Goal: Task Accomplishment & Management: Manage account settings

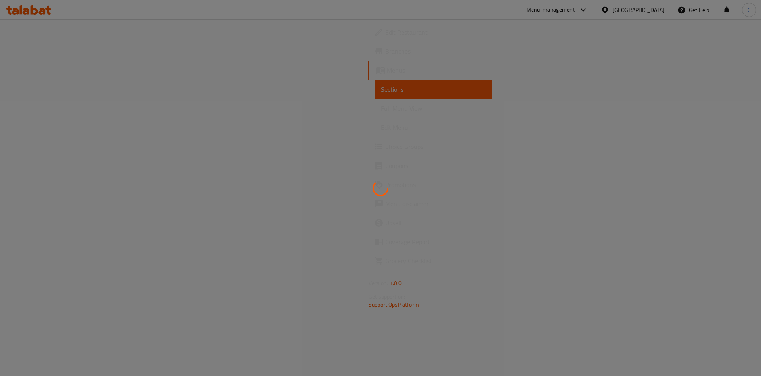
click at [40, 8] on div at bounding box center [380, 188] width 761 height 376
click at [43, 11] on div at bounding box center [380, 188] width 761 height 376
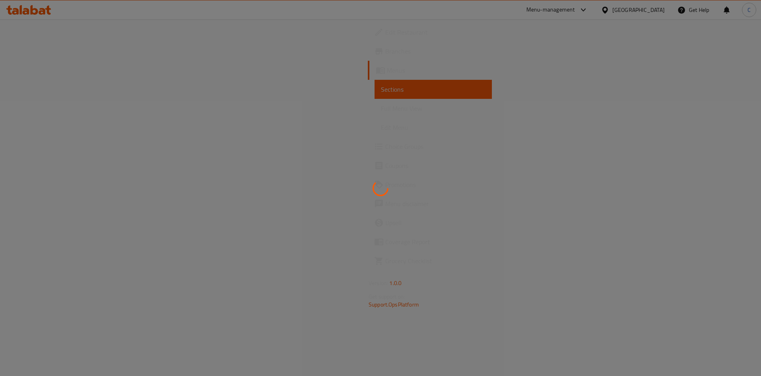
click at [44, 12] on div at bounding box center [380, 188] width 761 height 376
click at [45, 13] on div at bounding box center [380, 188] width 761 height 376
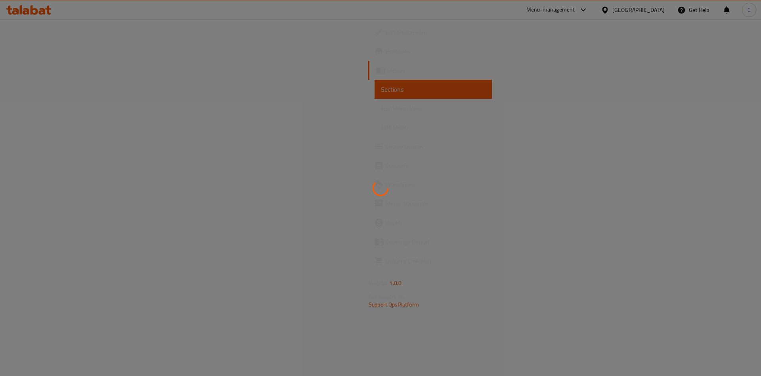
click at [45, 13] on div at bounding box center [380, 188] width 761 height 376
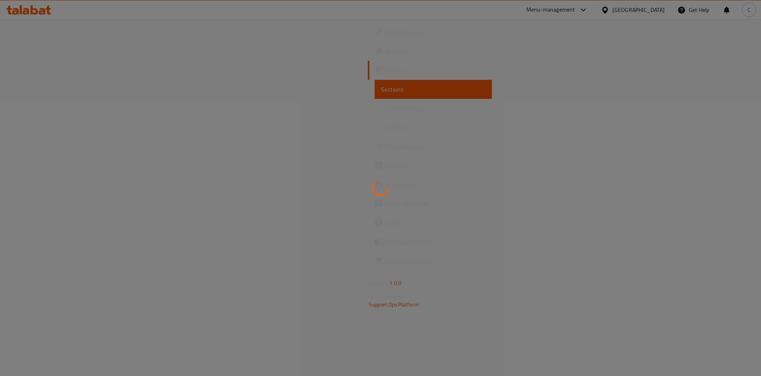
click at [45, 13] on div at bounding box center [380, 188] width 761 height 376
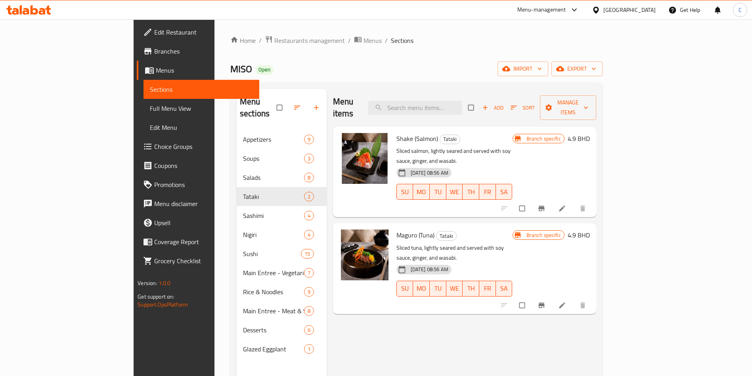
click at [39, 10] on icon at bounding box center [28, 10] width 45 height 10
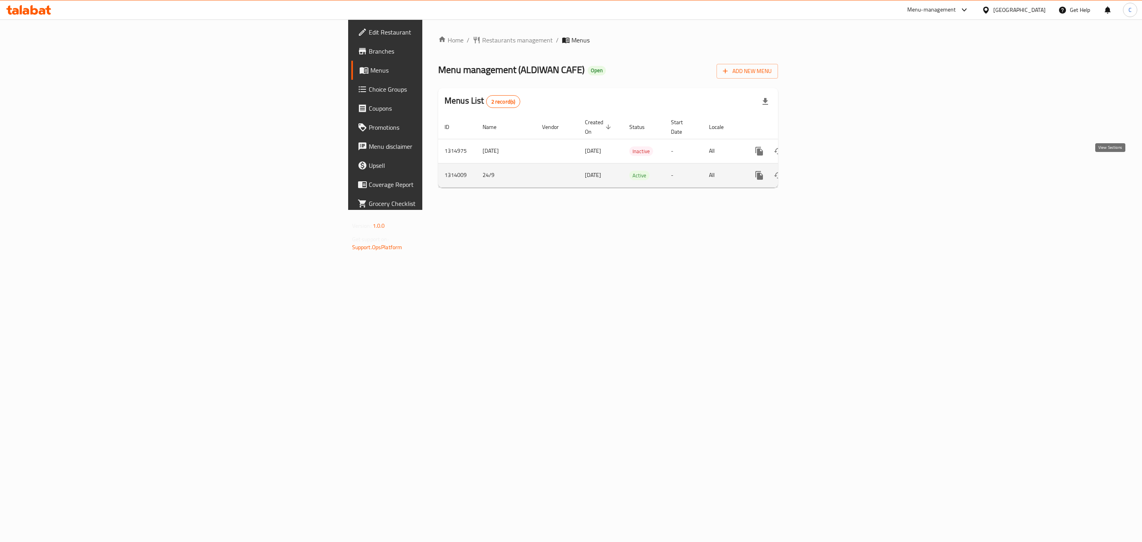
click at [821, 171] on icon "enhanced table" at bounding box center [817, 176] width 10 height 10
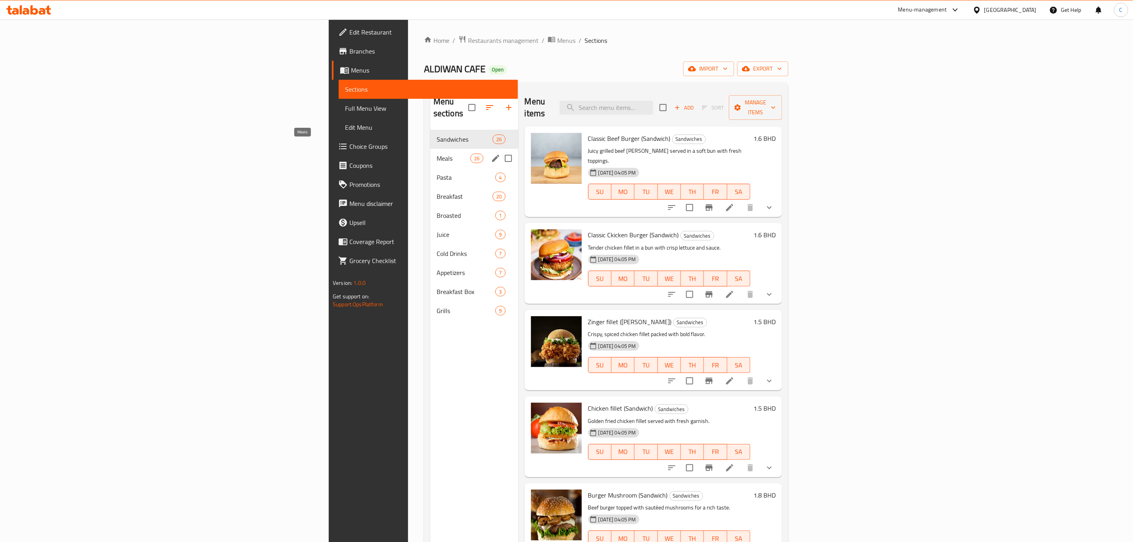
click at [437, 153] on span "Meals" at bounding box center [454, 158] width 34 height 10
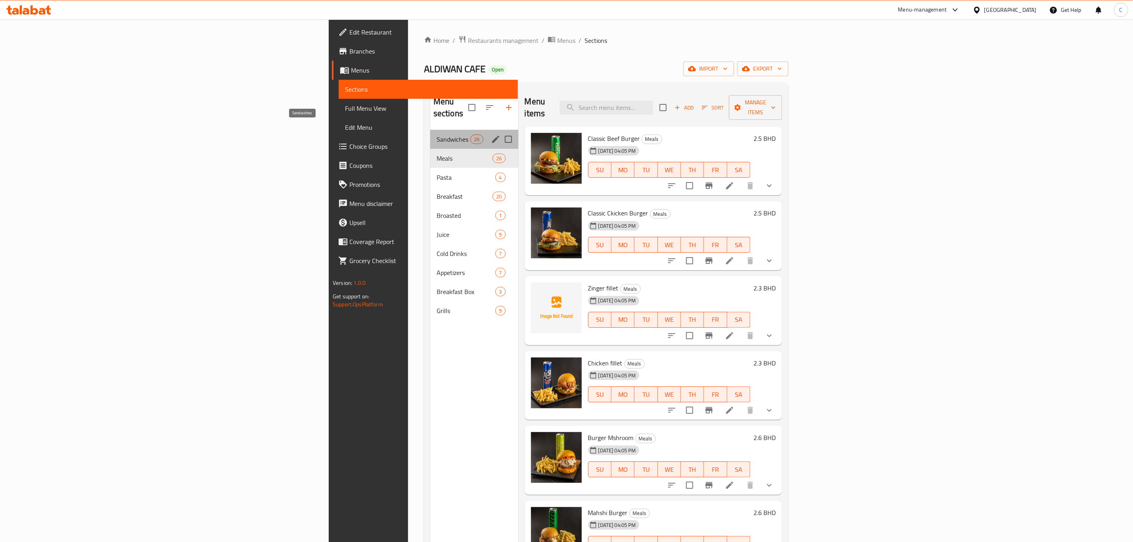
click at [437, 134] on span "Sandwiches" at bounding box center [454, 139] width 34 height 10
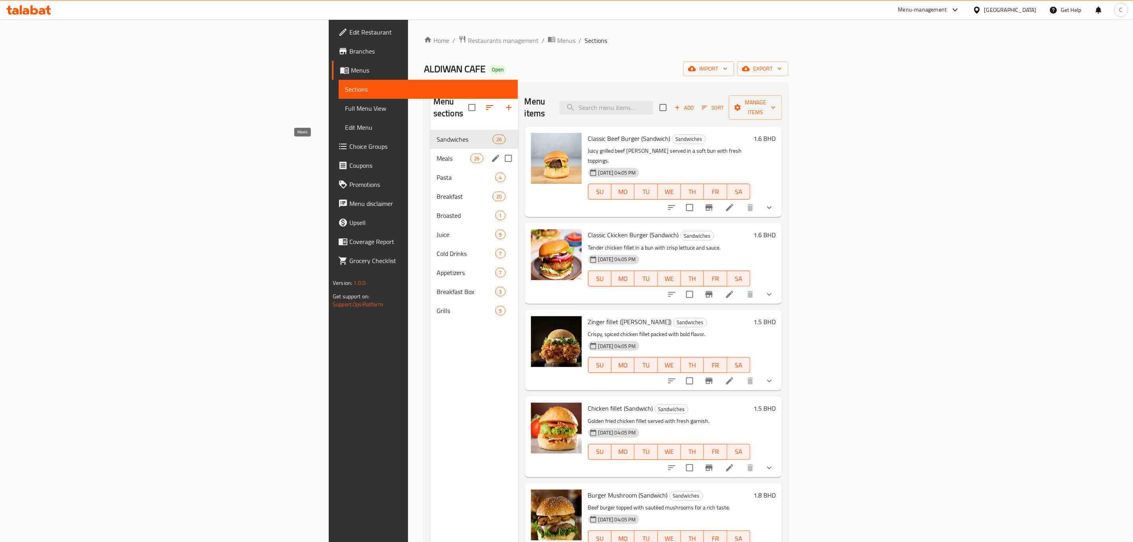
click at [437, 153] on span "Meals" at bounding box center [454, 158] width 34 height 10
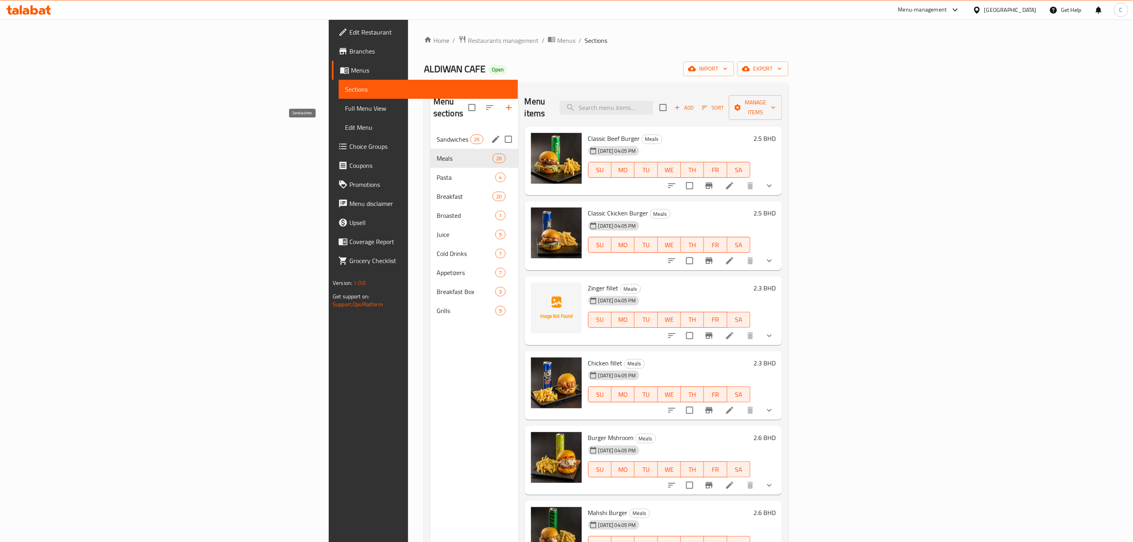
click at [437, 134] on span "Sandwiches" at bounding box center [454, 139] width 34 height 10
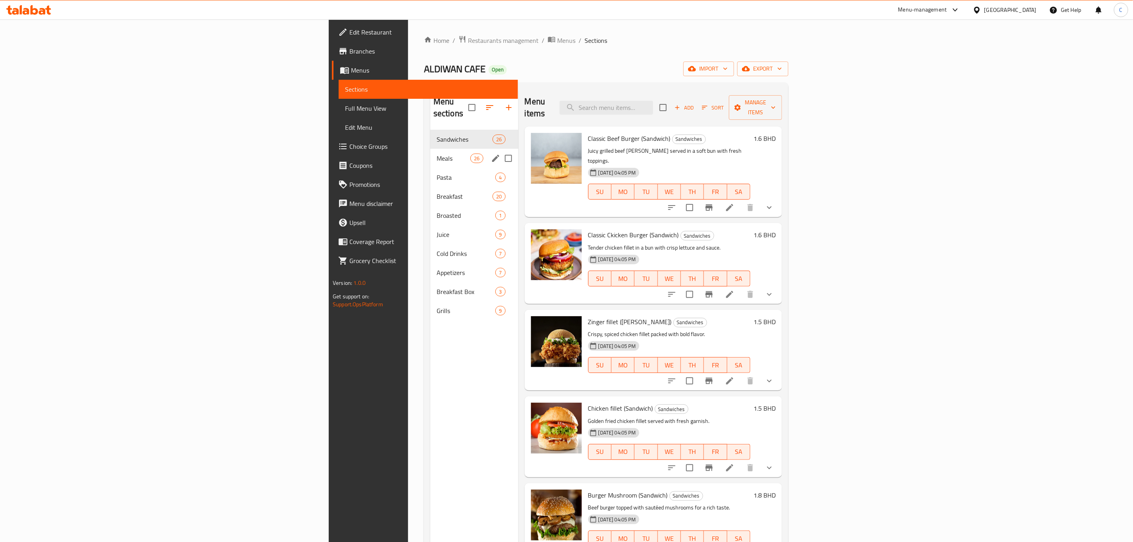
click at [430, 149] on div "Meals 26" at bounding box center [474, 158] width 88 height 19
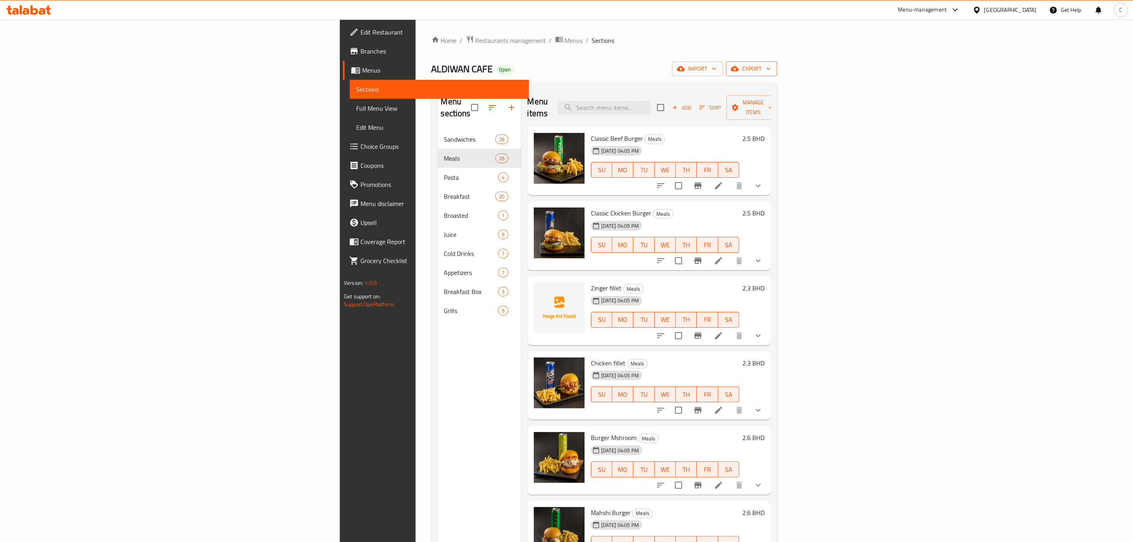
click at [771, 74] on span "export" at bounding box center [751, 69] width 38 height 10
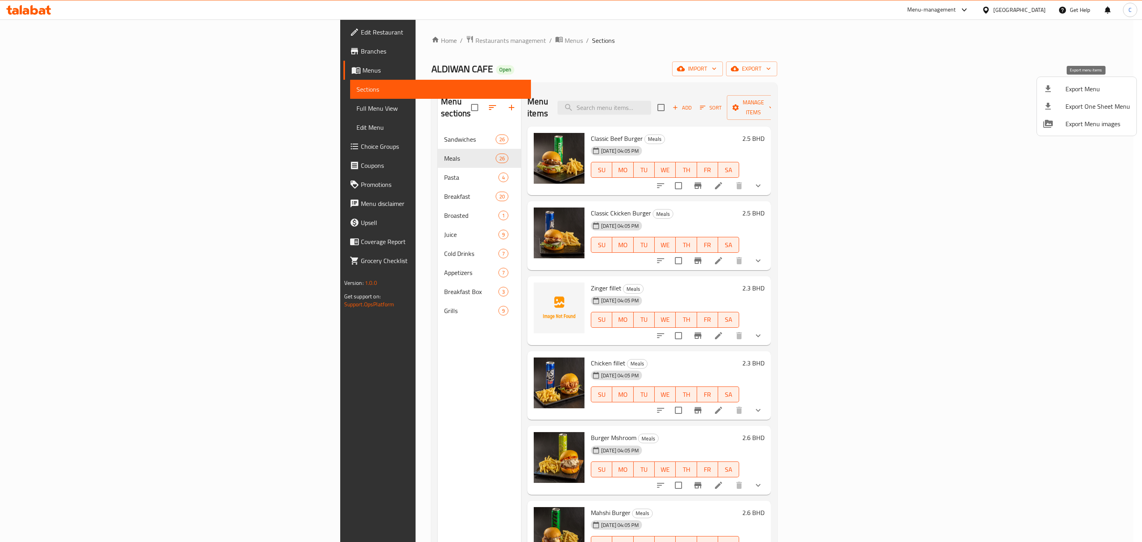
click at [1059, 93] on div at bounding box center [1054, 89] width 22 height 10
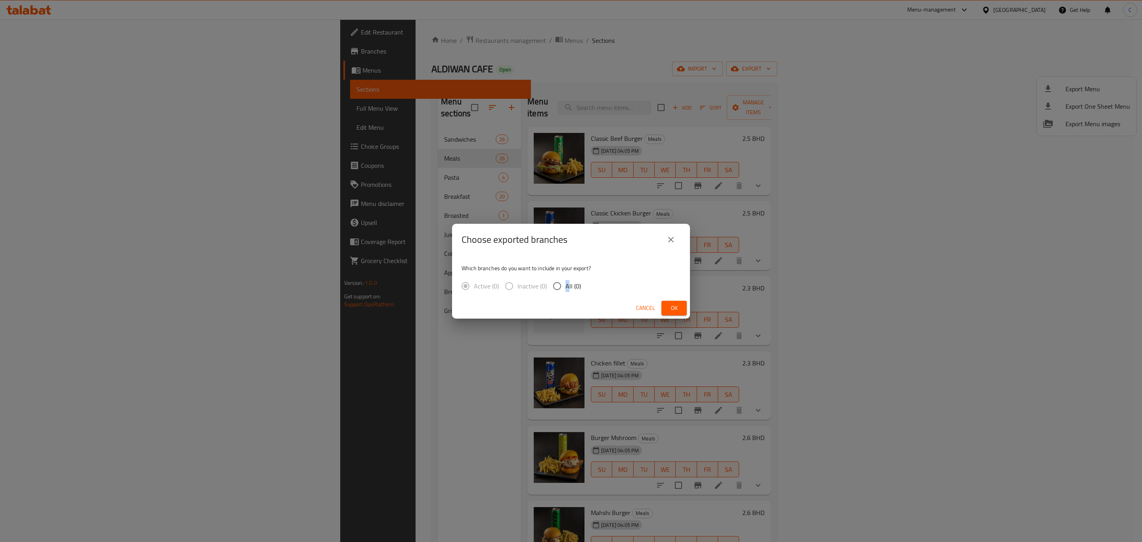
drag, startPoint x: 567, startPoint y: 282, endPoint x: 589, endPoint y: 284, distance: 22.7
click at [569, 282] on span "All (0)" at bounding box center [572, 286] width 15 height 10
click at [675, 303] on span "Ok" at bounding box center [674, 308] width 13 height 10
drag, startPoint x: 554, startPoint y: 286, endPoint x: 590, endPoint y: 289, distance: 36.7
click at [557, 282] on input "All (0)" at bounding box center [557, 286] width 17 height 17
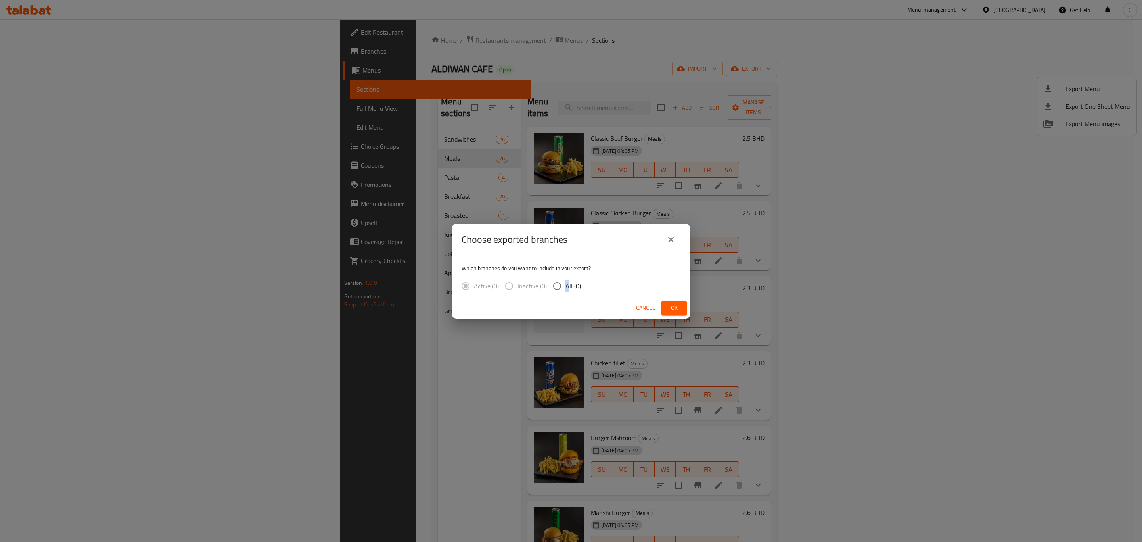
radio input "true"
click at [674, 309] on span "Ok" at bounding box center [674, 308] width 13 height 10
click at [670, 309] on span "Ok" at bounding box center [674, 308] width 13 height 10
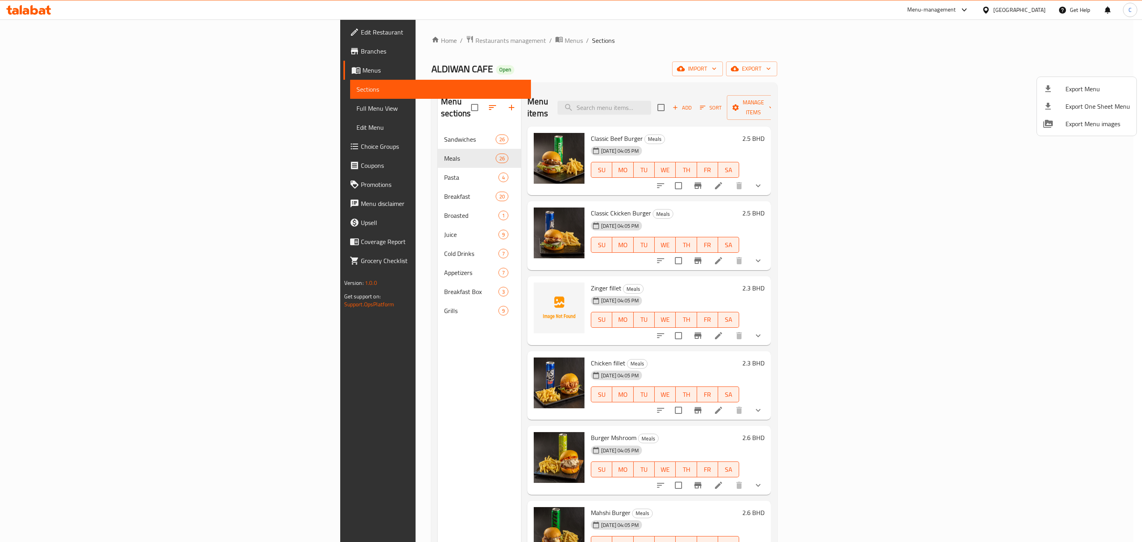
click at [48, 74] on div at bounding box center [571, 271] width 1142 height 542
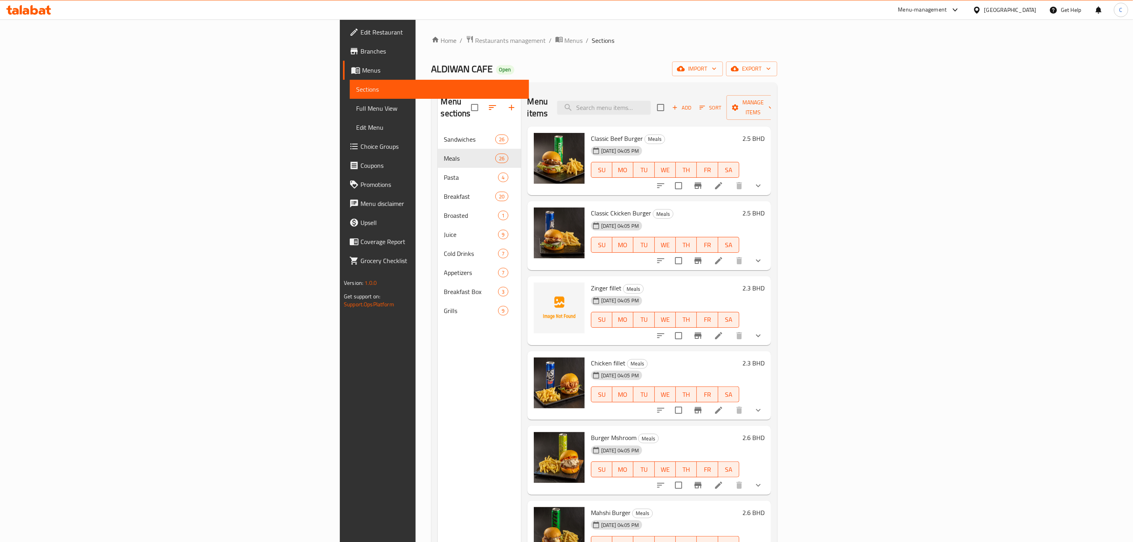
click at [343, 63] on link "Menus" at bounding box center [436, 70] width 186 height 19
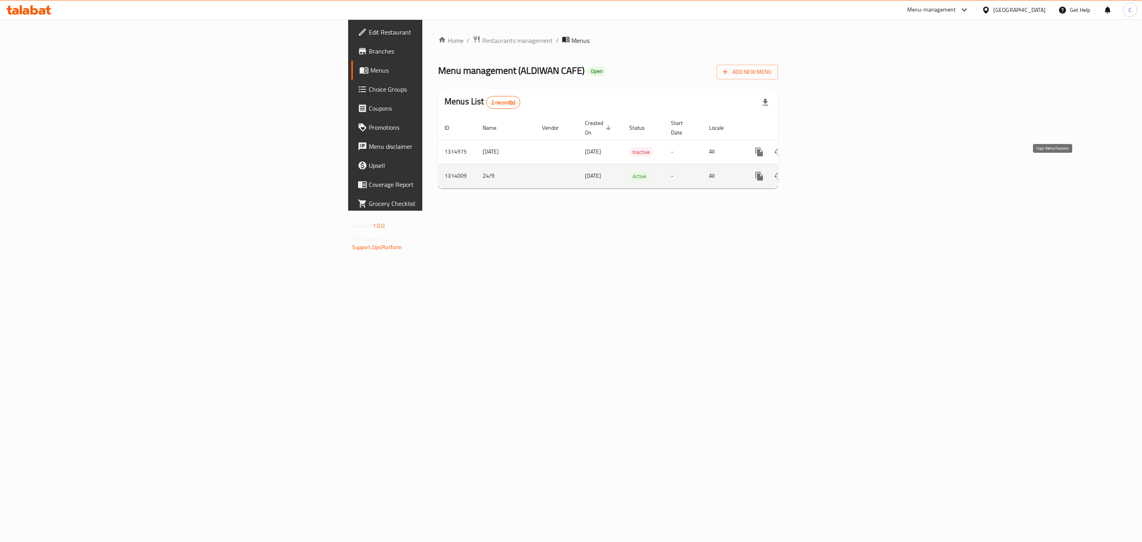
click at [763, 172] on icon "more" at bounding box center [759, 176] width 8 height 9
click at [1056, 181] on strong "Copy menu" at bounding box center [1068, 183] width 30 height 10
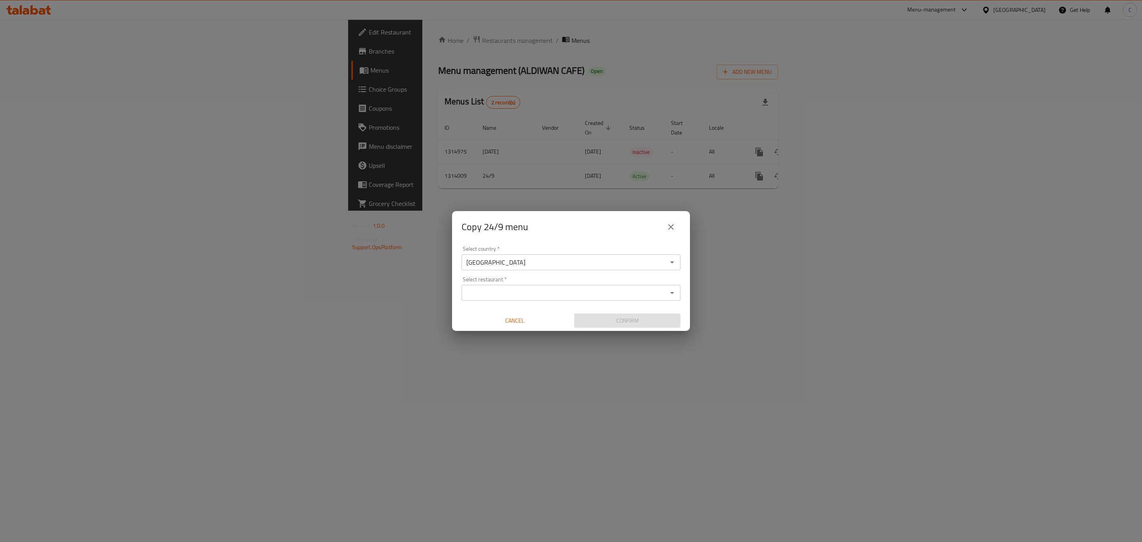
click at [570, 286] on div "Select restaurant *" at bounding box center [571, 293] width 219 height 16
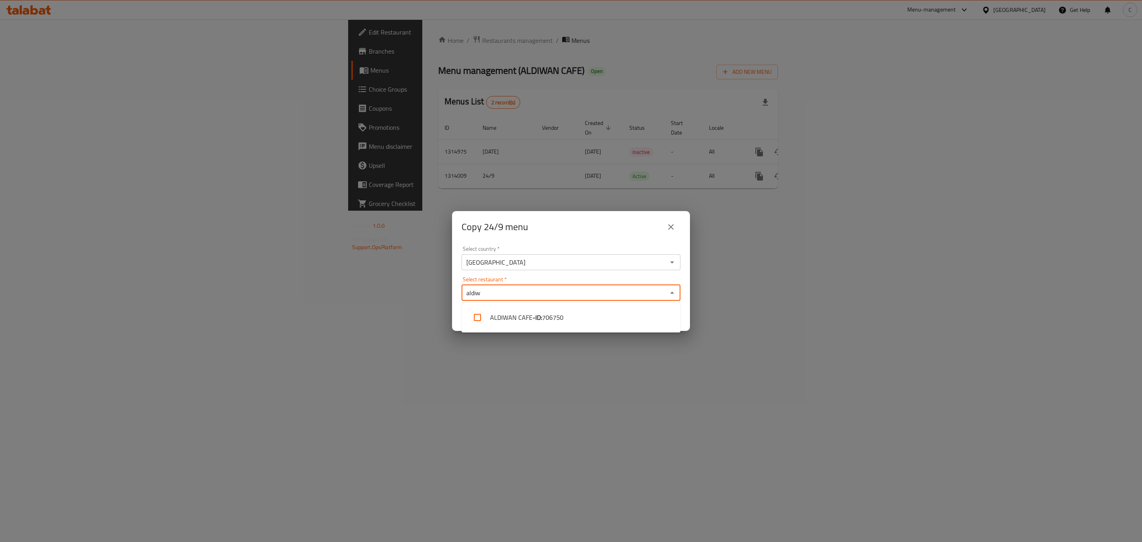
type input "aldiwa"
click at [553, 313] on span "706750" at bounding box center [552, 317] width 21 height 10
checkbox input "true"
click at [643, 236] on div "Copy 24/9 menu" at bounding box center [571, 226] width 219 height 19
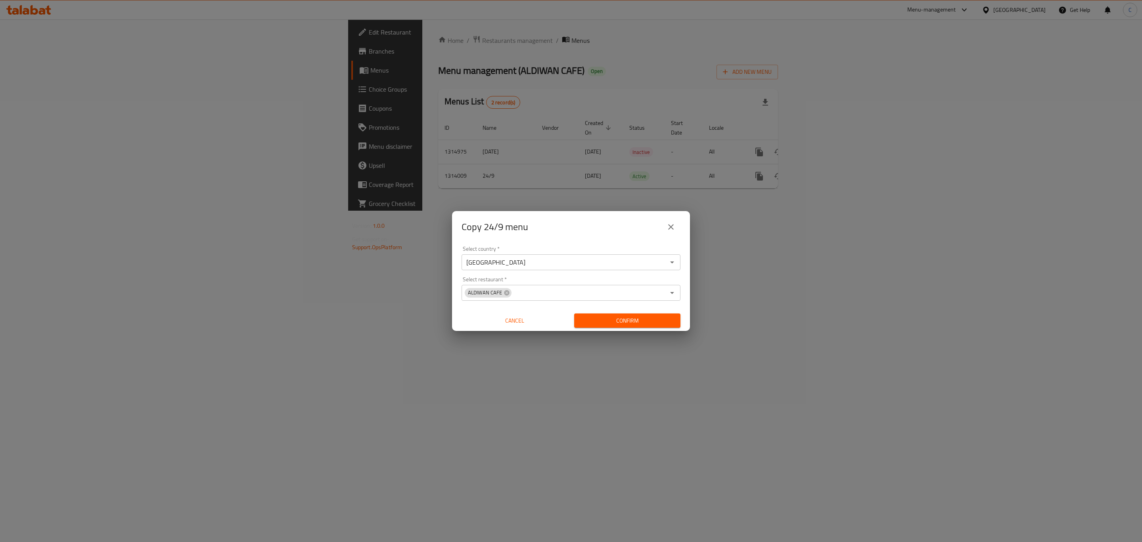
click at [665, 319] on span "Confirm" at bounding box center [628, 321] width 94 height 10
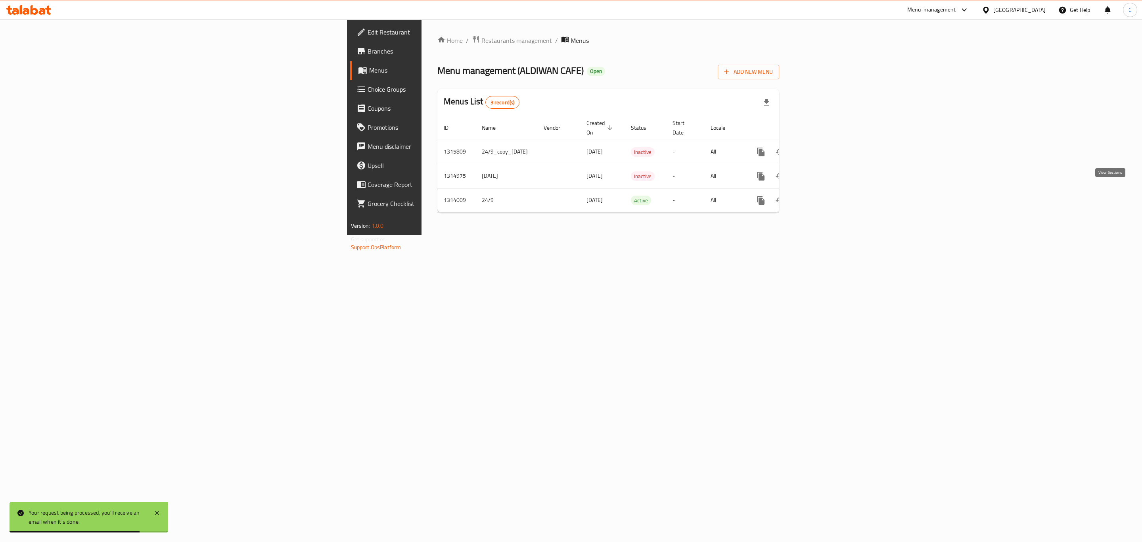
drag, startPoint x: 1114, startPoint y: 195, endPoint x: 90, endPoint y: 214, distance: 1024.4
click at [823, 195] on icon "enhanced table" at bounding box center [818, 200] width 10 height 10
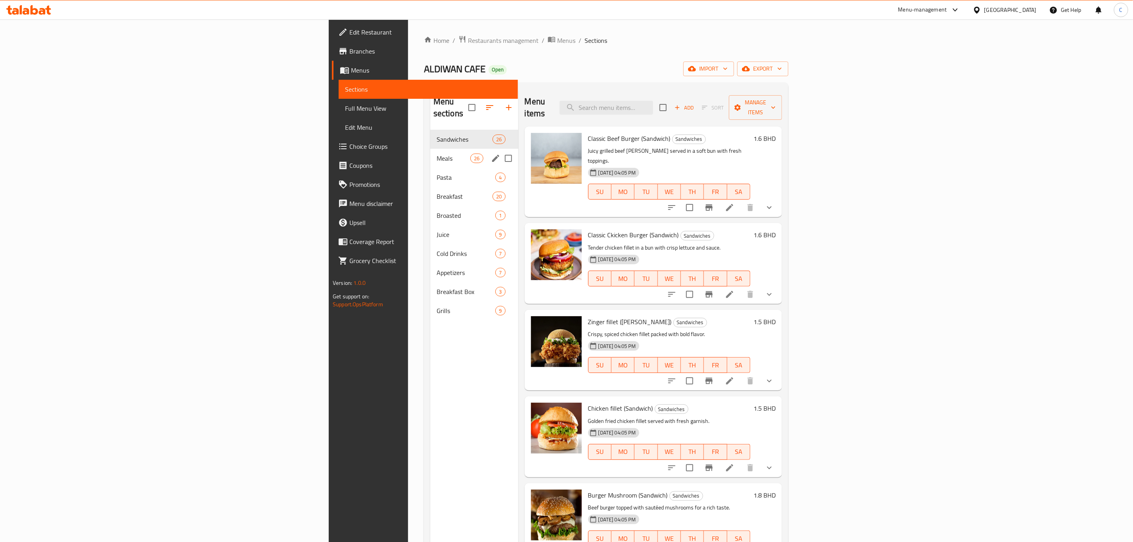
click at [430, 149] on div "Meals 26" at bounding box center [474, 158] width 88 height 19
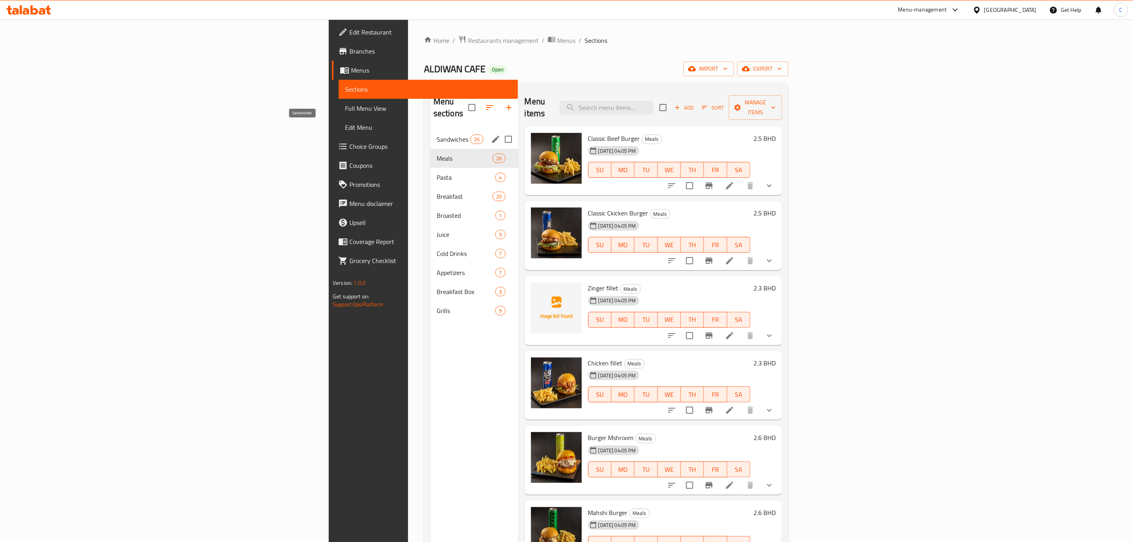
drag, startPoint x: 320, startPoint y: 123, endPoint x: 343, endPoint y: 151, distance: 36.1
click at [437, 134] on span "Sandwiches" at bounding box center [454, 139] width 34 height 10
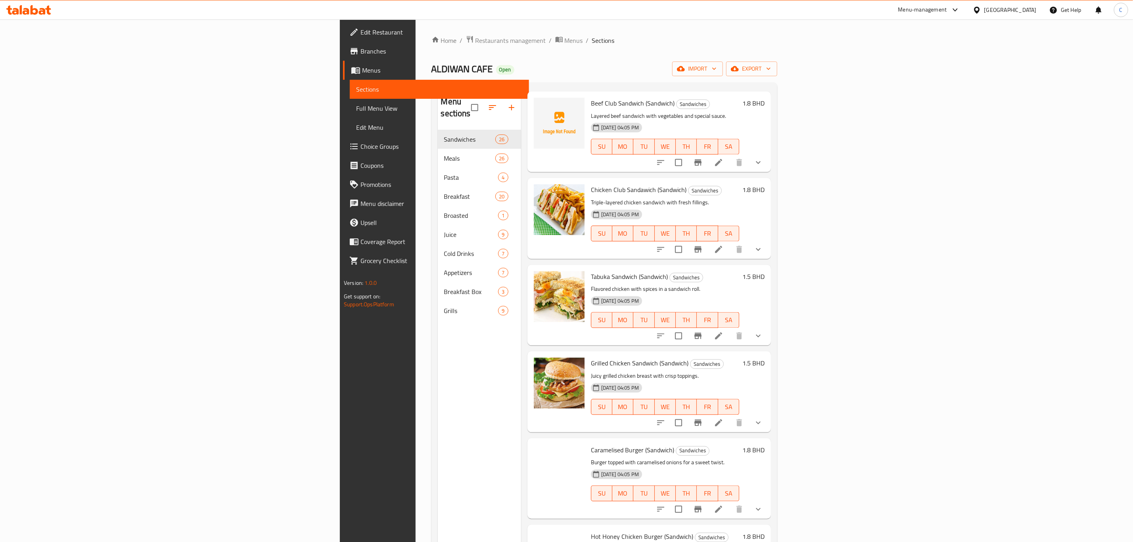
scroll to position [1190, 0]
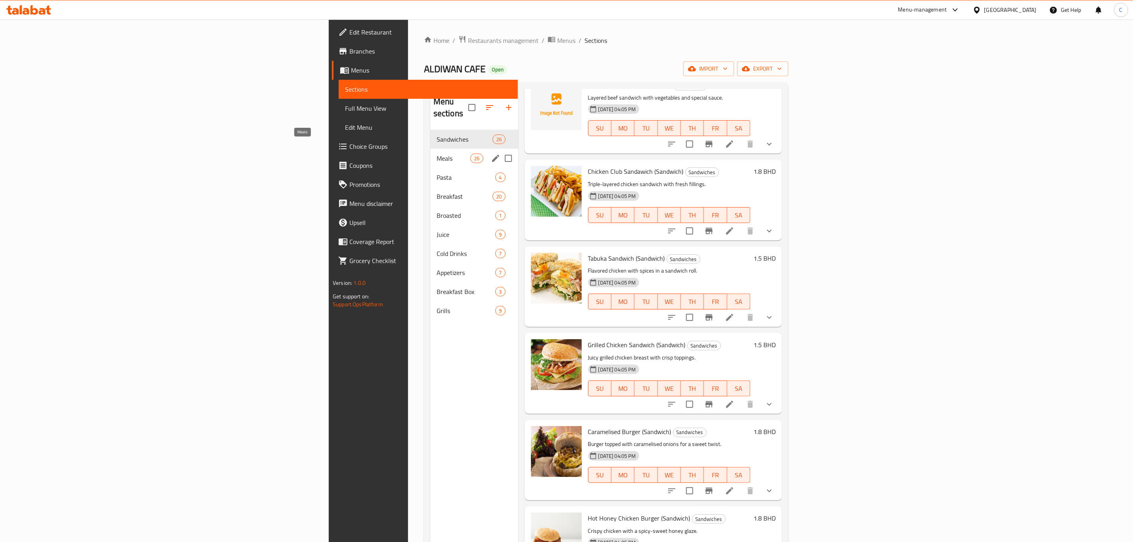
click at [437, 153] on span "Meals" at bounding box center [454, 158] width 34 height 10
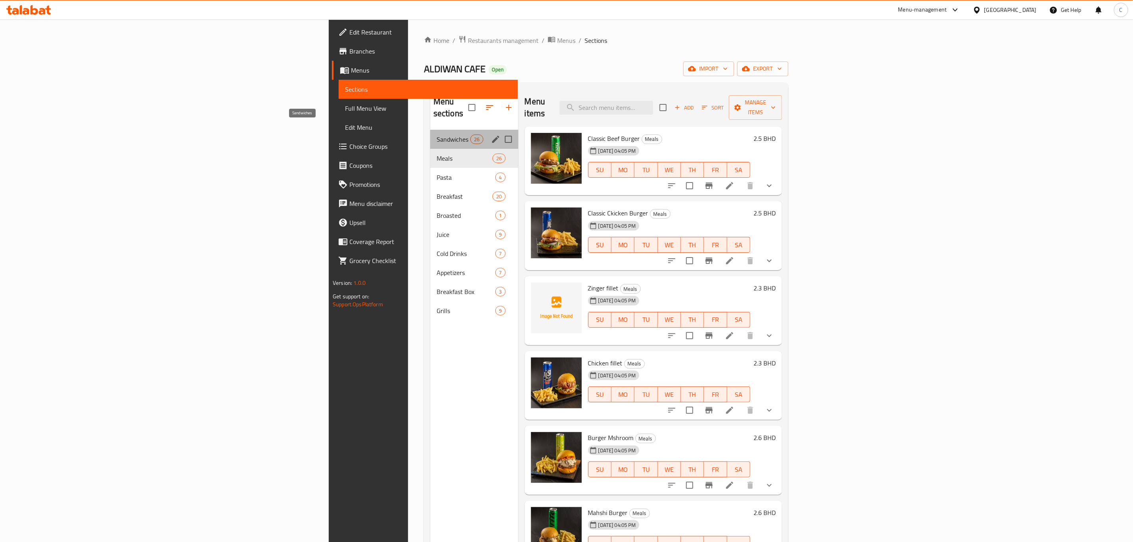
click at [437, 134] on span "Sandwiches" at bounding box center [454, 139] width 34 height 10
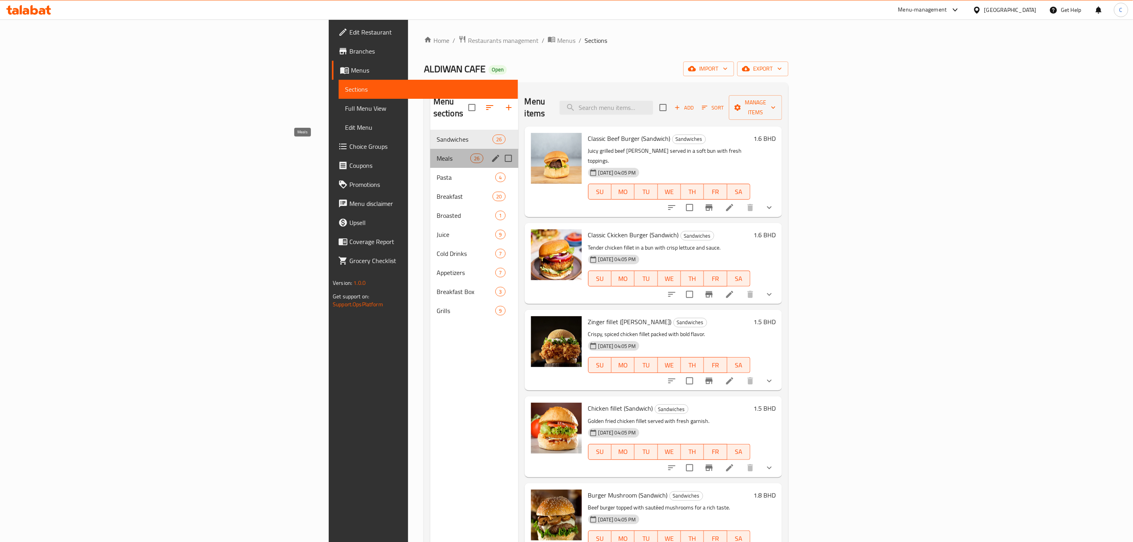
click at [437, 153] on span "Meals" at bounding box center [454, 158] width 34 height 10
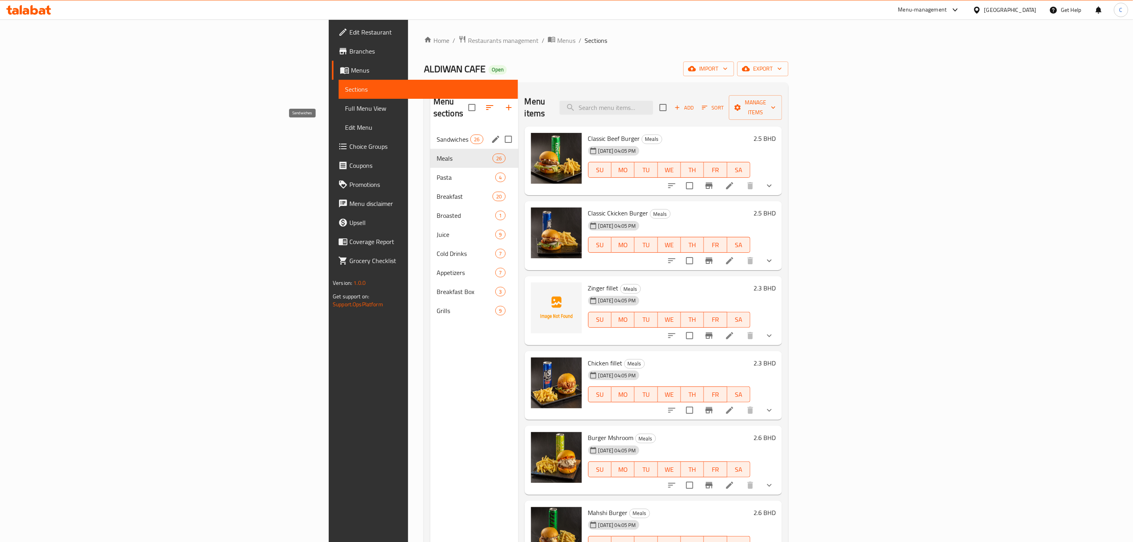
click at [437, 134] on span "Sandwiches" at bounding box center [454, 139] width 34 height 10
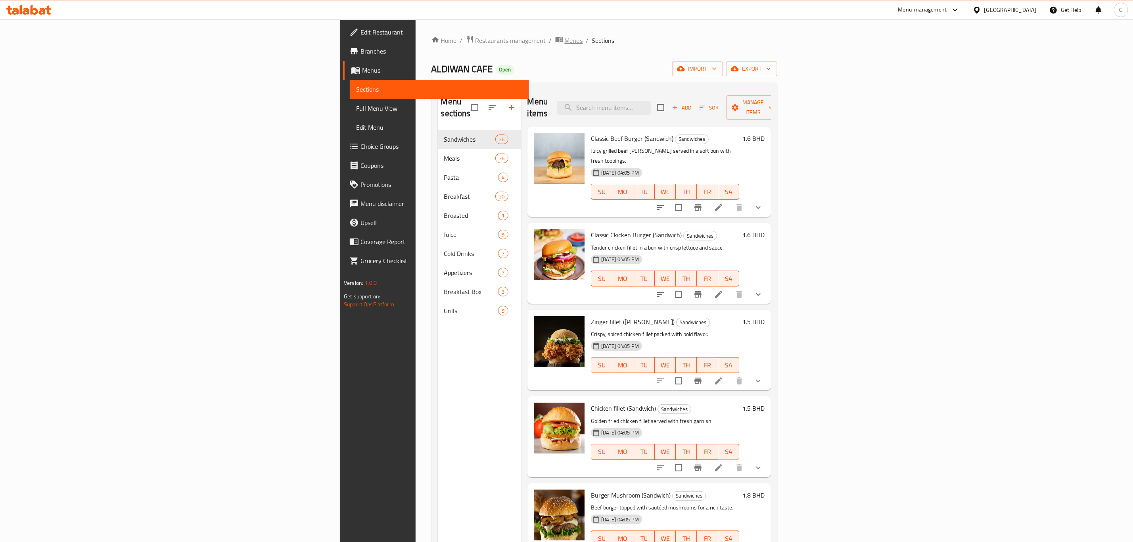
click at [565, 45] on span "Menus" at bounding box center [574, 41] width 18 height 10
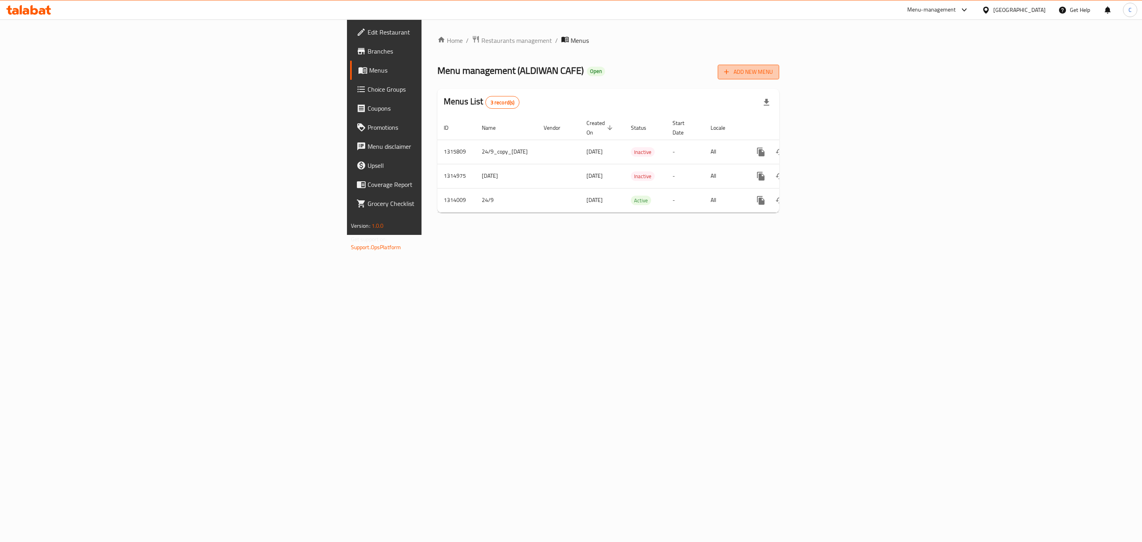
click at [773, 76] on span "Add New Menu" at bounding box center [748, 72] width 49 height 10
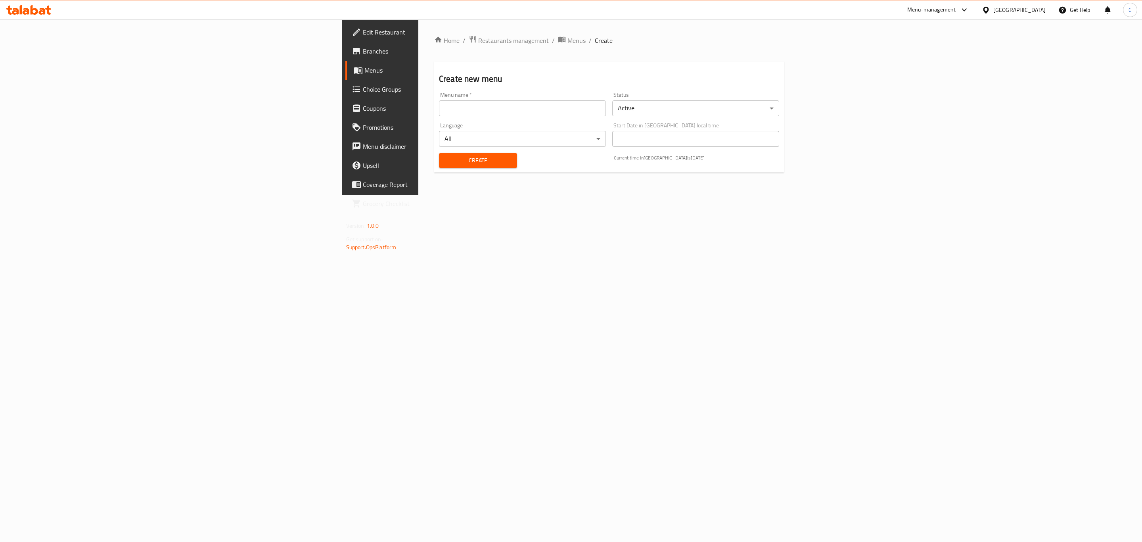
click at [439, 113] on input "text" at bounding box center [522, 108] width 167 height 16
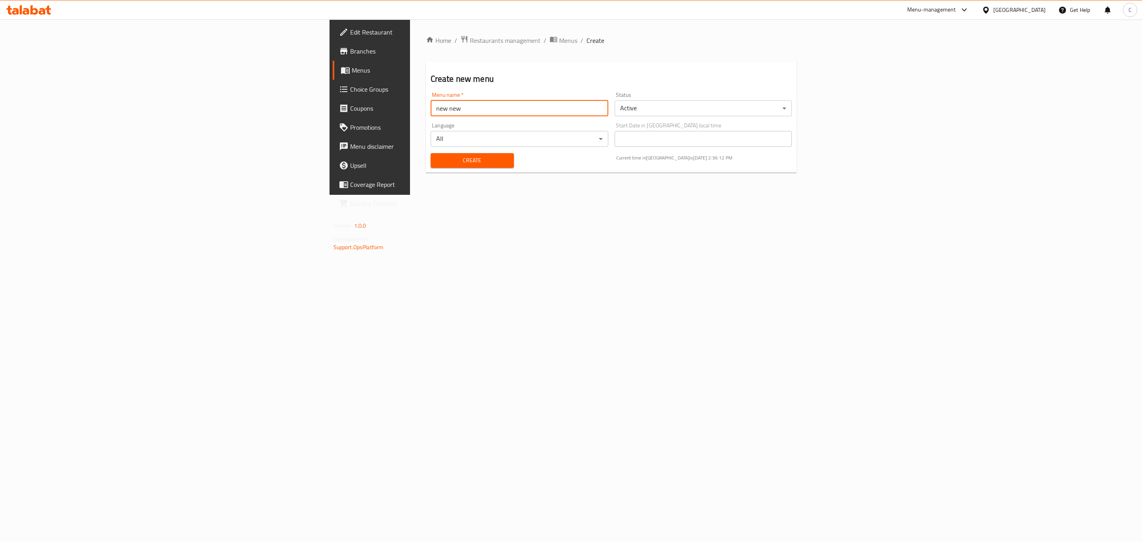
type input "new new"
click at [431, 153] on button "Create" at bounding box center [472, 160] width 83 height 15
click at [559, 37] on span "Menus" at bounding box center [568, 41] width 18 height 10
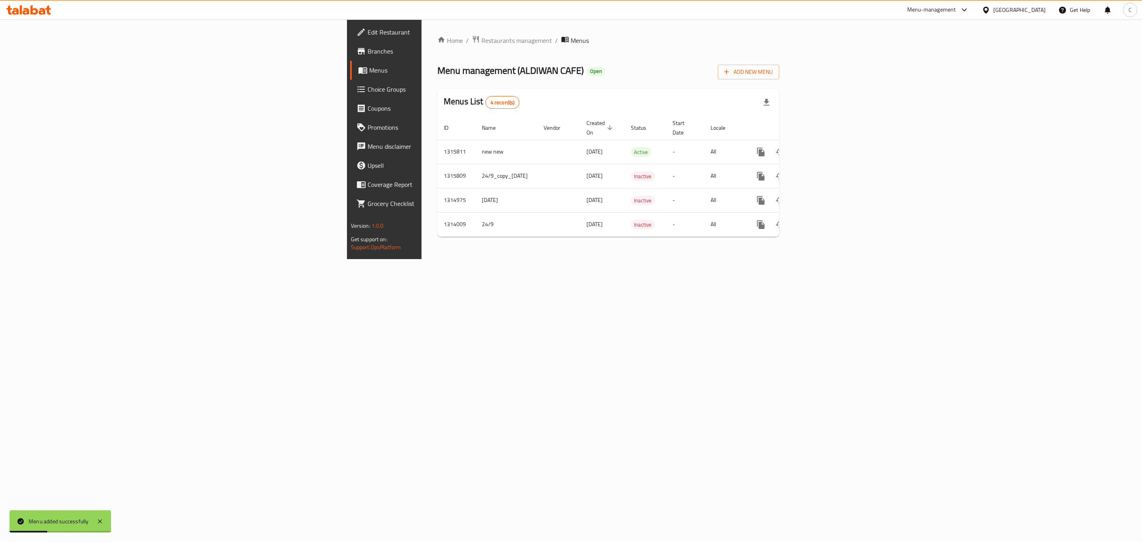
click at [642, 259] on div "Home / Restaurants management / Menus Menu management ( ALDIWAN CAFE ) Open Add…" at bounding box center [609, 139] width 374 height 240
click at [823, 147] on icon "enhanced table" at bounding box center [818, 152] width 10 height 10
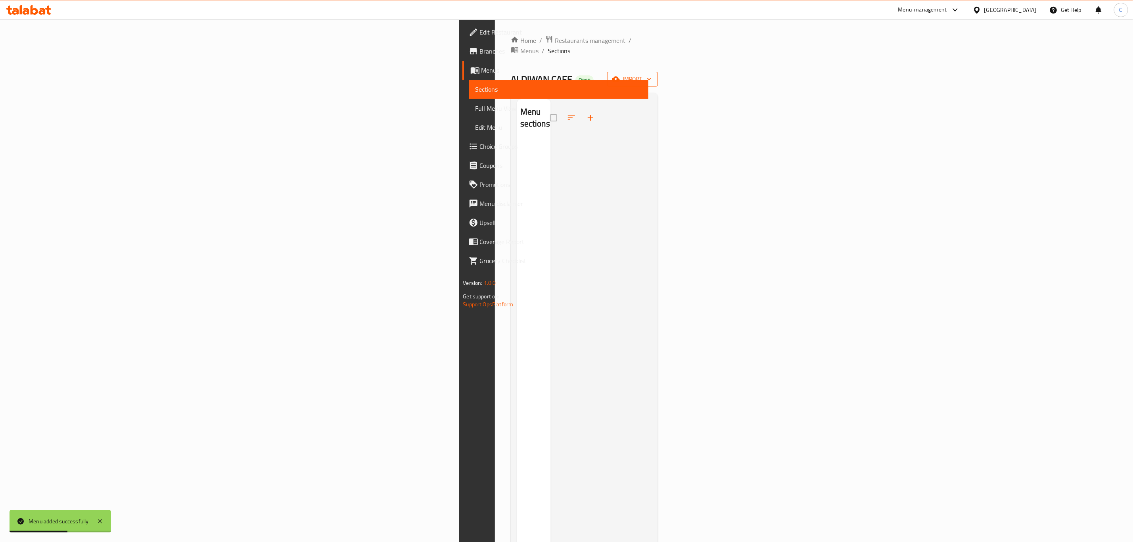
click at [652, 74] on span "import" at bounding box center [632, 79] width 38 height 10
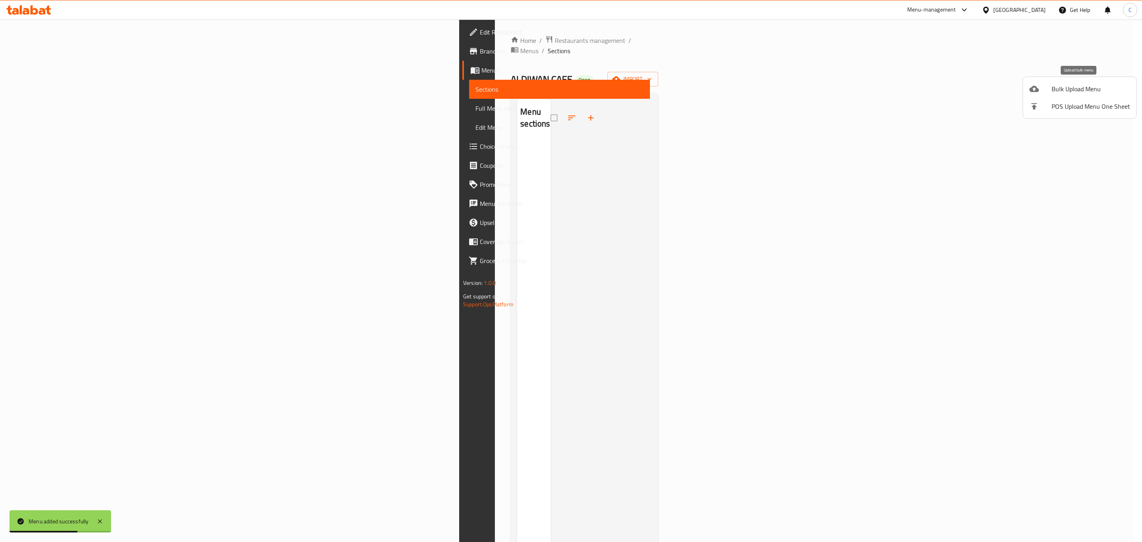
click at [1032, 84] on icon at bounding box center [1034, 89] width 10 height 10
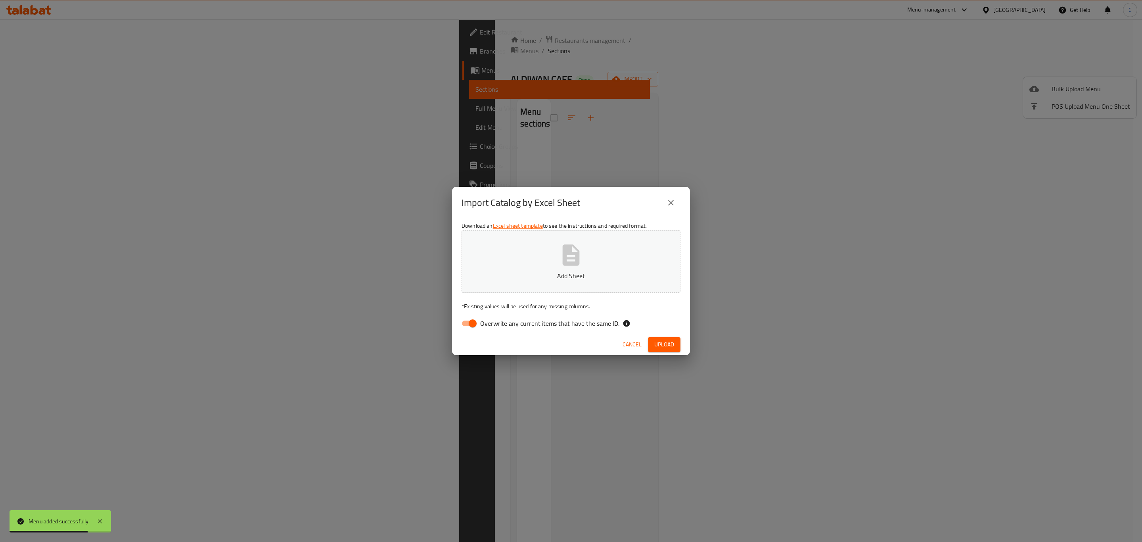
click at [578, 293] on div "Download an Excel sheet template to see the instructions and required format. A…" at bounding box center [571, 275] width 238 height 115
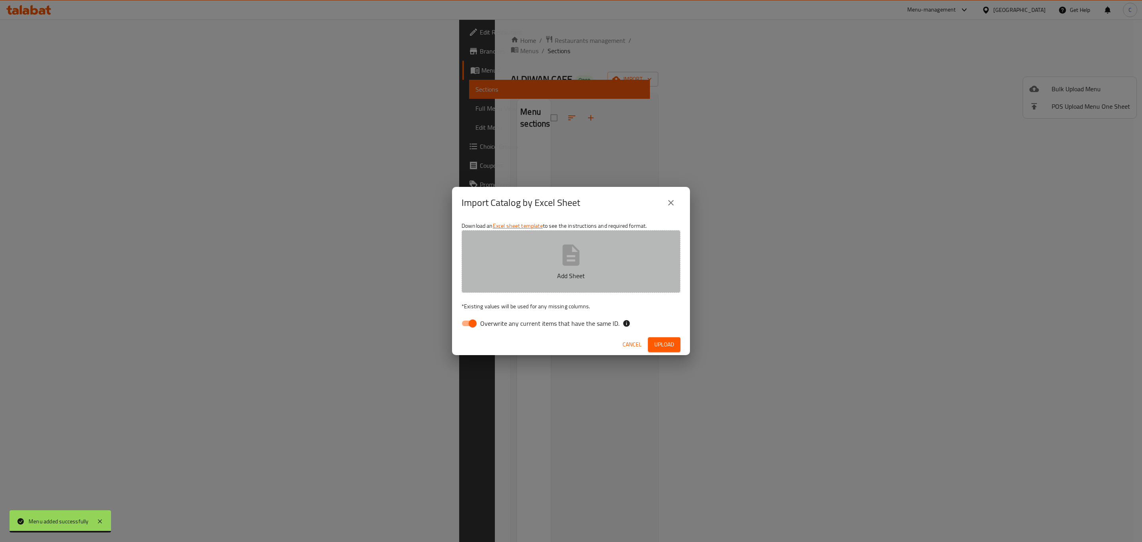
click at [523, 256] on button "Add Sheet" at bounding box center [571, 261] width 219 height 63
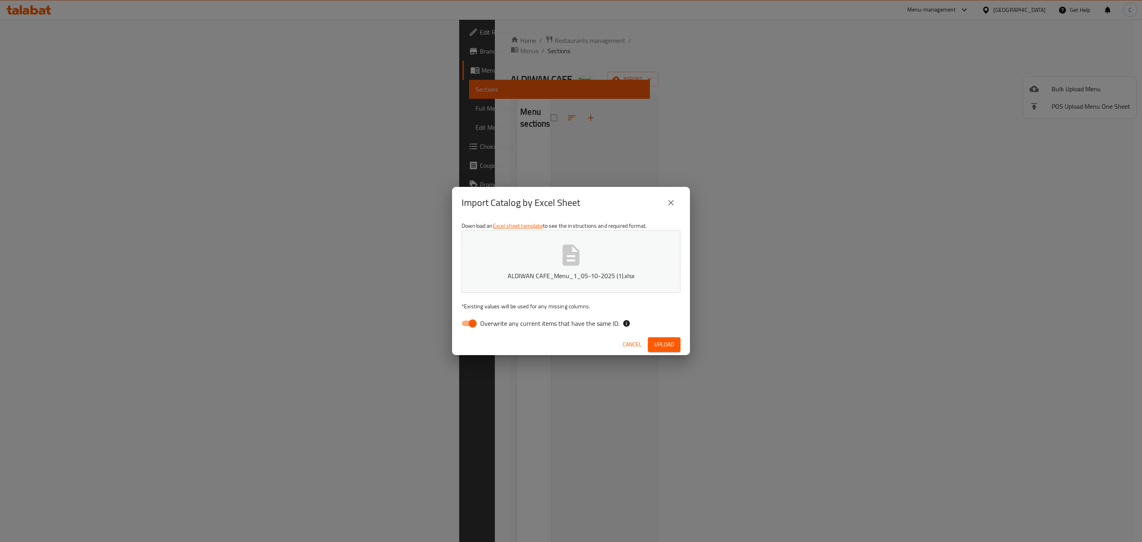
click at [658, 345] on span "Upload" at bounding box center [664, 344] width 20 height 10
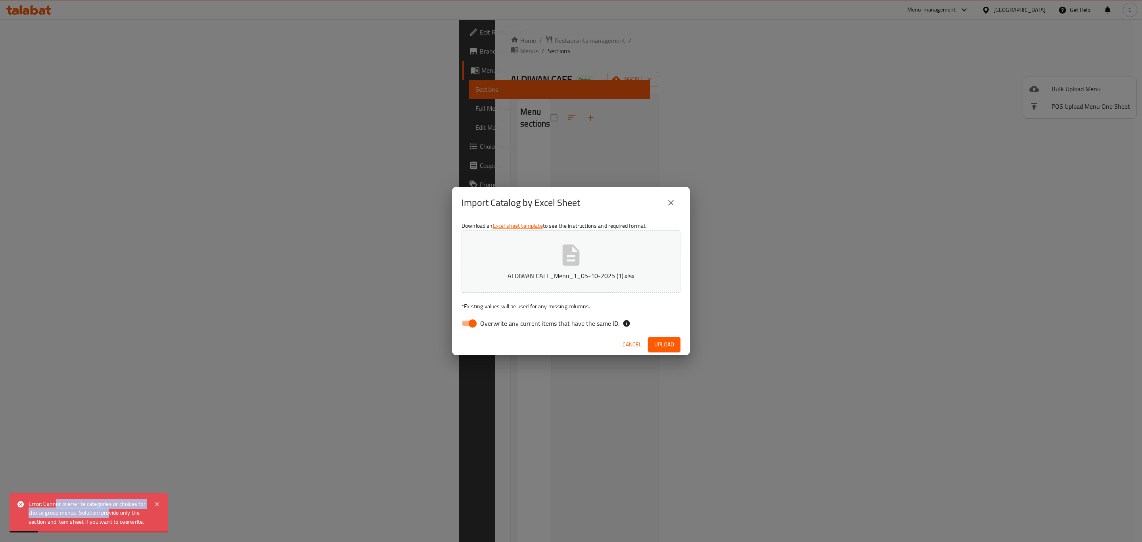
drag, startPoint x: 80, startPoint y: 504, endPoint x: 205, endPoint y: 481, distance: 127.5
click at [111, 511] on div "Error: Cannot overwrite categories or choices for choice group menus. Solution:…" at bounding box center [87, 512] width 117 height 27
click at [469, 324] on input "Overwrite any current items that have the same ID." at bounding box center [472, 323] width 45 height 15
checkbox input "false"
click at [671, 343] on span "Upload" at bounding box center [664, 344] width 20 height 10
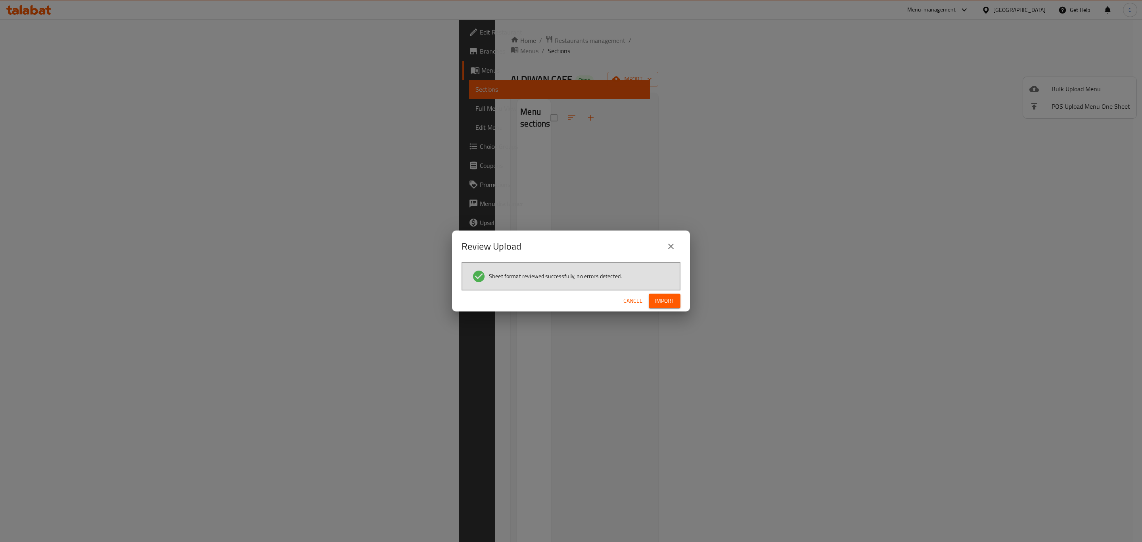
click at [662, 310] on div "Cancel Import" at bounding box center [571, 300] width 238 height 21
click at [664, 303] on span "Import" at bounding box center [664, 301] width 19 height 10
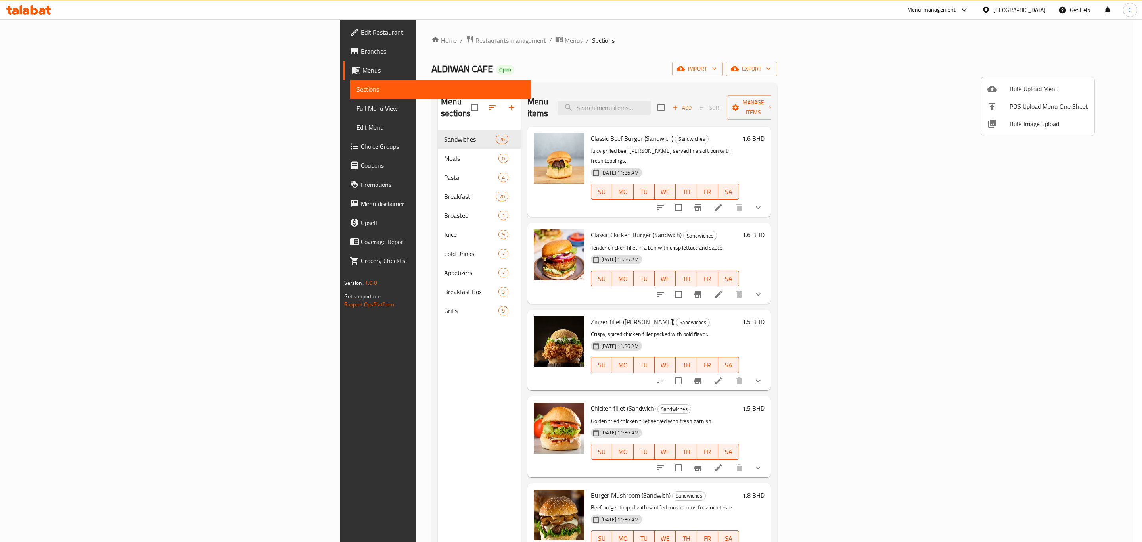
click at [1091, 186] on div at bounding box center [571, 271] width 1142 height 542
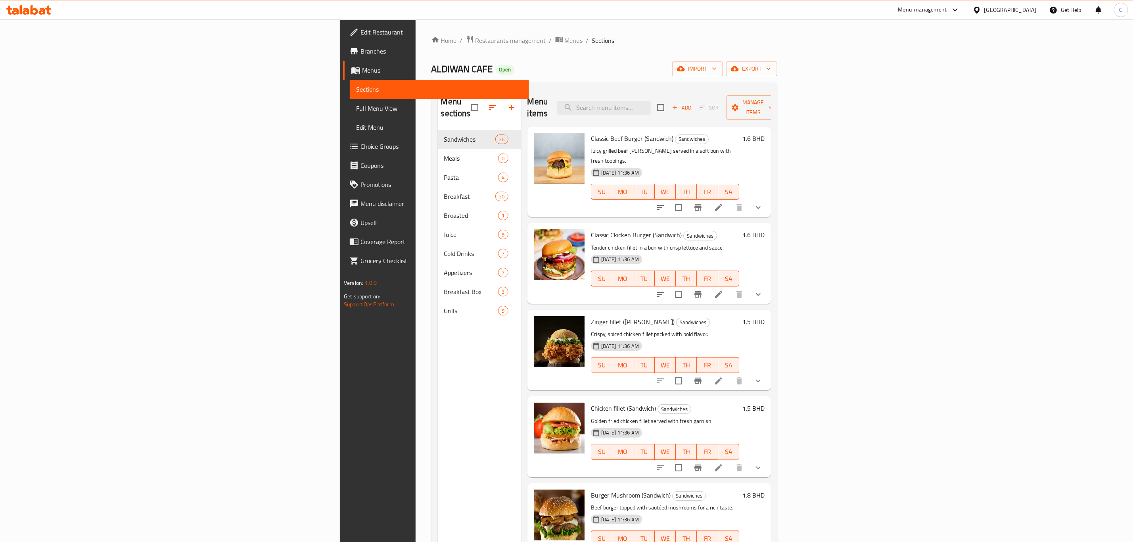
click at [768, 198] on button "show more" at bounding box center [758, 207] width 19 height 19
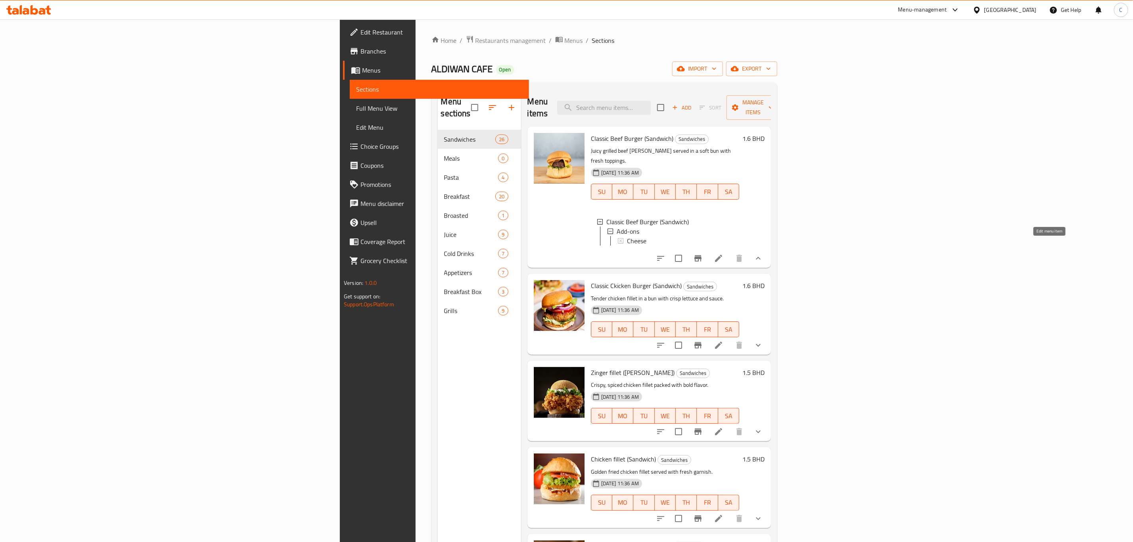
click at [722, 255] on icon at bounding box center [718, 258] width 7 height 7
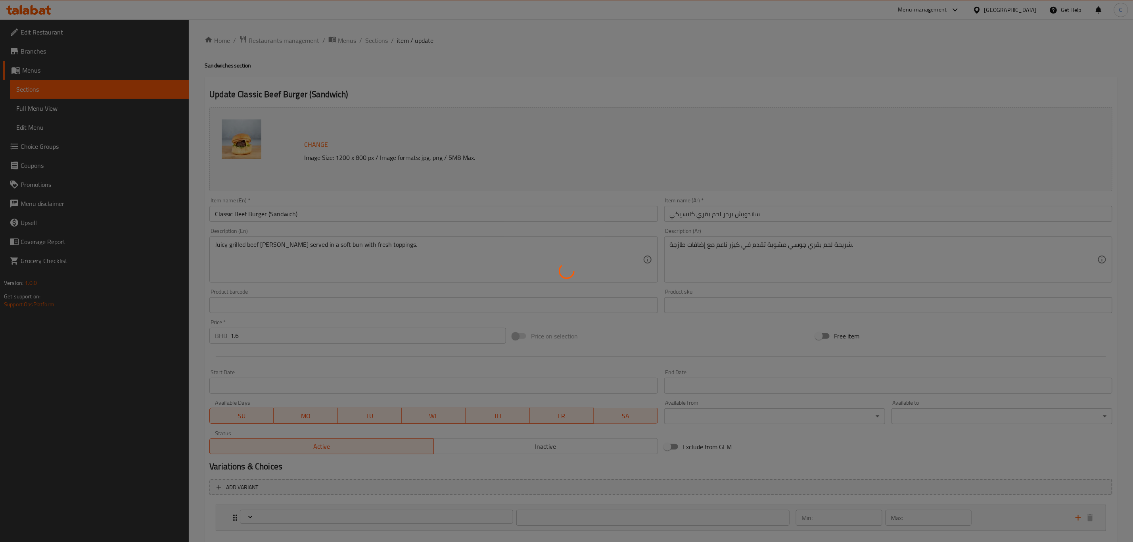
type input "الإضافات"
type input "0"
type input "1"
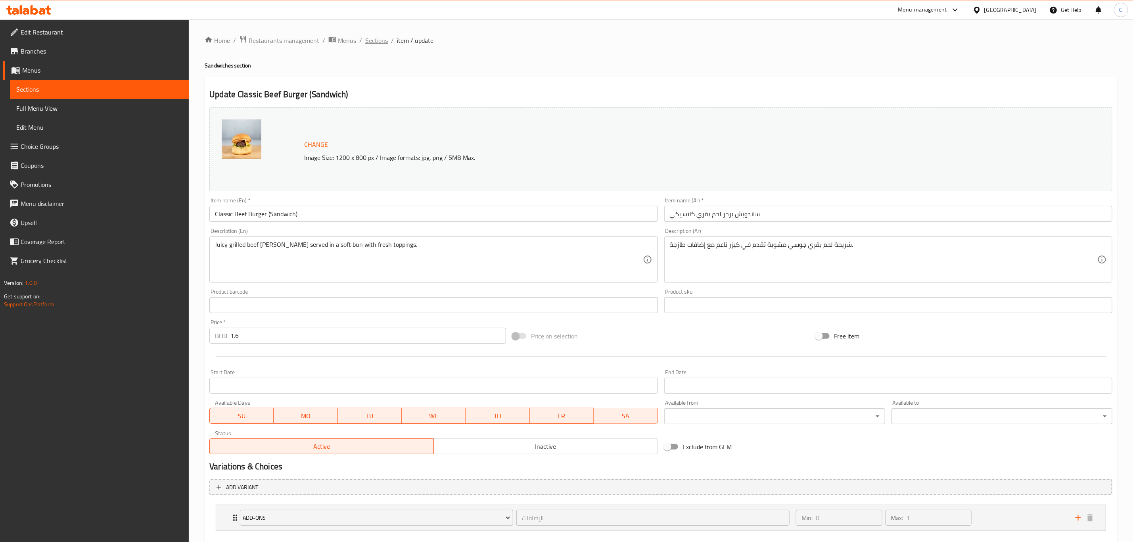
click at [377, 40] on span "Sections" at bounding box center [376, 41] width 23 height 10
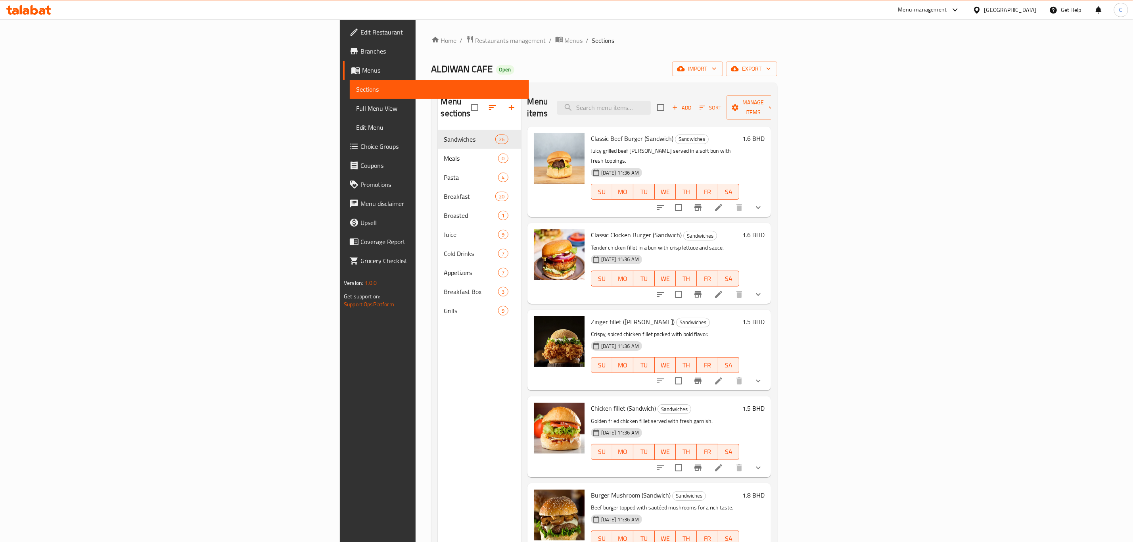
click at [768, 285] on div at bounding box center [709, 294] width 117 height 19
click at [768, 285] on button "show more" at bounding box center [758, 294] width 19 height 19
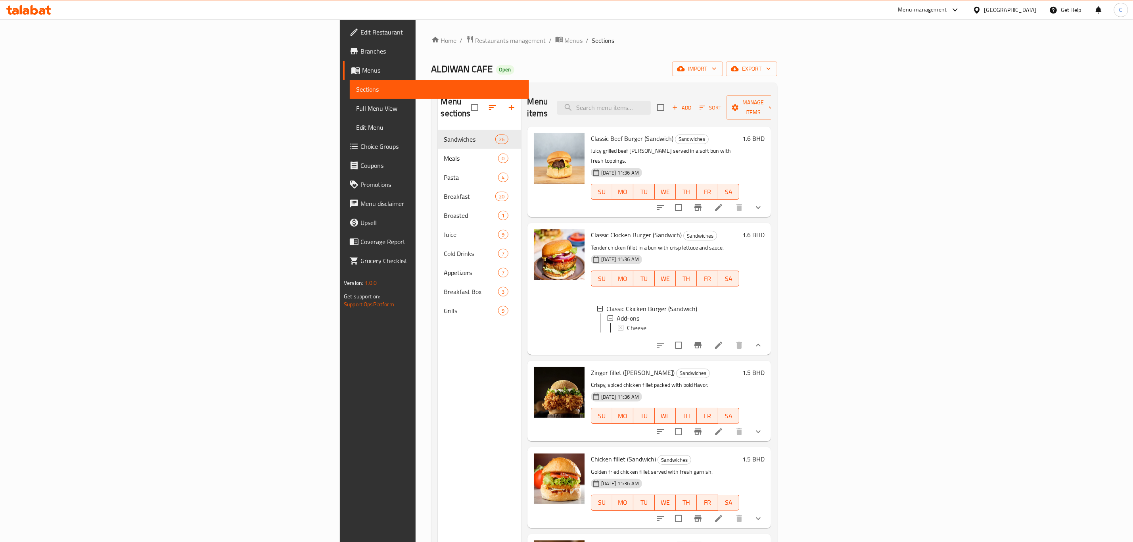
click at [763, 203] on icon "show more" at bounding box center [758, 208] width 10 height 10
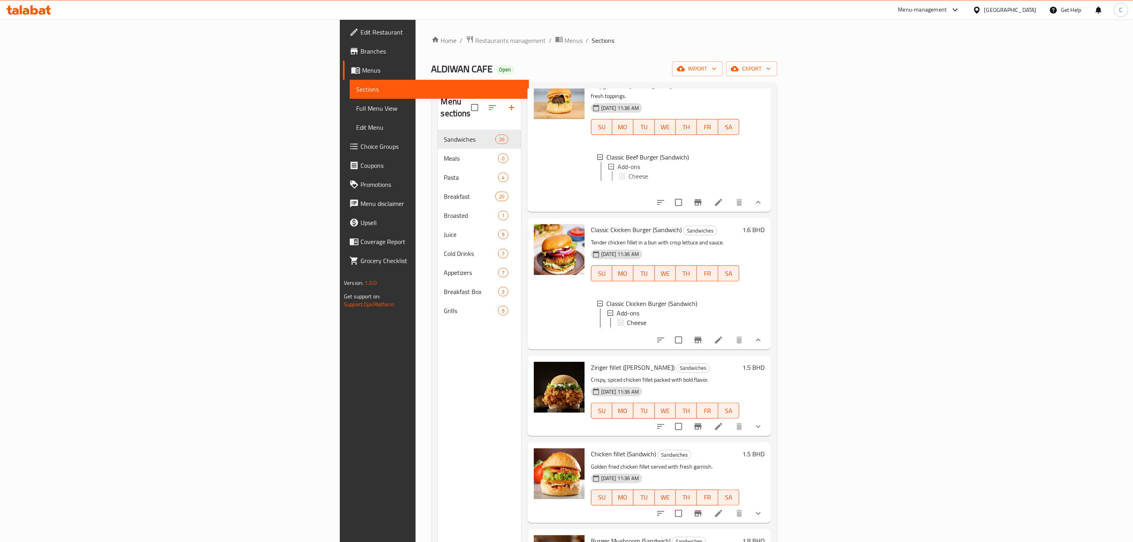
scroll to position [178, 0]
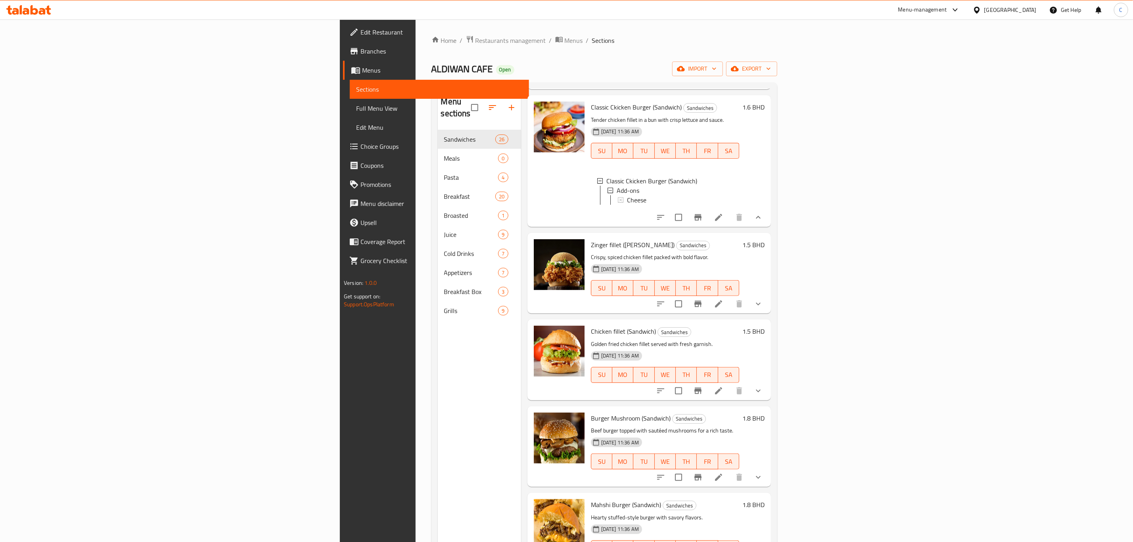
click at [768, 303] on button "show more" at bounding box center [758, 303] width 19 height 19
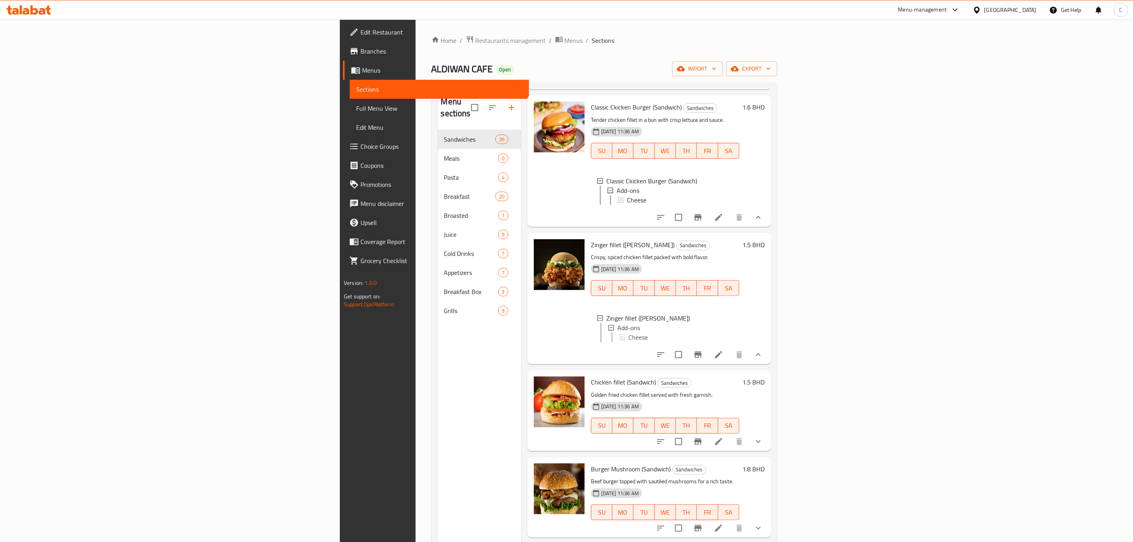
scroll to position [297, 0]
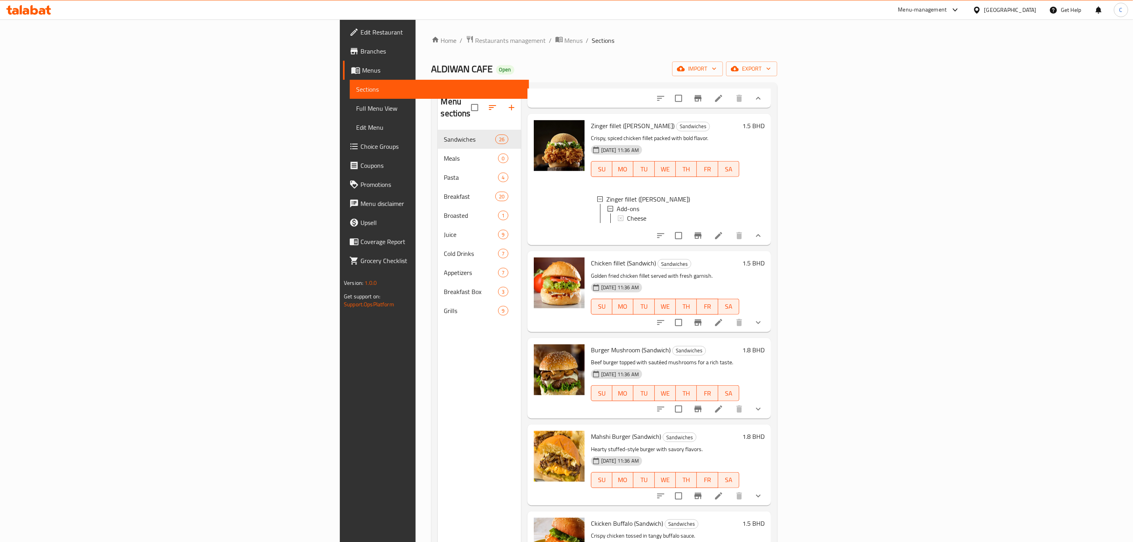
click at [761, 324] on icon "show more" at bounding box center [758, 322] width 5 height 3
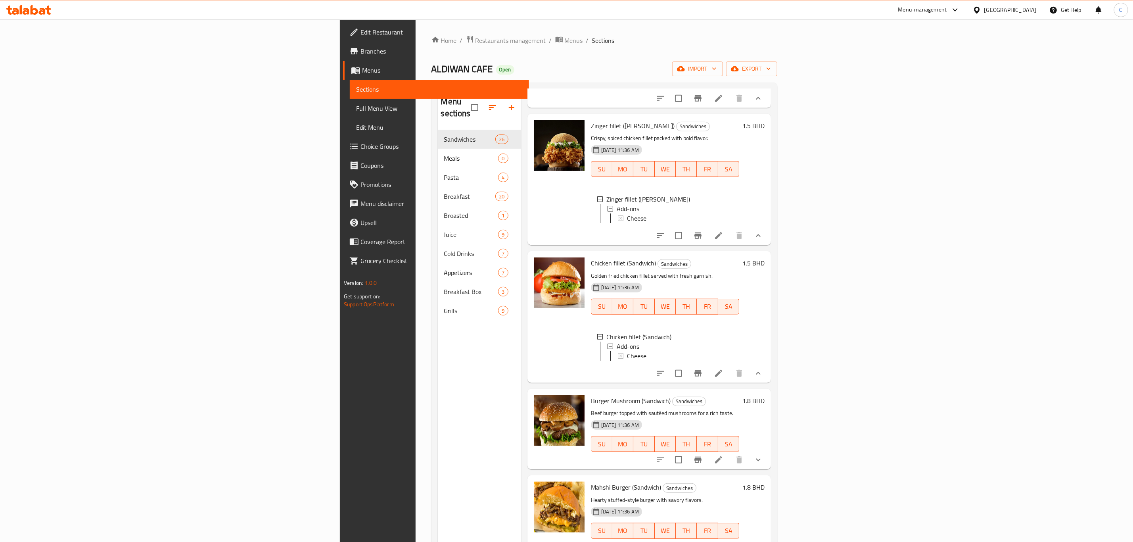
click at [360, 146] on span "Choice Groups" at bounding box center [441, 147] width 162 height 10
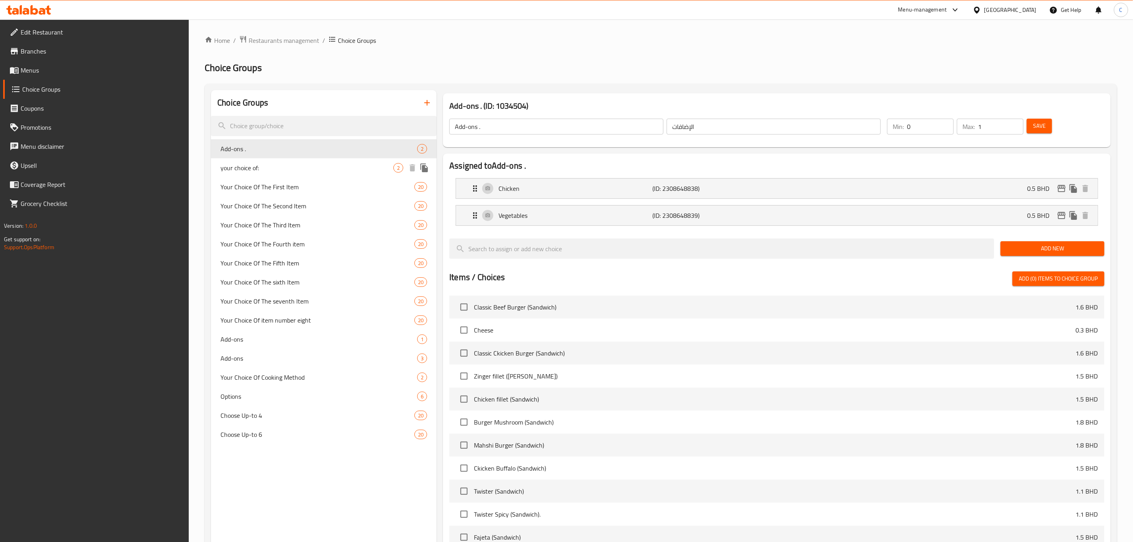
click at [291, 165] on span "your choice of:" at bounding box center [306, 168] width 173 height 10
type input "your choice of:"
type input "اختيارك من"
type input "1"
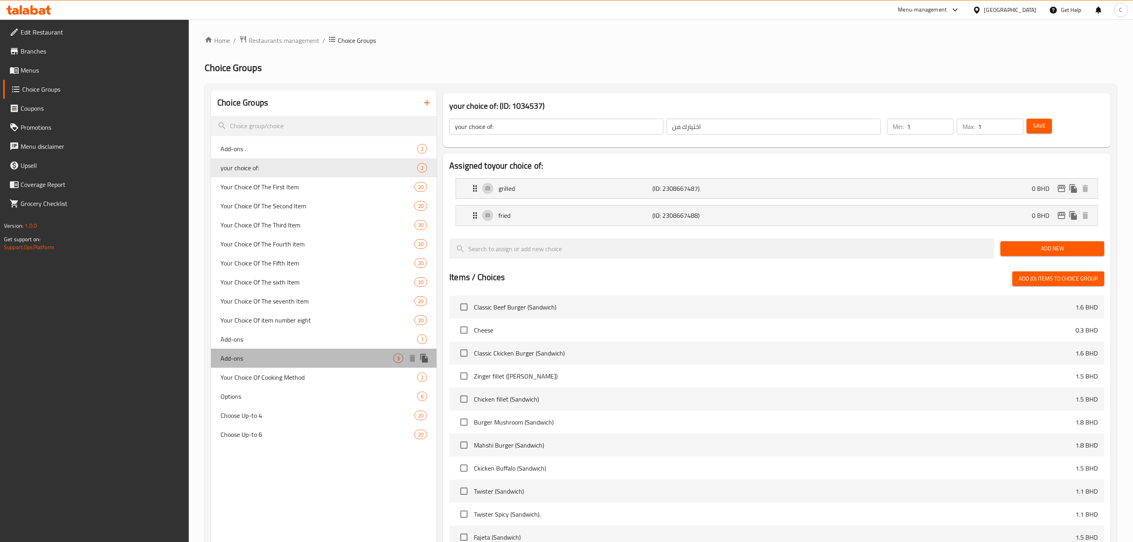
click at [261, 352] on div "Add-ons 3" at bounding box center [324, 358] width 226 height 19
type input "Add-ons"
type input "الإضافات"
type input "0"
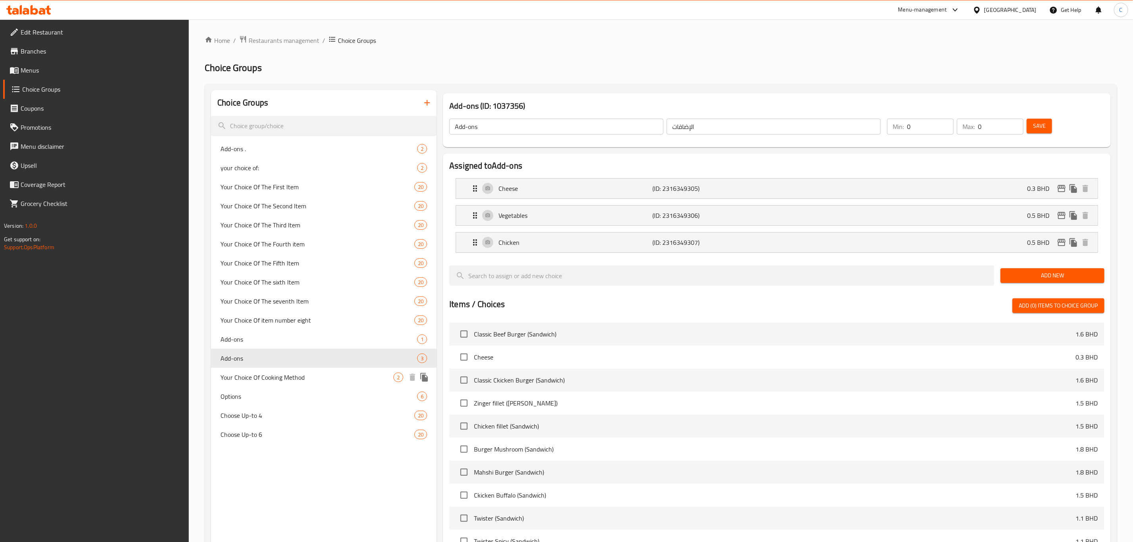
click at [266, 379] on span "Your Choice Of Cooking Method" at bounding box center [306, 377] width 173 height 10
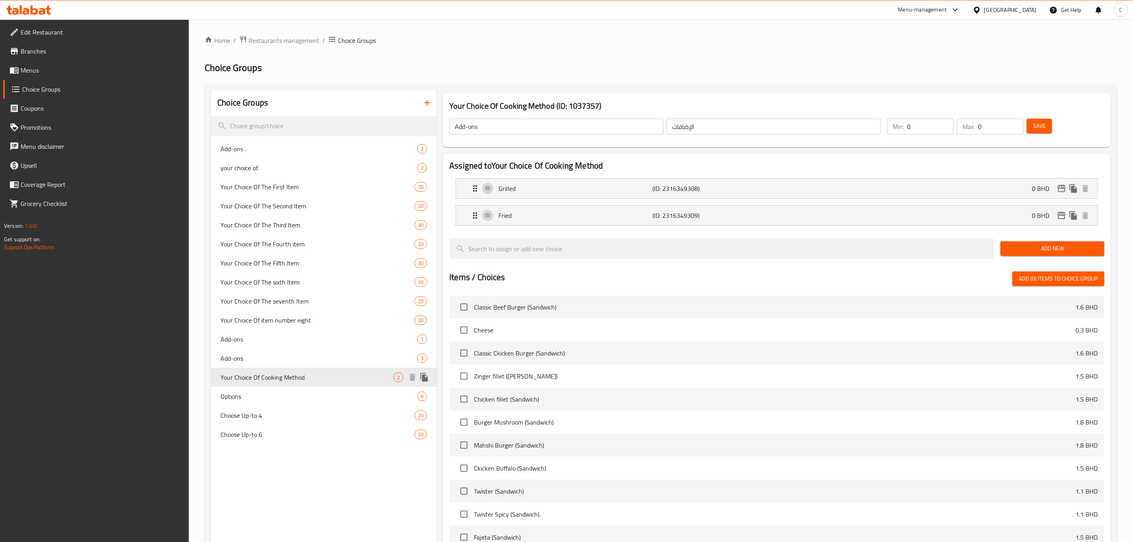
type input "Your Choice Of Cooking Method"
type input "اختيارك من طريقة الطهي"
type input "1"
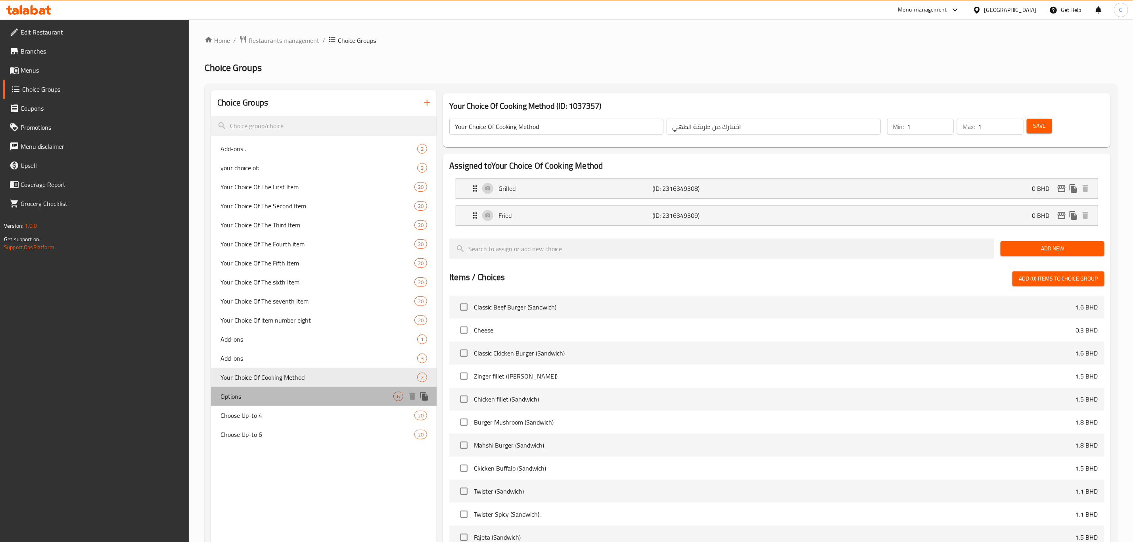
click at [261, 400] on span "Options" at bounding box center [306, 396] width 173 height 10
type input "Options"
type input "خيارات"
type input "0"
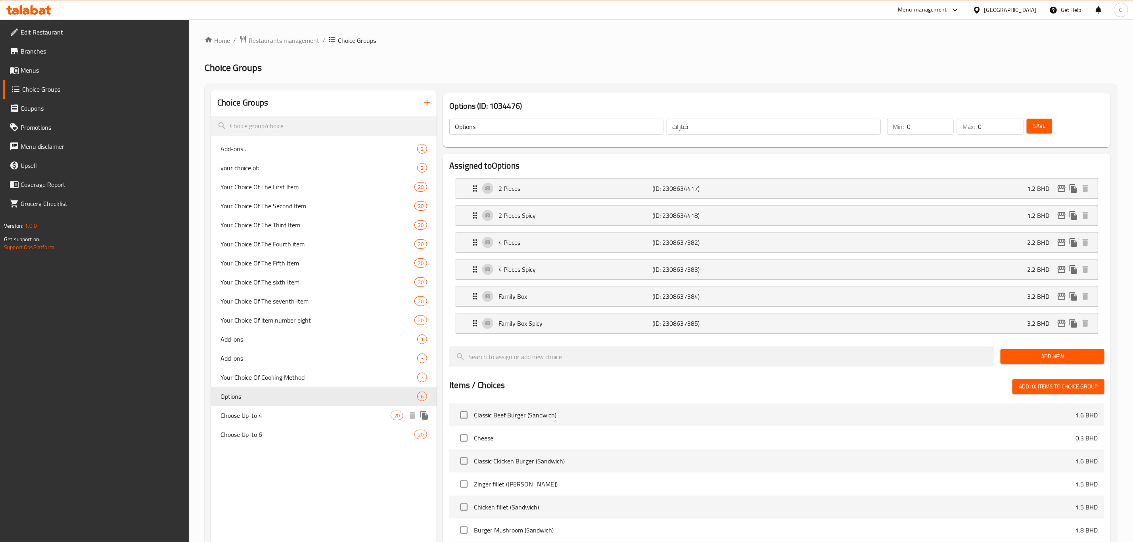
click at [261, 421] on div "Choose Up-to 4 20" at bounding box center [324, 415] width 226 height 19
type input "Choose Up-to 4"
type input "اختر ما يصل إلى 4"
type input "1"
type input "4"
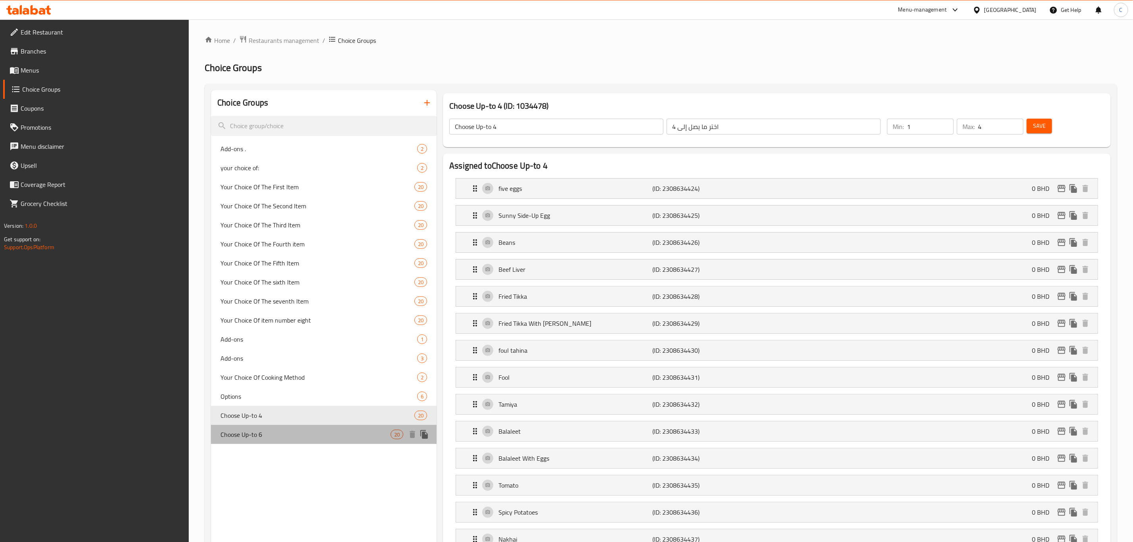
click at [249, 438] on span "Choose Up-to 6" at bounding box center [305, 434] width 170 height 10
type input "Choose Up-to 6"
type input "اختر ما يصل إلى 6"
type input "6"
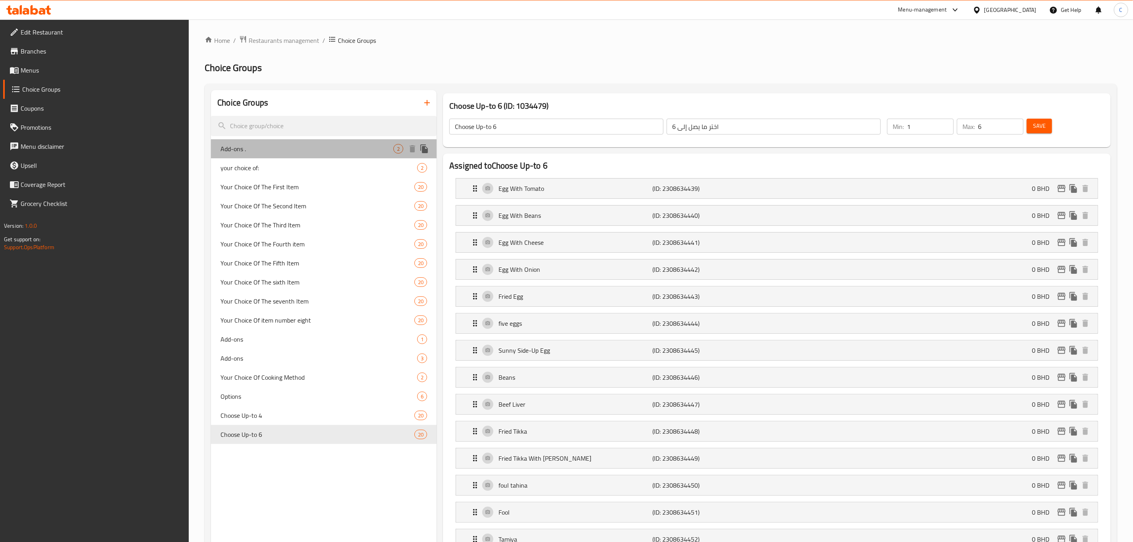
click at [264, 150] on span "Add-ons ." at bounding box center [306, 149] width 173 height 10
type input "Add-ons ."
type input "الإضافات"
type input "0"
type input "1"
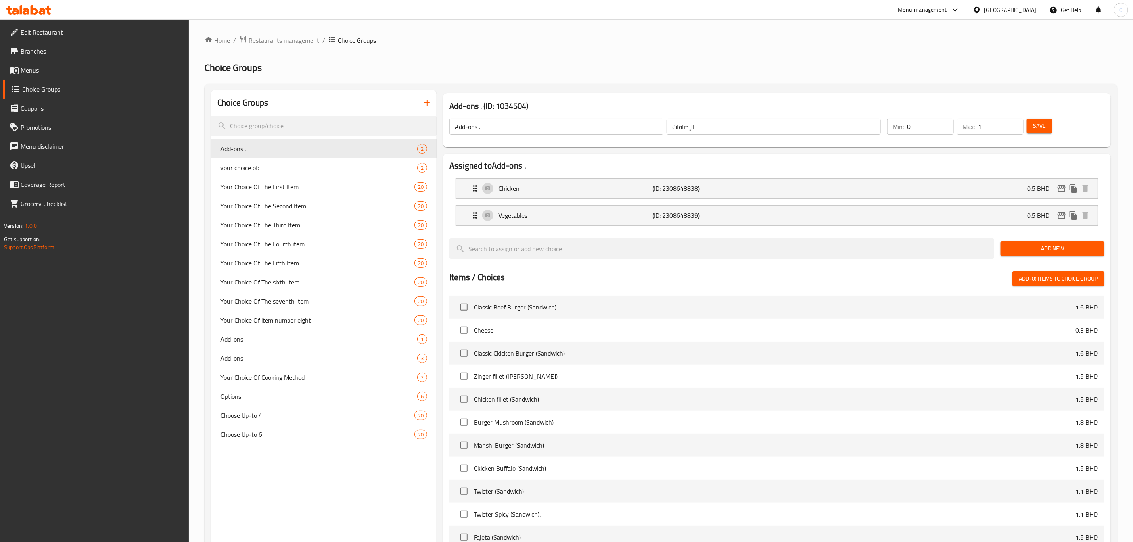
click at [303, 30] on div "Home / Restaurants management / Choice Groups Choice Groups Choice Groups Add-o…" at bounding box center [661, 361] width 944 height 685
click at [299, 38] on span "Restaurants management" at bounding box center [284, 41] width 71 height 10
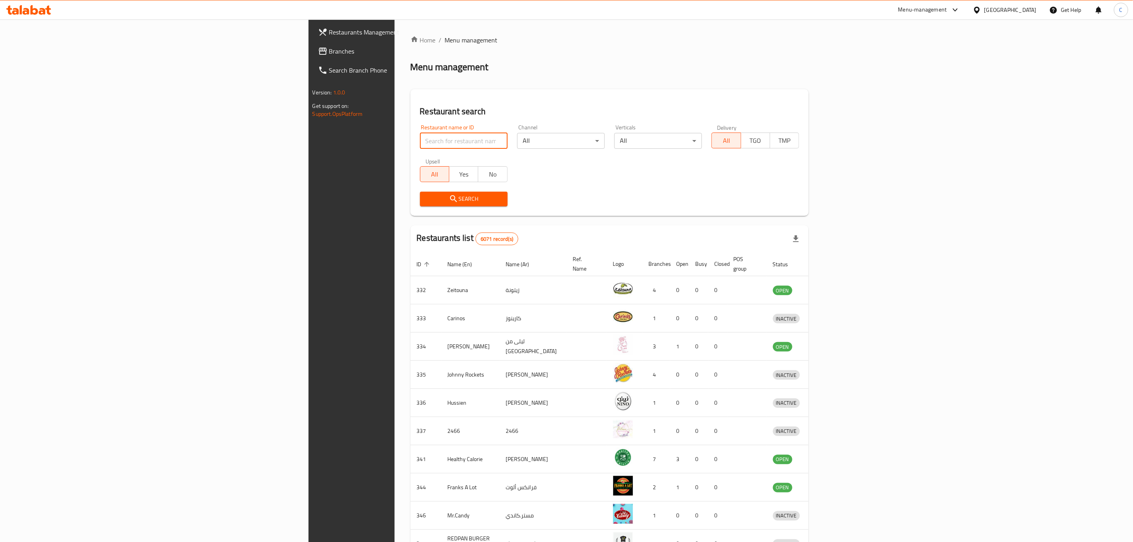
click at [420, 137] on input "search" at bounding box center [464, 141] width 88 height 16
click button "Search" at bounding box center [464, 199] width 88 height 15
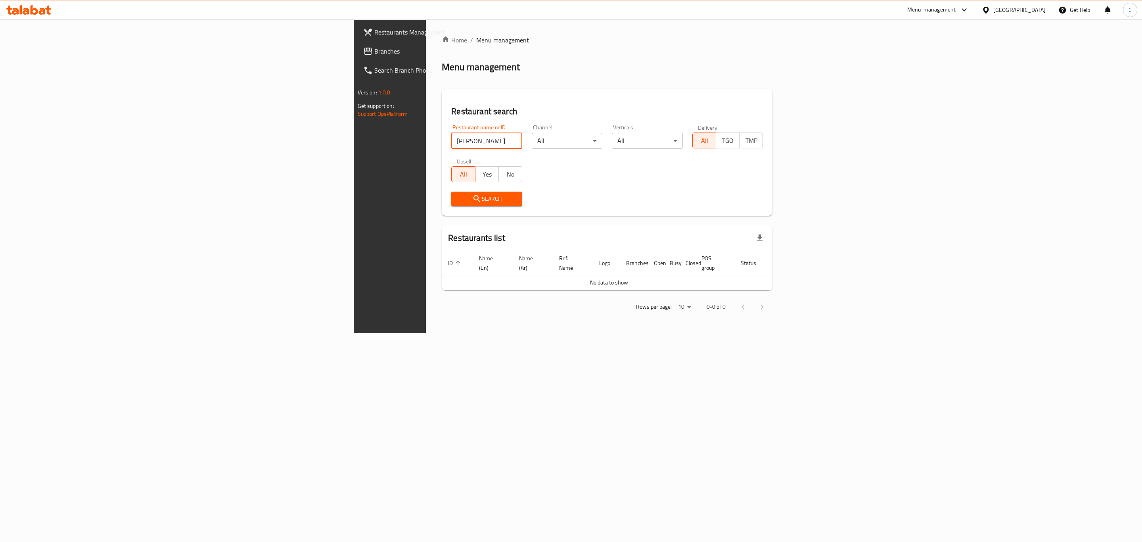
click at [451, 138] on input "al diwan" at bounding box center [486, 141] width 71 height 16
type input "aldiwan"
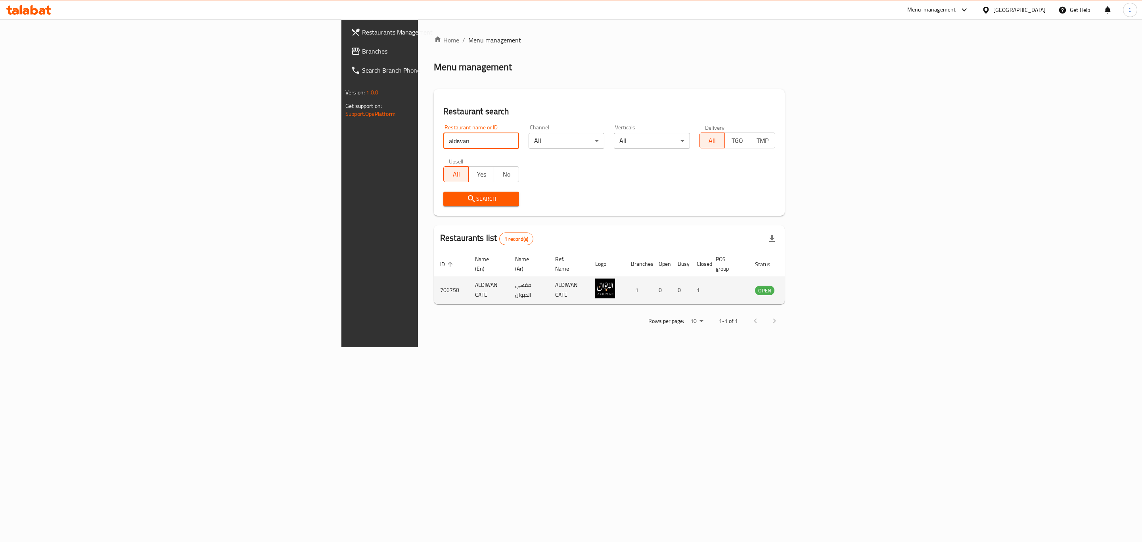
click at [806, 287] on icon "enhanced table" at bounding box center [801, 290] width 9 height 7
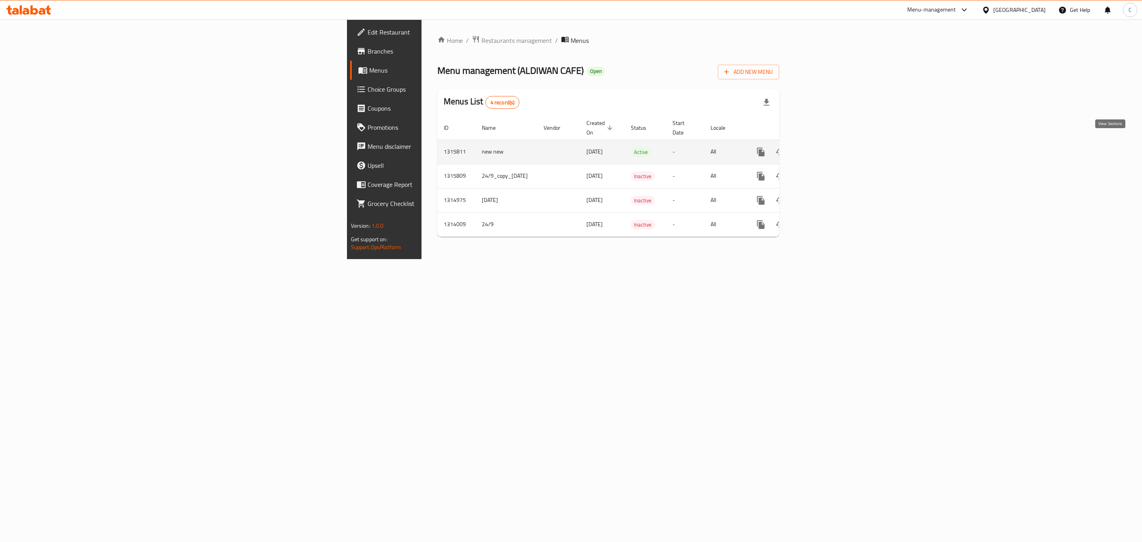
click at [823, 147] on icon "enhanced table" at bounding box center [818, 152] width 10 height 10
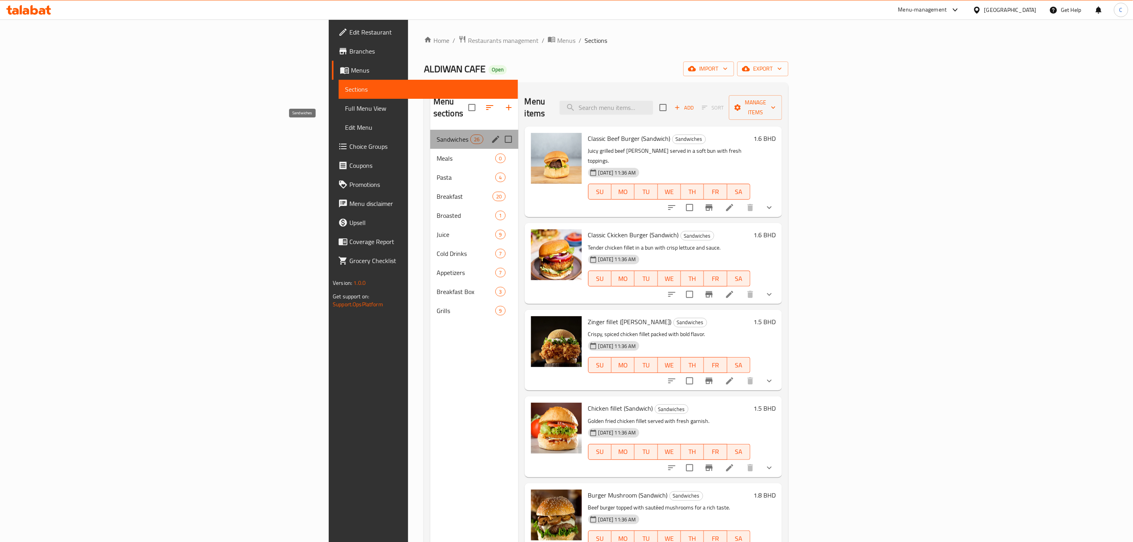
click at [437, 134] on span "Sandwiches" at bounding box center [454, 139] width 34 height 10
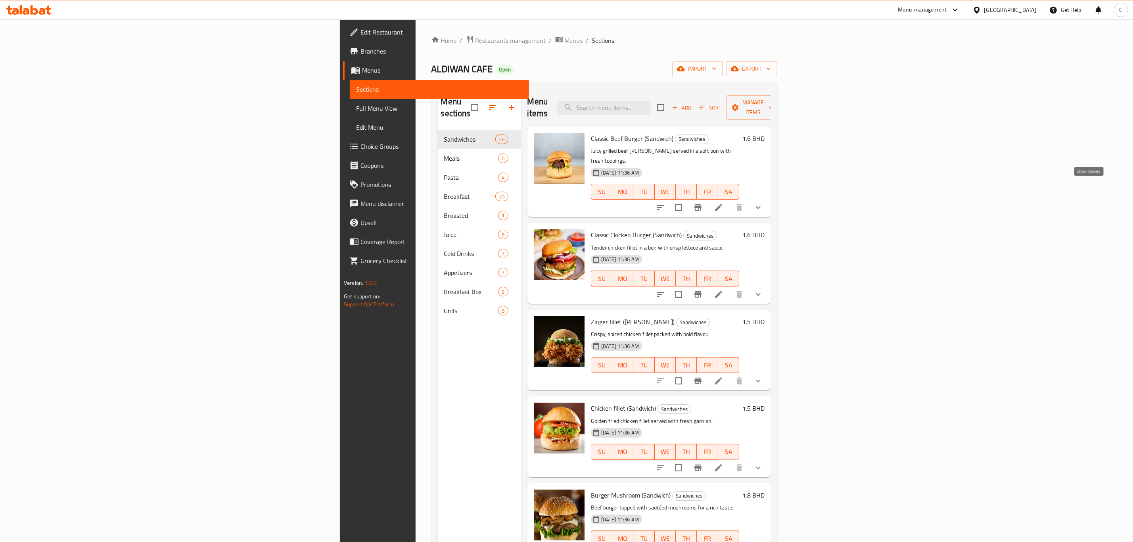
click at [763, 203] on icon "show more" at bounding box center [758, 208] width 10 height 10
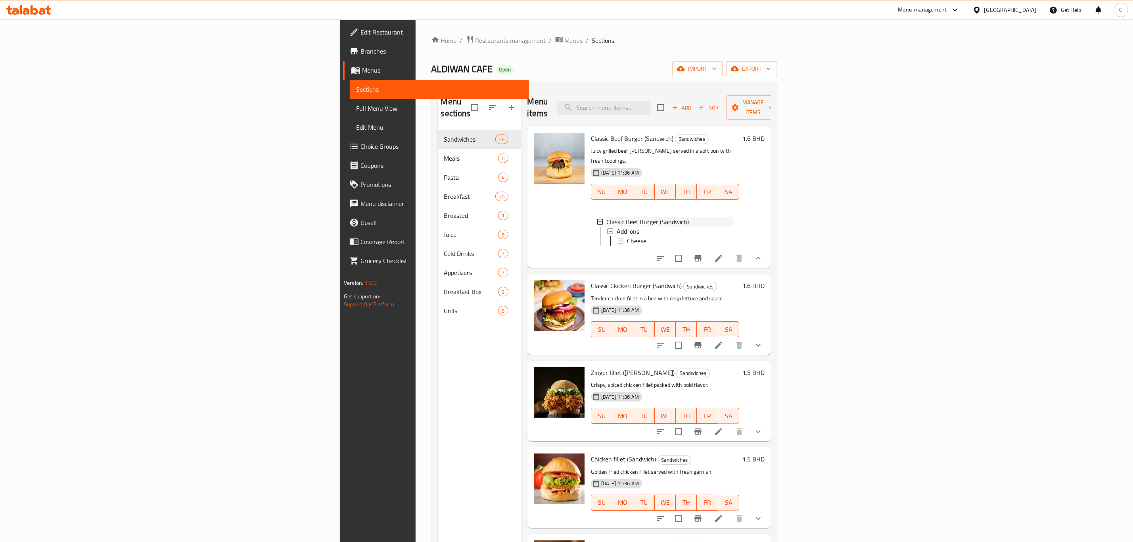
click at [638, 217] on div "Classic Beef Burger (Sandwich)" at bounding box center [669, 222] width 126 height 10
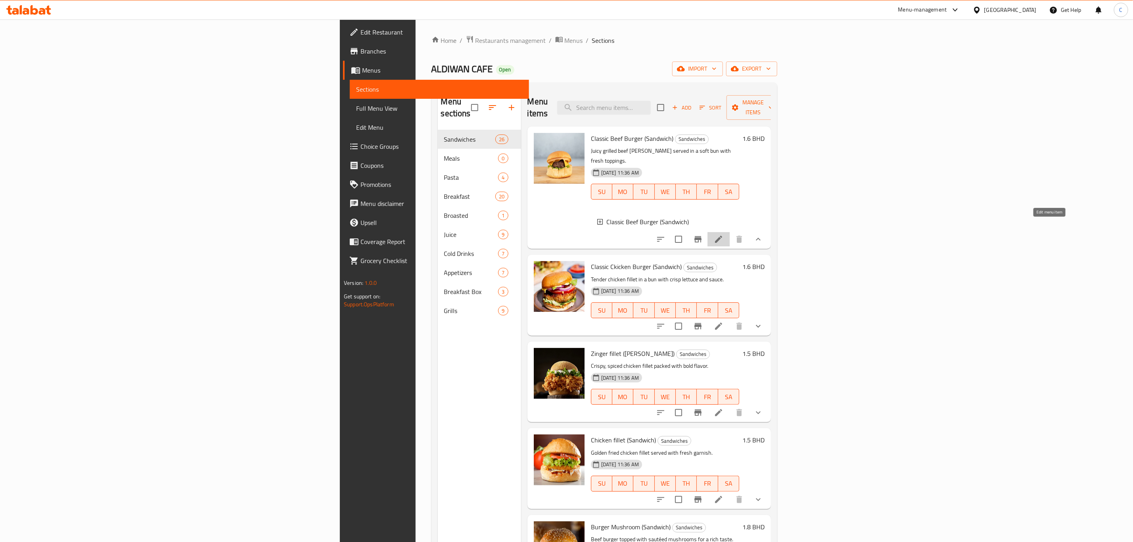
click at [722, 236] on icon at bounding box center [718, 239] width 7 height 7
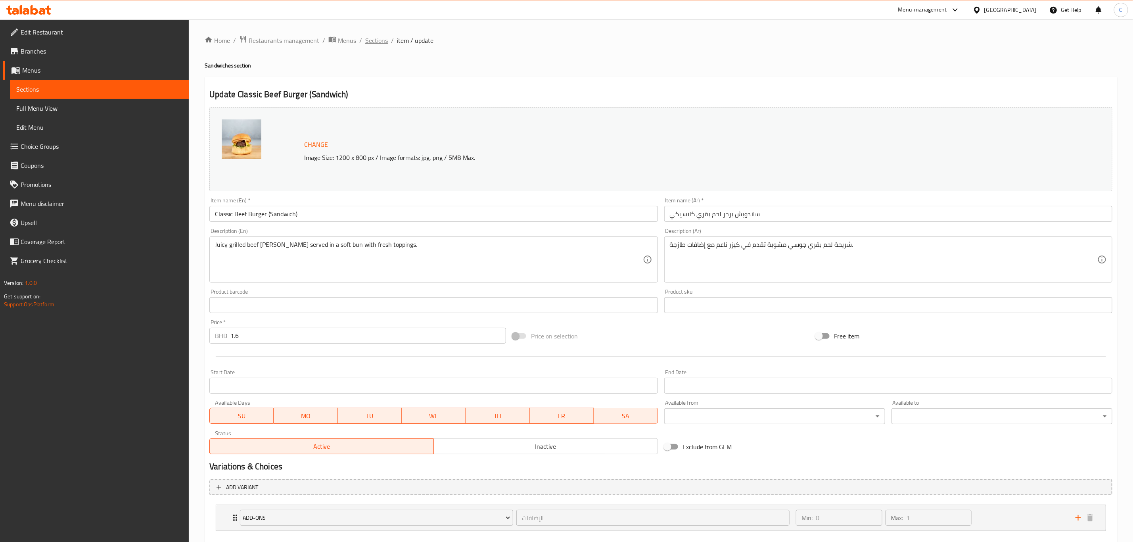
click at [375, 38] on span "Sections" at bounding box center [376, 41] width 23 height 10
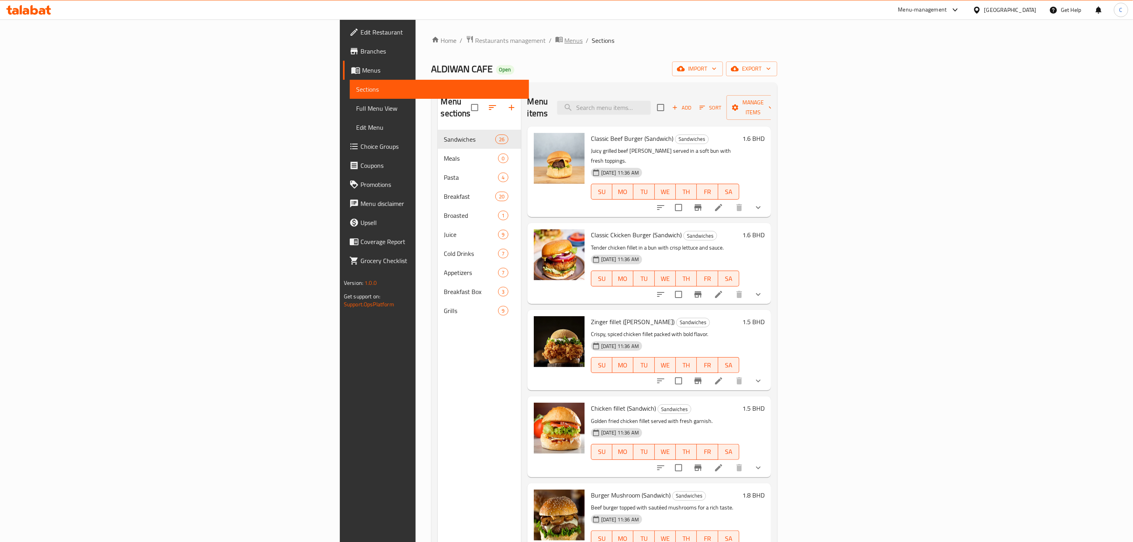
click at [565, 36] on span "Menus" at bounding box center [574, 41] width 18 height 10
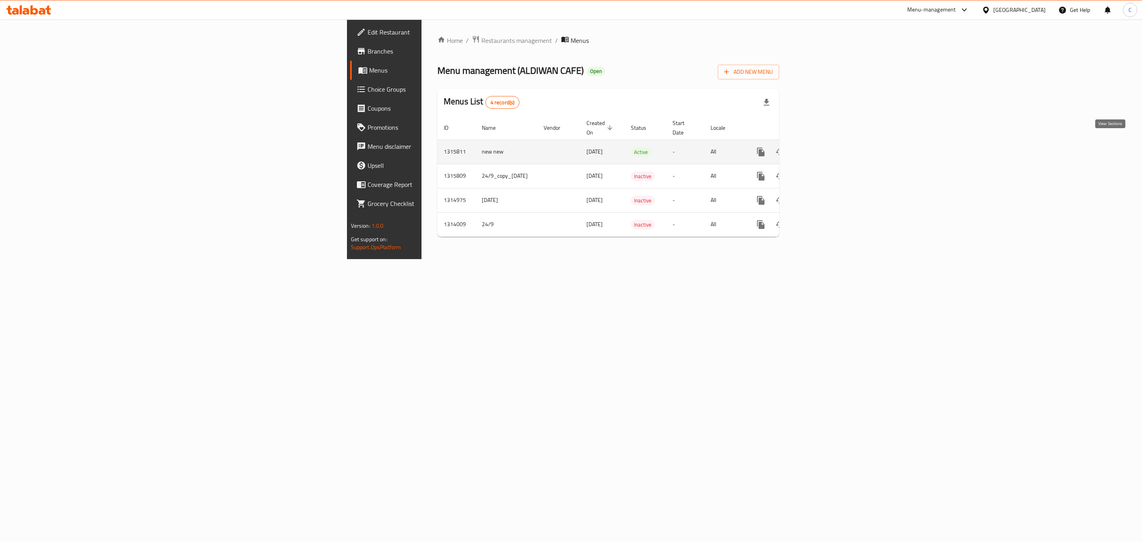
click at [823, 147] on icon "enhanced table" at bounding box center [818, 152] width 10 height 10
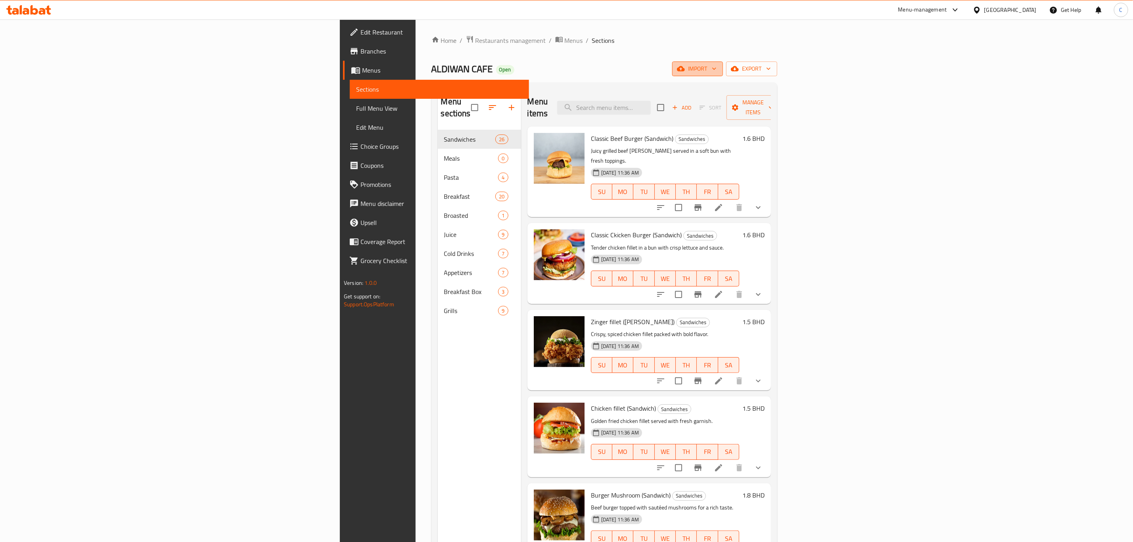
click at [717, 69] on span "import" at bounding box center [697, 69] width 38 height 10
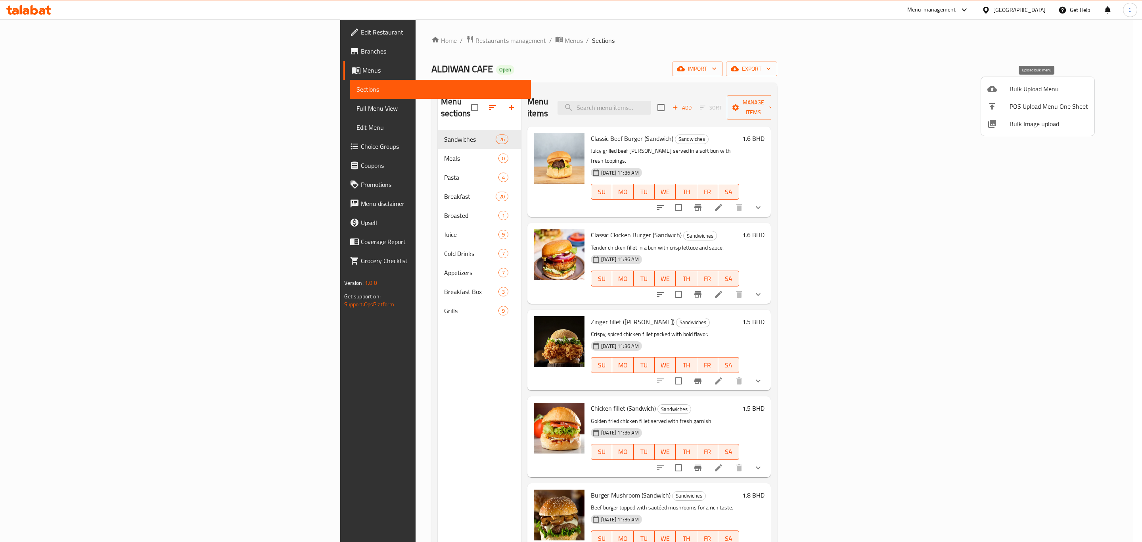
click at [1001, 81] on li "Bulk Upload Menu" at bounding box center [1037, 88] width 113 height 17
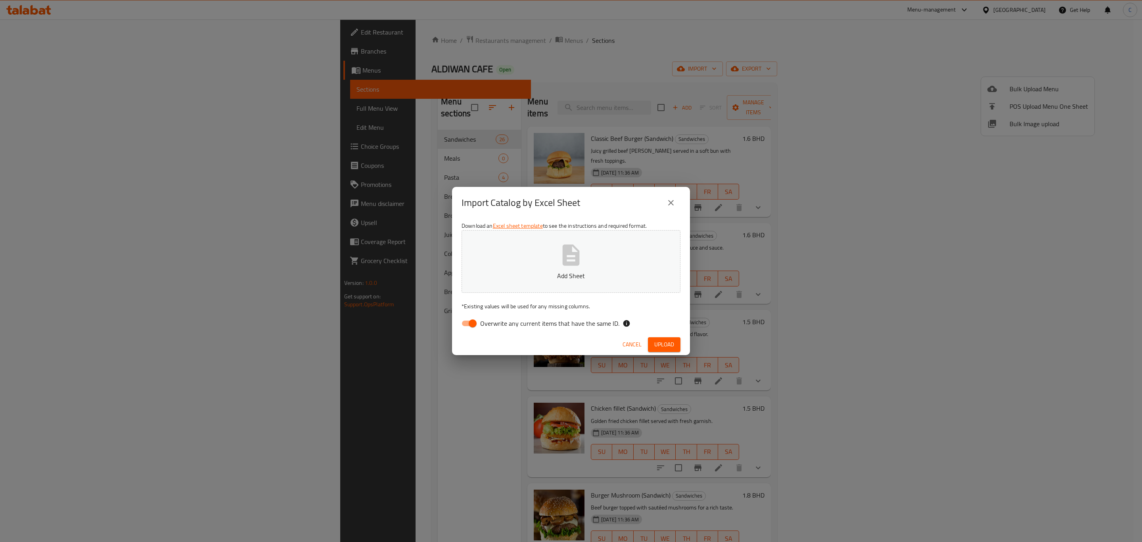
click at [557, 271] on p "Add Sheet" at bounding box center [571, 276] width 194 height 10
click at [662, 338] on button "Upload" at bounding box center [664, 344] width 33 height 15
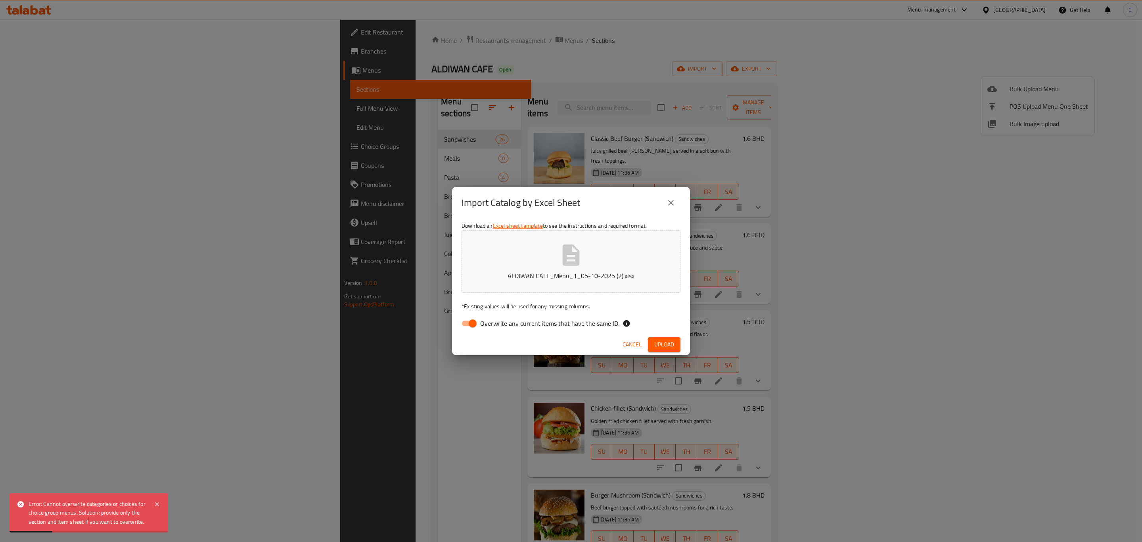
click at [576, 316] on label "Overwrite any current items that have the same ID." at bounding box center [538, 323] width 162 height 15
click at [495, 316] on input "Overwrite any current items that have the same ID." at bounding box center [472, 323] width 45 height 15
checkbox input "false"
click at [669, 345] on span "Upload" at bounding box center [664, 344] width 20 height 10
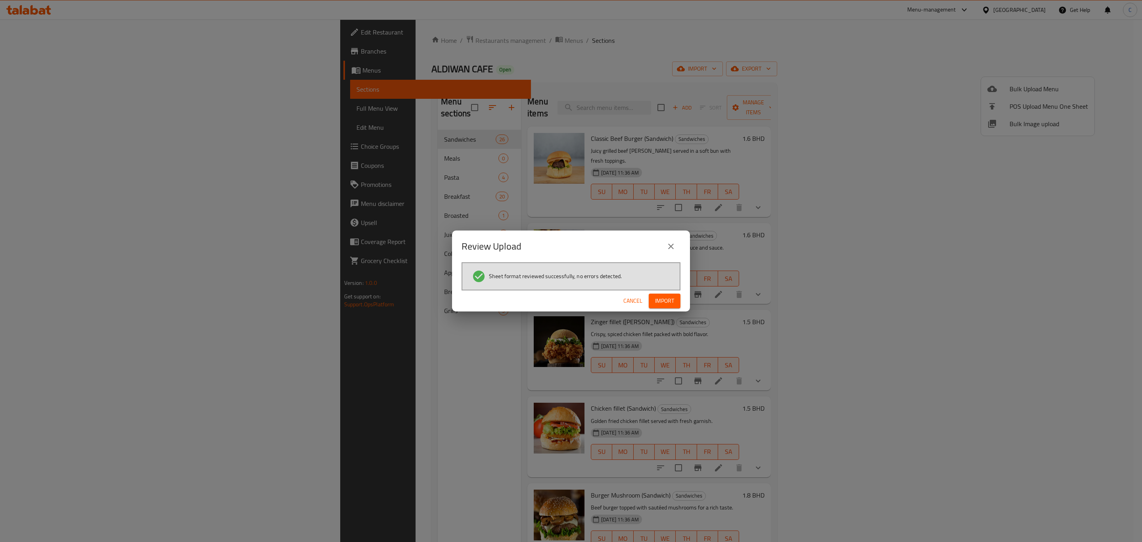
click at [667, 296] on span "Import" at bounding box center [664, 301] width 19 height 10
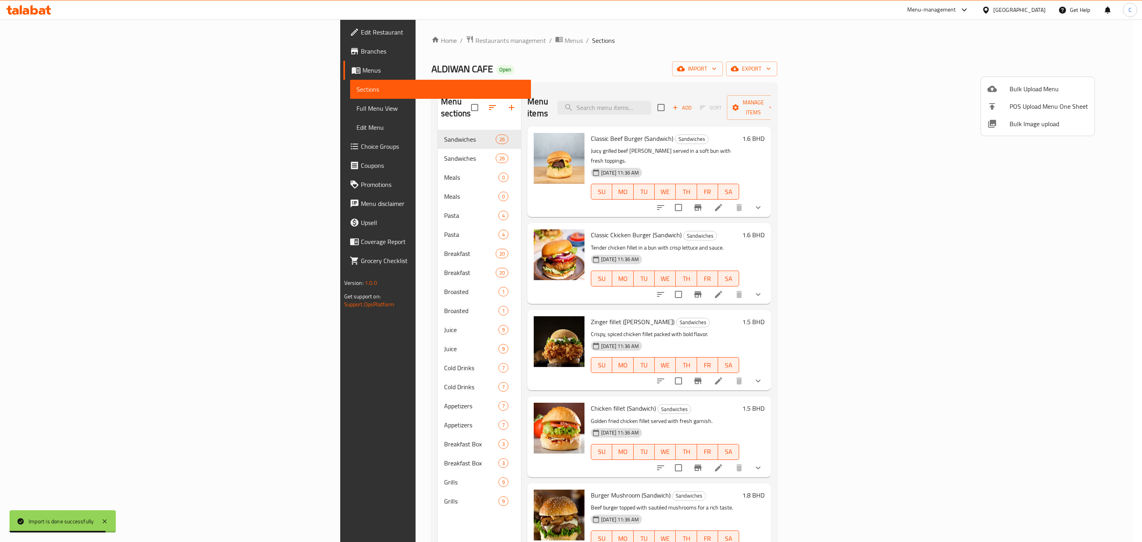
click at [353, 143] on div at bounding box center [571, 271] width 1142 height 542
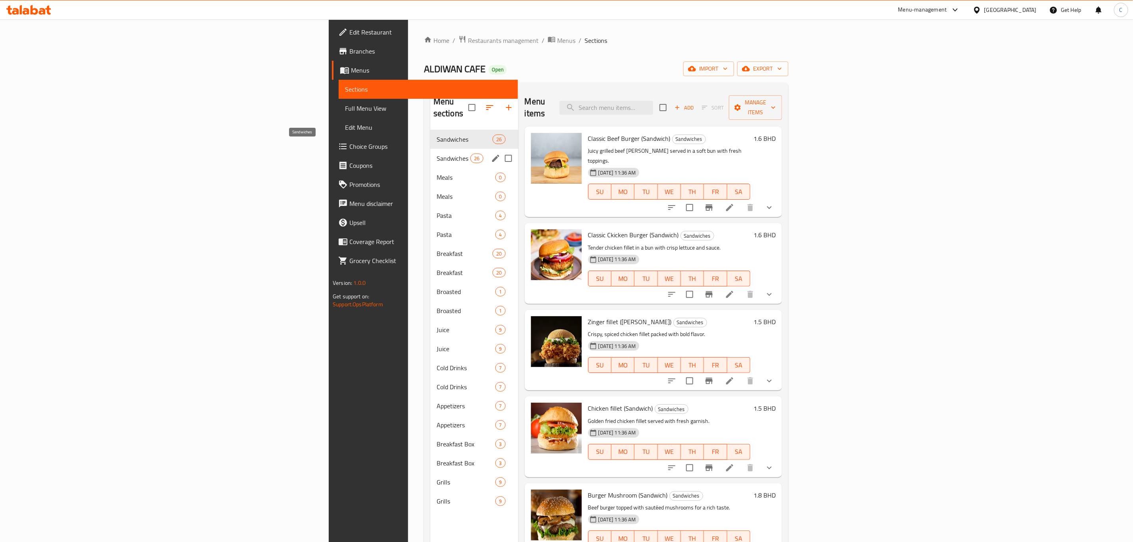
click at [430, 149] on div "Sandwiches 26" at bounding box center [474, 158] width 88 height 19
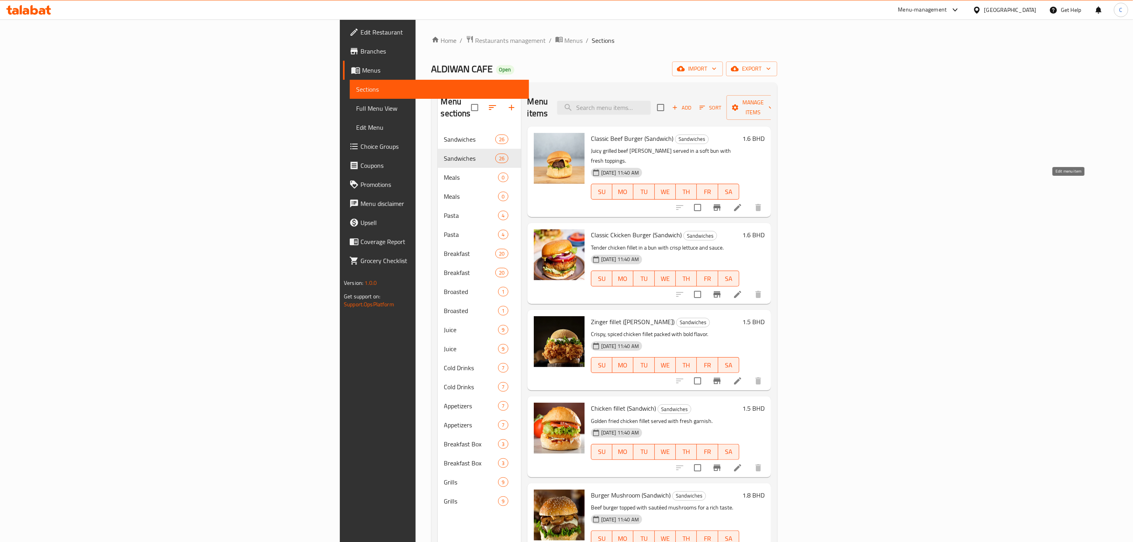
click at [742, 203] on icon at bounding box center [738, 208] width 10 height 10
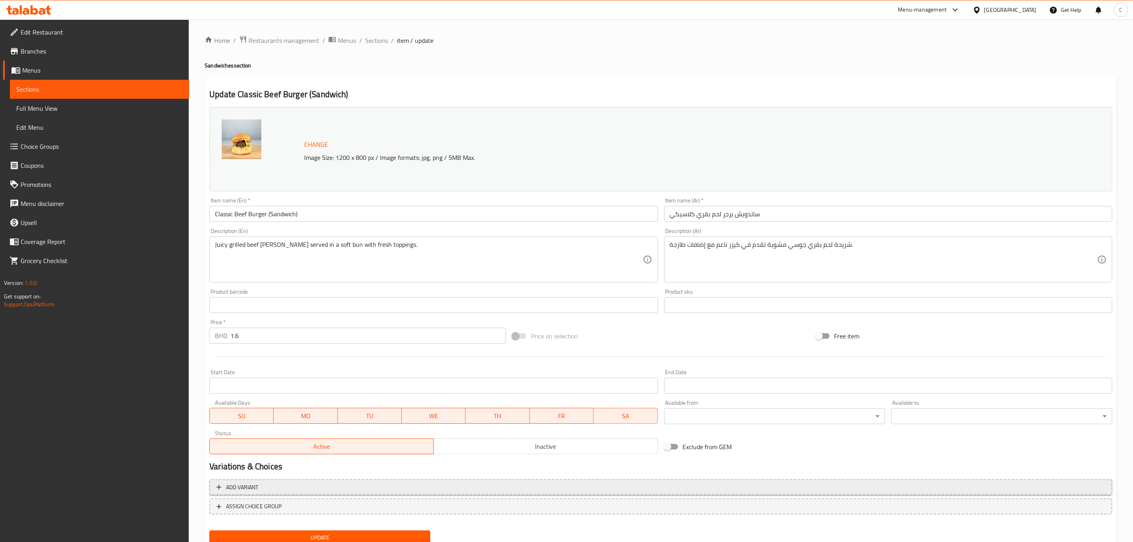
click at [483, 489] on span "Add variant" at bounding box center [661, 487] width 889 height 10
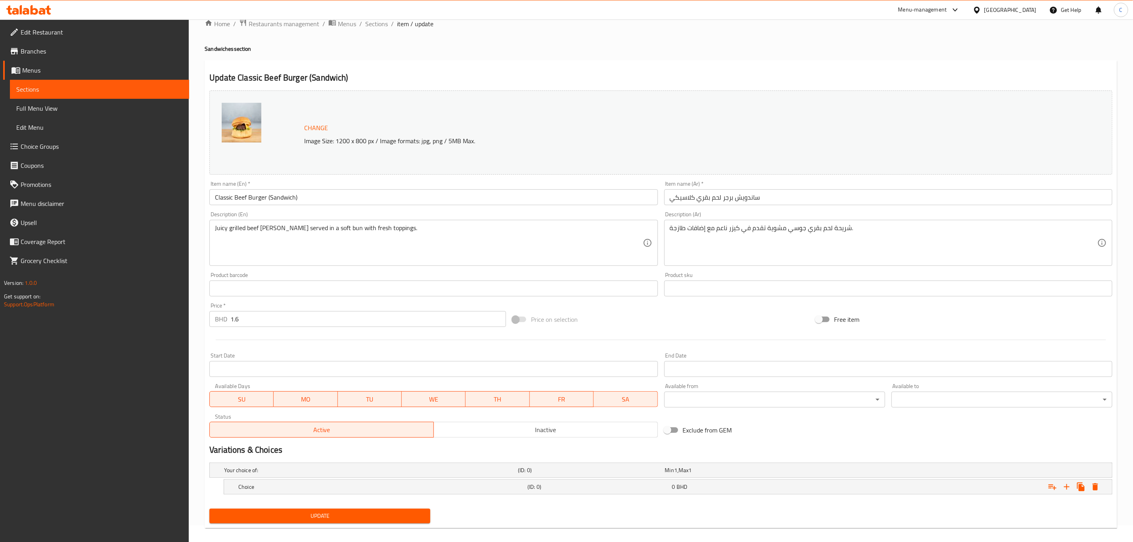
scroll to position [25, 0]
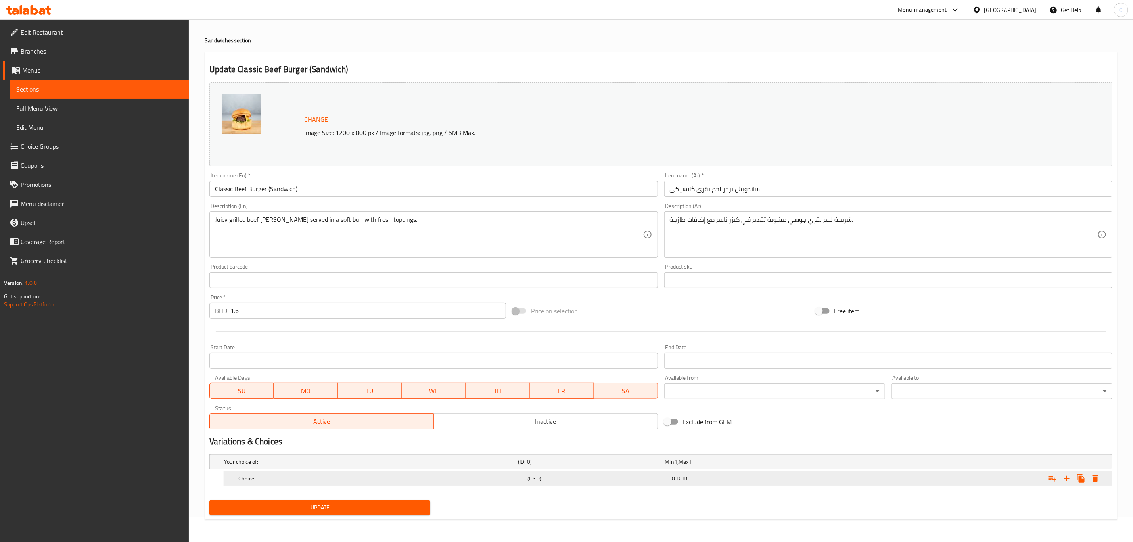
click at [483, 478] on div "Choice" at bounding box center [381, 478] width 289 height 11
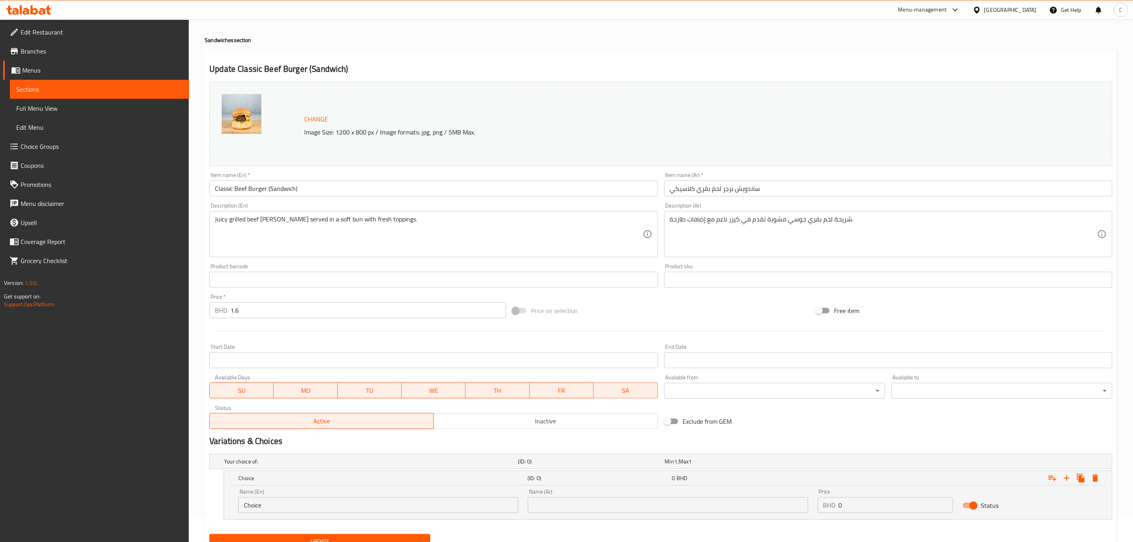
scroll to position [59, 0]
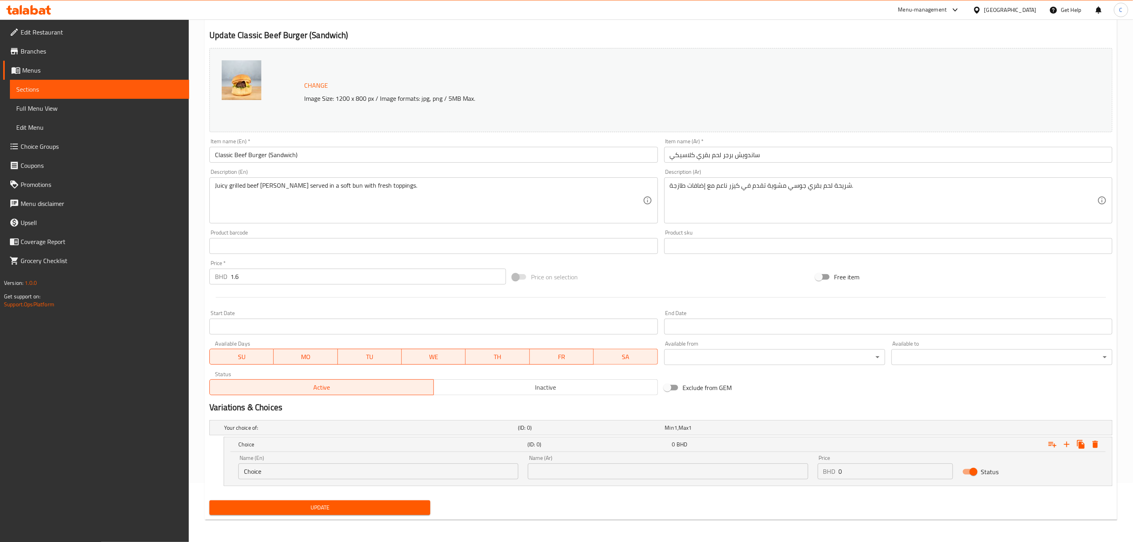
click at [456, 460] on div "Name (En) Choice Name (En)" at bounding box center [378, 467] width 280 height 24
drag, startPoint x: 452, startPoint y: 473, endPoint x: 184, endPoint y: 443, distance: 269.7
click at [184, 443] on div "Edit Restaurant Branches Menus Sections Full Menu View Edit Menu Choice Groups …" at bounding box center [566, 250] width 1133 height 581
click at [345, 423] on h5 "Your choice of:" at bounding box center [369, 427] width 291 height 8
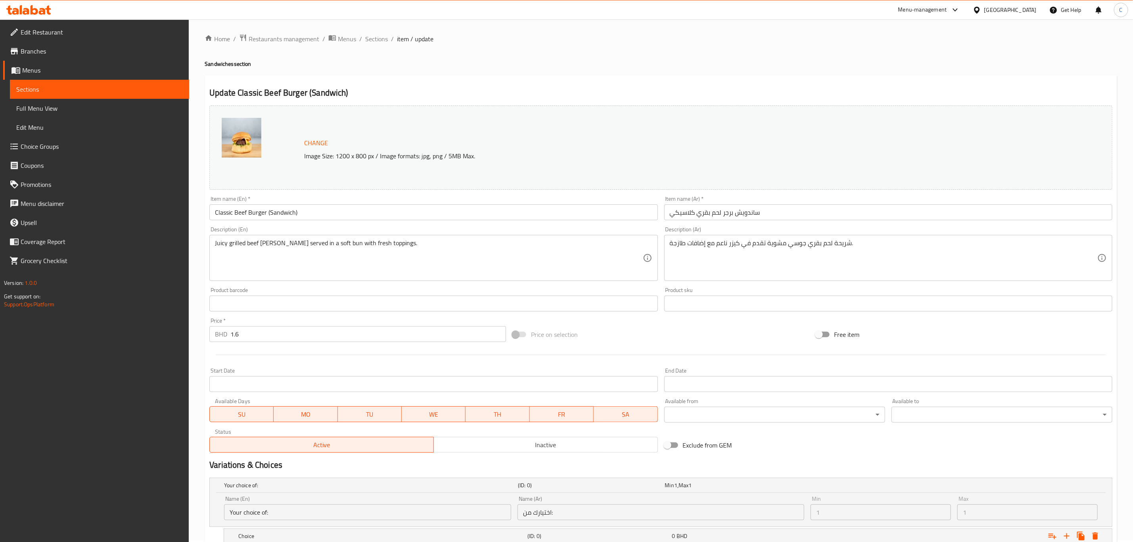
scroll to position [0, 0]
click at [368, 36] on span "Sections" at bounding box center [376, 41] width 23 height 10
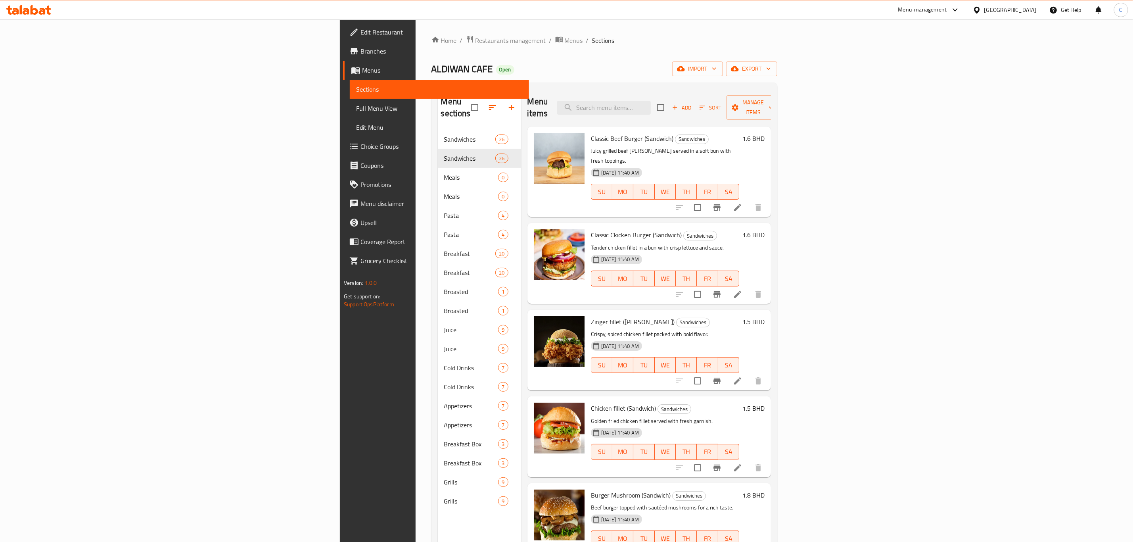
click at [742, 289] on icon at bounding box center [738, 294] width 10 height 10
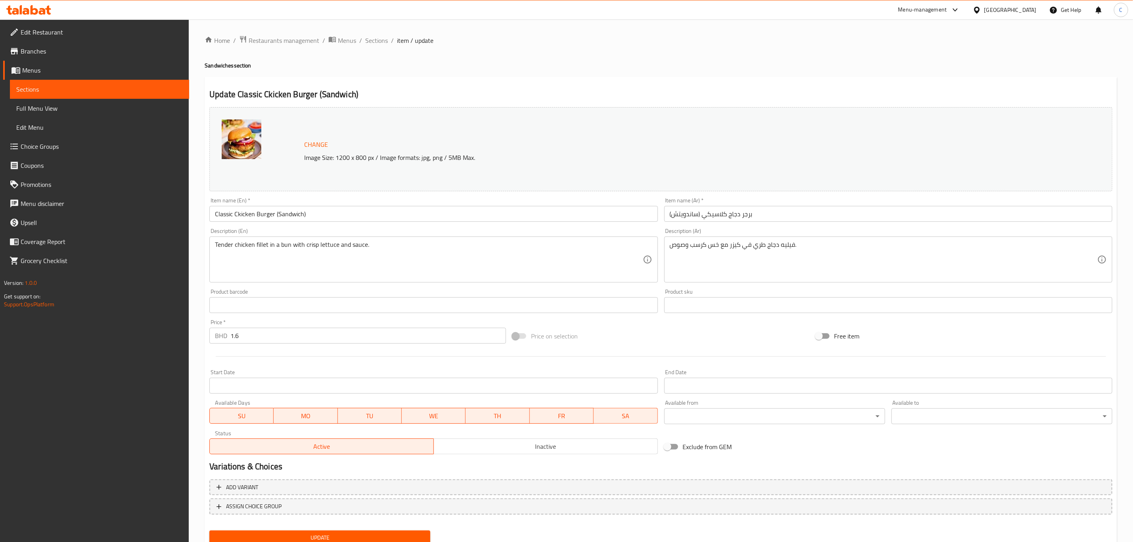
scroll to position [29, 0]
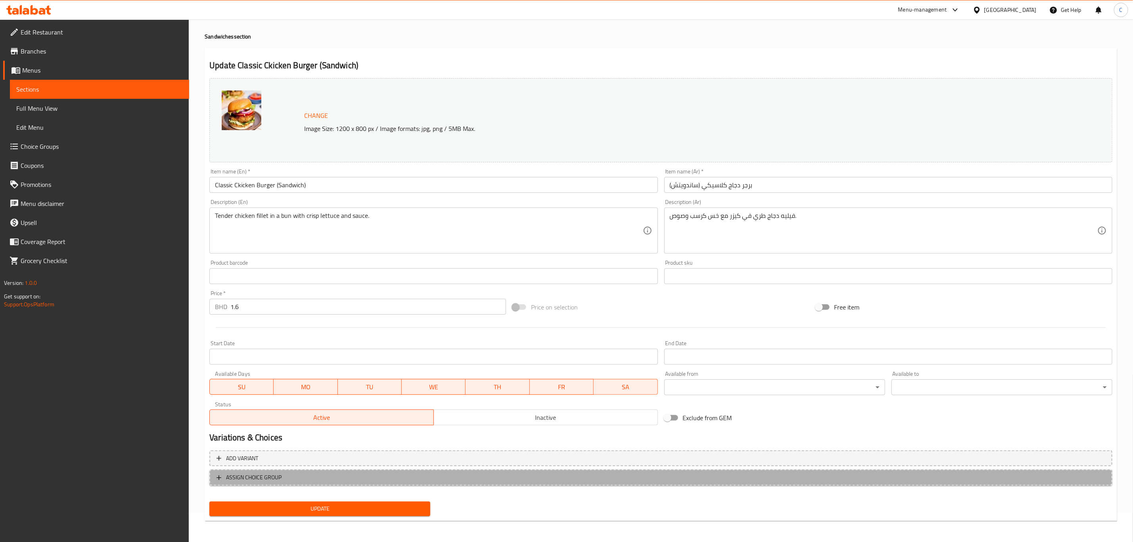
click at [409, 473] on span "ASSIGN CHOICE GROUP" at bounding box center [661, 477] width 889 height 10
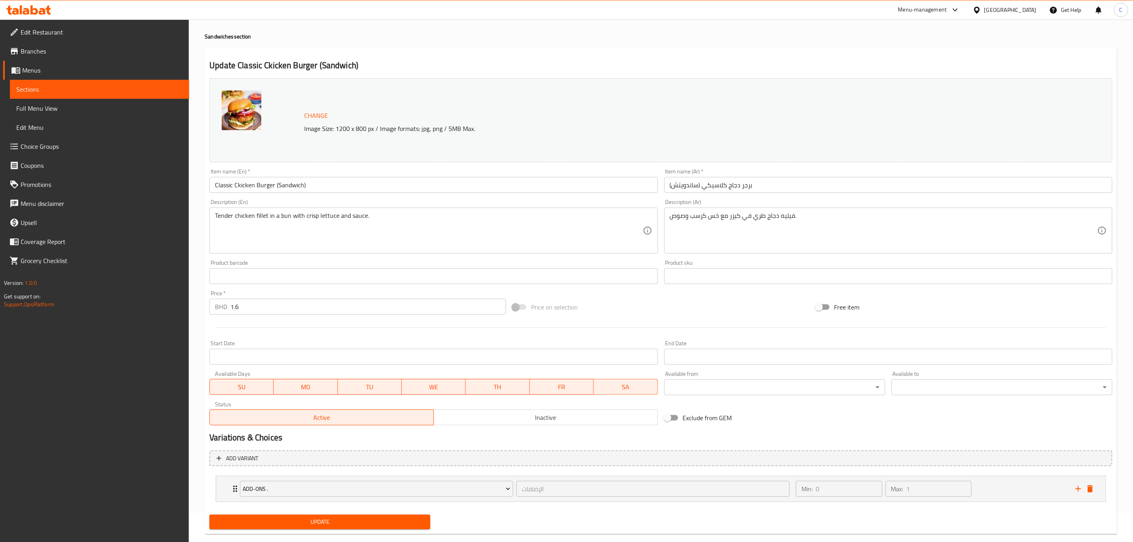
scroll to position [43, 0]
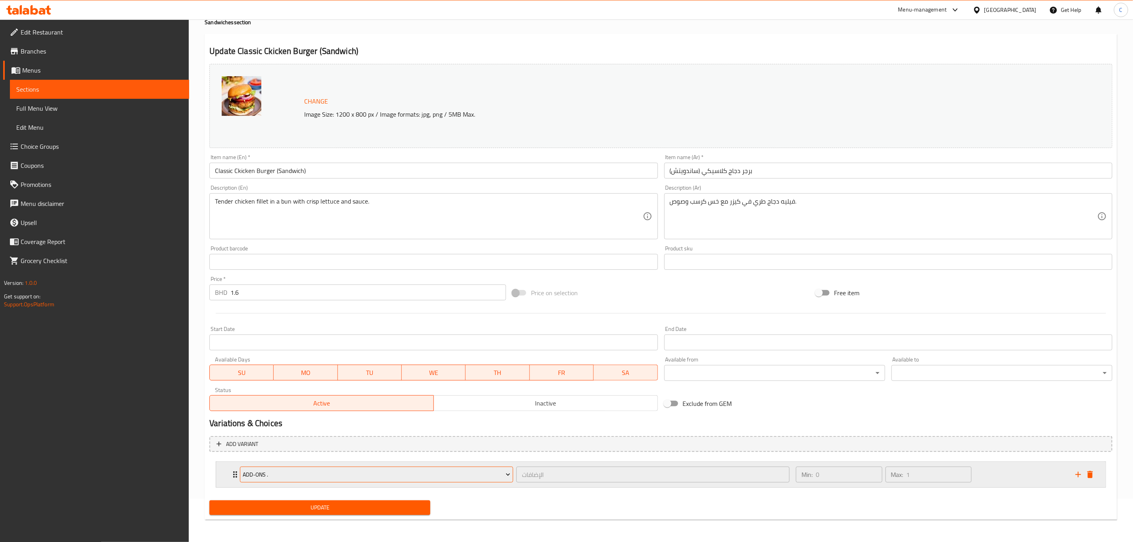
click at [406, 476] on span "Add-ons ." at bounding box center [376, 474] width 267 height 10
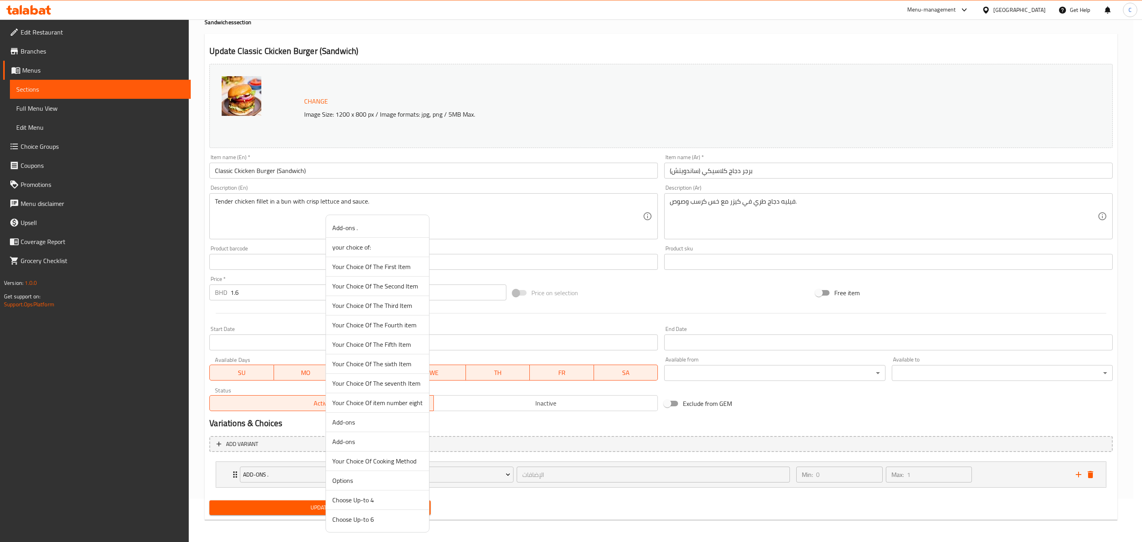
click at [520, 423] on div at bounding box center [571, 271] width 1142 height 542
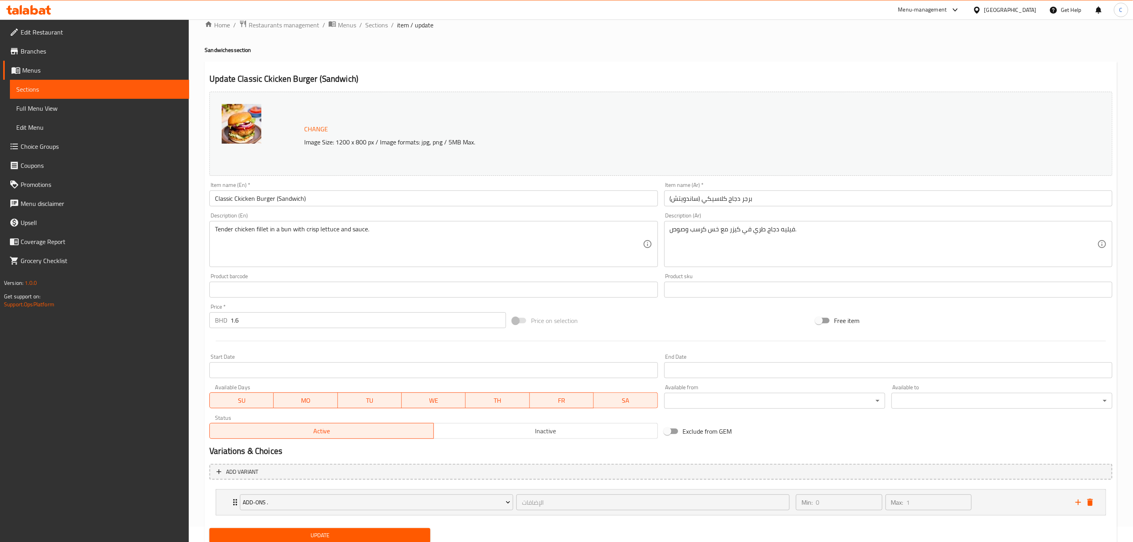
scroll to position [0, 0]
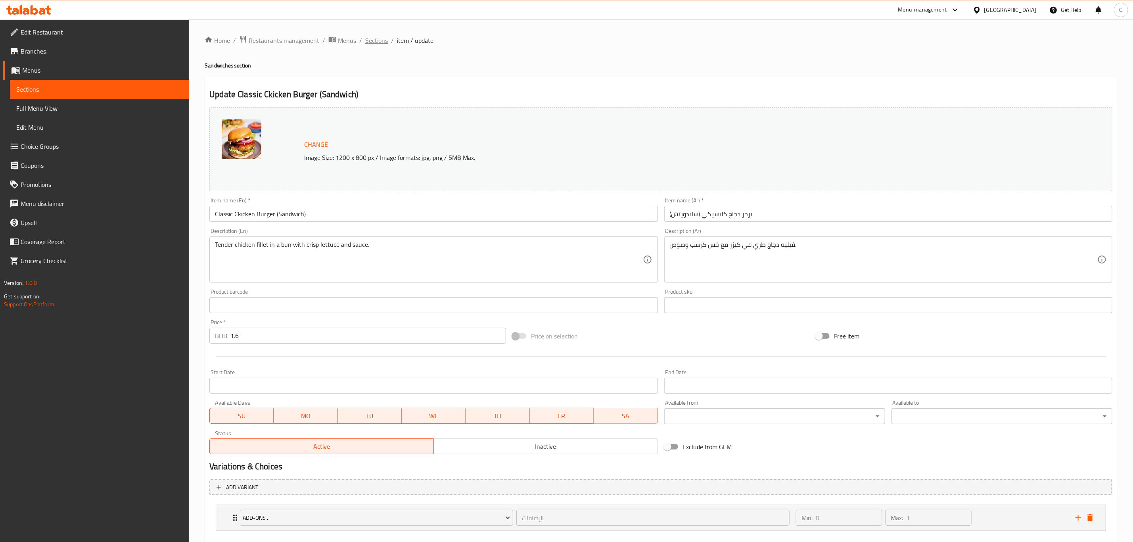
click at [375, 41] on span "Sections" at bounding box center [376, 41] width 23 height 10
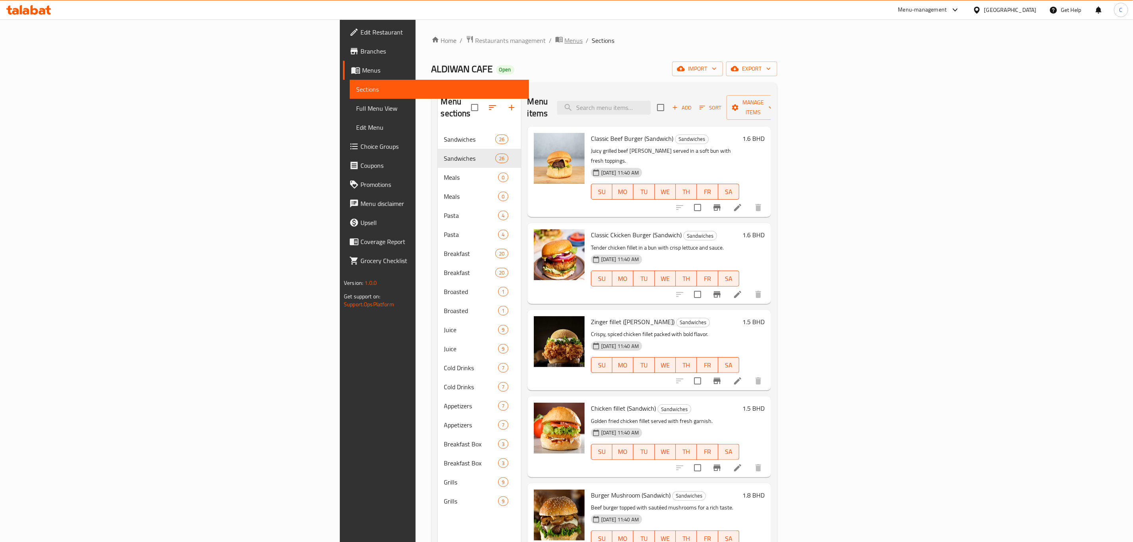
click at [565, 43] on span "Menus" at bounding box center [574, 41] width 18 height 10
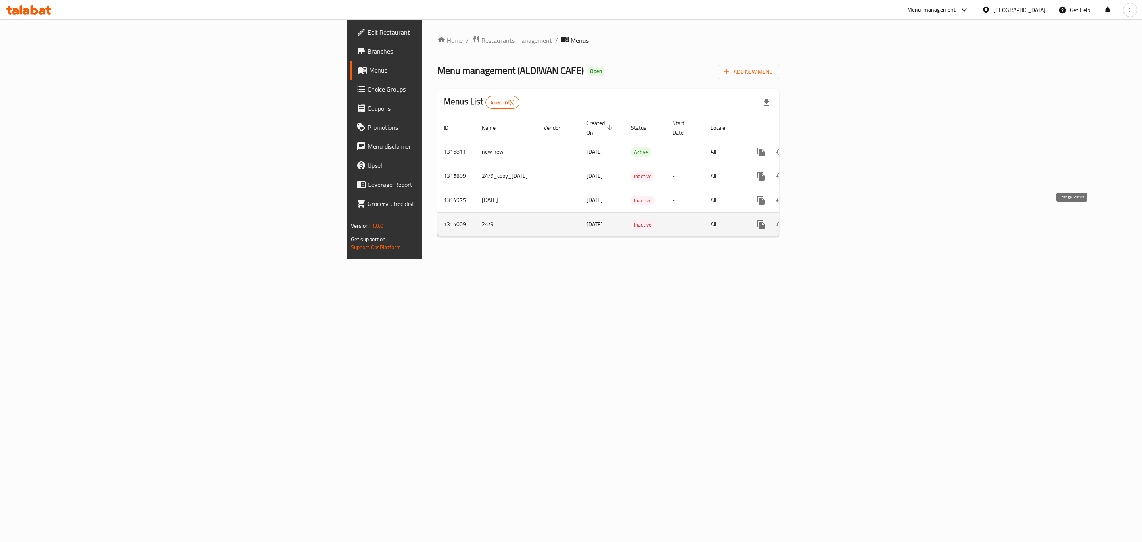
click at [785, 220] on icon "enhanced table" at bounding box center [780, 225] width 10 height 10
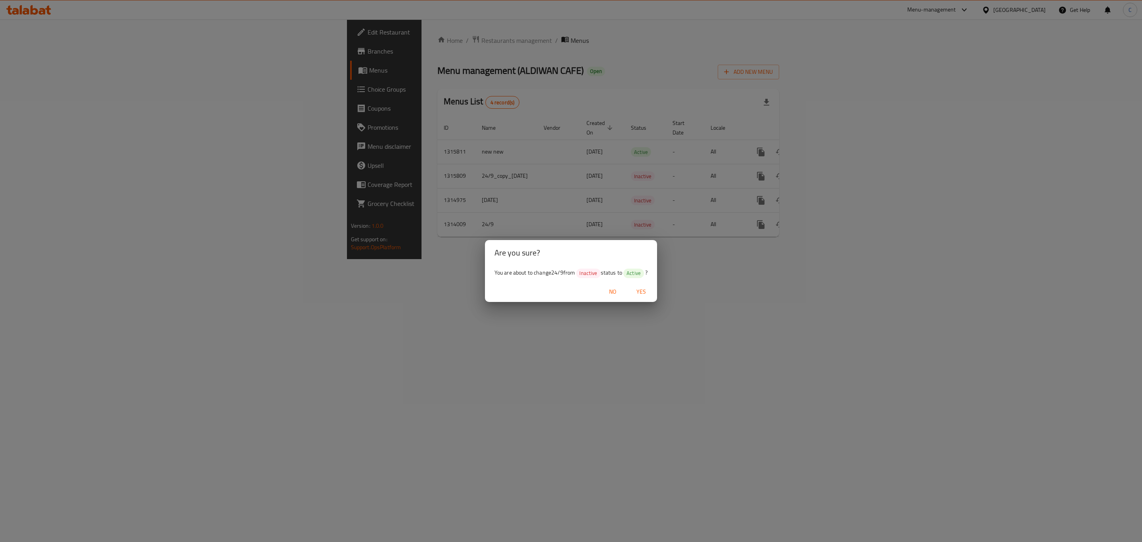
click at [641, 287] on span "Yes" at bounding box center [641, 292] width 19 height 10
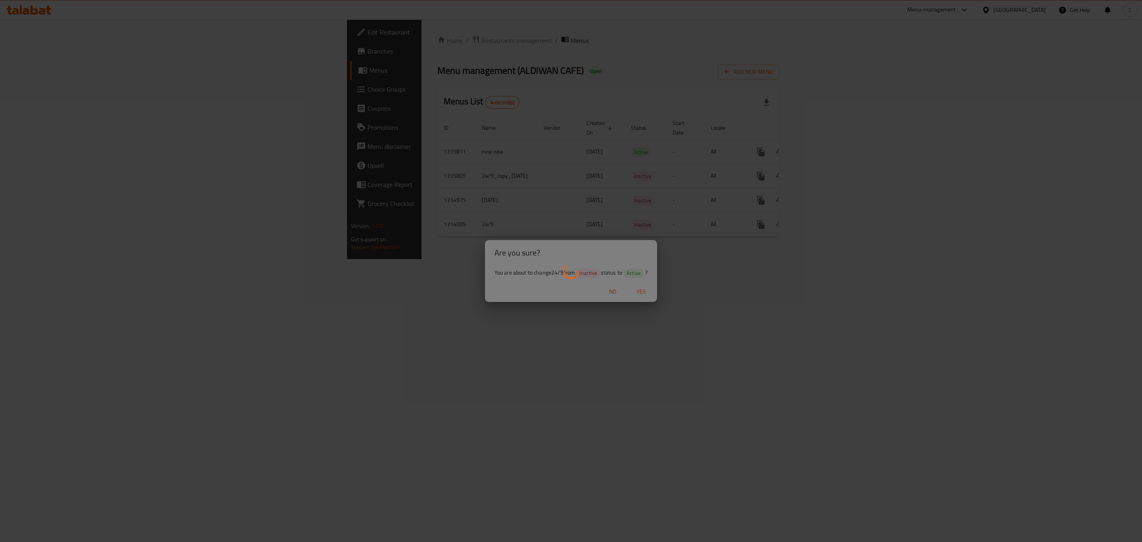
drag, startPoint x: 368, startPoint y: 380, endPoint x: 437, endPoint y: 286, distance: 116.7
click at [368, 380] on div at bounding box center [571, 271] width 1142 height 542
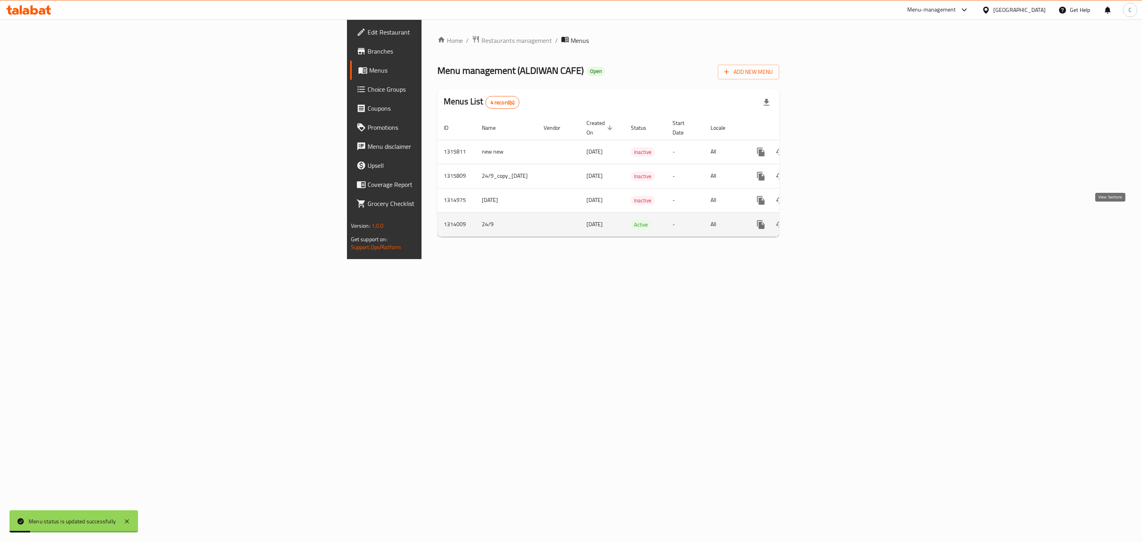
click at [823, 220] on icon "enhanced table" at bounding box center [818, 225] width 10 height 10
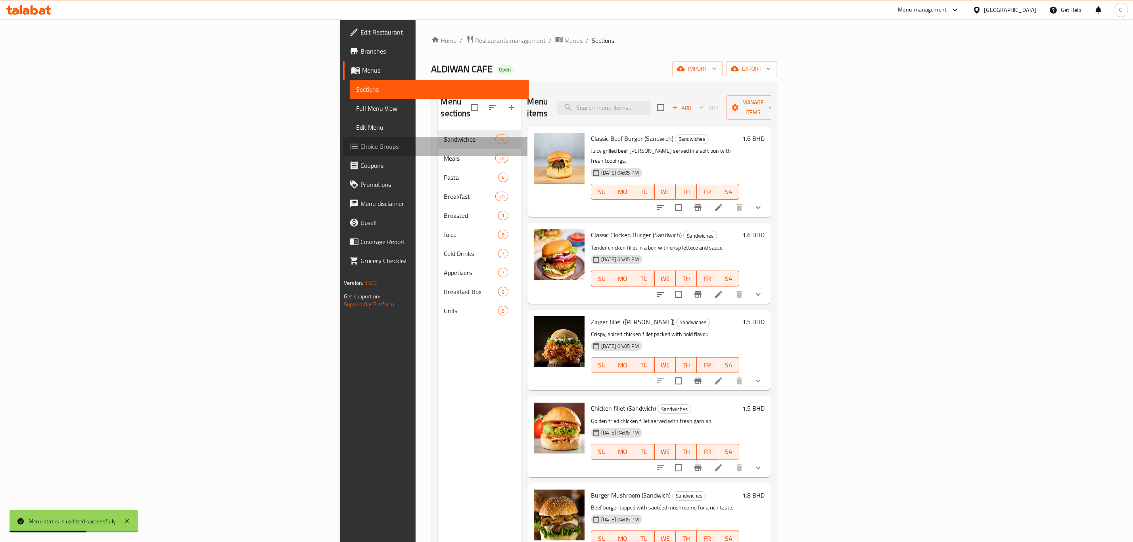
click at [343, 137] on link "Choice Groups" at bounding box center [436, 146] width 186 height 19
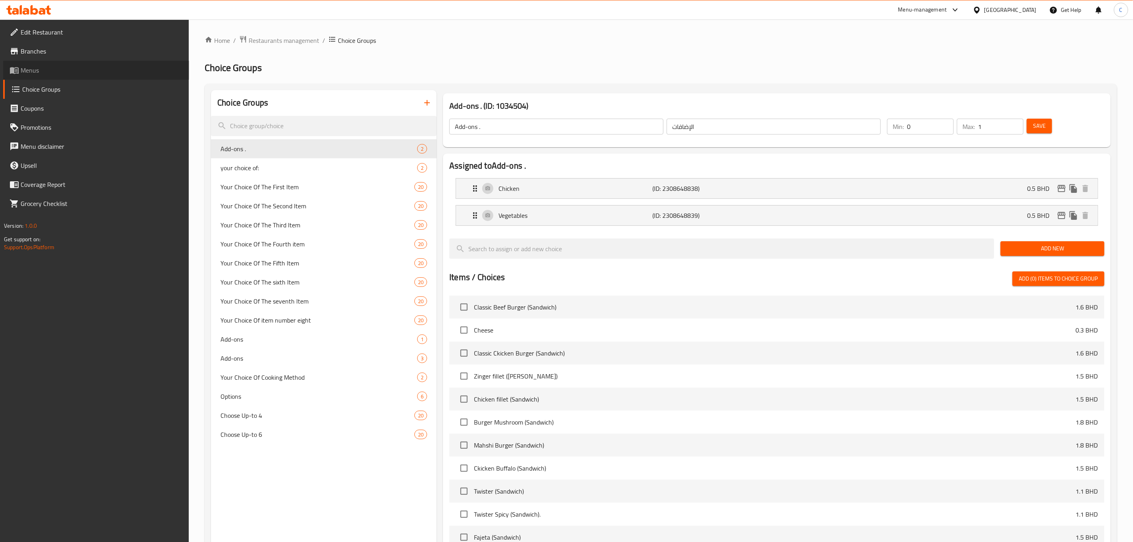
click at [24, 61] on link "Menus" at bounding box center [96, 70] width 186 height 19
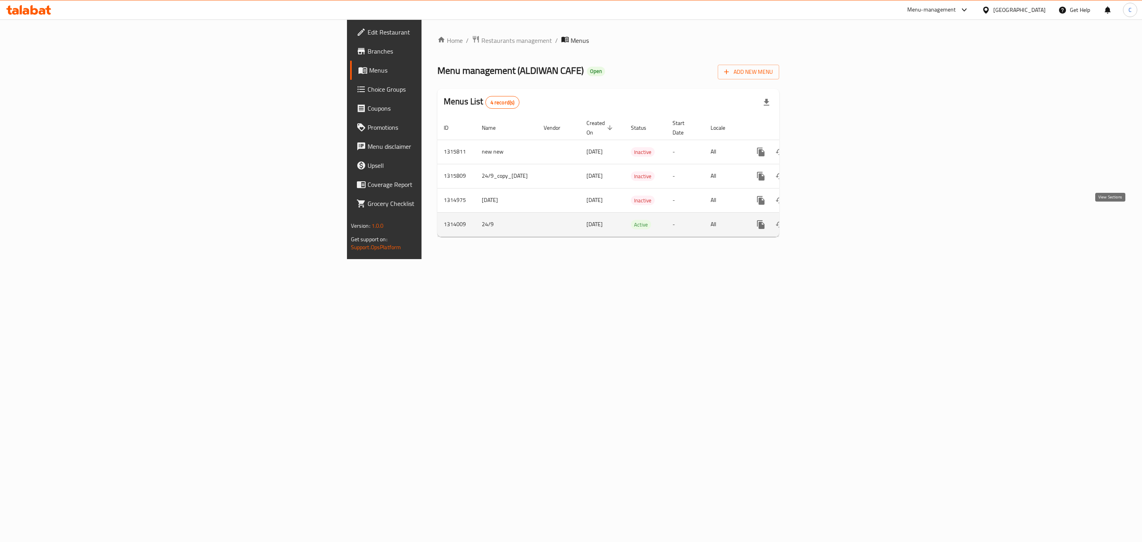
click at [823, 220] on icon "enhanced table" at bounding box center [818, 225] width 10 height 10
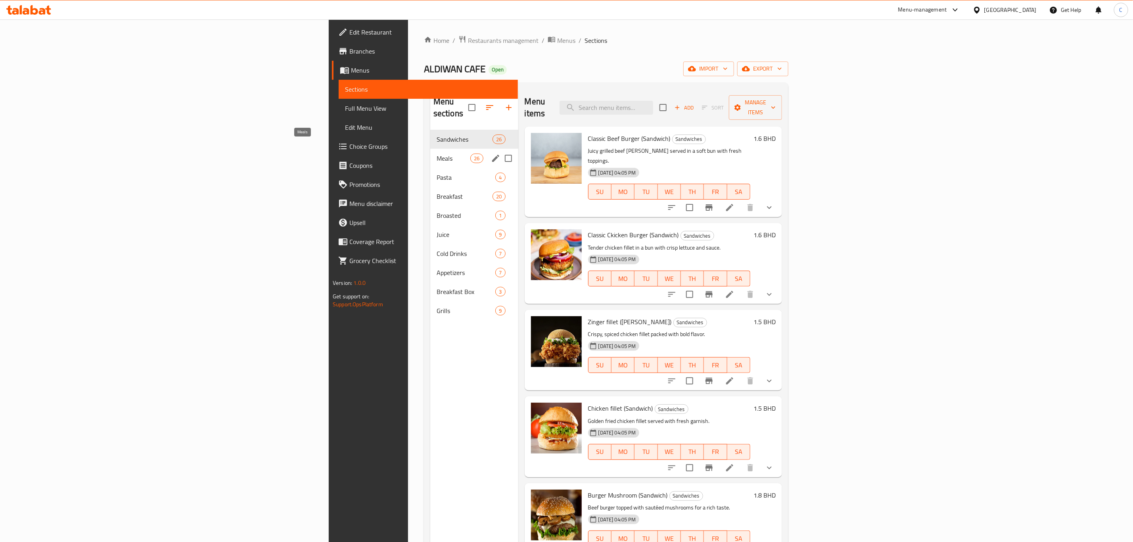
click at [437, 153] on span "Meals" at bounding box center [454, 158] width 34 height 10
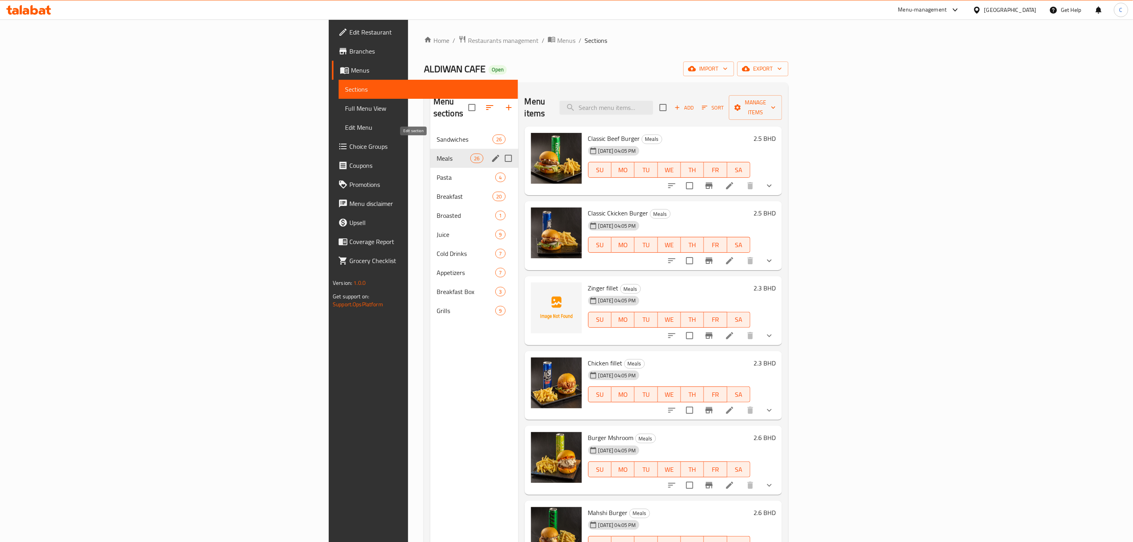
click at [491, 153] on icon "edit" at bounding box center [496, 158] width 10 height 10
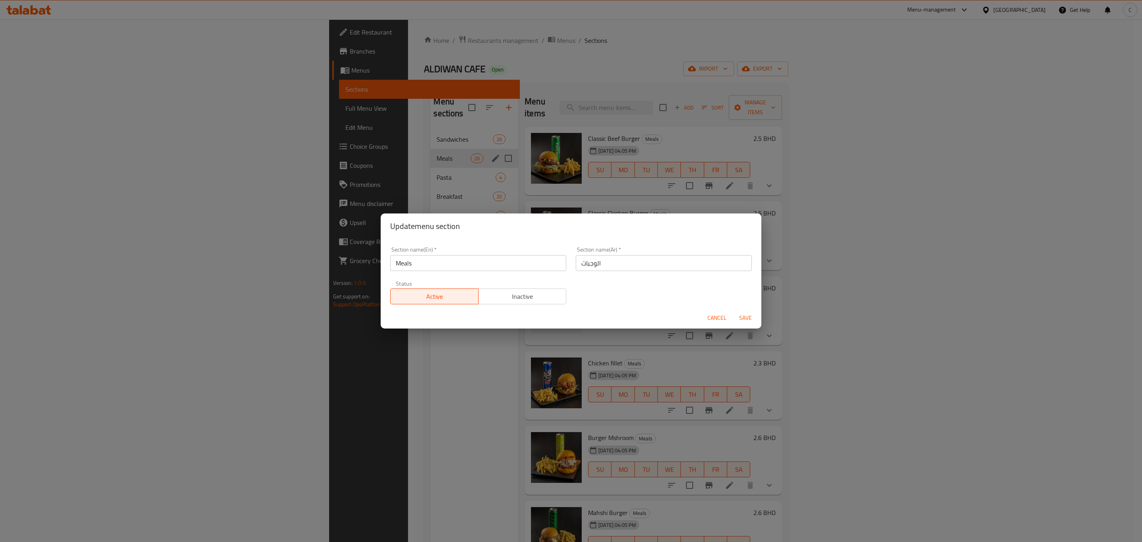
drag, startPoint x: 525, startPoint y: 303, endPoint x: 720, endPoint y: 310, distance: 195.3
click at [526, 303] on button "Inactive" at bounding box center [522, 296] width 88 height 16
click at [745, 313] on span "Save" at bounding box center [745, 318] width 19 height 10
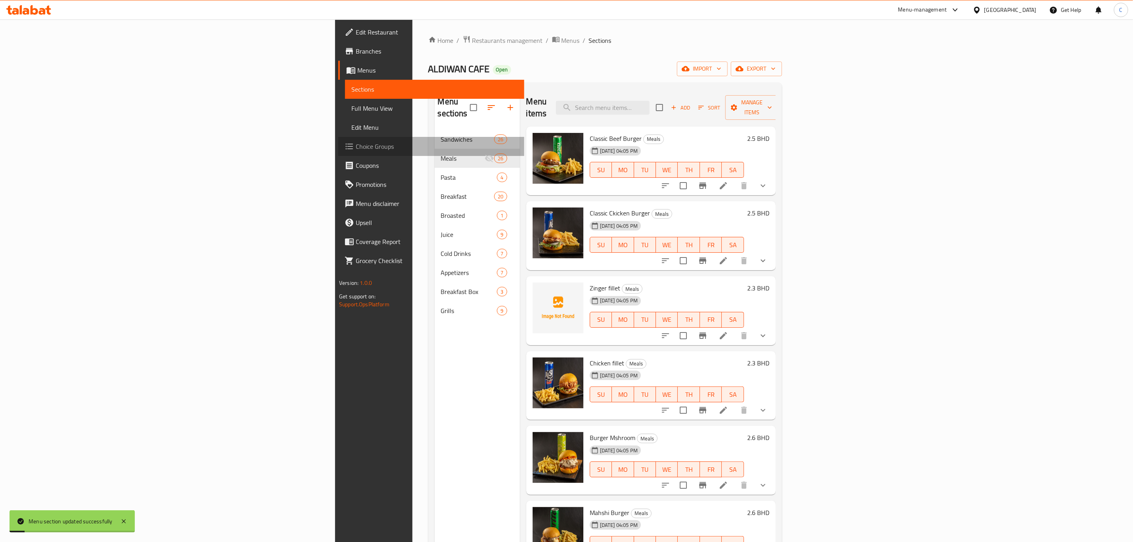
click at [356, 144] on span "Choice Groups" at bounding box center [437, 147] width 162 height 10
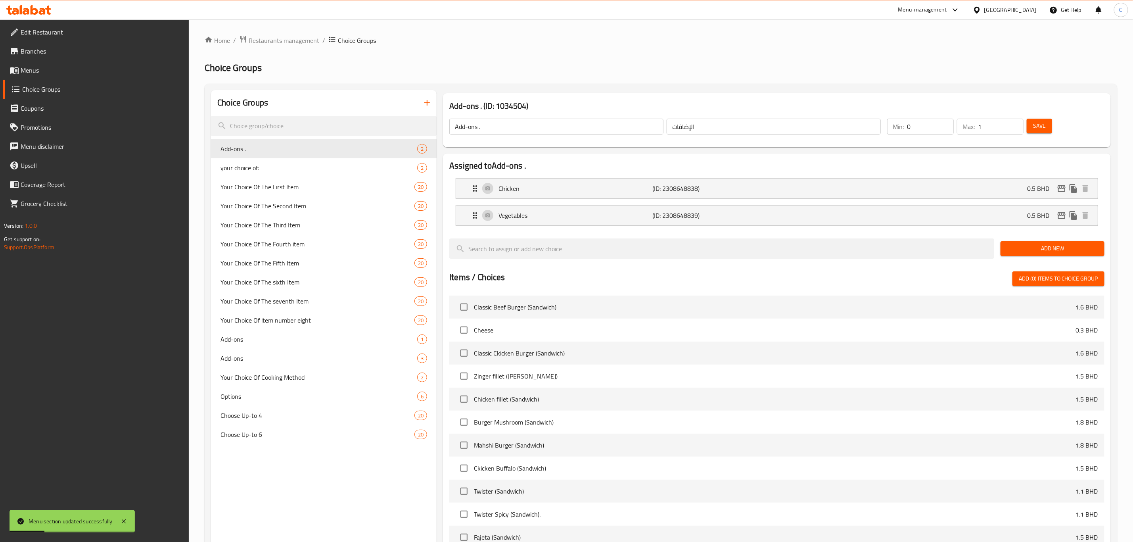
click at [604, 132] on input "Add-ons ." at bounding box center [556, 127] width 214 height 16
click at [425, 97] on button "button" at bounding box center [427, 102] width 19 height 19
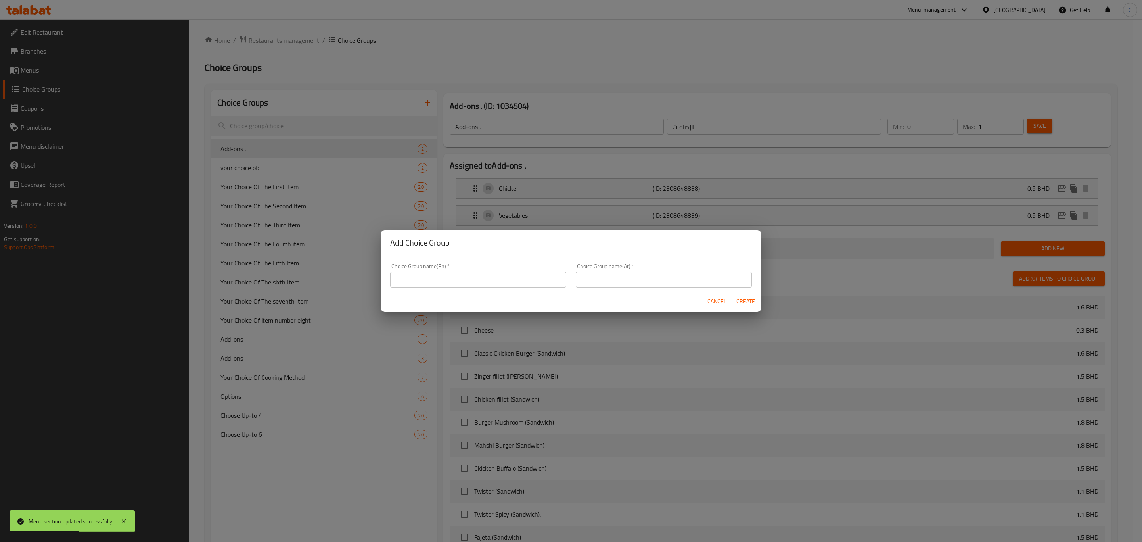
click at [498, 284] on input "text" at bounding box center [478, 280] width 176 height 16
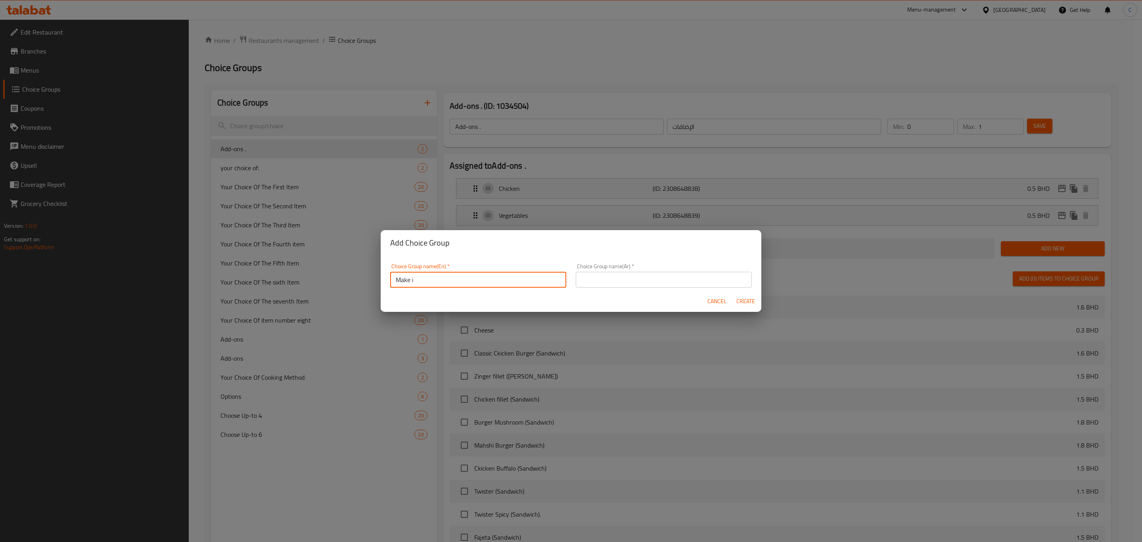
type input "Make it a meal"
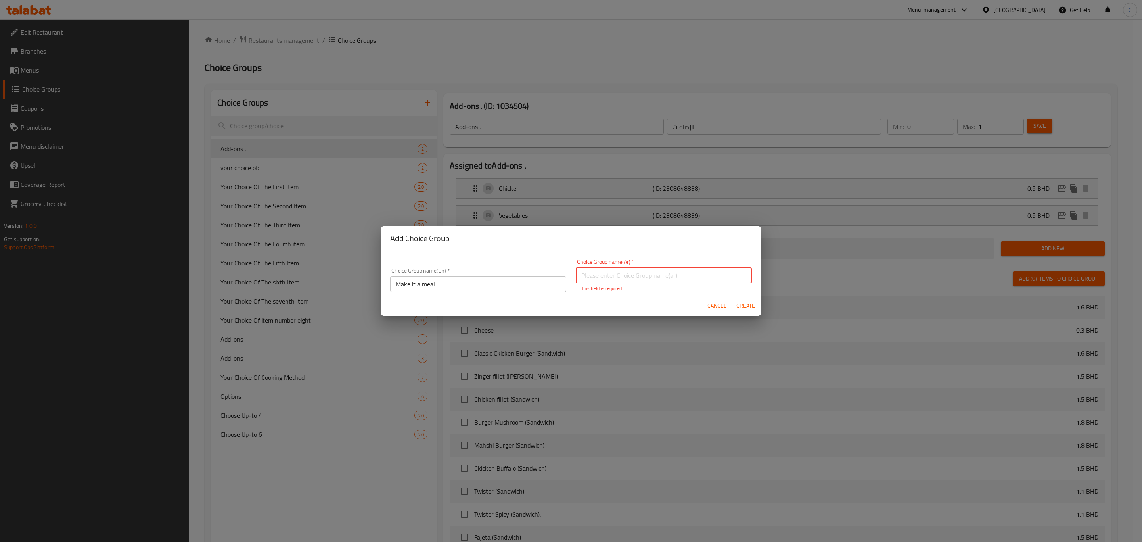
paste input "اجعلها وجبة"
type input "اجعلها وجبة"
click at [745, 306] on button "Create" at bounding box center [745, 305] width 25 height 15
type input "Make it a meal"
type input "اجعلها وجبة"
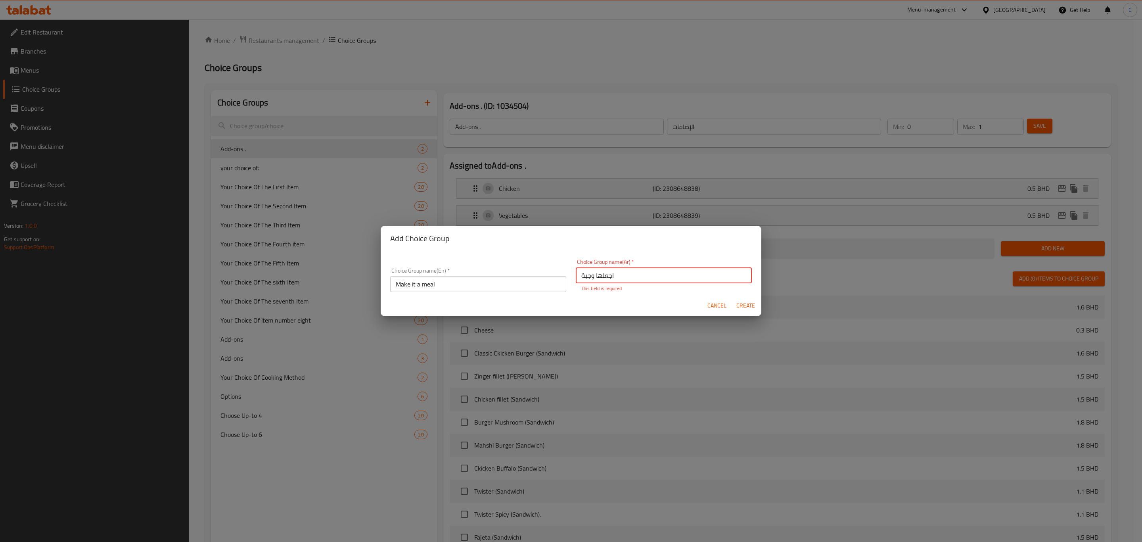
type input "0"
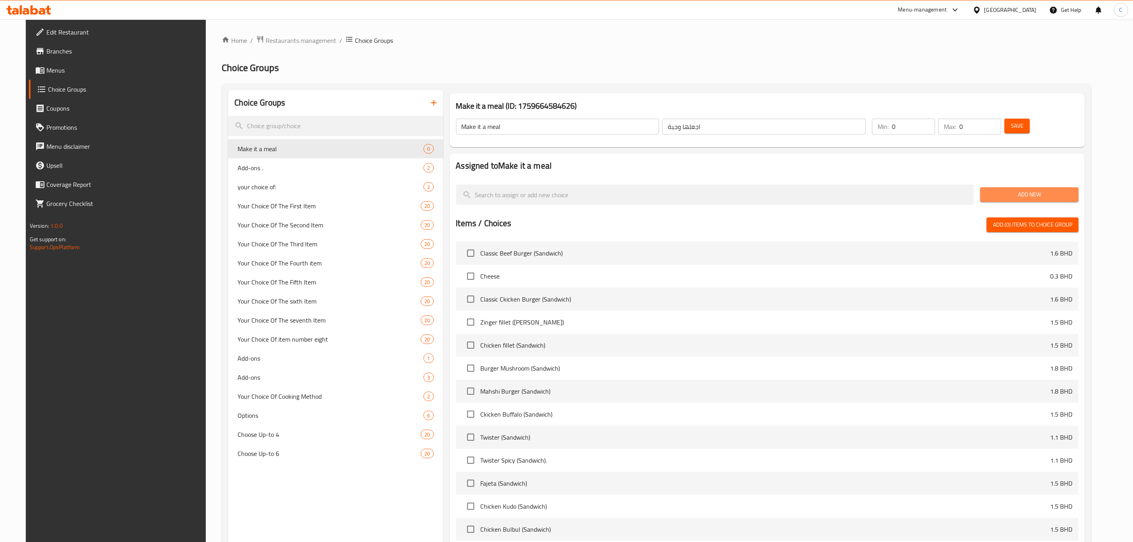
click at [1045, 193] on span "Add New" at bounding box center [1030, 195] width 86 height 10
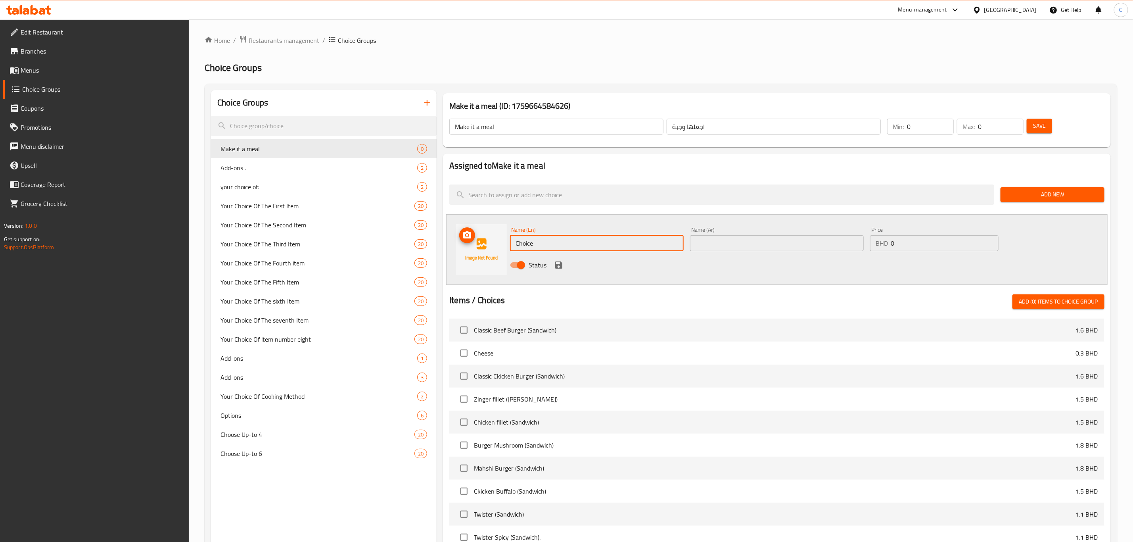
drag, startPoint x: 609, startPoint y: 240, endPoint x: 462, endPoint y: 236, distance: 148.0
click at [466, 236] on div "Name (En) Choice Name (En) Name (Ar) Name (Ar) Price BHD 0 Price Status" at bounding box center [776, 249] width 661 height 71
type input "Meal"
type input "0.9"
click at [561, 264] on icon "save" at bounding box center [558, 264] width 7 height 7
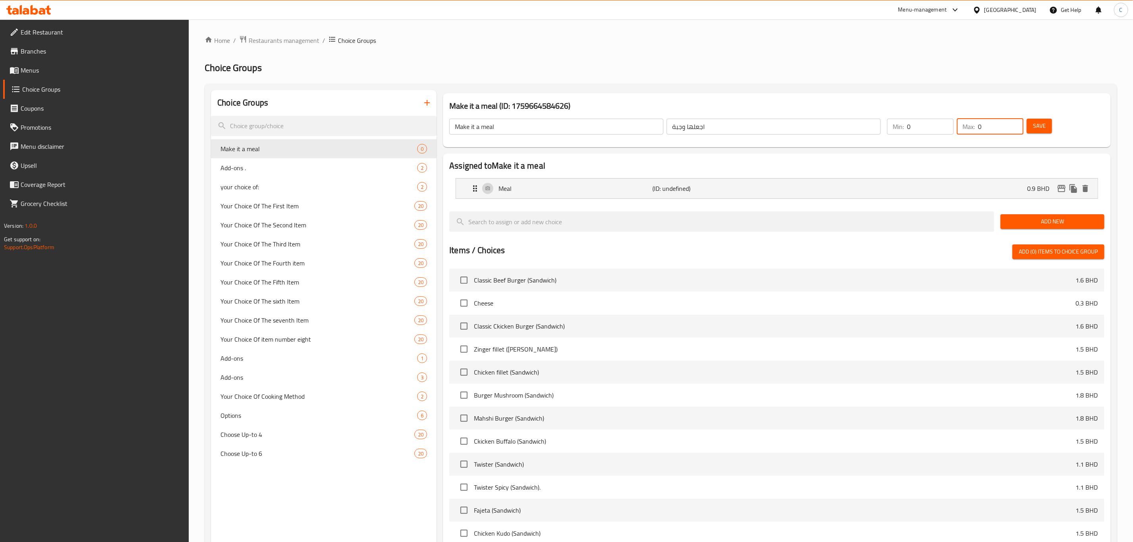
drag, startPoint x: 990, startPoint y: 123, endPoint x: 928, endPoint y: 141, distance: 64.5
click at [926, 135] on div "Min: 0 ​ Max: 0 ​" at bounding box center [955, 126] width 143 height 22
type input "1"
click at [1083, 118] on div "Save" at bounding box center [1060, 126] width 71 height 19
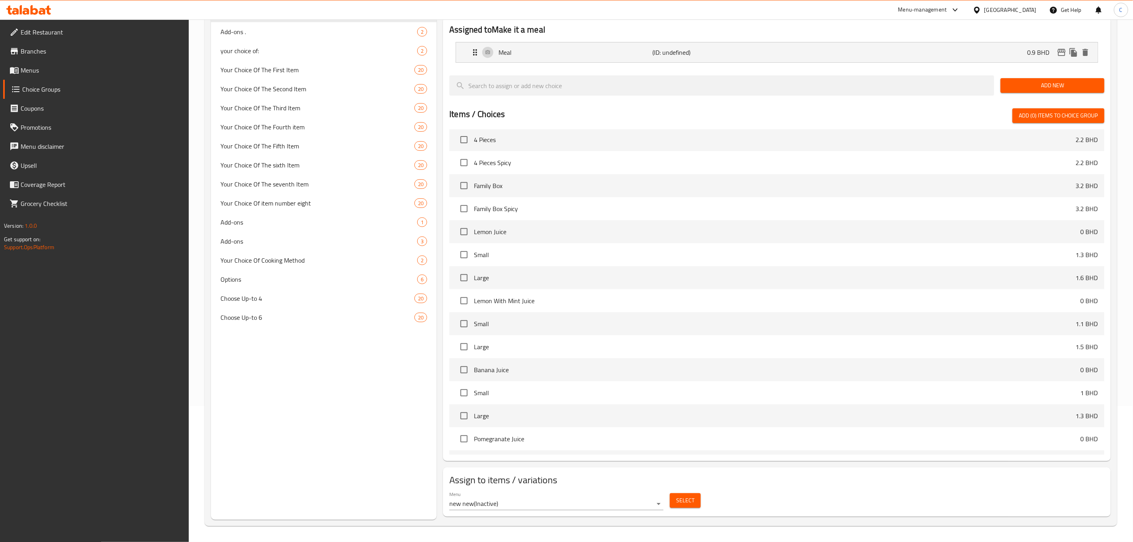
scroll to position [1903, 0]
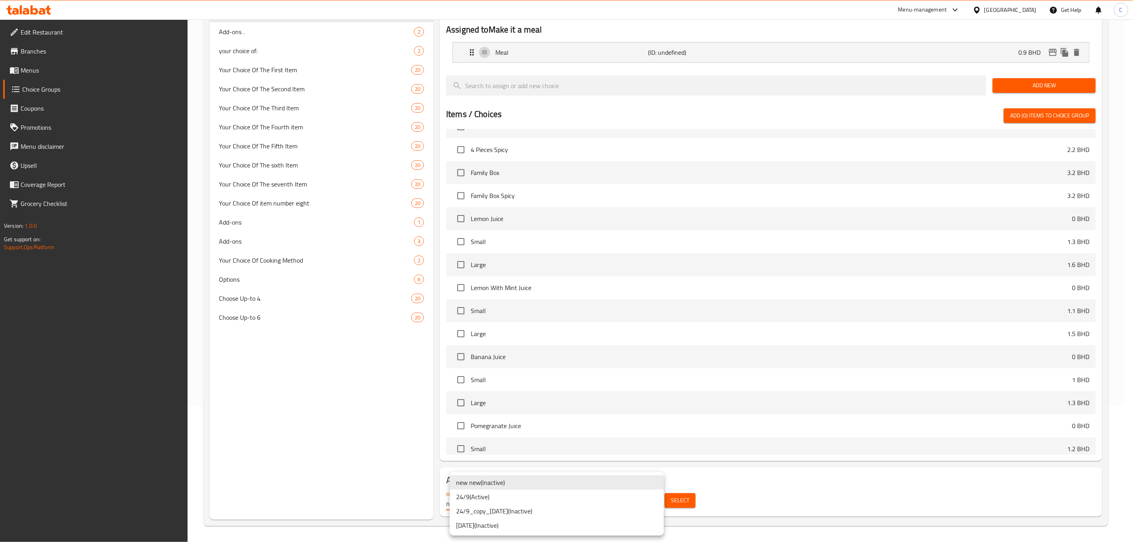
click at [648, 406] on body "​ Menu-management Bahrain Get Help C Edit Restaurant Branches Menus Choice Grou…" at bounding box center [566, 144] width 1133 height 522
click at [544, 500] on li "24/9 ( Active )" at bounding box center [557, 496] width 214 height 14
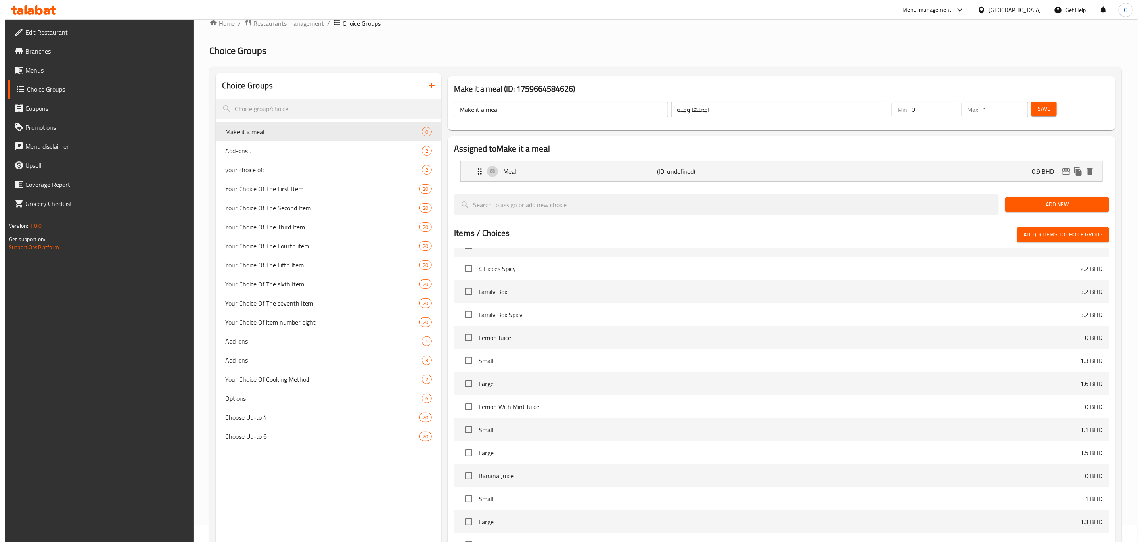
scroll to position [136, 0]
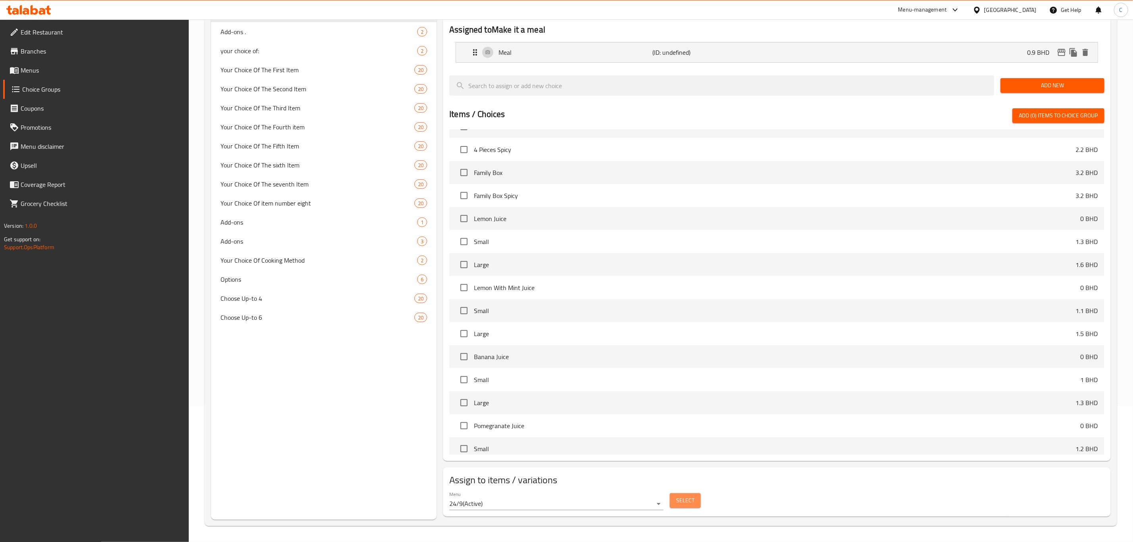
click at [684, 500] on span "Select" at bounding box center [685, 500] width 18 height 10
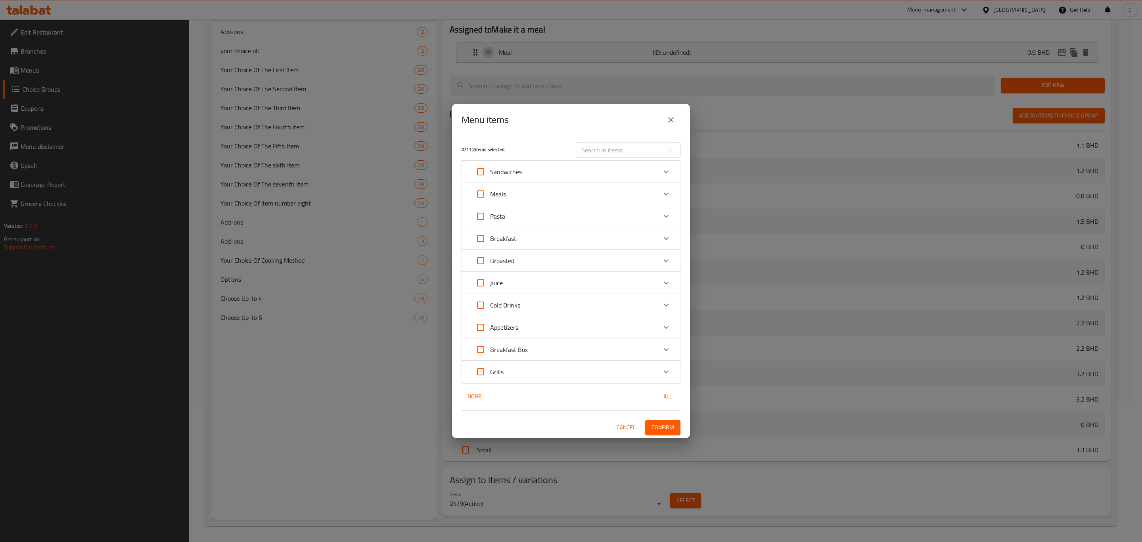
click at [663, 172] on icon "Expand" at bounding box center [666, 172] width 10 height 10
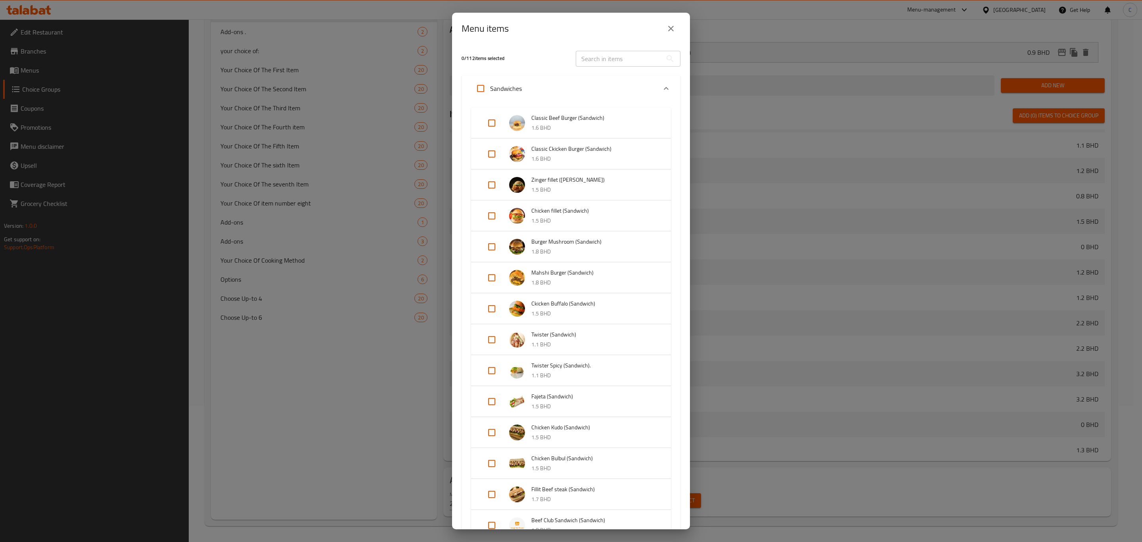
click at [485, 92] on input "Expand" at bounding box center [480, 88] width 19 height 19
checkbox input "true"
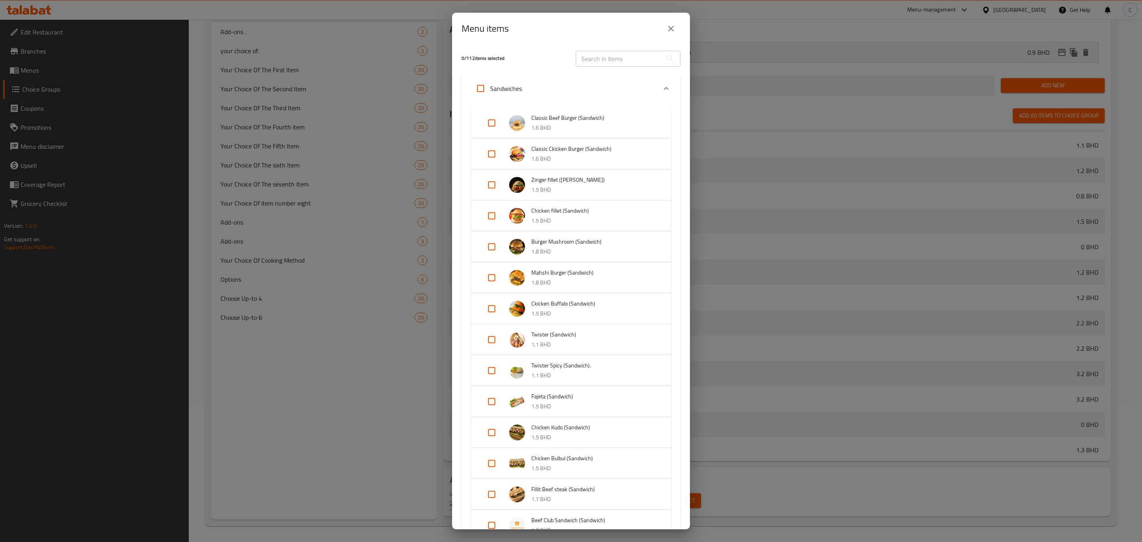
checkbox input "true"
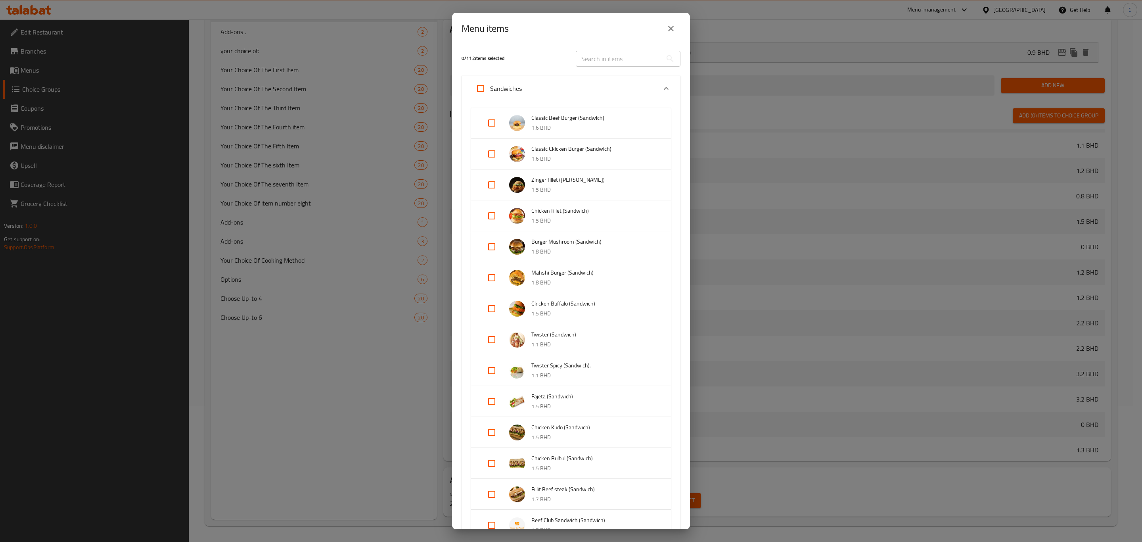
checkbox input "true"
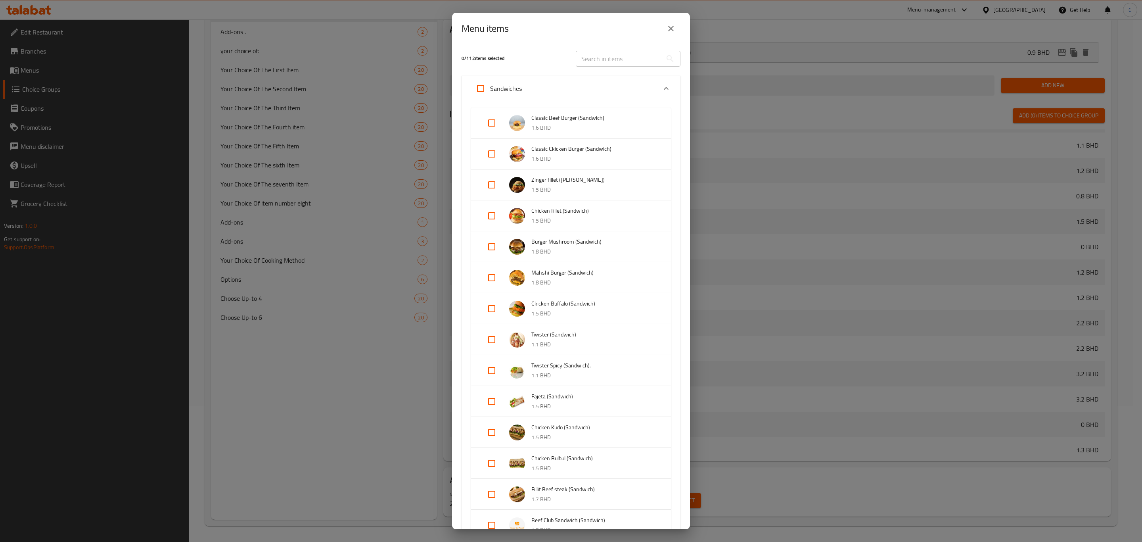
checkbox input "true"
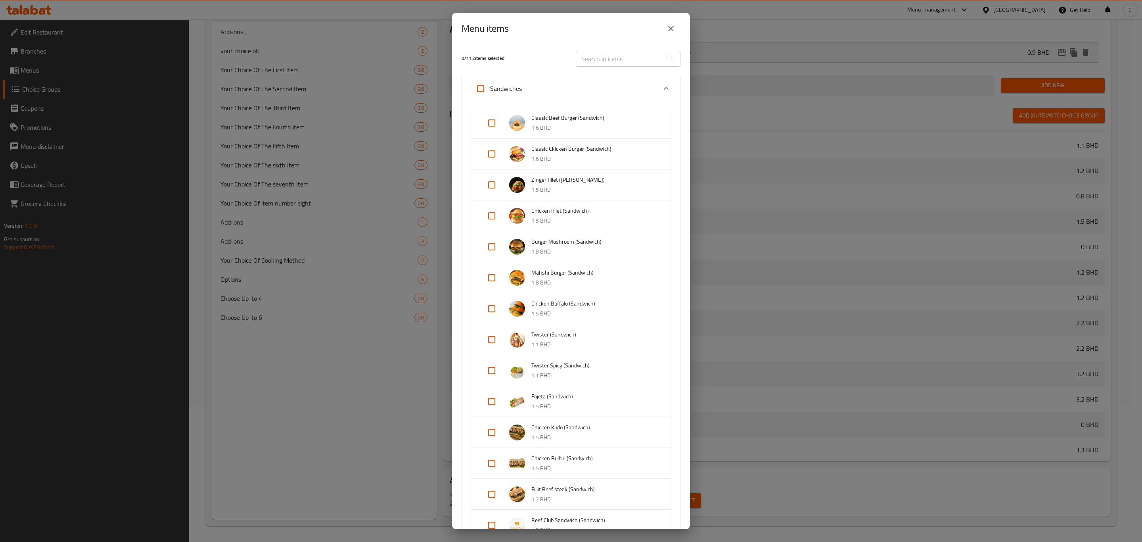
checkbox input "true"
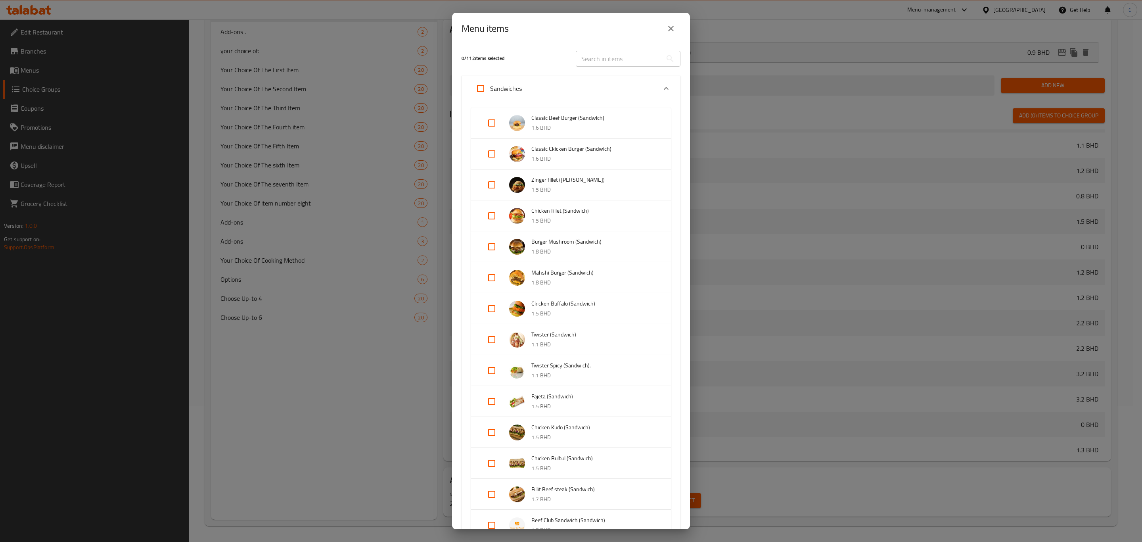
checkbox input "true"
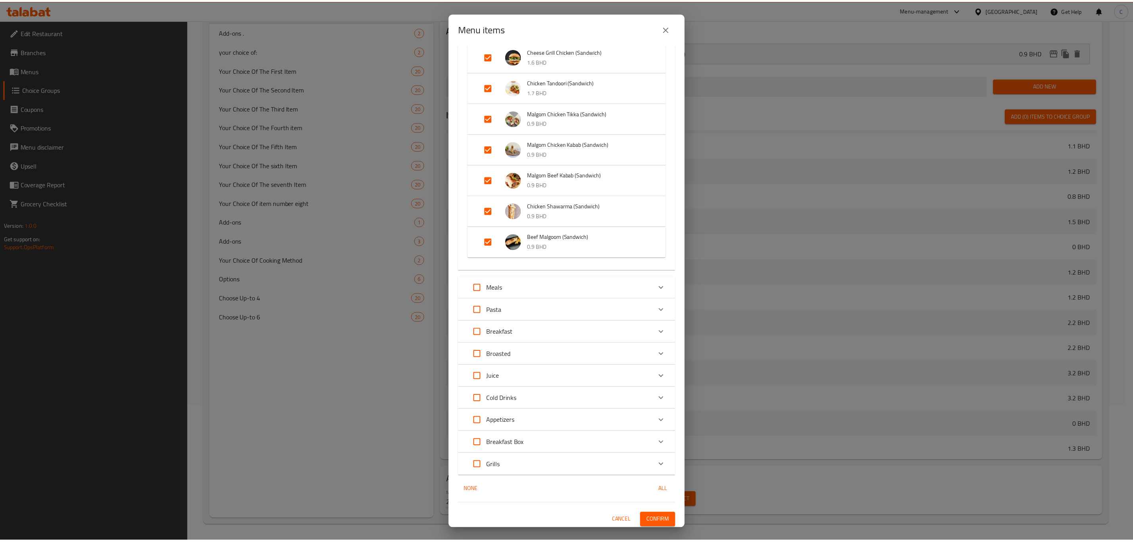
scroll to position [655, 0]
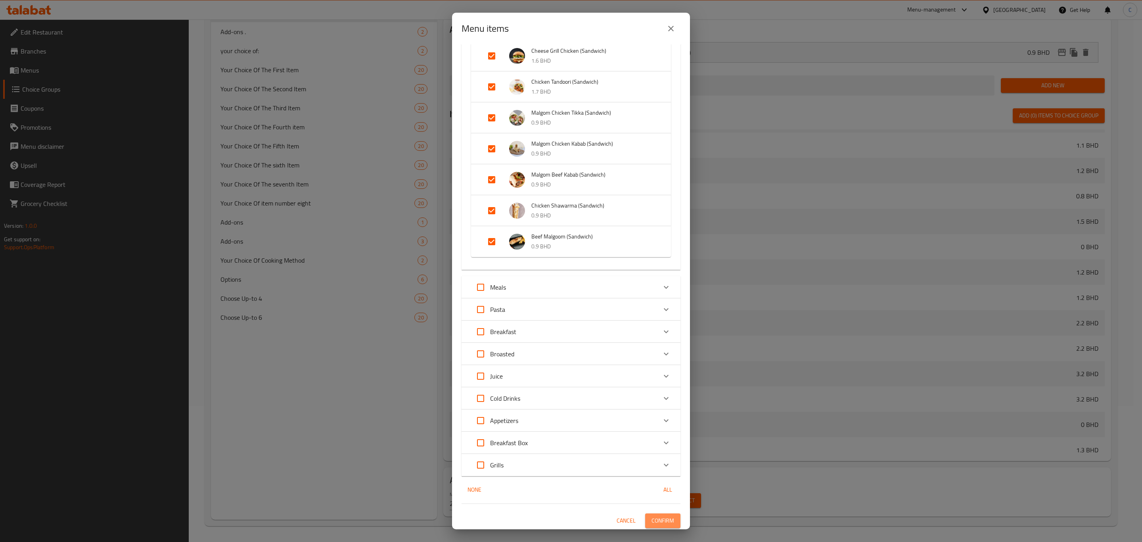
click at [654, 525] on button "Confirm" at bounding box center [662, 520] width 35 height 15
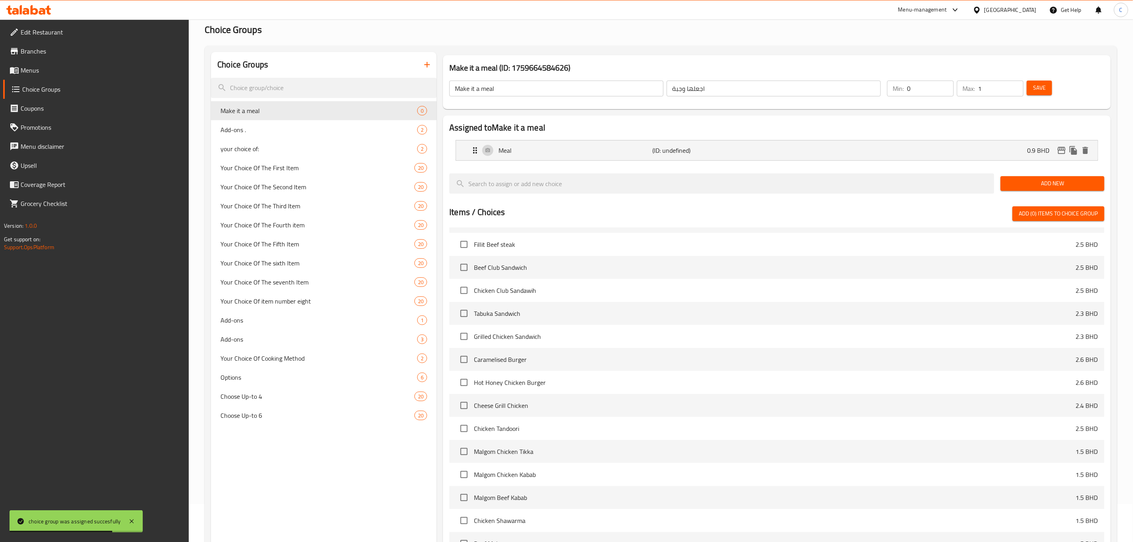
scroll to position [17, 0]
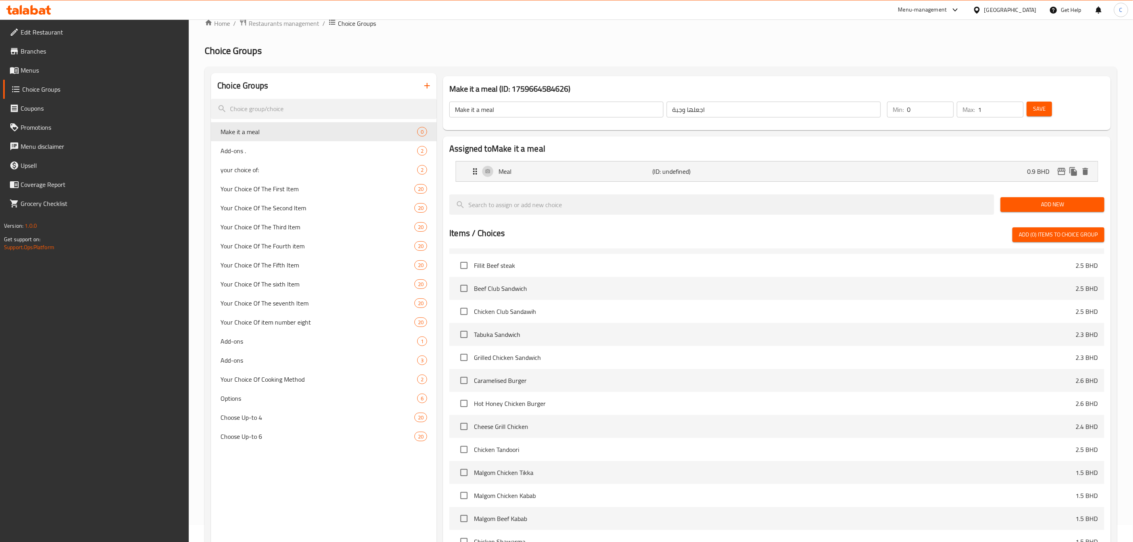
click at [1046, 105] on span "Save" at bounding box center [1039, 109] width 13 height 10
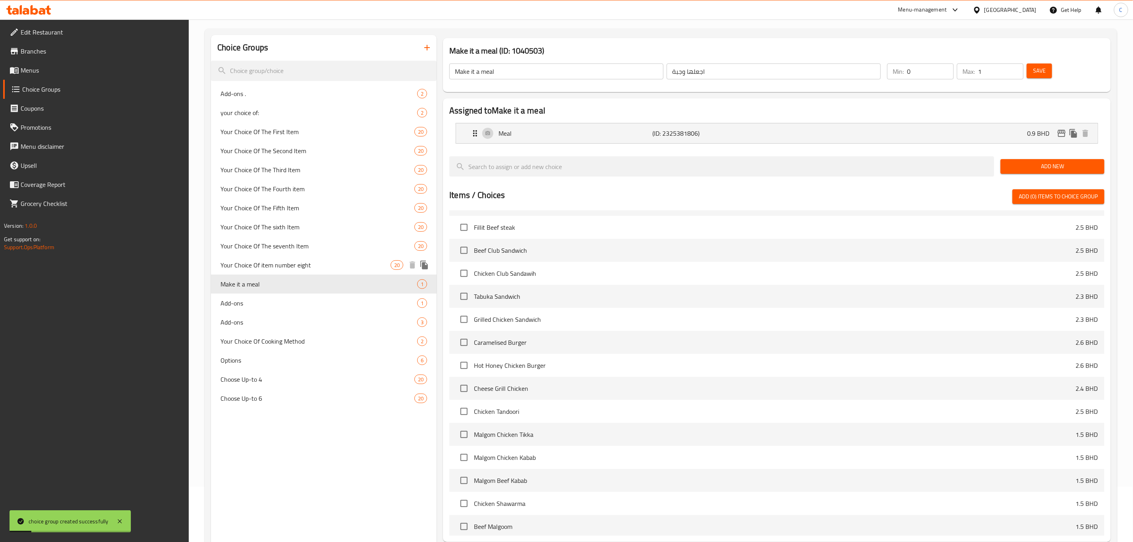
scroll to position [0, 0]
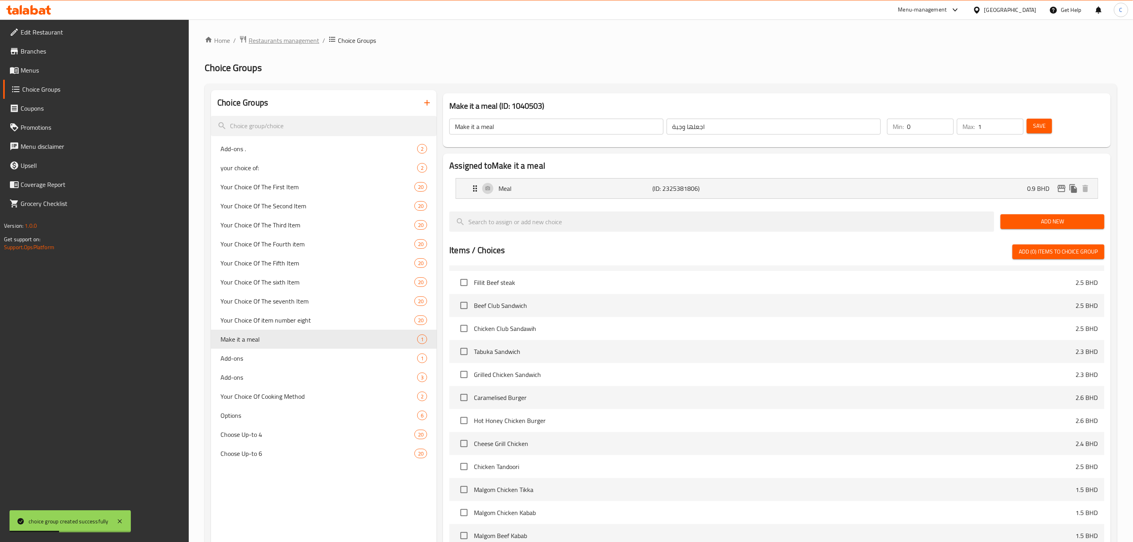
click at [296, 43] on span "Restaurants management" at bounding box center [284, 41] width 71 height 10
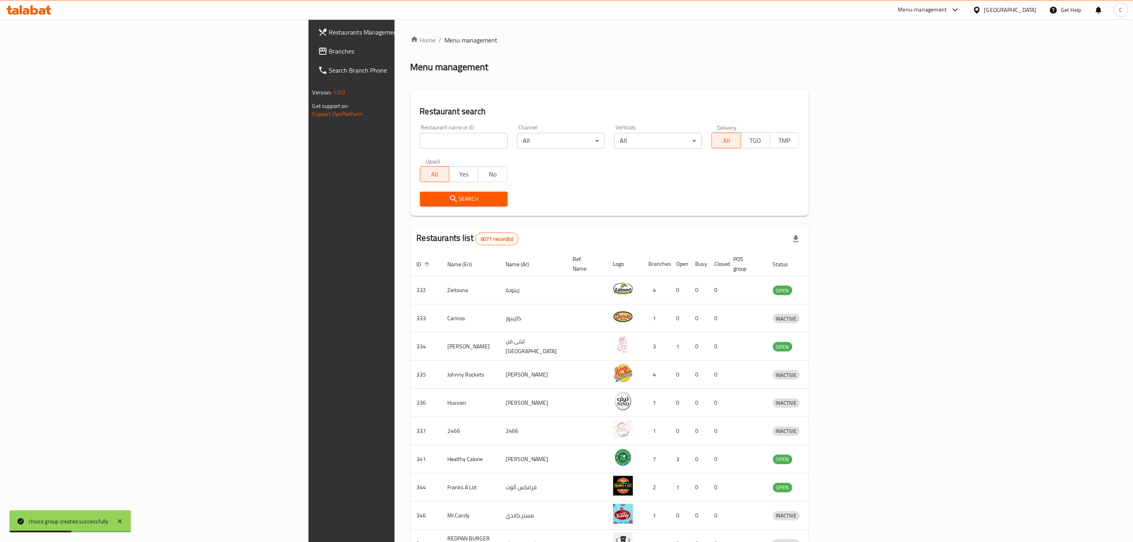
click at [420, 135] on input "search" at bounding box center [464, 141] width 88 height 16
click button "Search" at bounding box center [464, 199] width 88 height 15
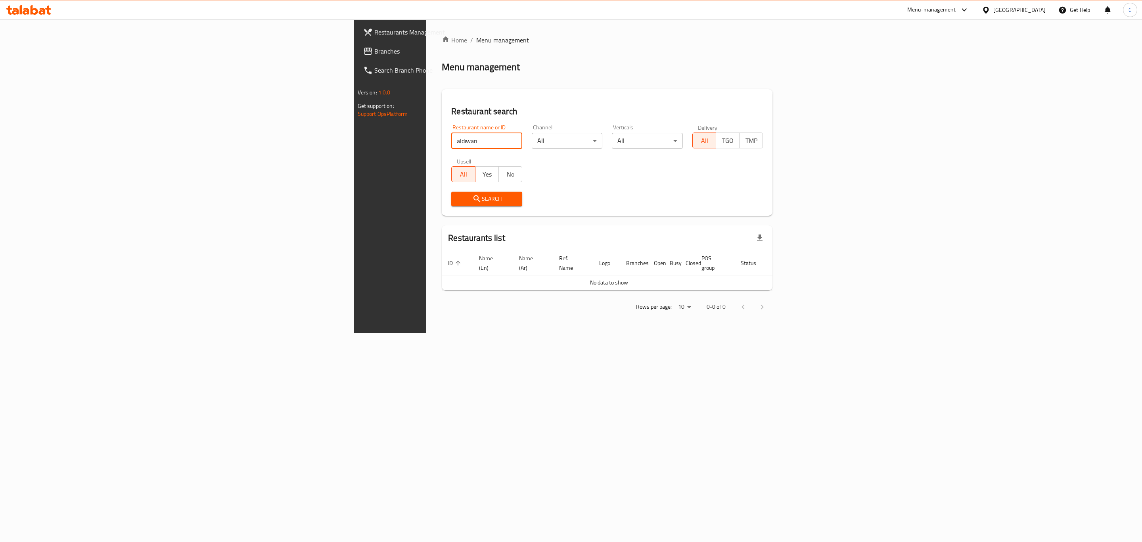
type input "aldiwan"
click button "Search" at bounding box center [486, 199] width 71 height 15
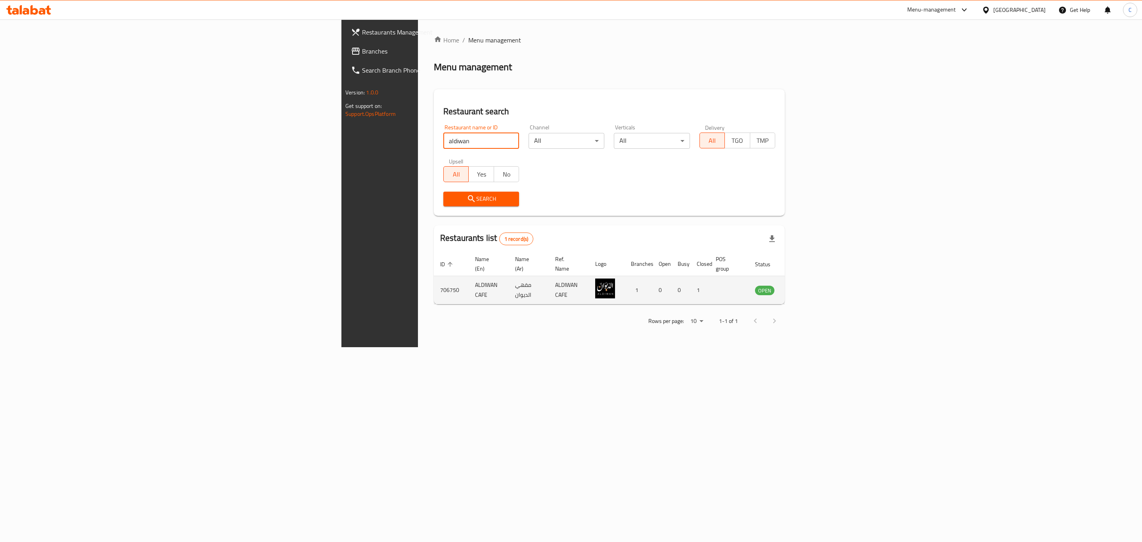
click at [811, 285] on link "enhanced table" at bounding box center [804, 290] width 15 height 10
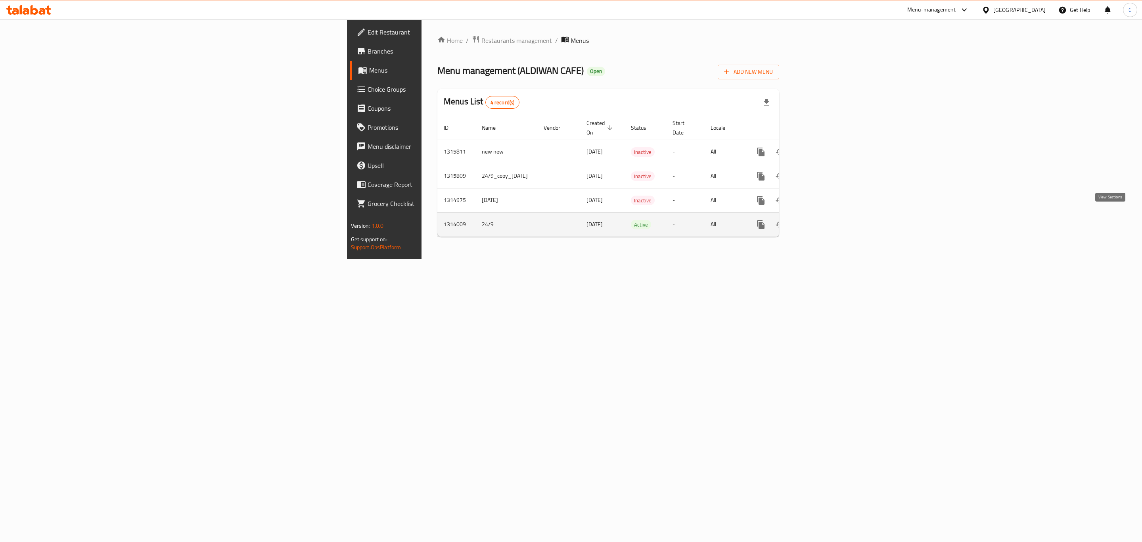
click at [823, 220] on icon "enhanced table" at bounding box center [818, 225] width 10 height 10
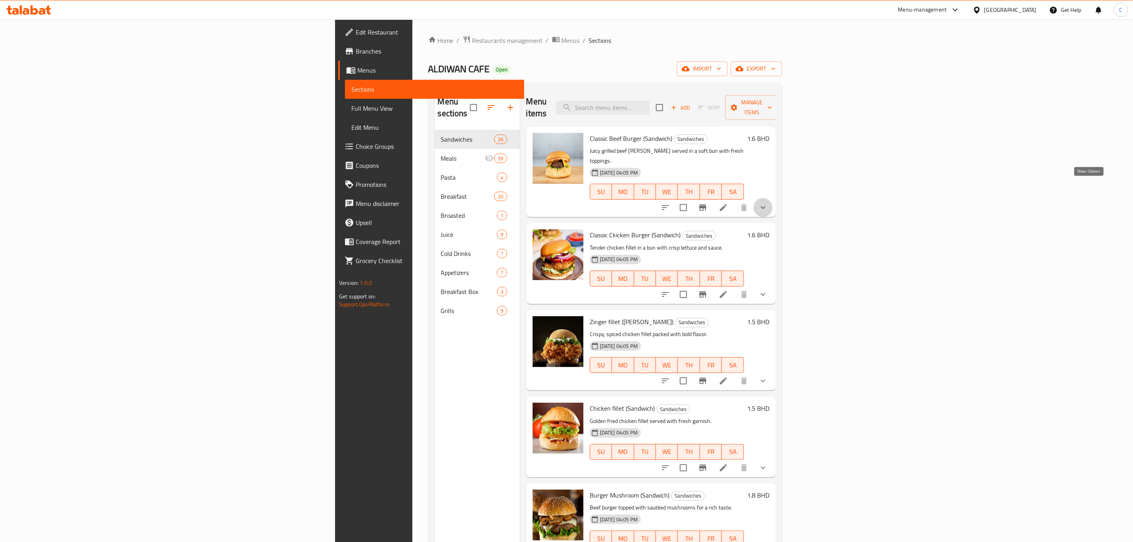
click at [768, 203] on icon "show more" at bounding box center [763, 208] width 10 height 10
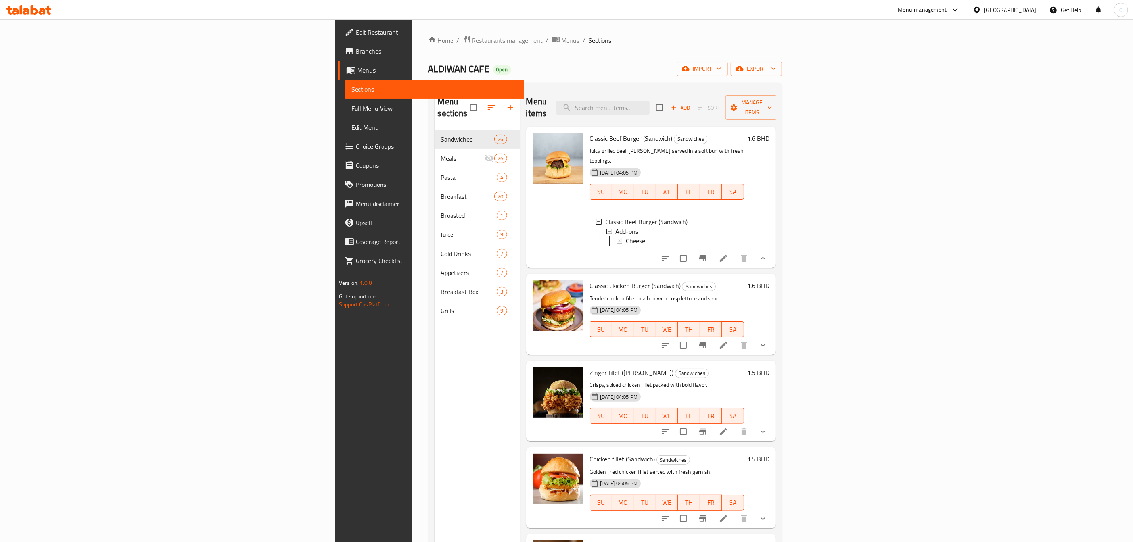
click at [734, 251] on li at bounding box center [723, 258] width 22 height 14
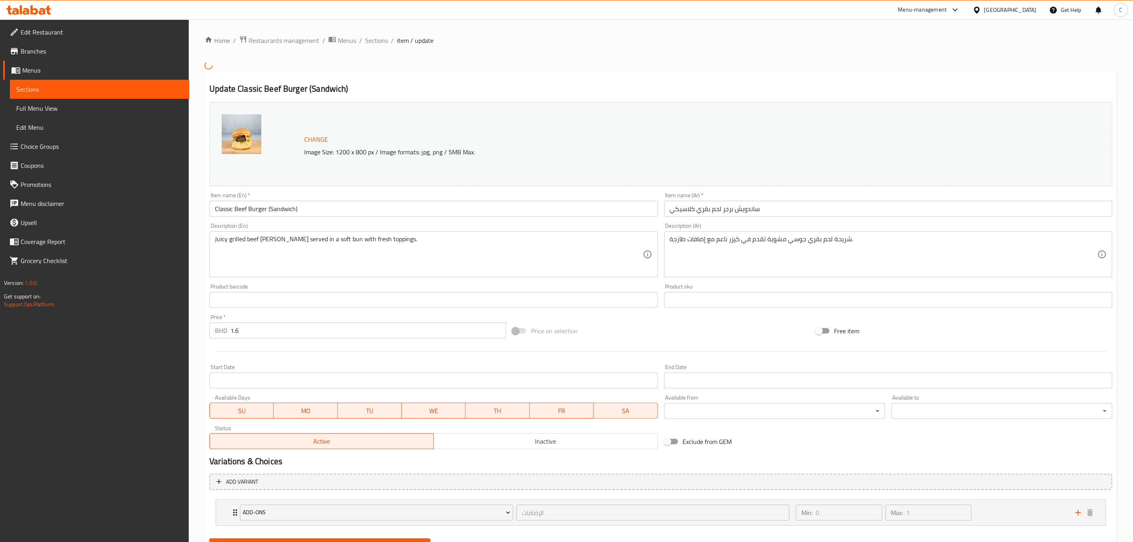
scroll to position [38, 0]
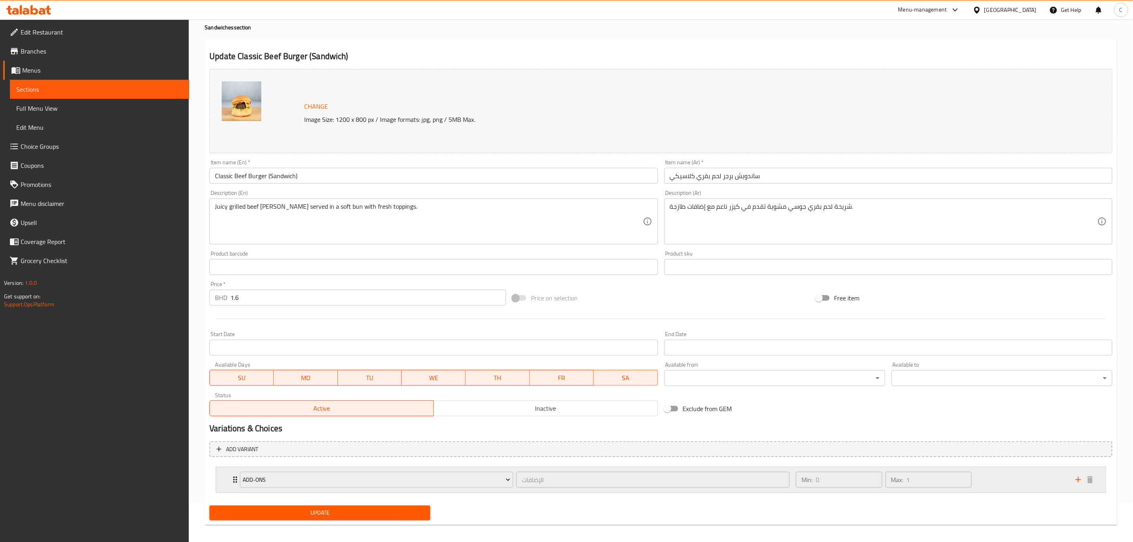
click at [1015, 476] on div "Min: 0 ​ Max: 1 ​" at bounding box center [931, 479] width 280 height 25
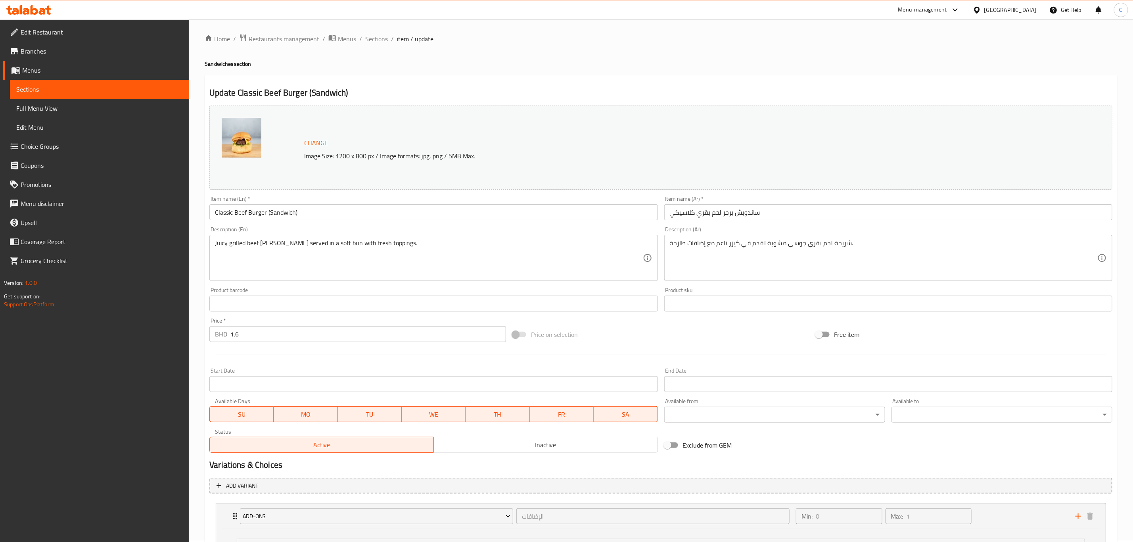
scroll to position [0, 0]
click at [376, 38] on span "Sections" at bounding box center [376, 41] width 23 height 10
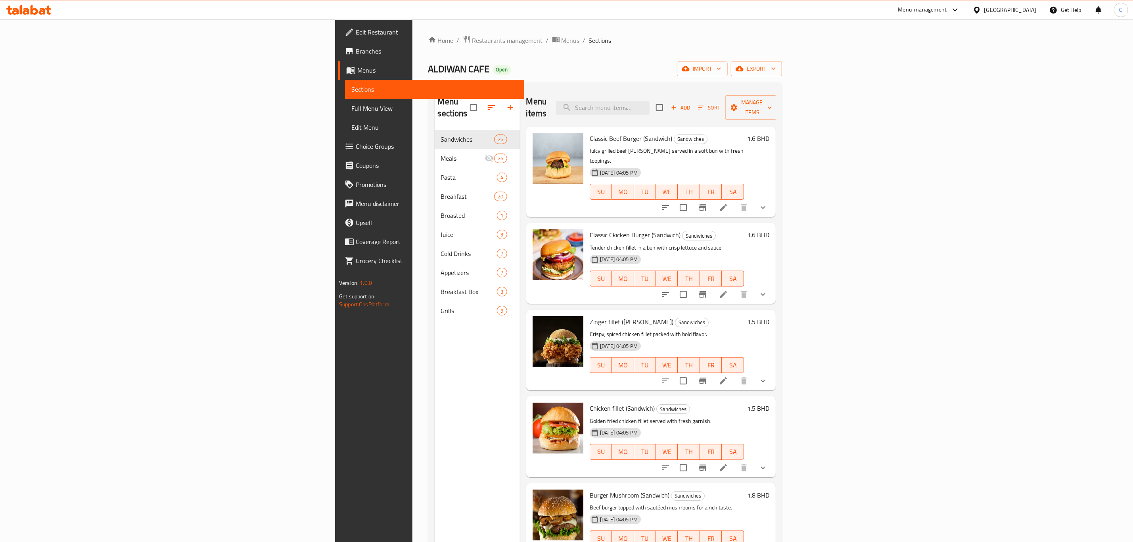
click at [356, 148] on span "Choice Groups" at bounding box center [437, 147] width 162 height 10
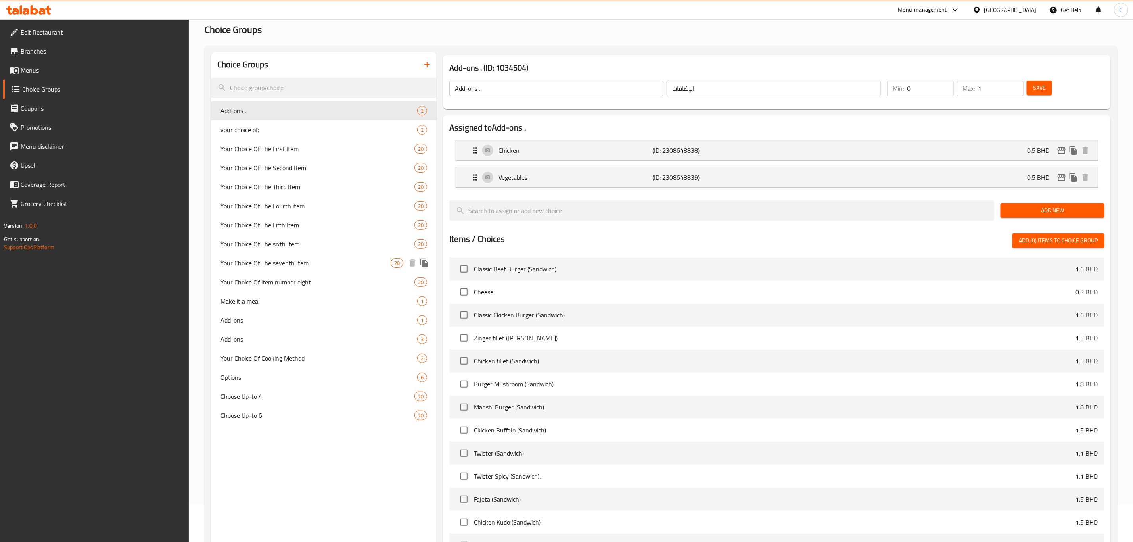
scroll to position [59, 0]
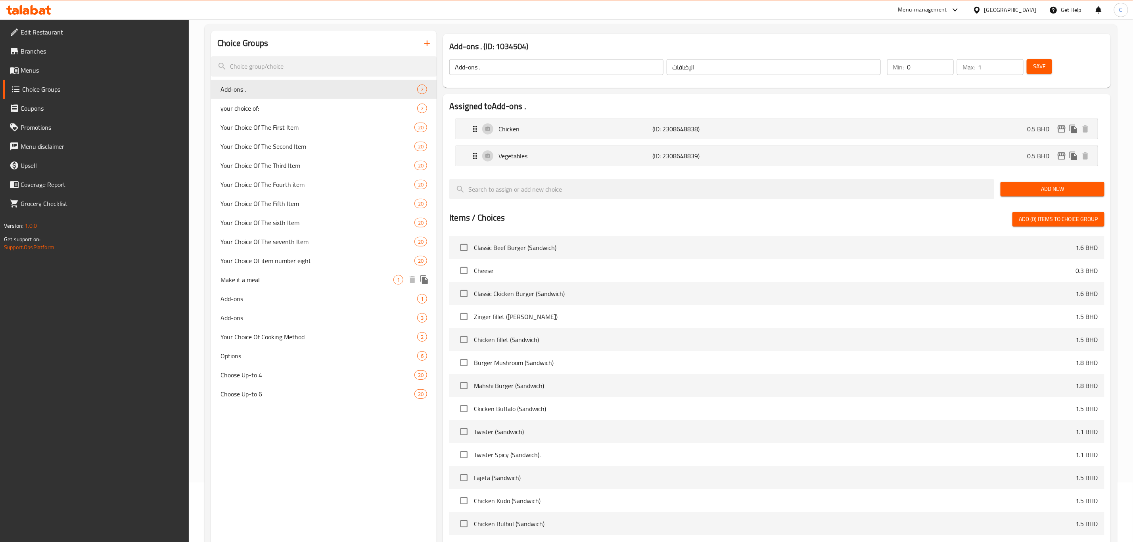
click at [283, 278] on span "Make it a meal" at bounding box center [306, 280] width 173 height 10
type input "Make it a meal"
type input "اجعلها وجبة"
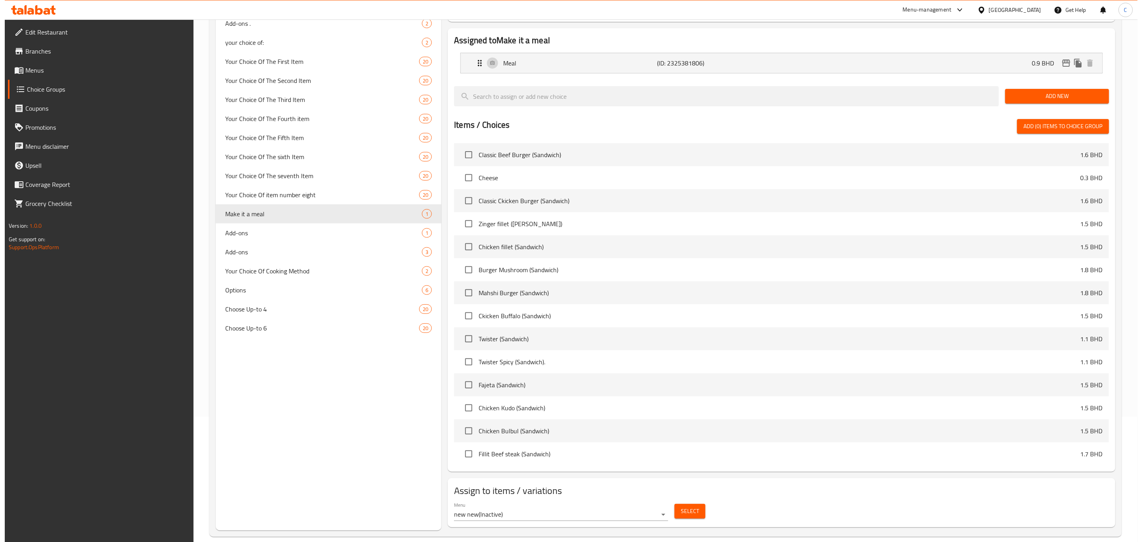
scroll to position [136, 0]
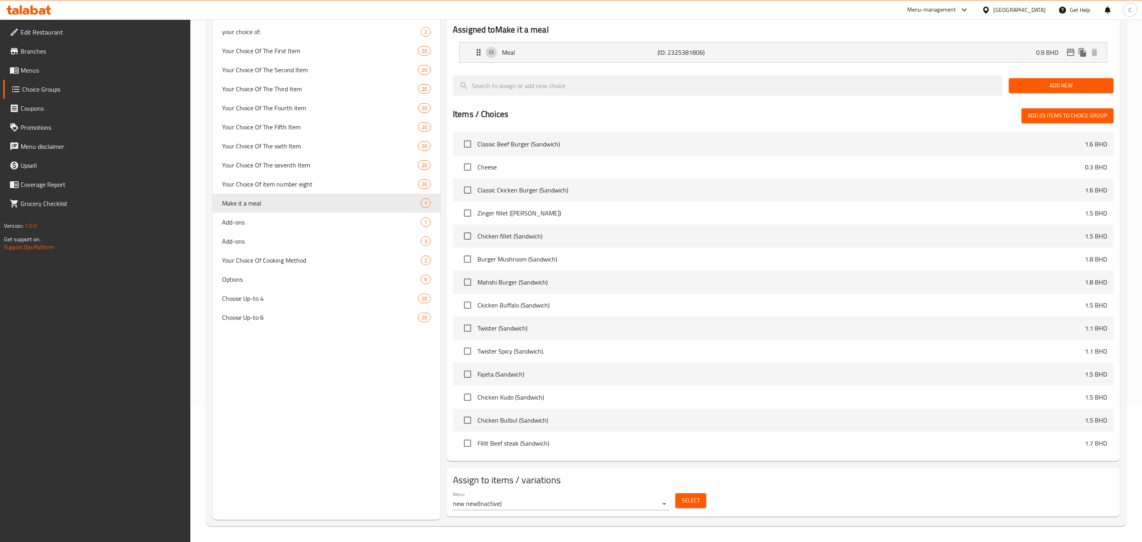
click at [645, 406] on body "​ Menu-management [GEOGRAPHIC_DATA] Get Help C Edit Restaurant Branches Menus C…" at bounding box center [571, 144] width 1142 height 522
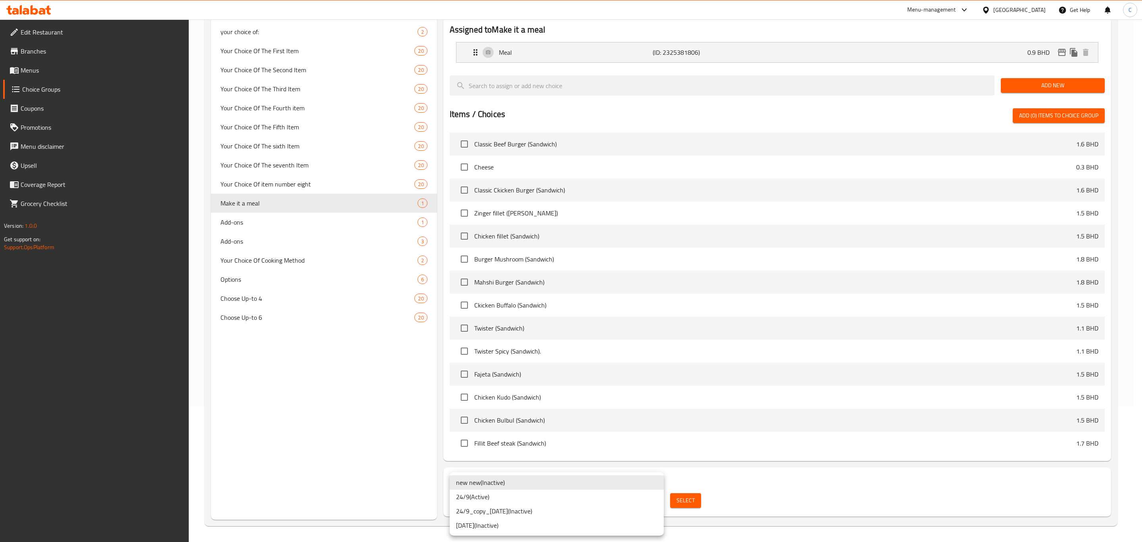
click at [579, 495] on li "24/9 ( Active )" at bounding box center [557, 496] width 214 height 14
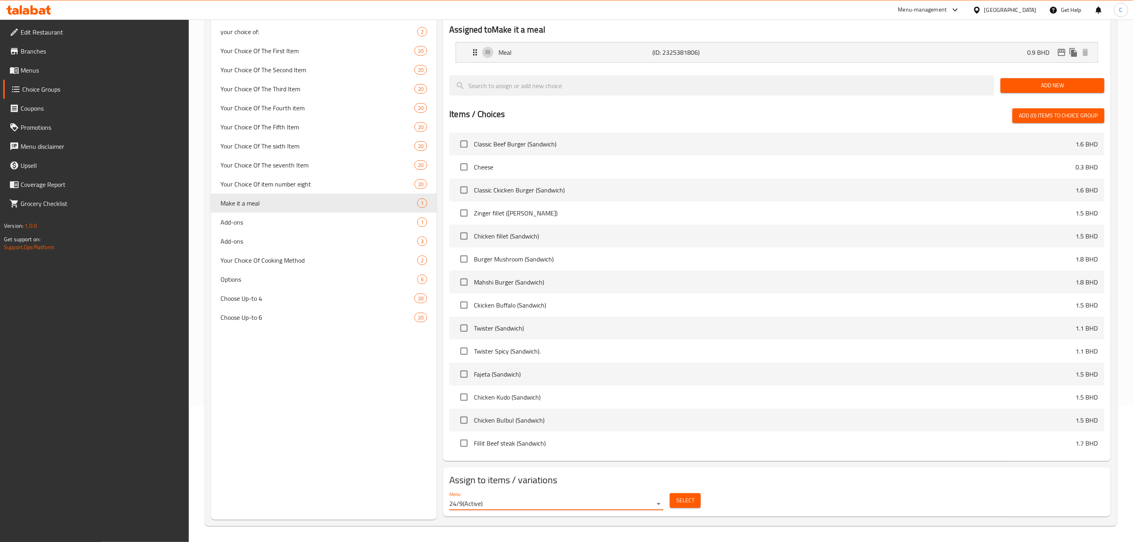
click at [686, 501] on span "Select" at bounding box center [685, 500] width 18 height 10
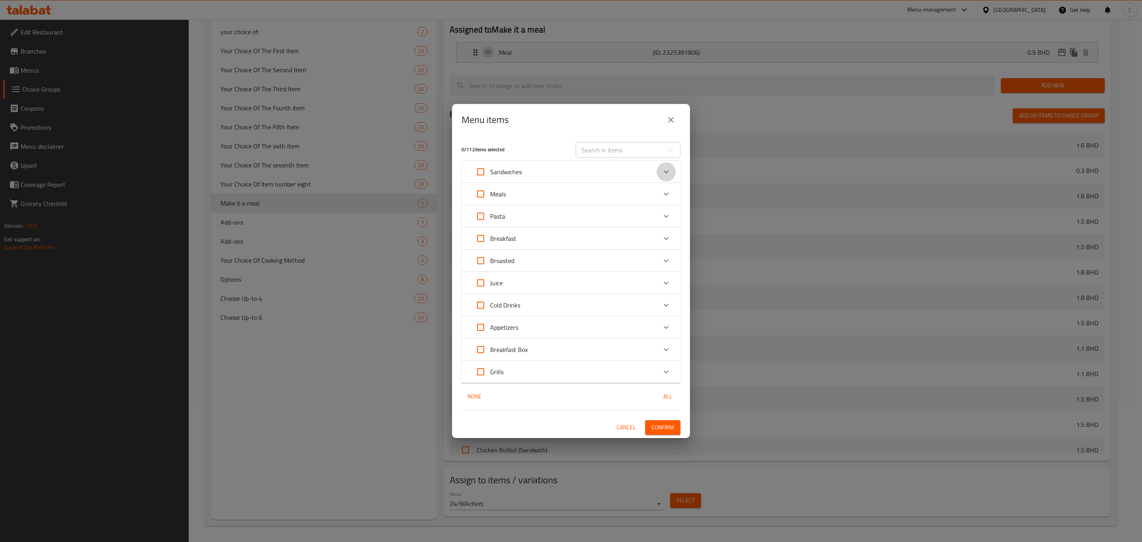
click at [667, 173] on icon "Expand" at bounding box center [666, 172] width 10 height 10
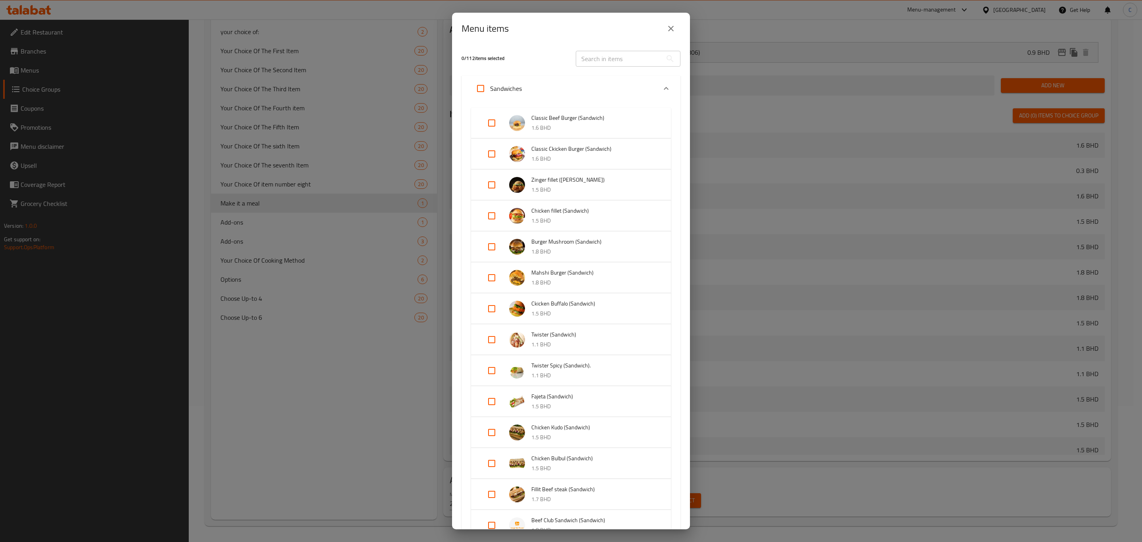
click at [608, 124] on p "1.6 BHD" at bounding box center [593, 128] width 124 height 10
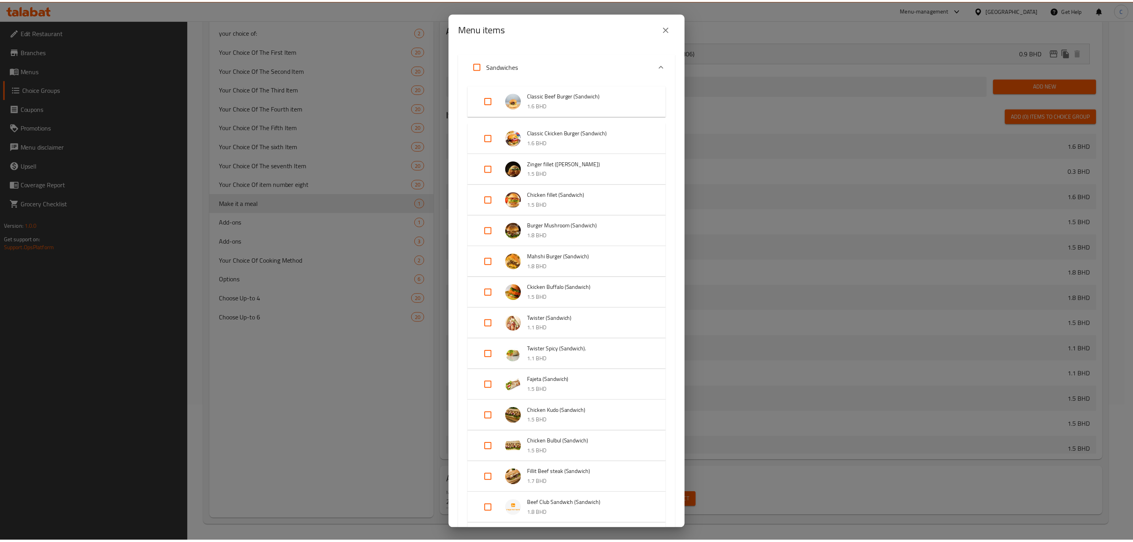
scroll to position [0, 0]
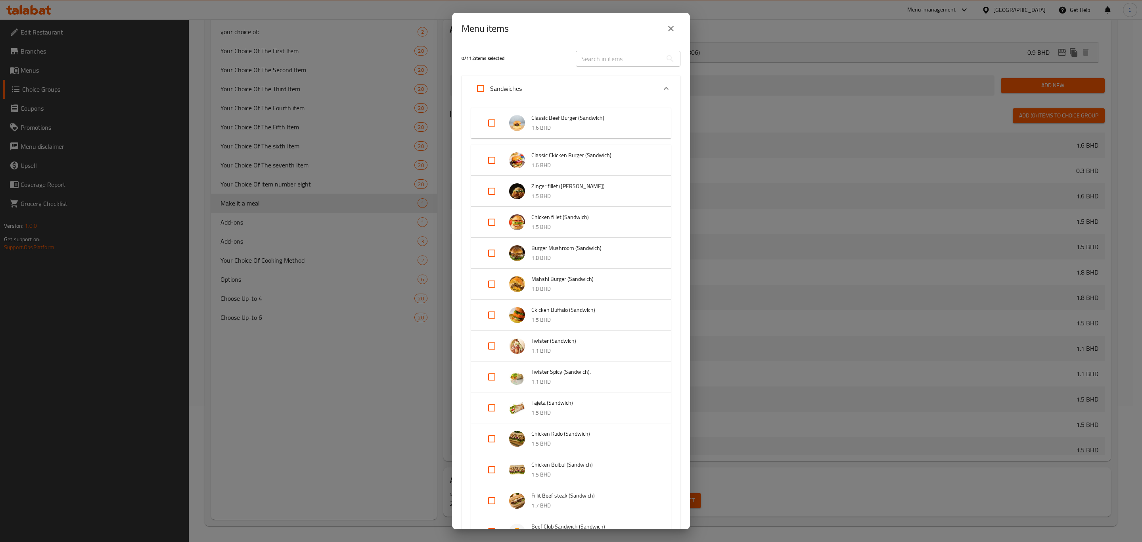
click at [617, 138] on div "Classic Beef Burger (Sandwich) 1.6 BHD" at bounding box center [571, 122] width 200 height 31
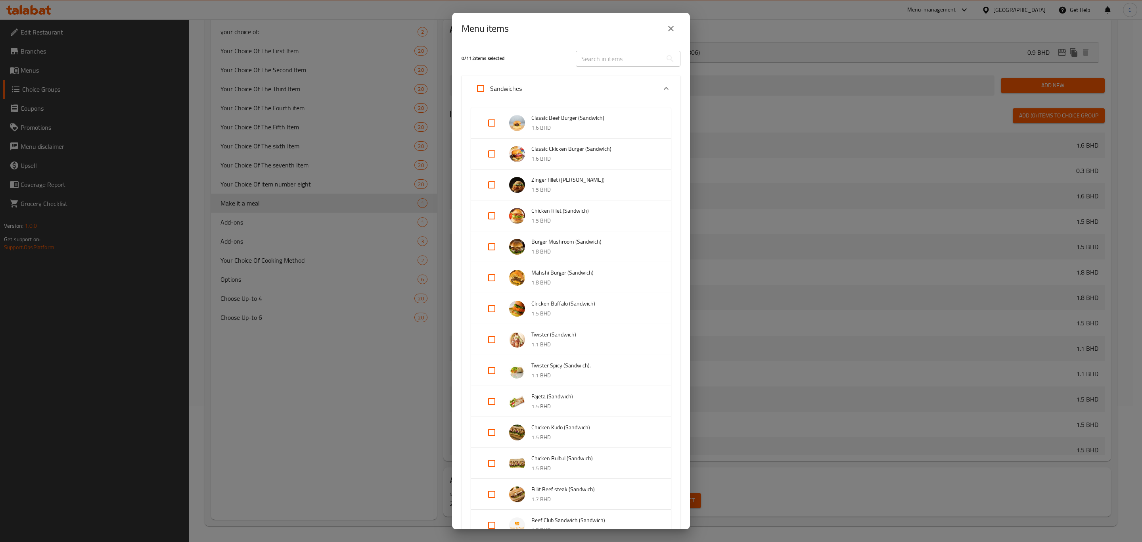
click at [661, 91] on icon "Expand" at bounding box center [666, 89] width 10 height 10
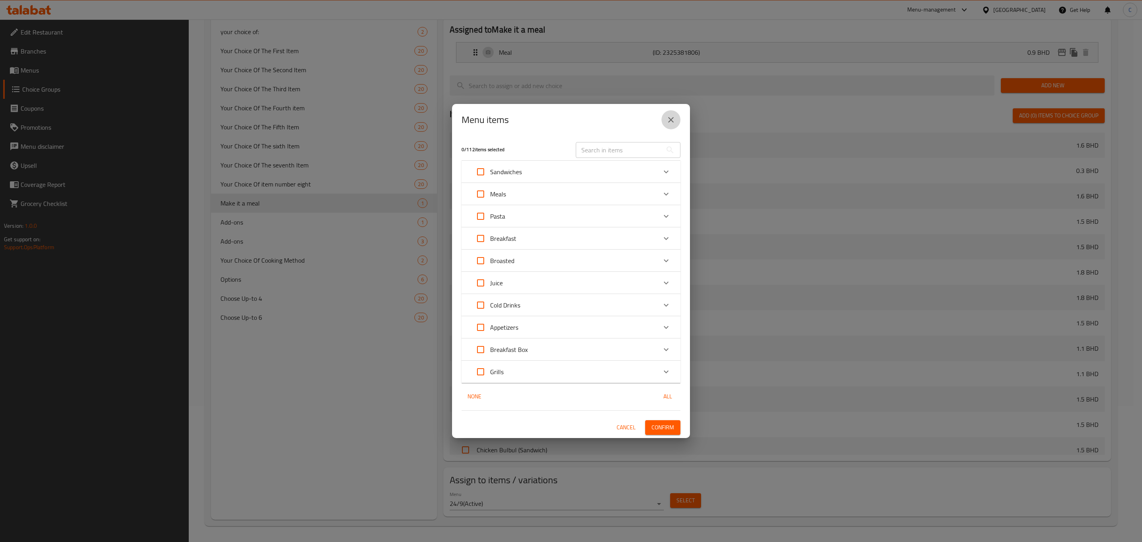
click at [668, 126] on button "close" at bounding box center [670, 119] width 19 height 19
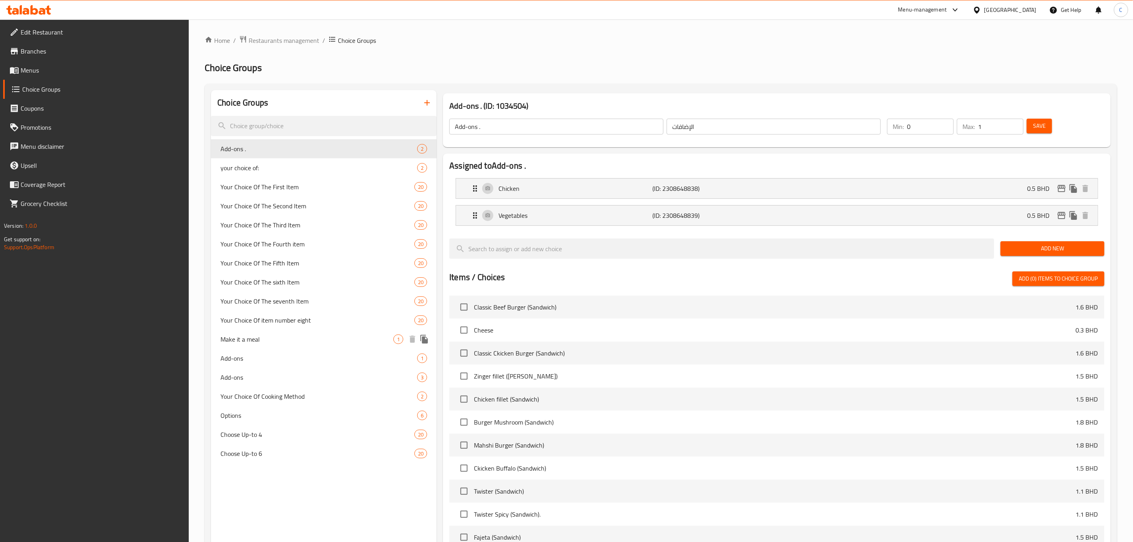
drag, startPoint x: 271, startPoint y: 344, endPoint x: 293, endPoint y: 352, distance: 22.8
click at [271, 344] on div "Make it a meal 1" at bounding box center [324, 339] width 226 height 19
type input "Make it a meal"
type input "اجعلها وجبة"
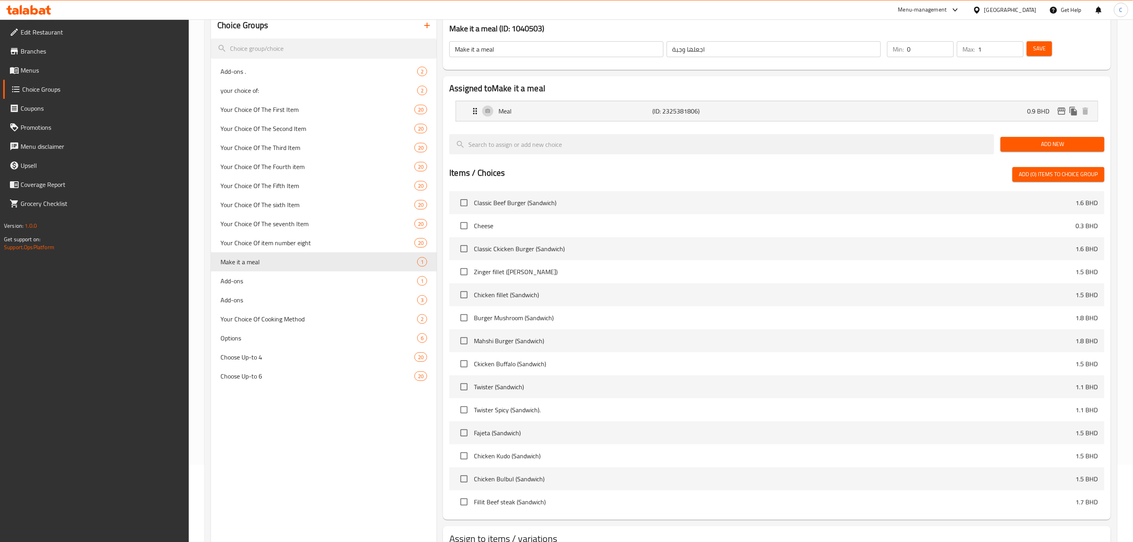
scroll to position [136, 0]
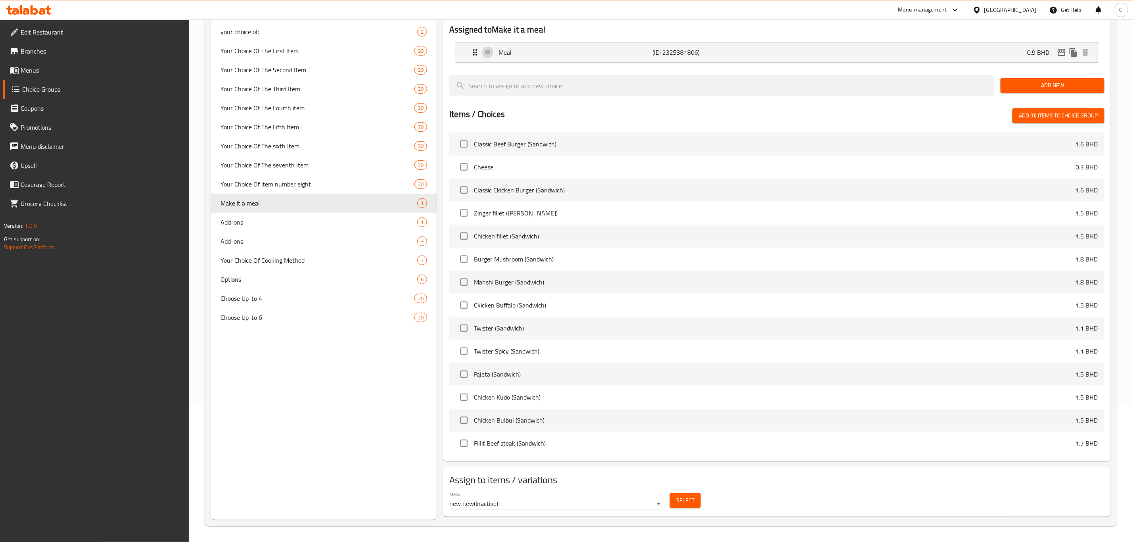
click at [701, 492] on div "Select" at bounding box center [685, 500] width 37 height 21
click at [689, 494] on button "Select" at bounding box center [685, 500] width 31 height 15
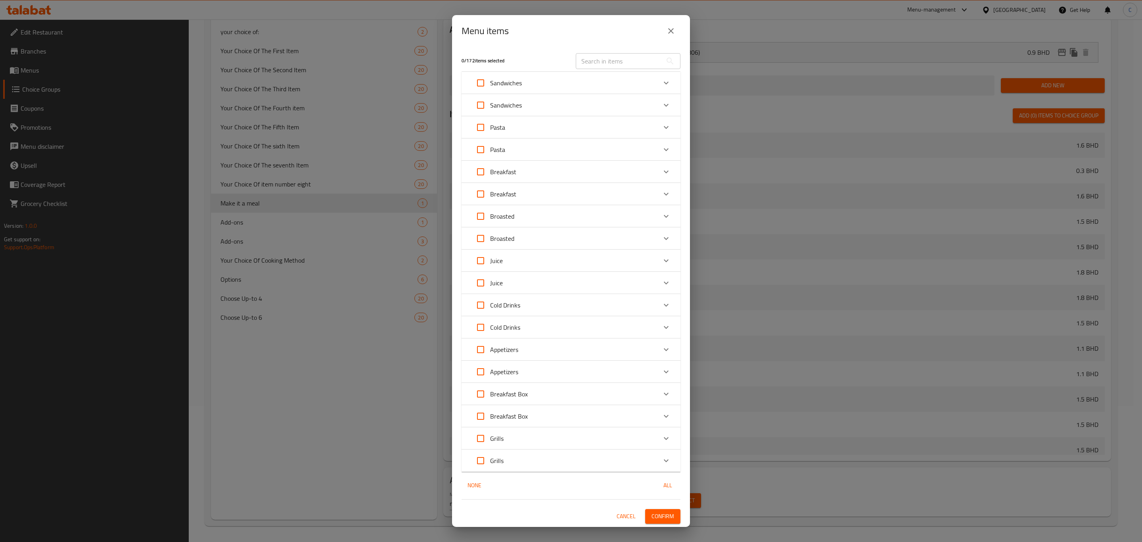
click at [745, 502] on div "Menu items 0 / 172 items selected ​ Sandwiches Classic Beef Burger (Sandwich) 1…" at bounding box center [571, 271] width 1142 height 542
drag, startPoint x: 626, startPoint y: 512, endPoint x: 622, endPoint y: 513, distance: 4.1
click at [626, 512] on span "Cancel" at bounding box center [626, 516] width 19 height 10
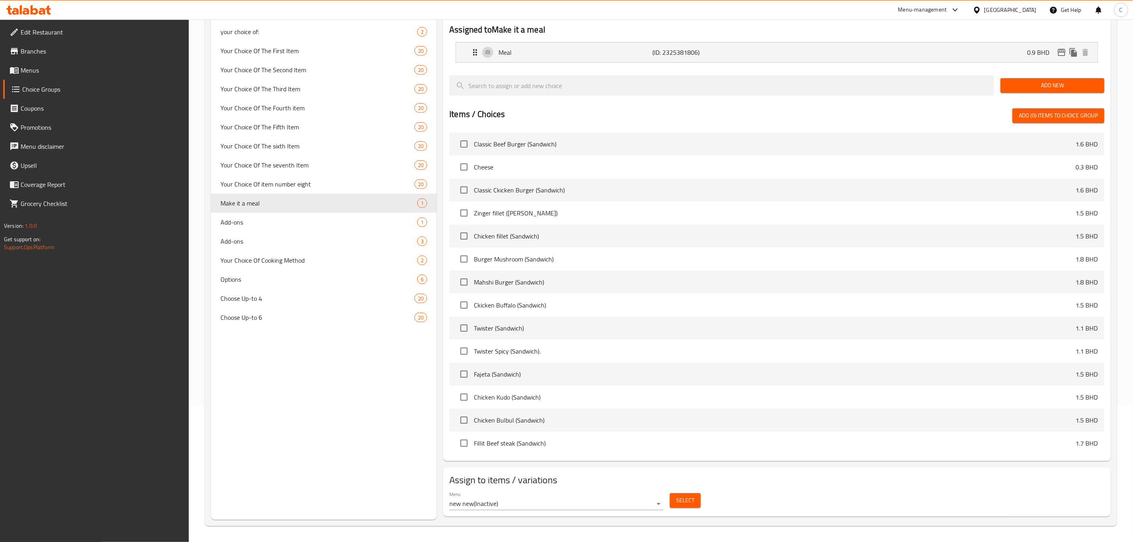
click at [642, 406] on body "​ Menu-management [GEOGRAPHIC_DATA] Get Help C Edit Restaurant Branches Menus C…" at bounding box center [566, 144] width 1133 height 522
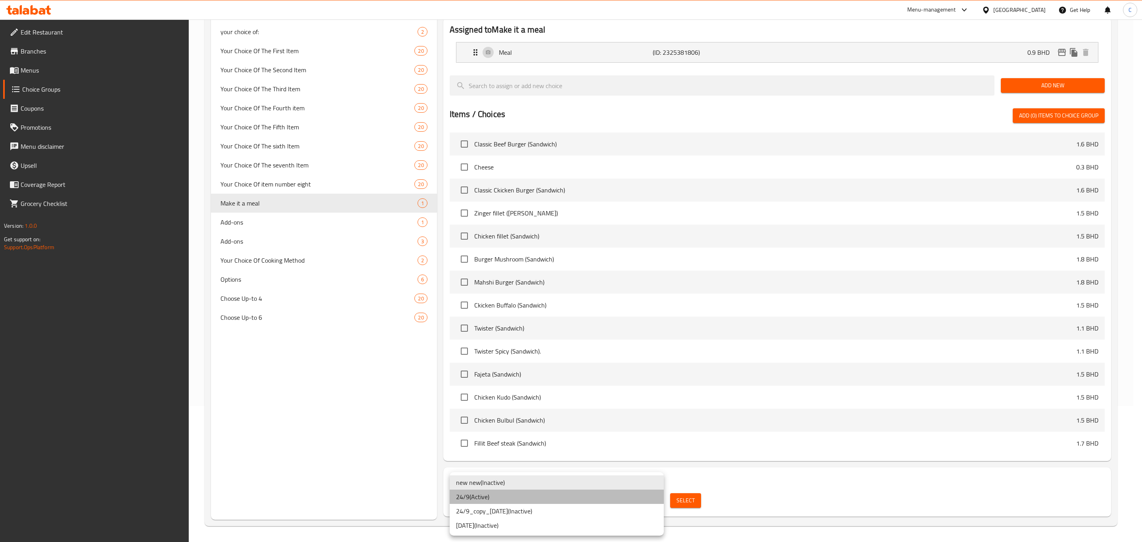
click at [539, 501] on li "24/9 ( Active )" at bounding box center [557, 496] width 214 height 14
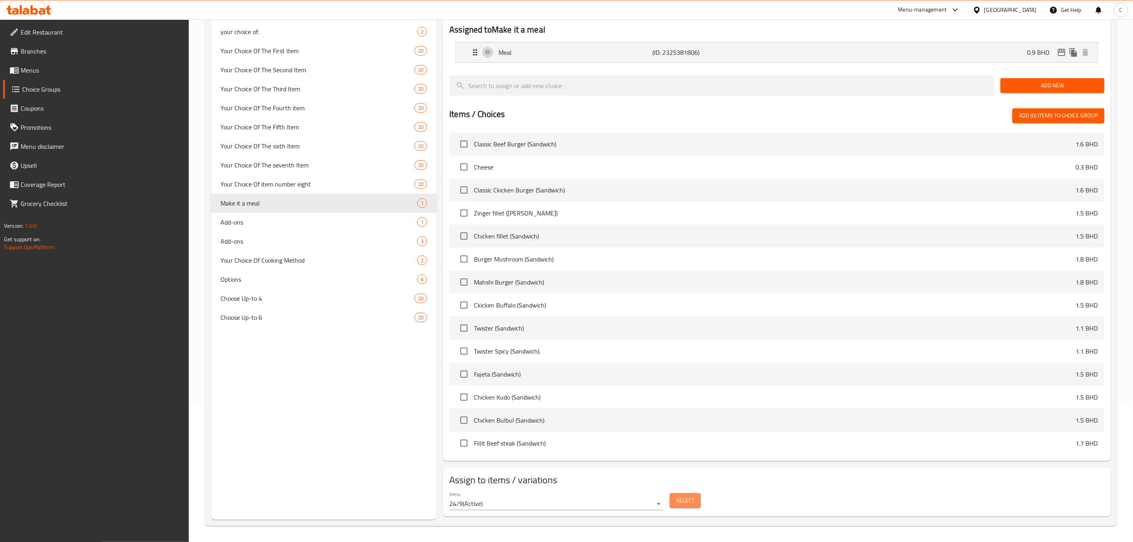
click at [673, 506] on button "Select" at bounding box center [685, 500] width 31 height 15
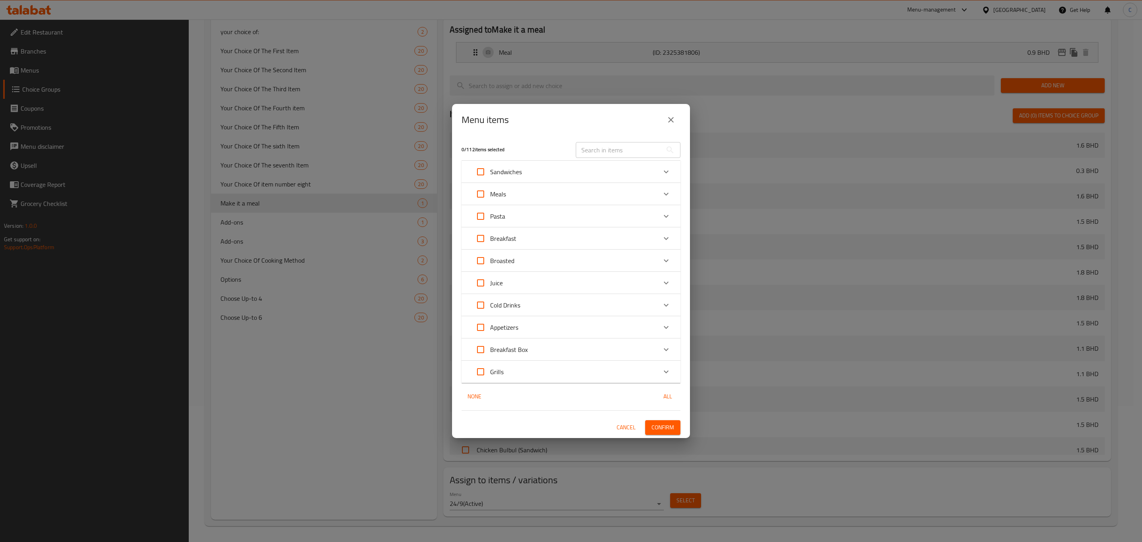
click at [481, 170] on input "Expand" at bounding box center [480, 171] width 19 height 19
checkbox input "true"
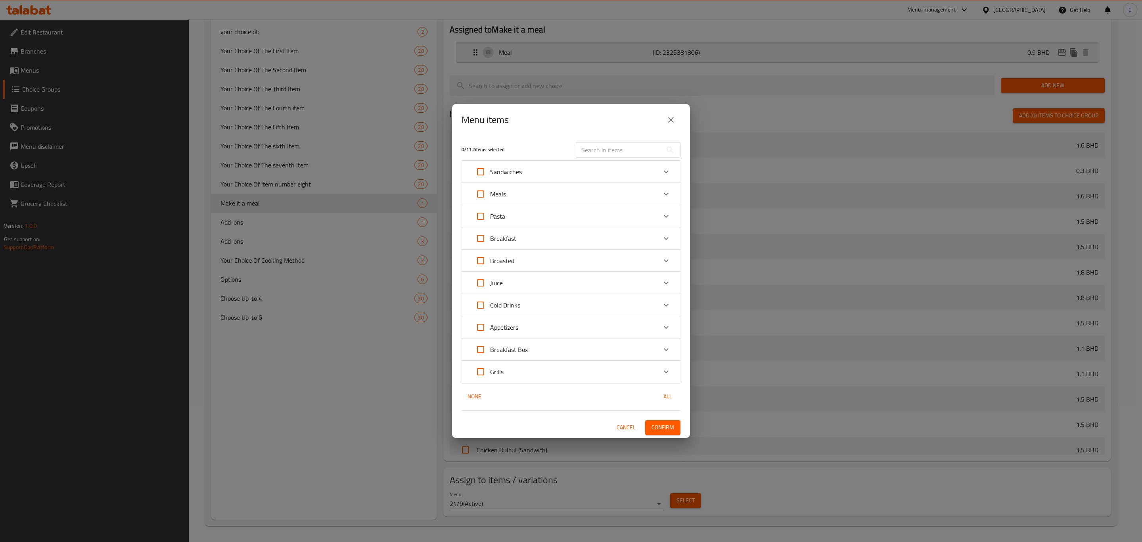
checkbox input "true"
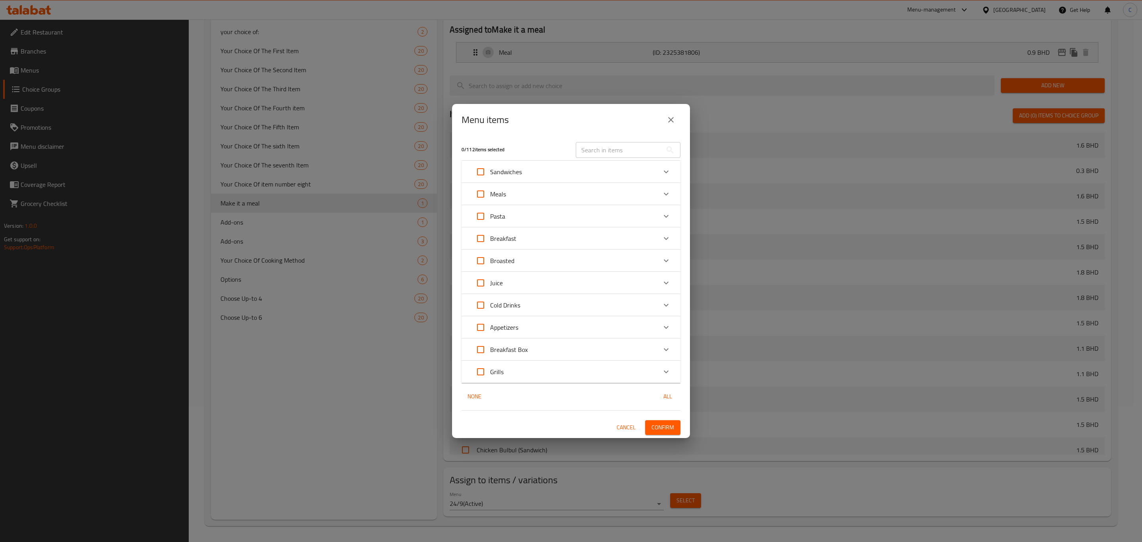
checkbox input "true"
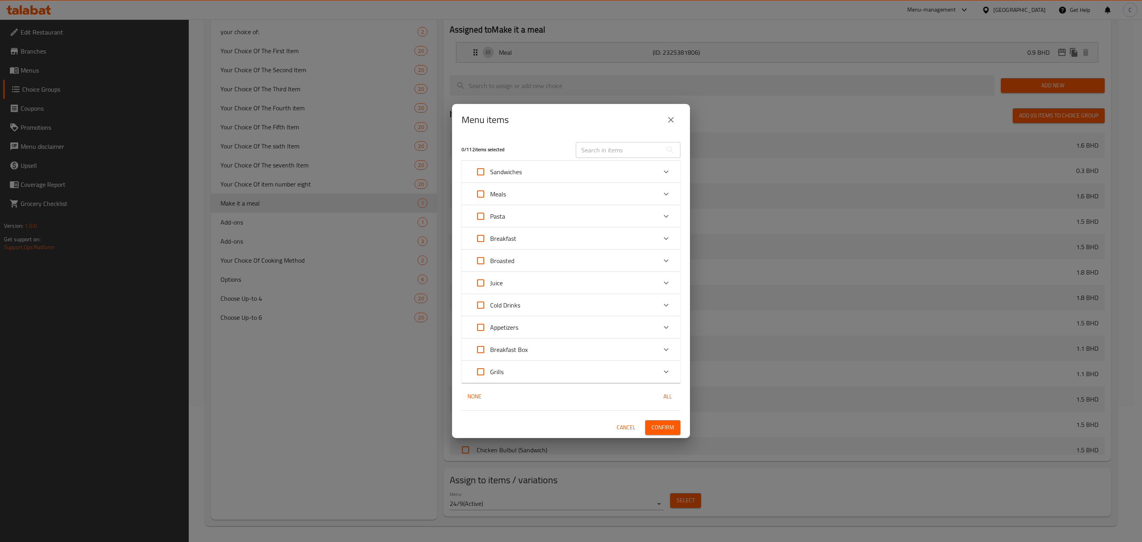
checkbox input "true"
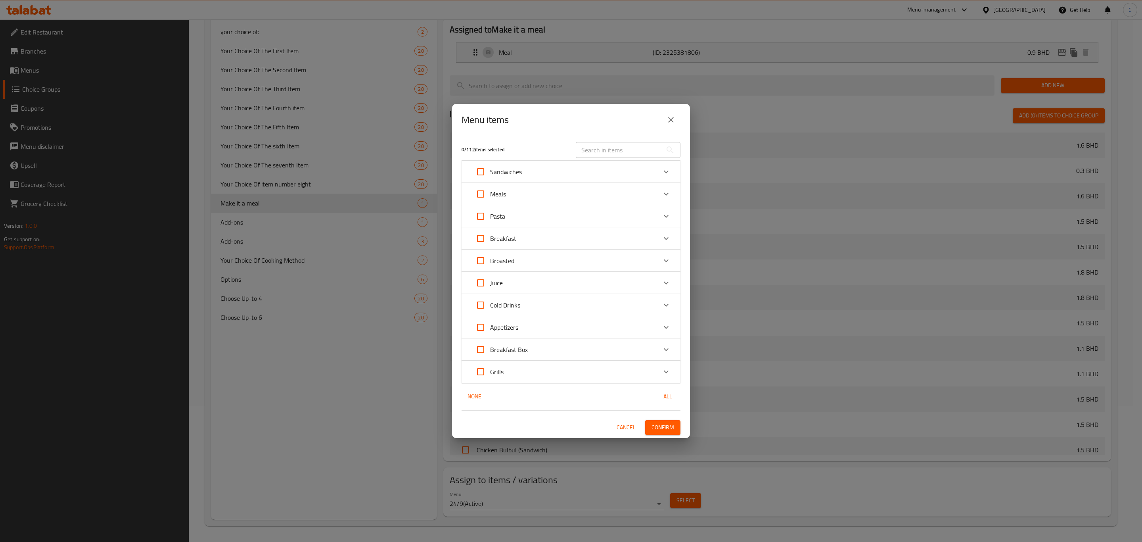
checkbox input "true"
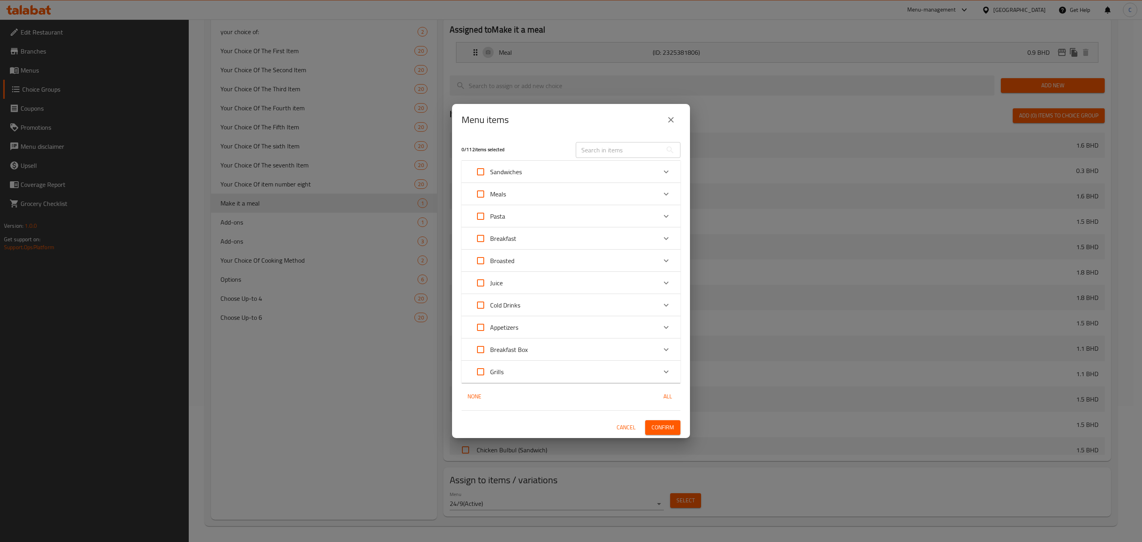
checkbox input "true"
click at [669, 427] on span "Confirm" at bounding box center [663, 427] width 23 height 10
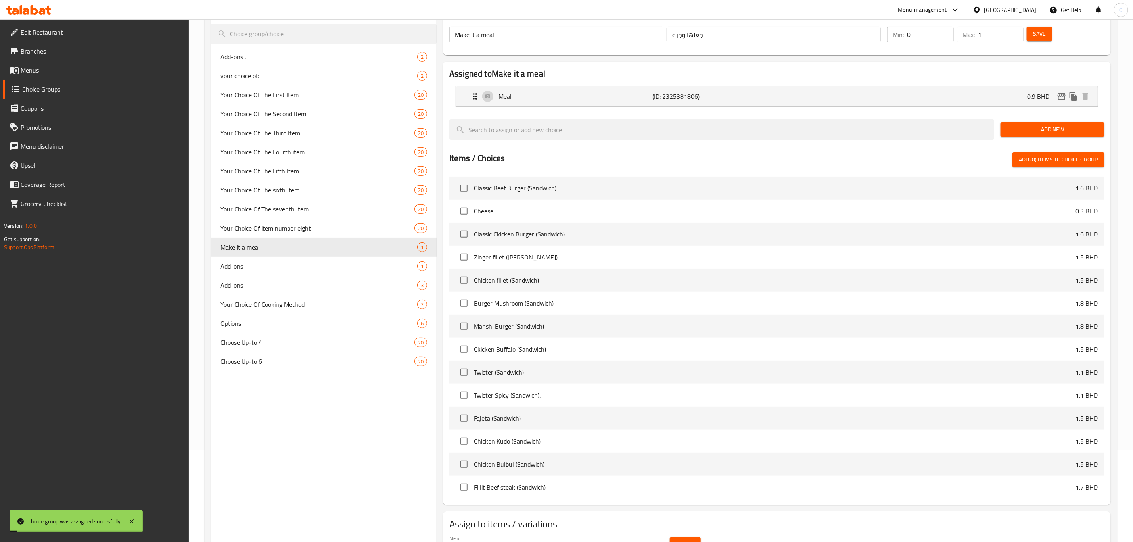
scroll to position [0, 0]
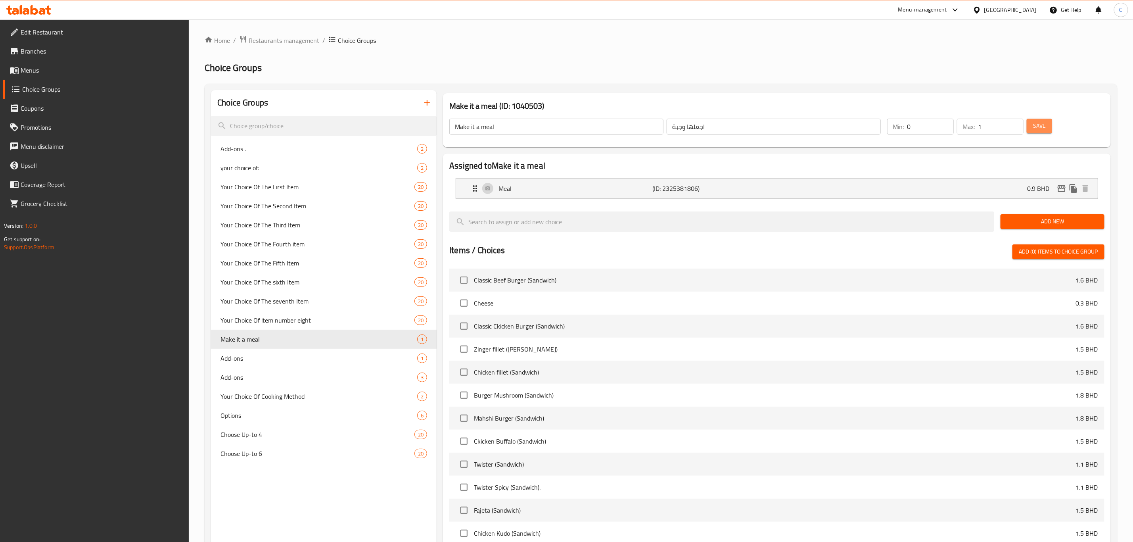
click at [1040, 124] on span "Save" at bounding box center [1039, 126] width 13 height 10
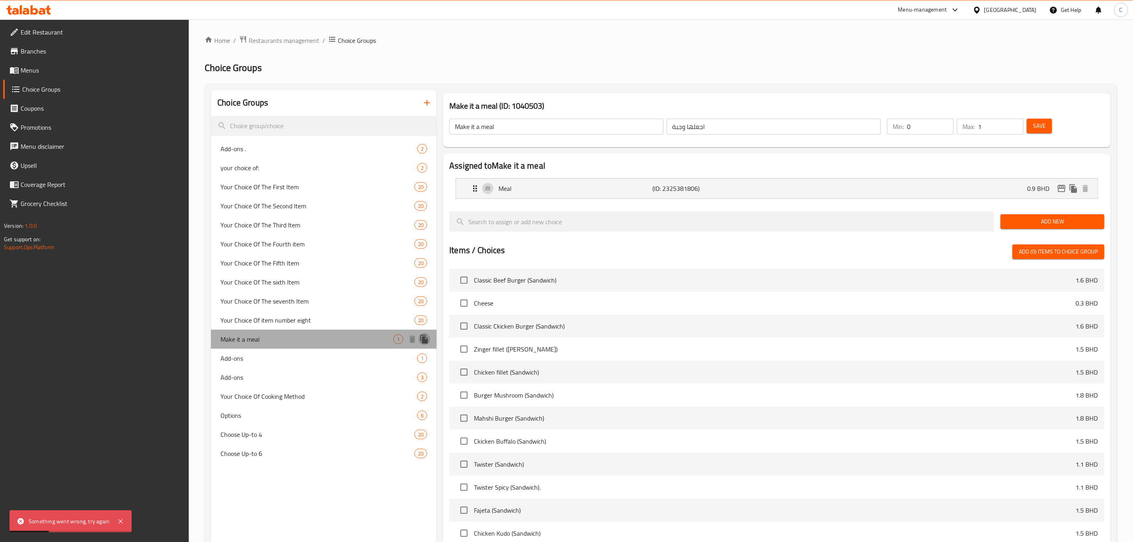
click at [425, 338] on icon "duplicate" at bounding box center [424, 339] width 8 height 9
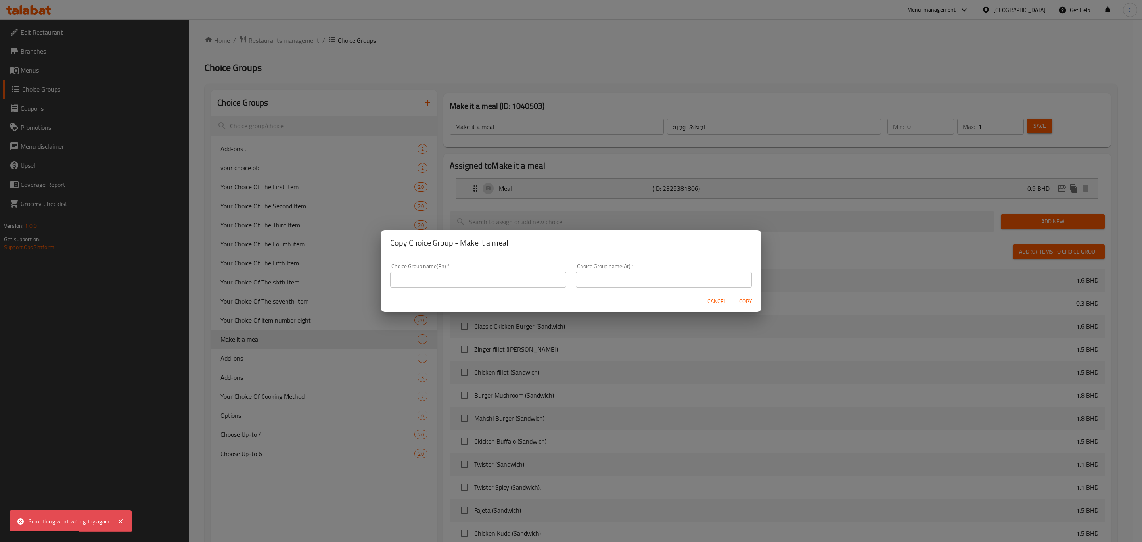
click at [504, 281] on input "text" at bounding box center [478, 280] width 176 height 16
click at [433, 281] on input "Your Choice Of:" at bounding box center [478, 280] width 176 height 16
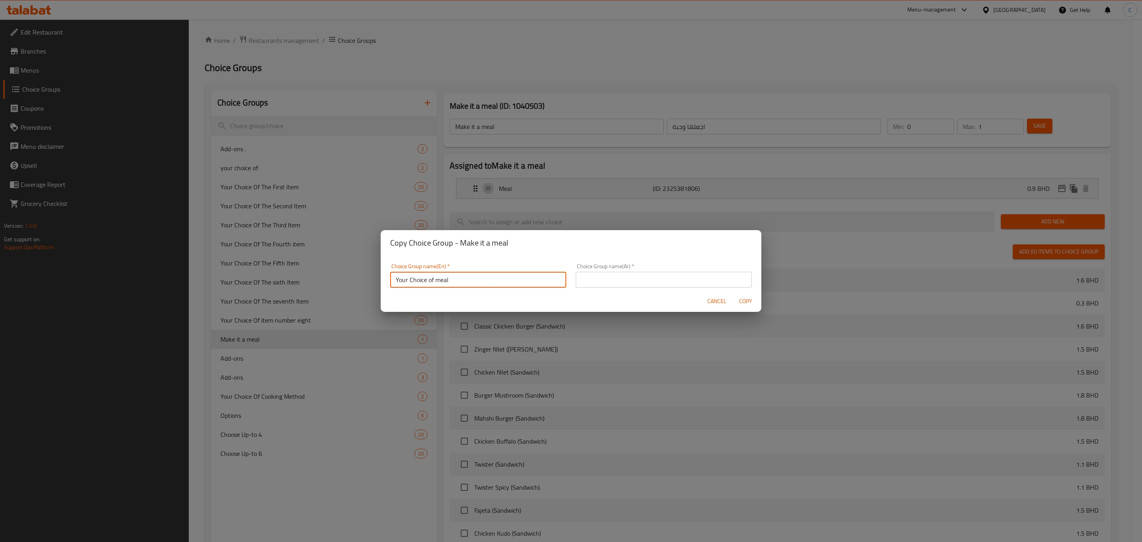
type input "Your Choice of meal"
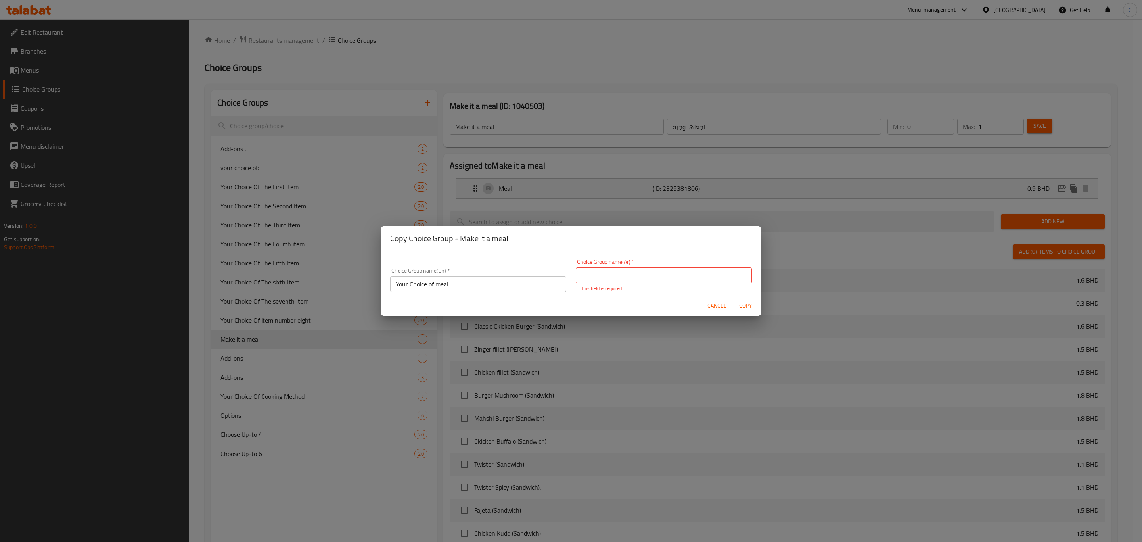
click at [671, 274] on input "text" at bounding box center [664, 275] width 176 height 16
paste input "اجعلها وجبة"
type input "اجعلها وجبة"
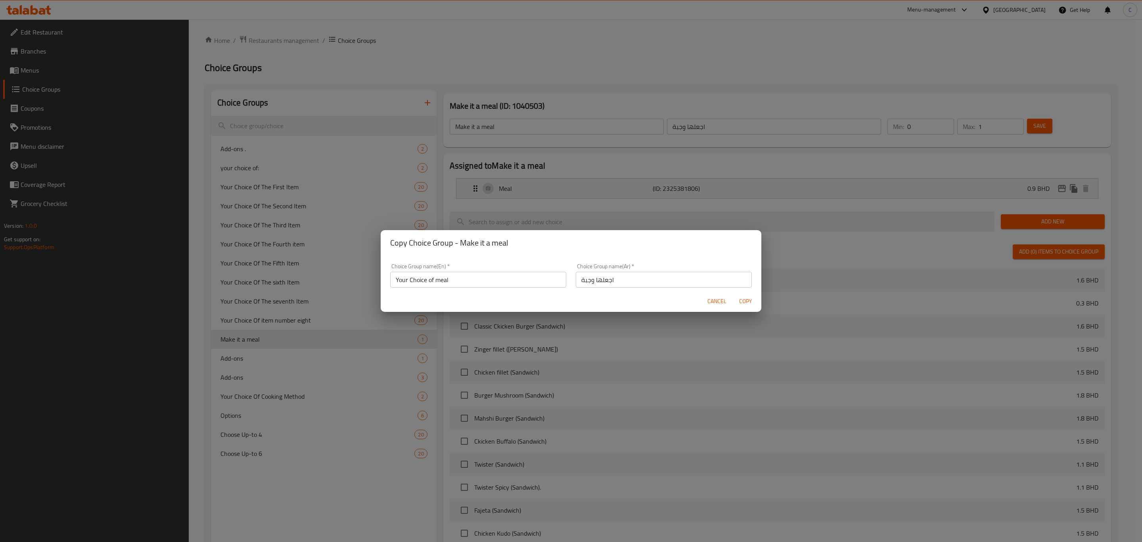
click at [688, 249] on div "Copy Choice Group - Make it a meal" at bounding box center [571, 242] width 381 height 25
click at [741, 293] on div "Cancel Copy" at bounding box center [571, 301] width 381 height 21
click at [745, 303] on span "Copy" at bounding box center [745, 301] width 19 height 10
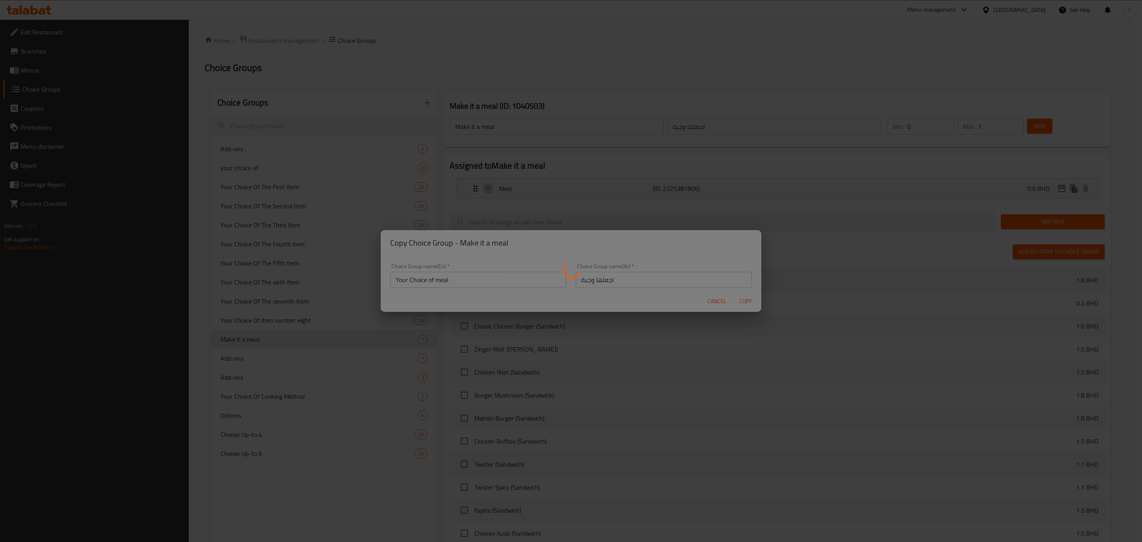
type input "Your Choice of meal"
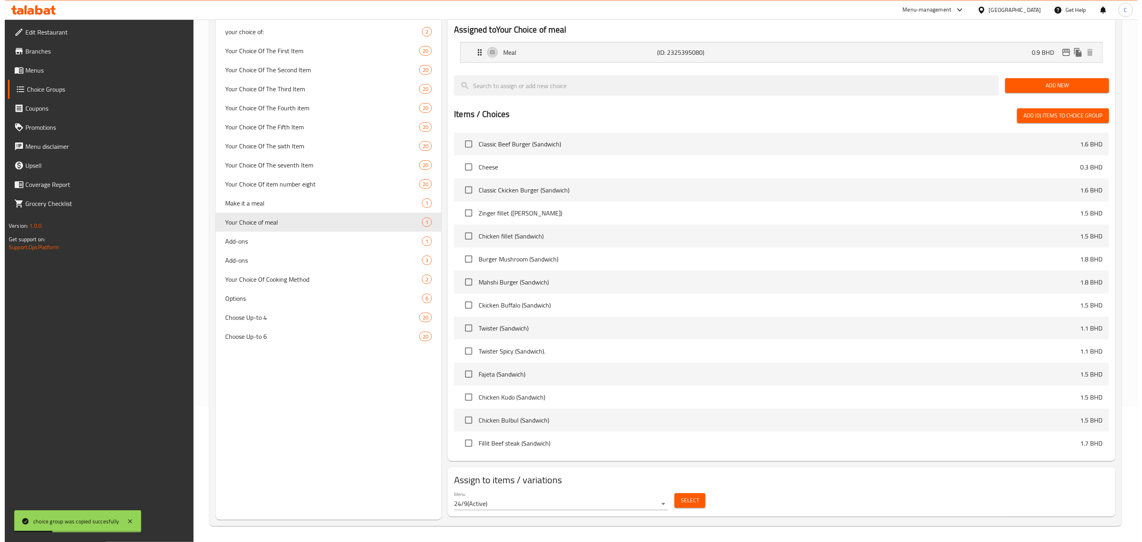
scroll to position [357, 0]
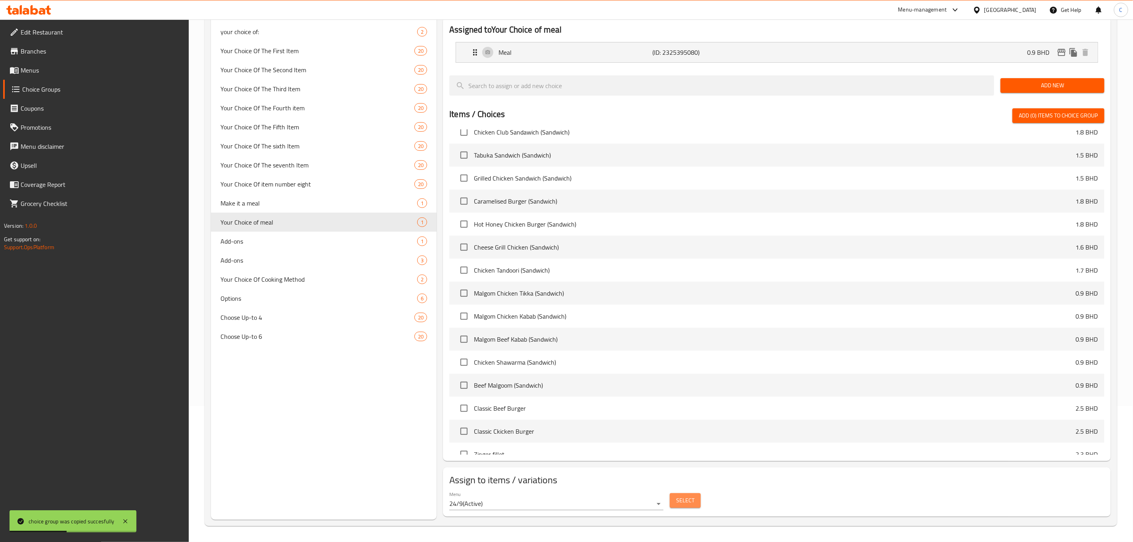
click at [690, 499] on span "Select" at bounding box center [685, 500] width 18 height 10
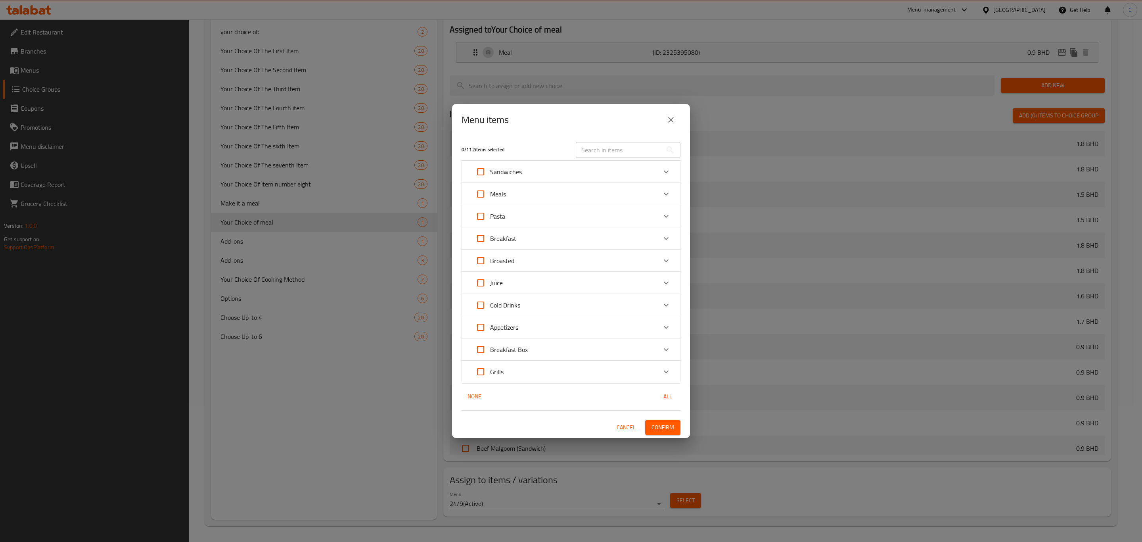
click at [481, 172] on input "Expand" at bounding box center [480, 171] width 19 height 19
checkbox input "true"
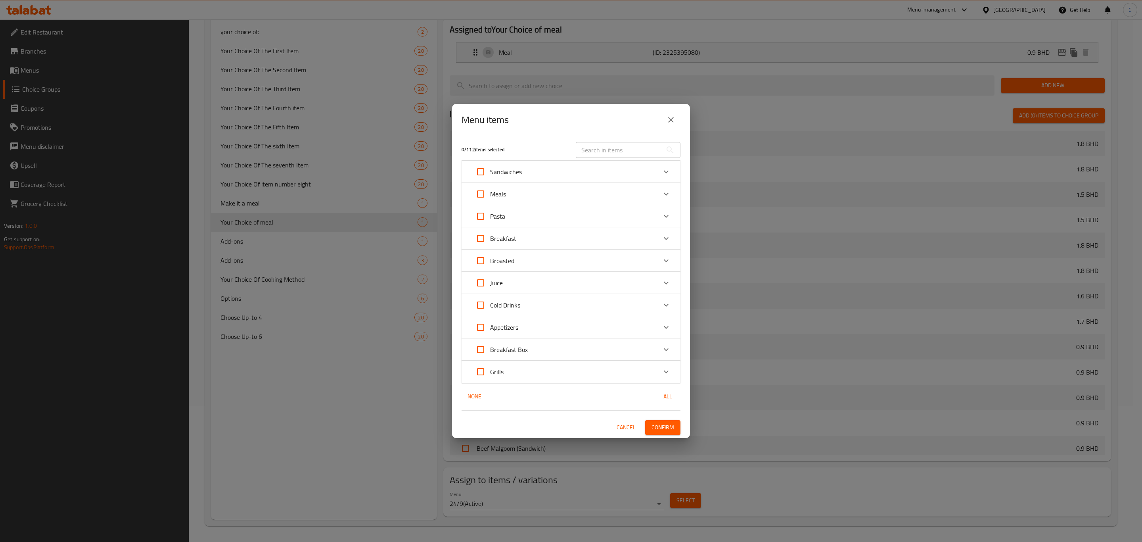
checkbox input "true"
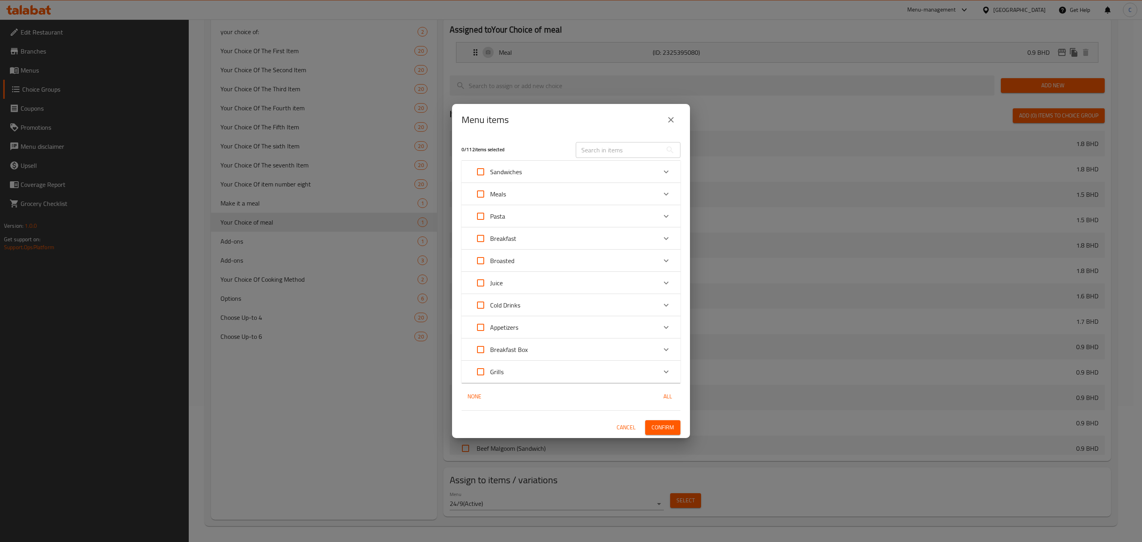
checkbox input "true"
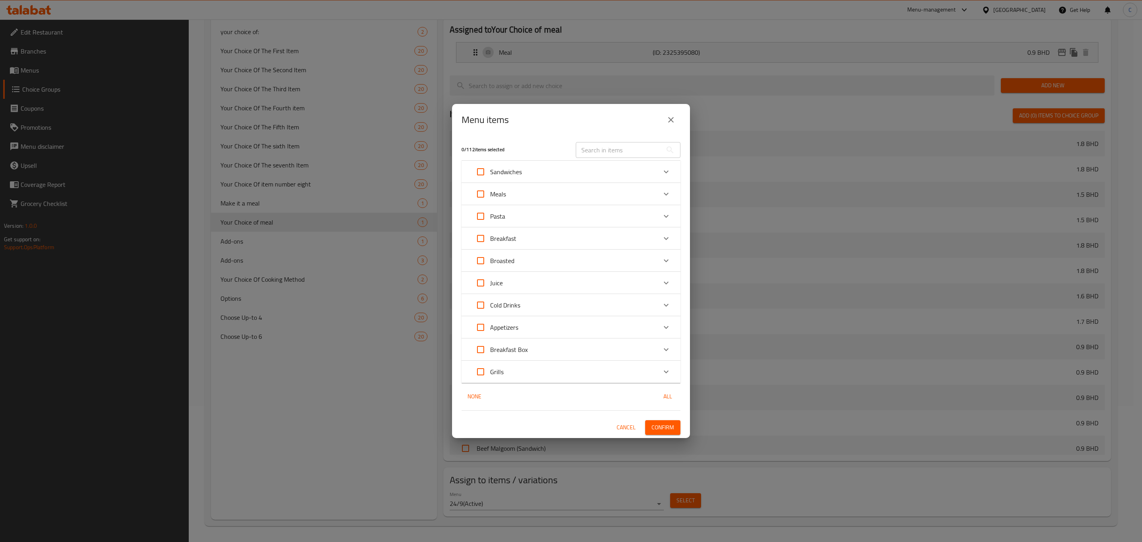
checkbox input "true"
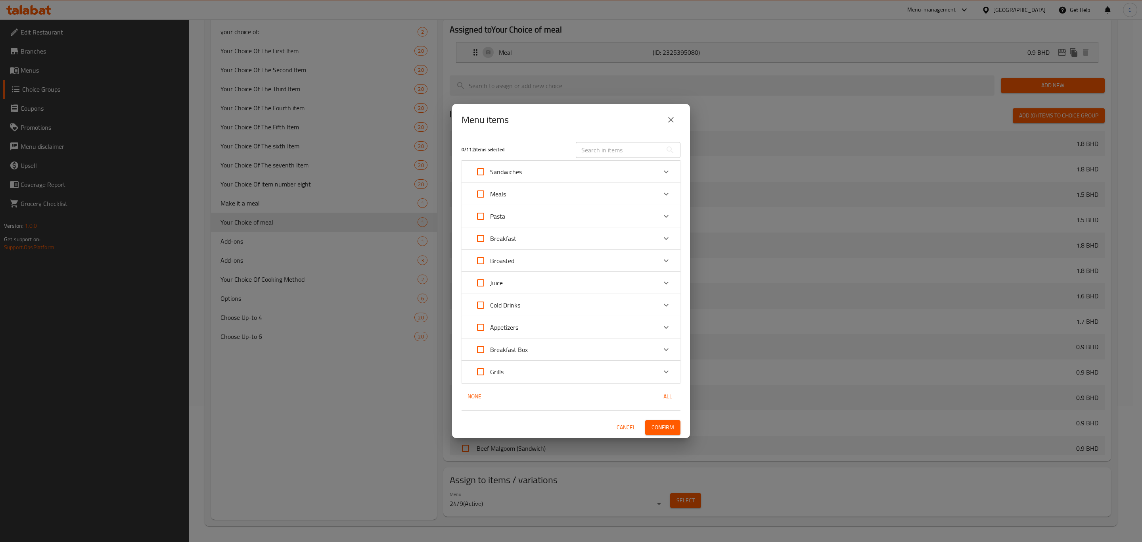
checkbox input "true"
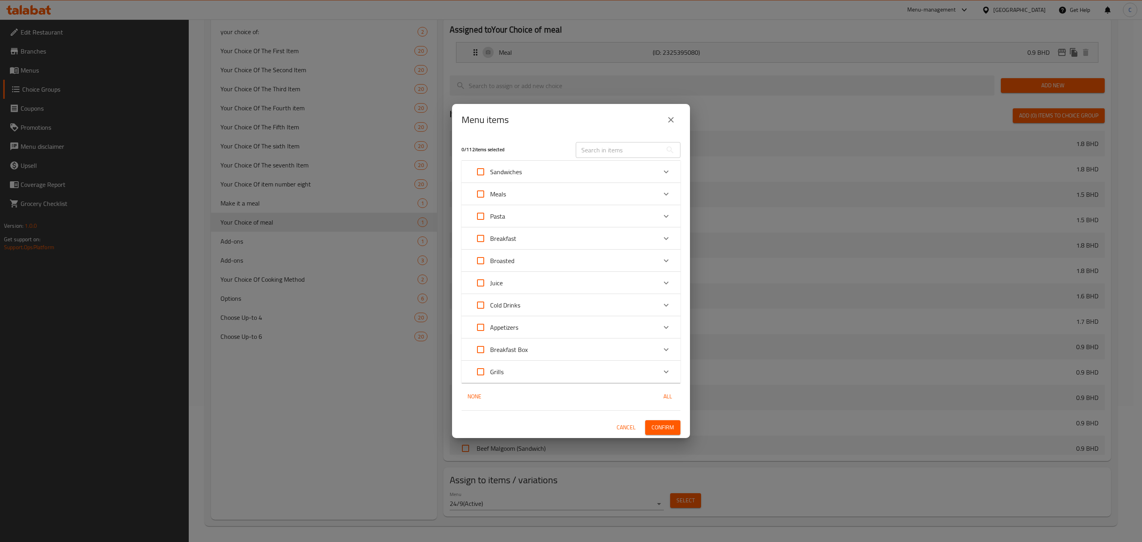
checkbox input "true"
click at [662, 169] on icon "Expand" at bounding box center [666, 172] width 10 height 10
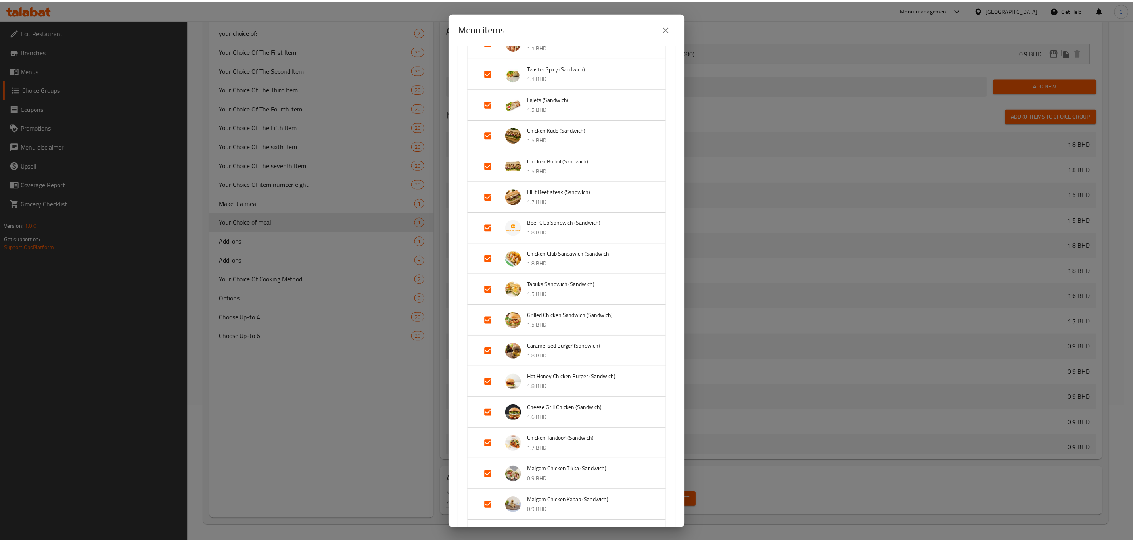
scroll to position [655, 0]
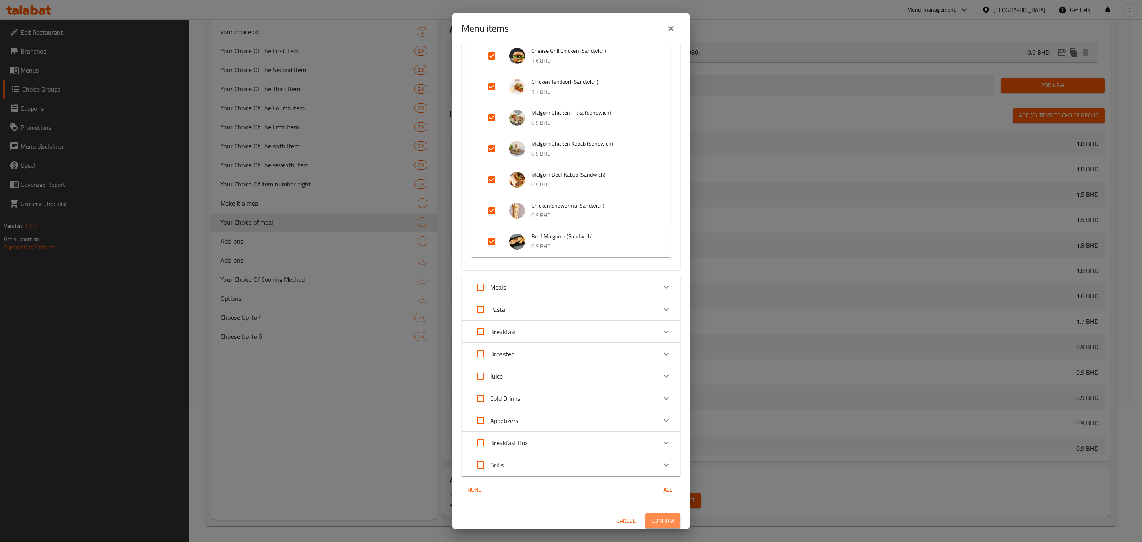
click at [651, 513] on button "Confirm" at bounding box center [662, 520] width 35 height 15
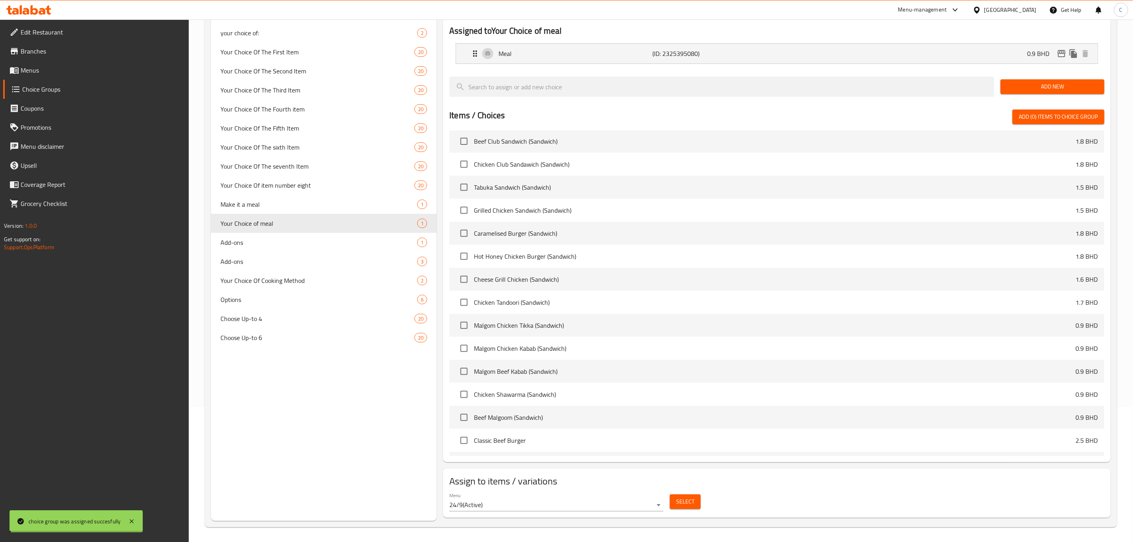
scroll to position [0, 0]
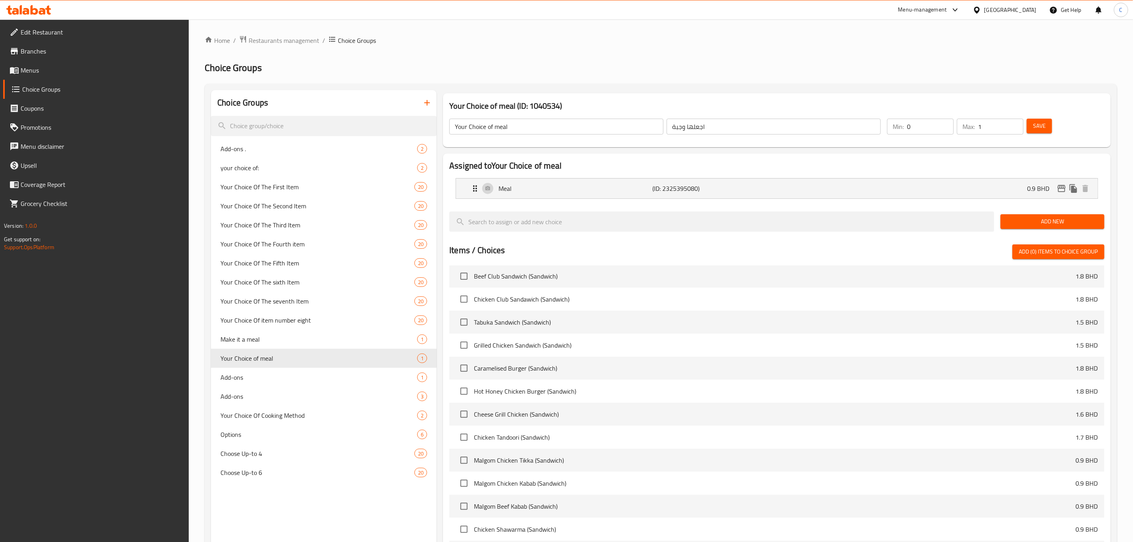
click at [1037, 127] on span "Save" at bounding box center [1039, 126] width 13 height 10
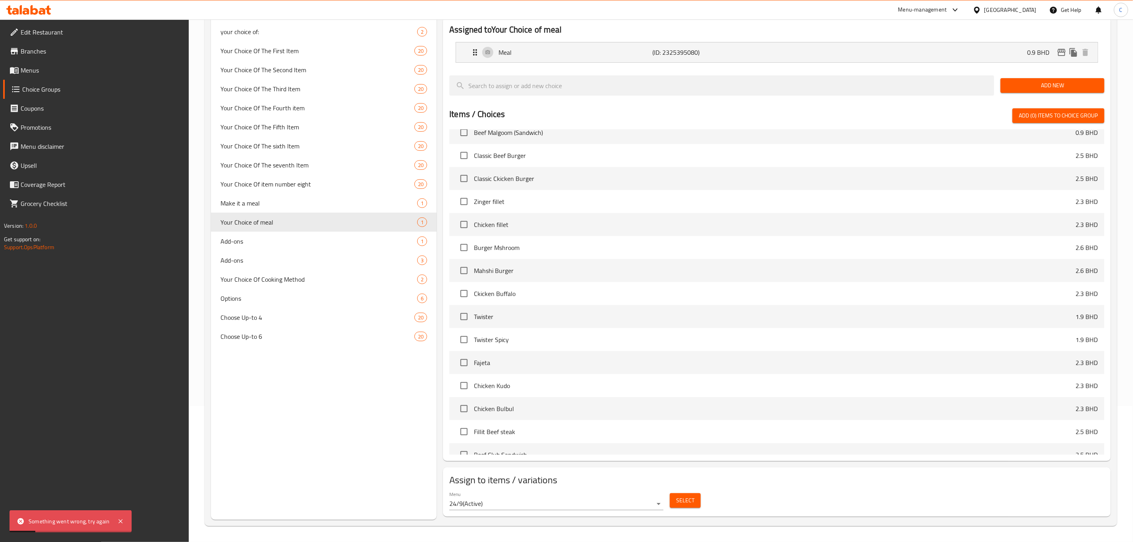
scroll to position [683, 0]
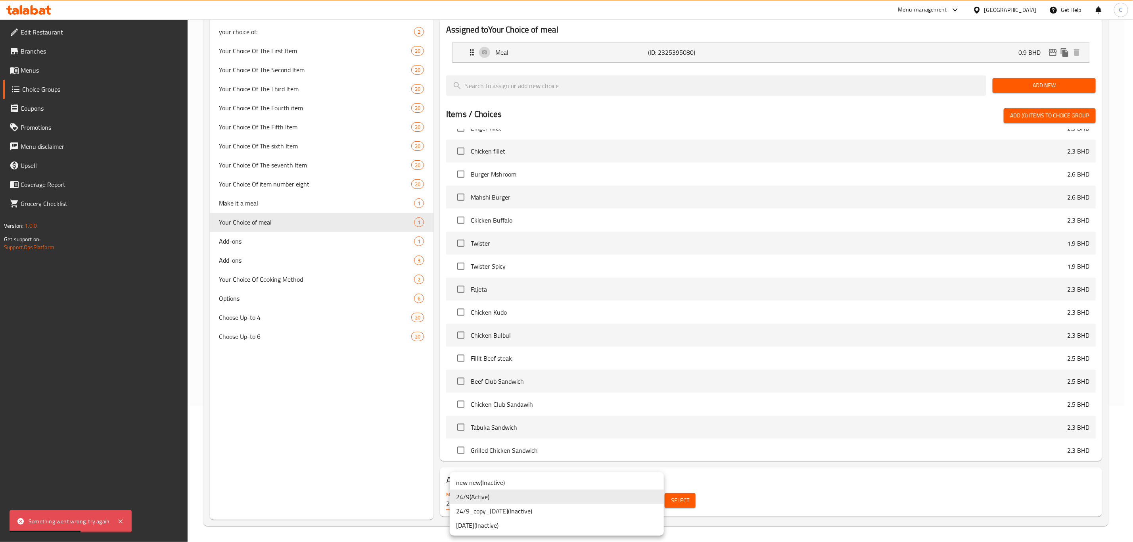
click at [595, 406] on body "Something went wrong, try again ​ Menu-management [GEOGRAPHIC_DATA] Get Help C …" at bounding box center [566, 144] width 1133 height 522
click at [595, 495] on li "24/9 ( Active )" at bounding box center [557, 496] width 214 height 14
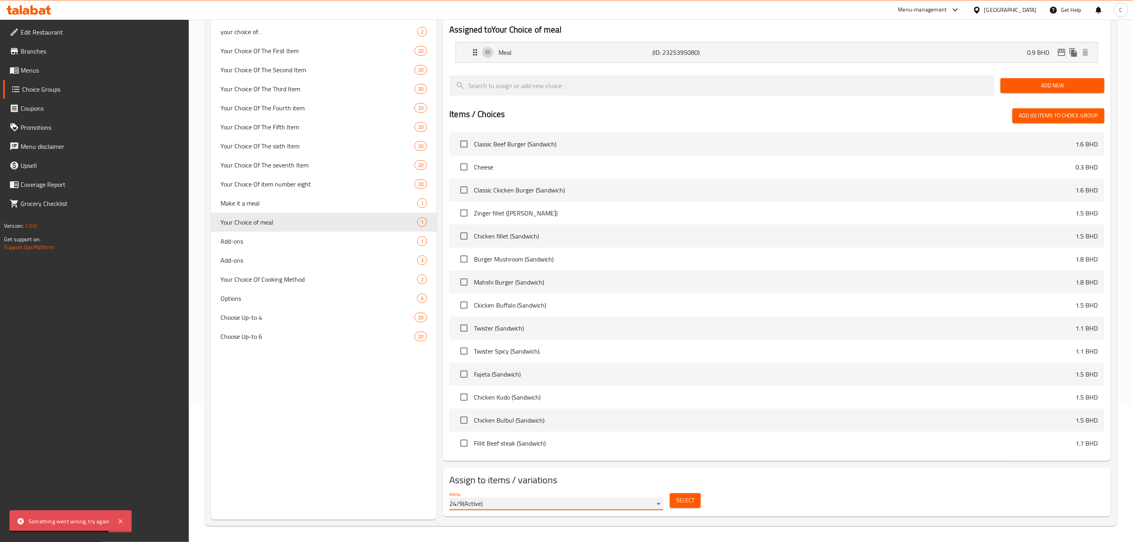
scroll to position [0, 0]
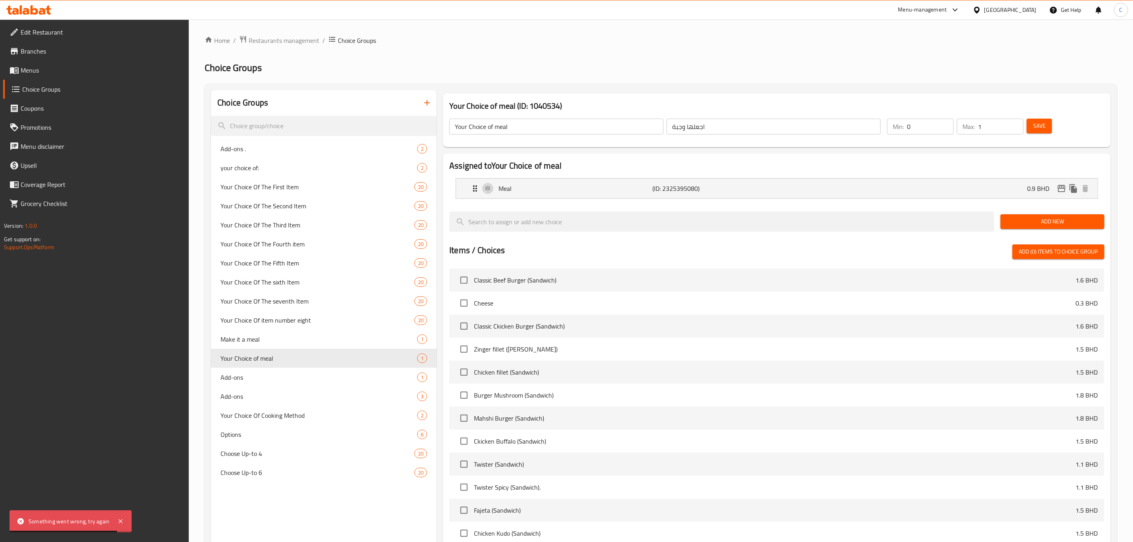
click at [1032, 125] on button "Save" at bounding box center [1039, 126] width 25 height 15
click at [1037, 125] on span "Save" at bounding box center [1039, 126] width 13 height 10
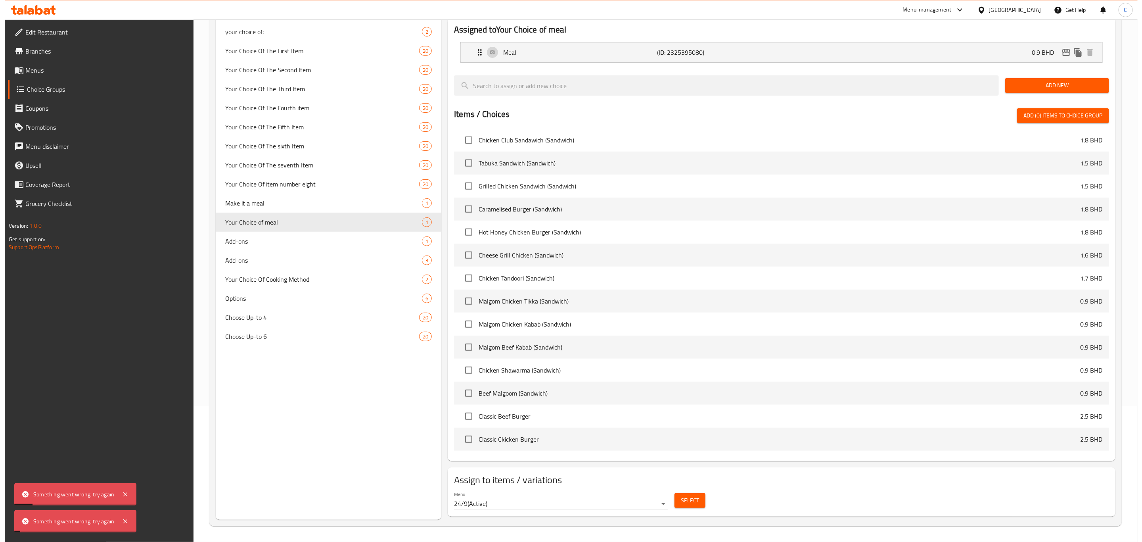
scroll to position [416, 0]
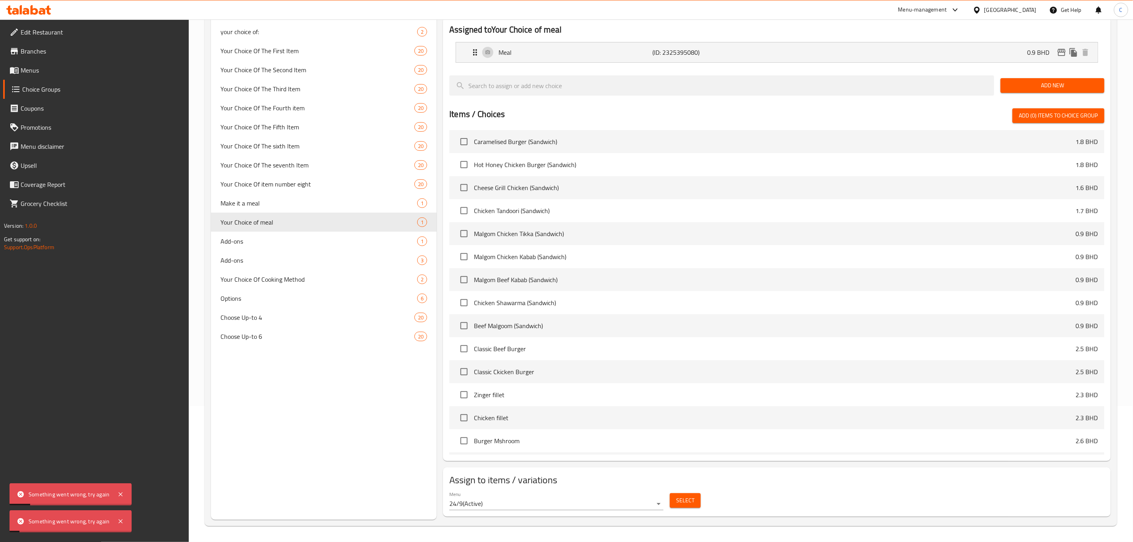
click at [645, 495] on div "Menu 24/9 ( Active )" at bounding box center [556, 500] width 214 height 19
click at [642, 406] on body "Something went wrong, try again Something went wrong, try again ​ Menu-manageme…" at bounding box center [566, 144] width 1133 height 522
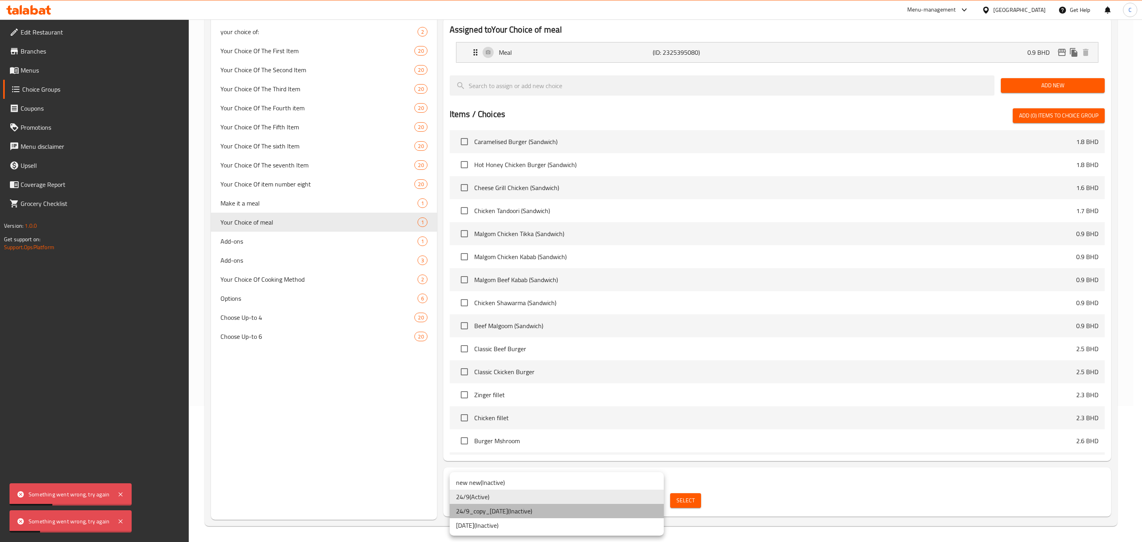
click at [610, 513] on li "24/9_copy_[DATE] ( Inactive )" at bounding box center [557, 511] width 214 height 14
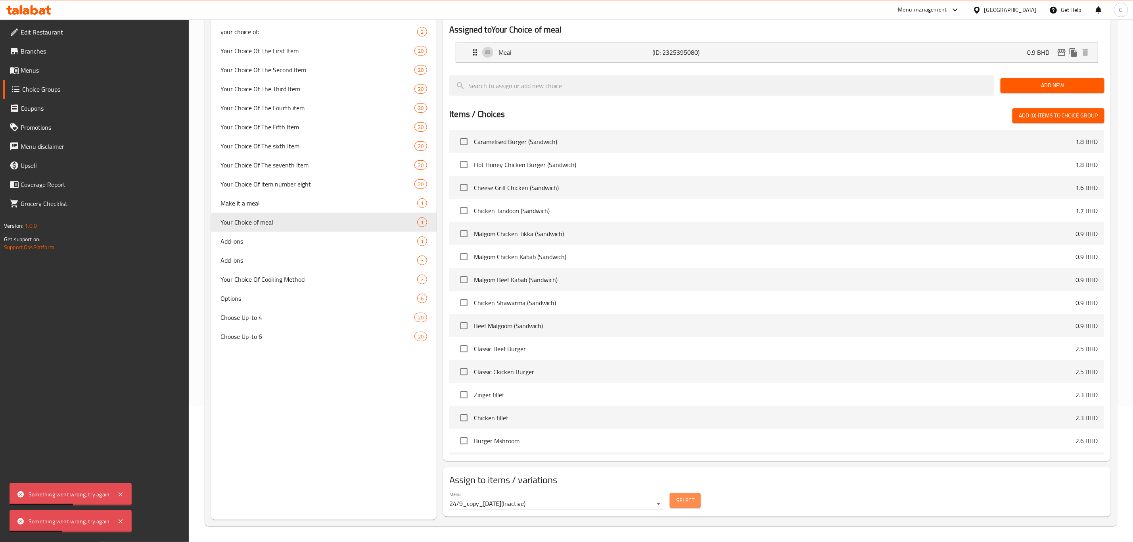
click at [686, 502] on span "Select" at bounding box center [685, 500] width 18 height 10
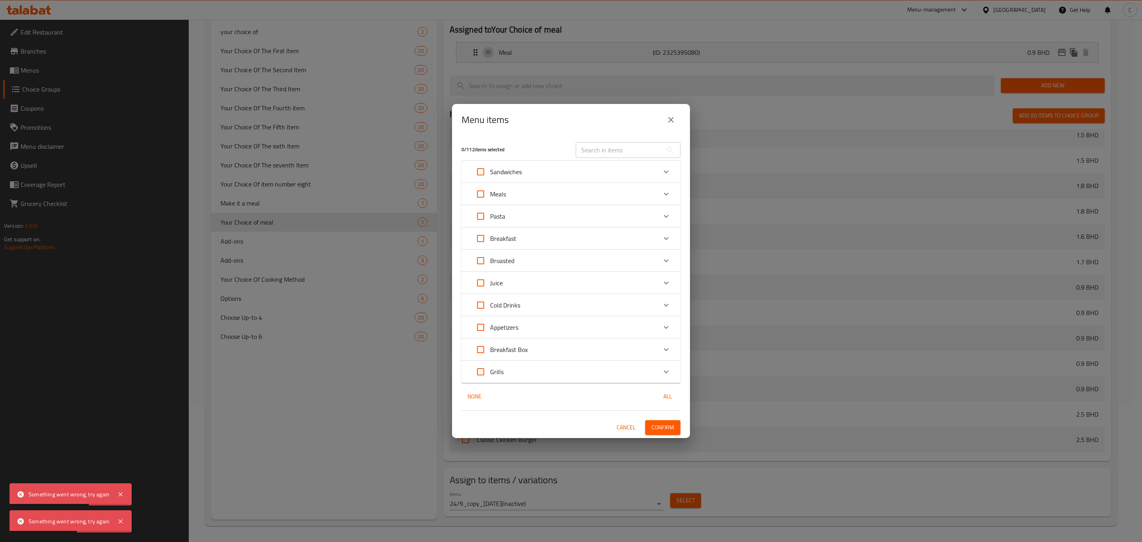
scroll to position [457, 0]
click at [663, 169] on icon "Expand" at bounding box center [666, 172] width 10 height 10
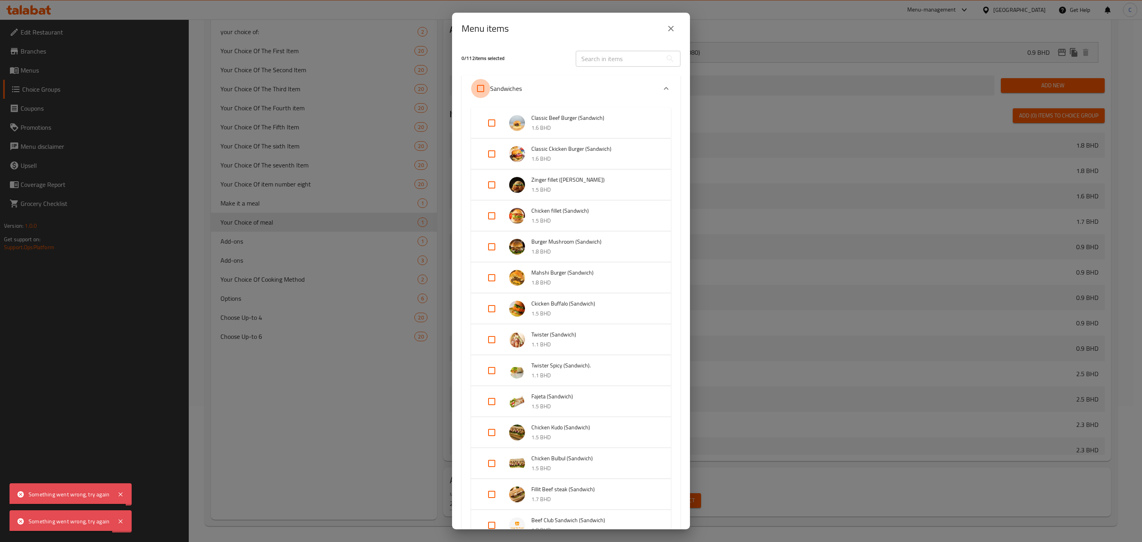
click at [479, 80] on input "Expand" at bounding box center [480, 88] width 19 height 19
checkbox input "true"
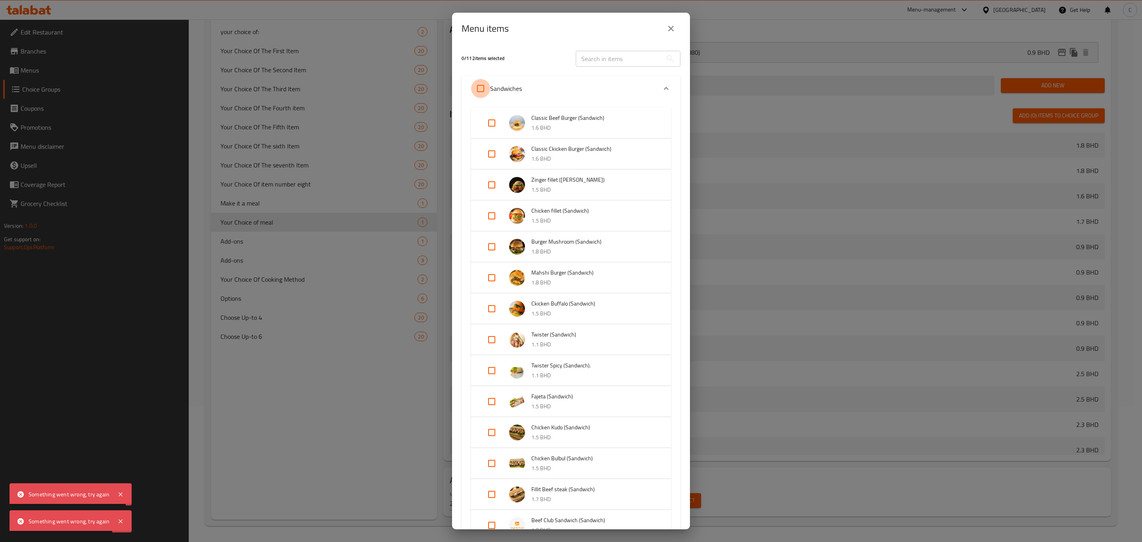
checkbox input "true"
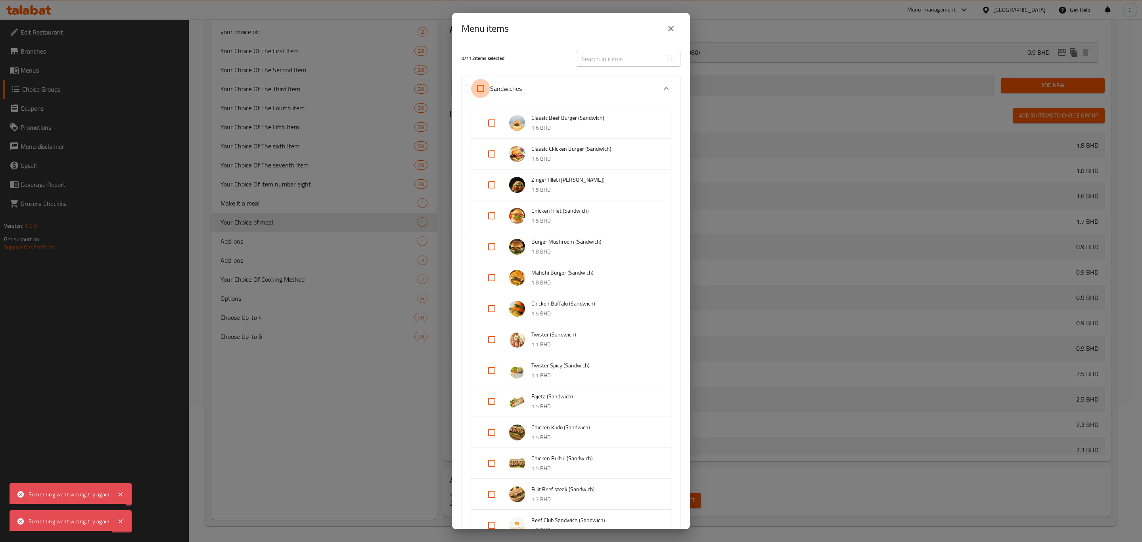
checkbox input "true"
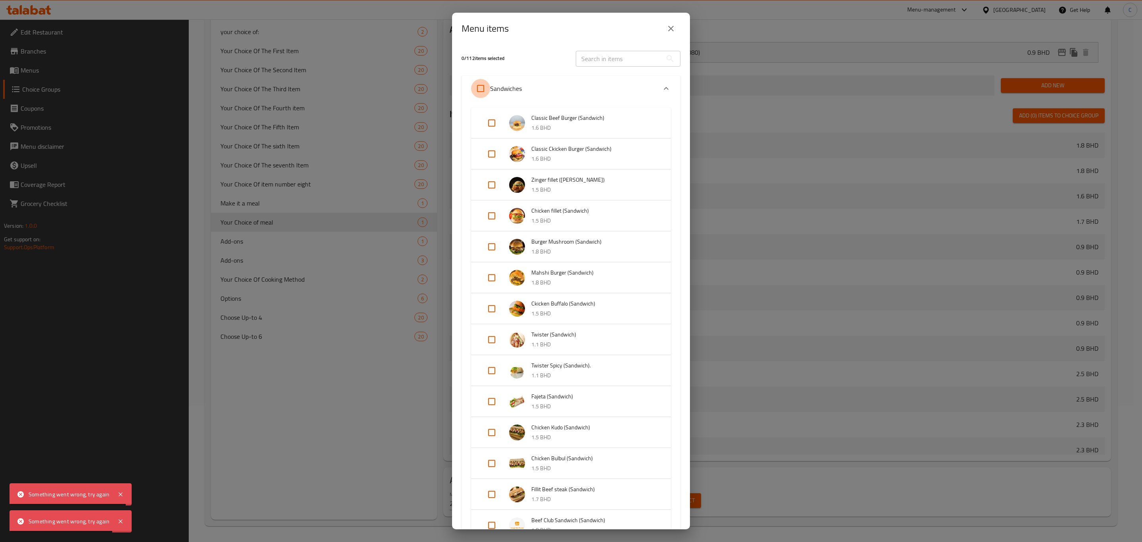
checkbox input "true"
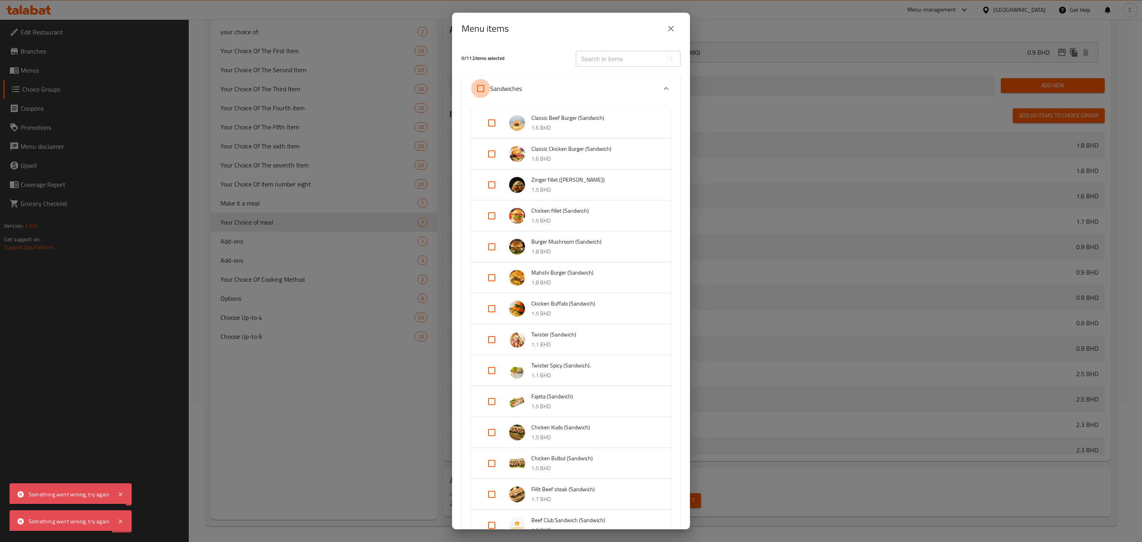
checkbox input "true"
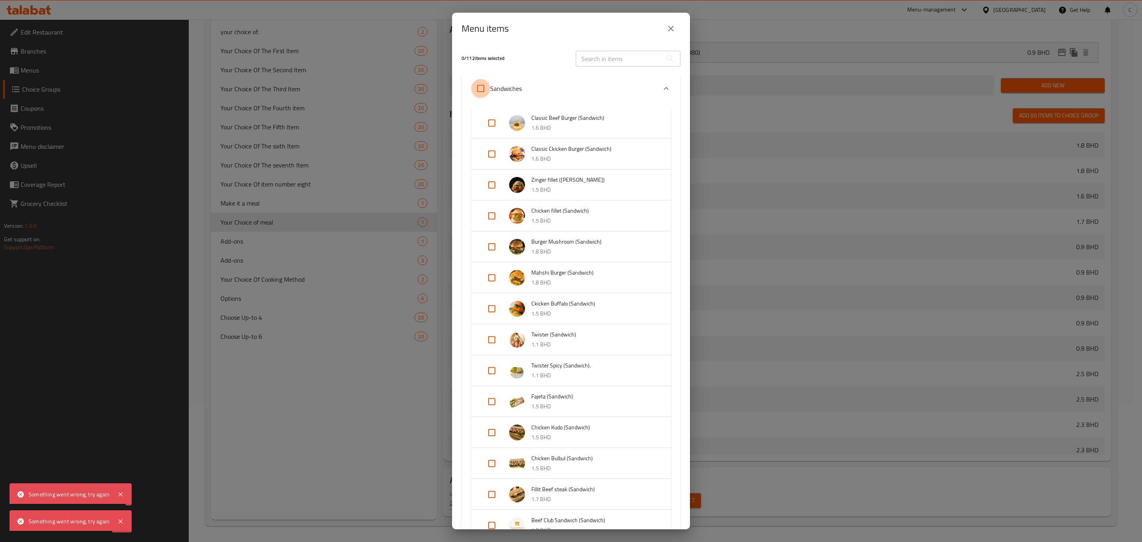
checkbox input "true"
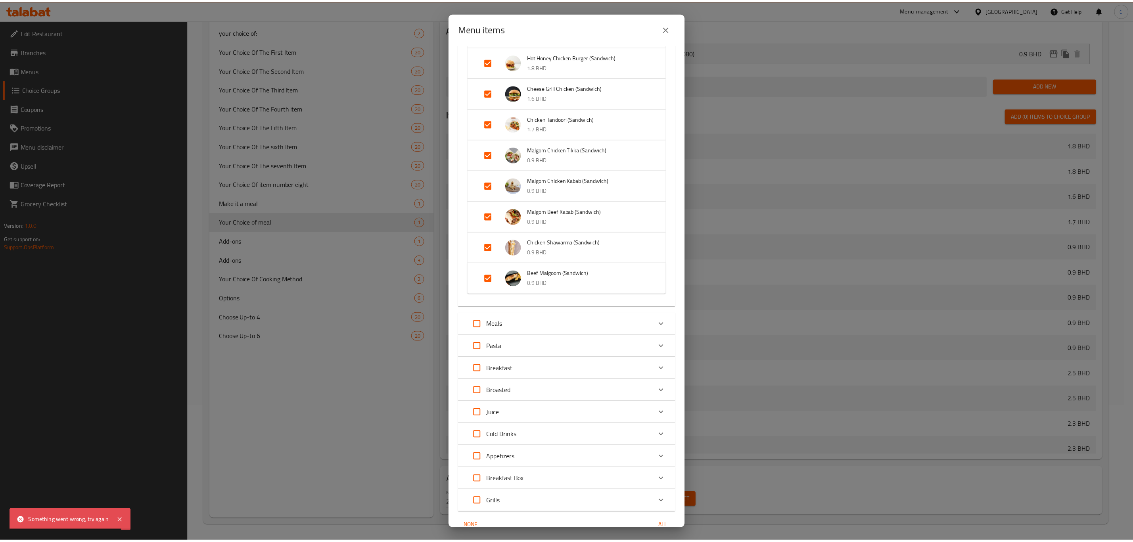
scroll to position [655, 0]
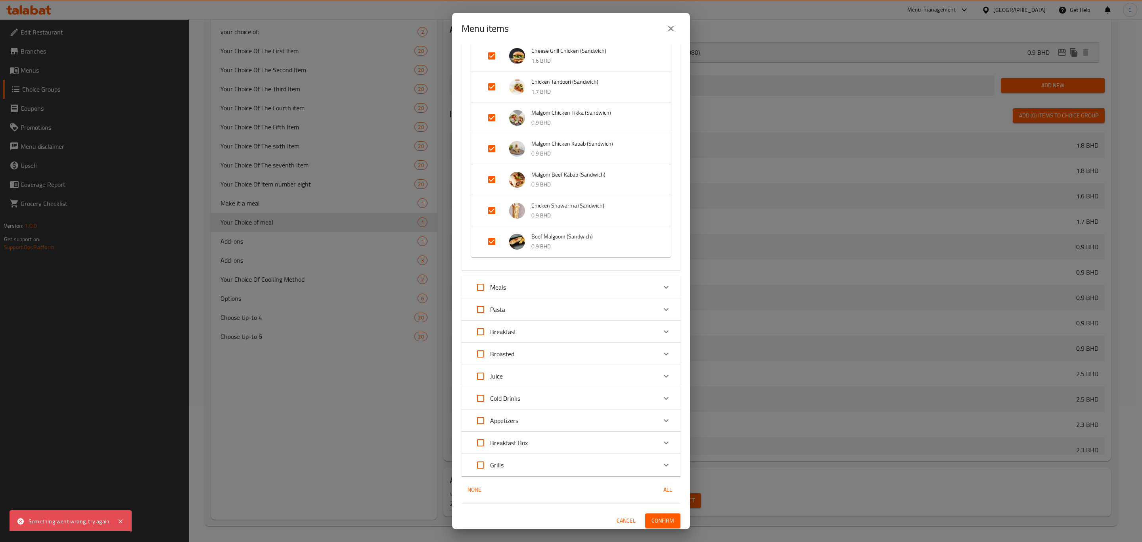
click at [652, 519] on span "Confirm" at bounding box center [663, 520] width 23 height 10
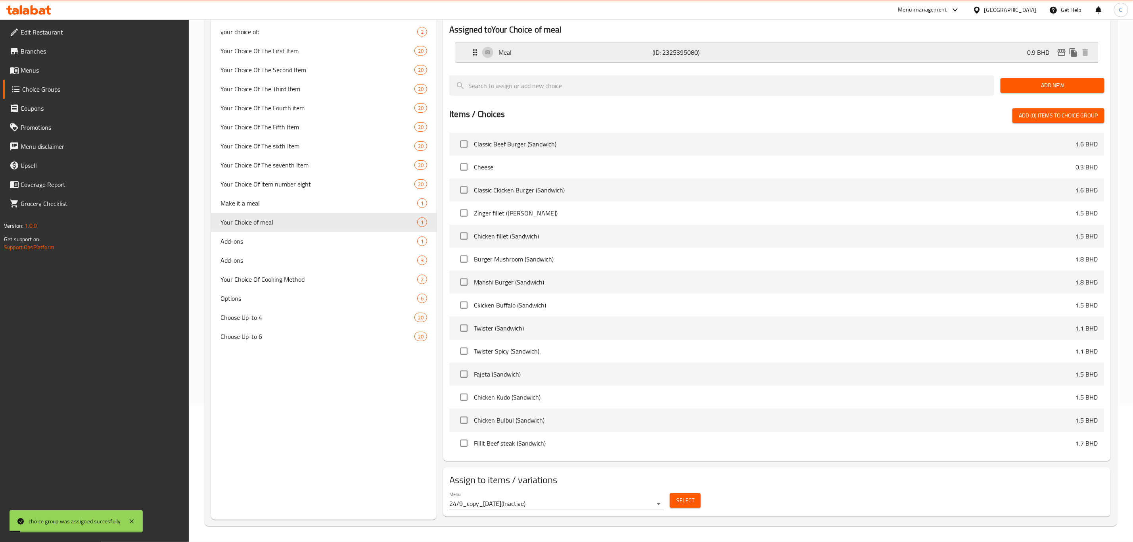
scroll to position [0, 0]
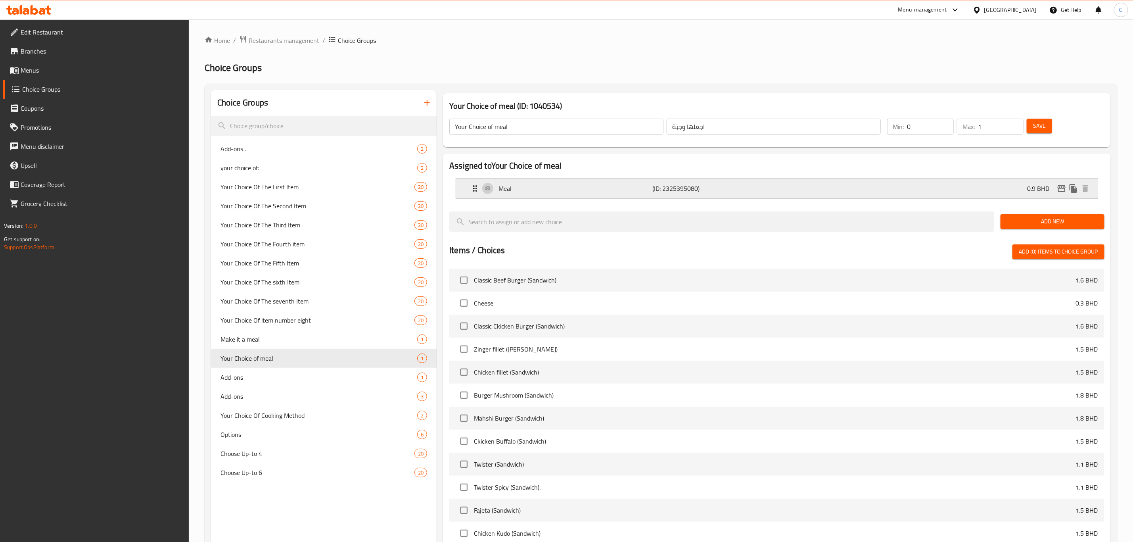
click at [990, 184] on div "Meal (ID: 2325395080) 0.9 BHD" at bounding box center [779, 188] width 618 height 20
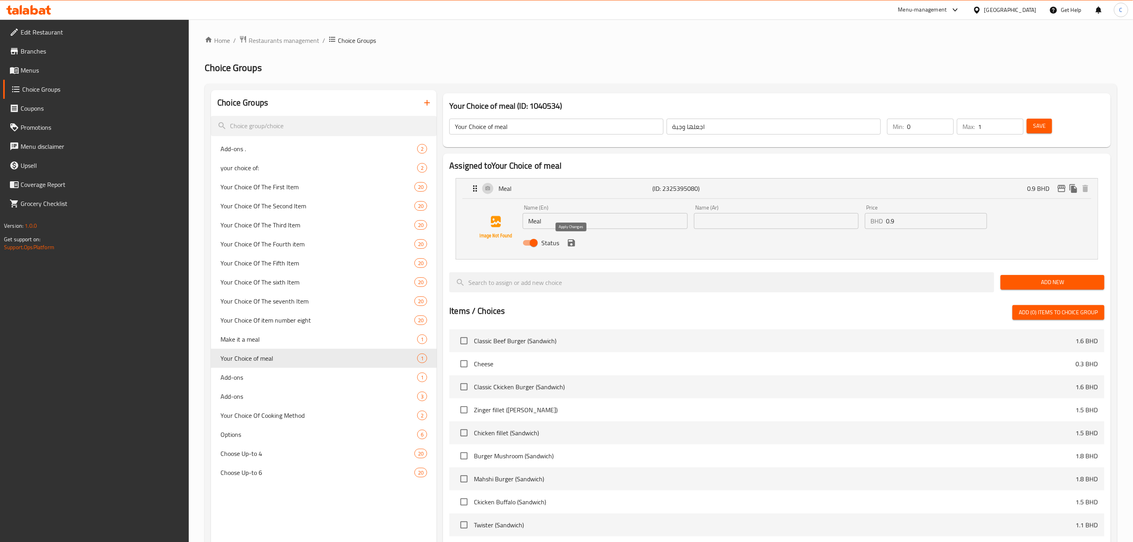
click at [571, 245] on icon "save" at bounding box center [571, 242] width 7 height 7
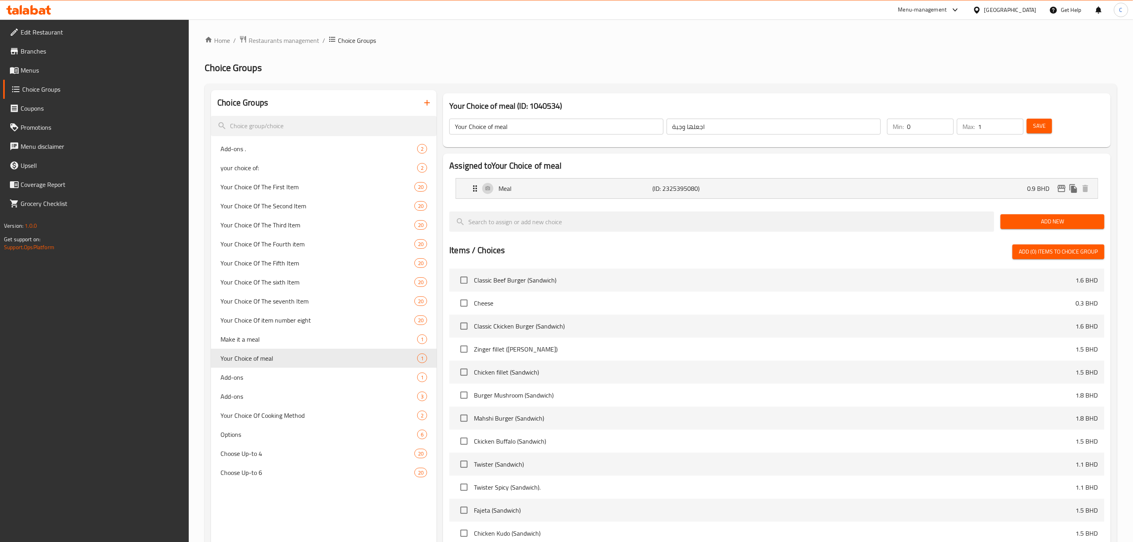
click at [1033, 125] on span "Save" at bounding box center [1039, 126] width 13 height 10
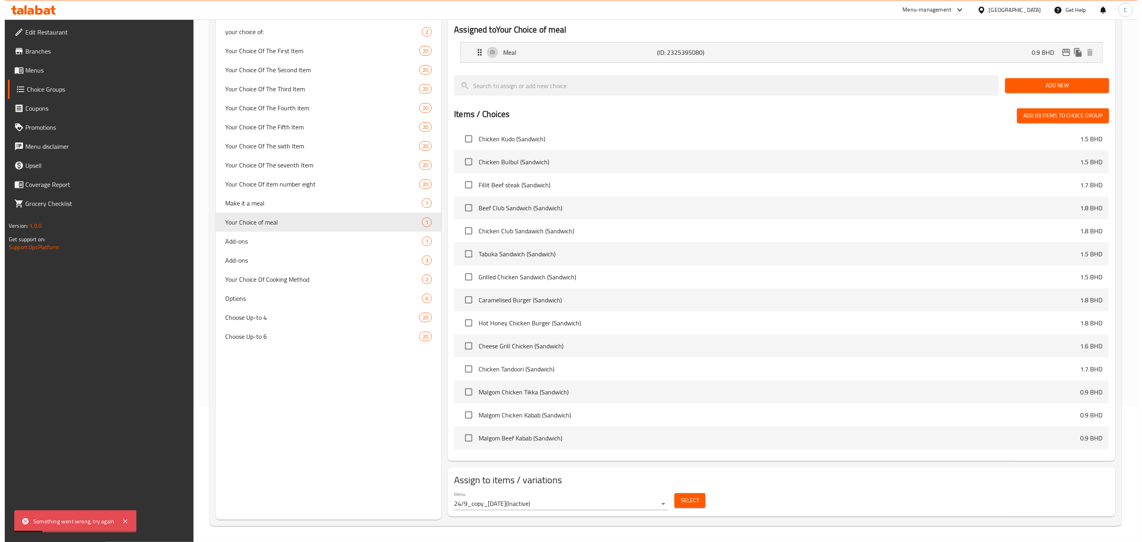
scroll to position [238, 0]
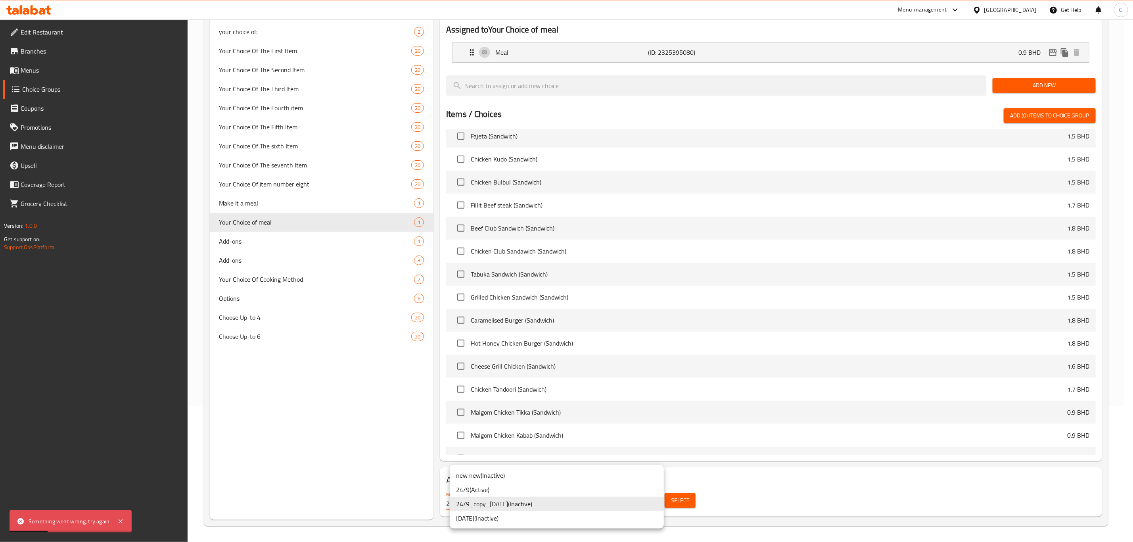
click at [644, 406] on body "Something went wrong, try again ​ Menu-management [GEOGRAPHIC_DATA] Get Help C …" at bounding box center [566, 144] width 1133 height 522
click at [606, 490] on li "24/9 ( Active )" at bounding box center [557, 489] width 214 height 14
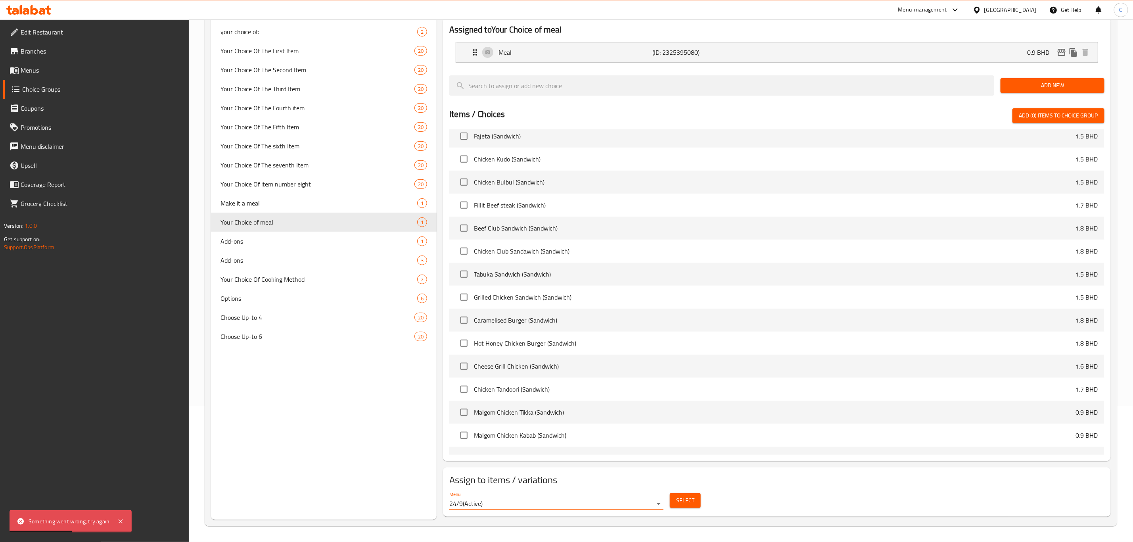
click at [619, 495] on div "Menu 24/9 ( Active )" at bounding box center [556, 500] width 214 height 19
click at [667, 508] on div "Select" at bounding box center [685, 500] width 37 height 21
click at [659, 406] on body "Something went wrong, try again ​ Menu-management [GEOGRAPHIC_DATA] Get Help C …" at bounding box center [566, 144] width 1133 height 522
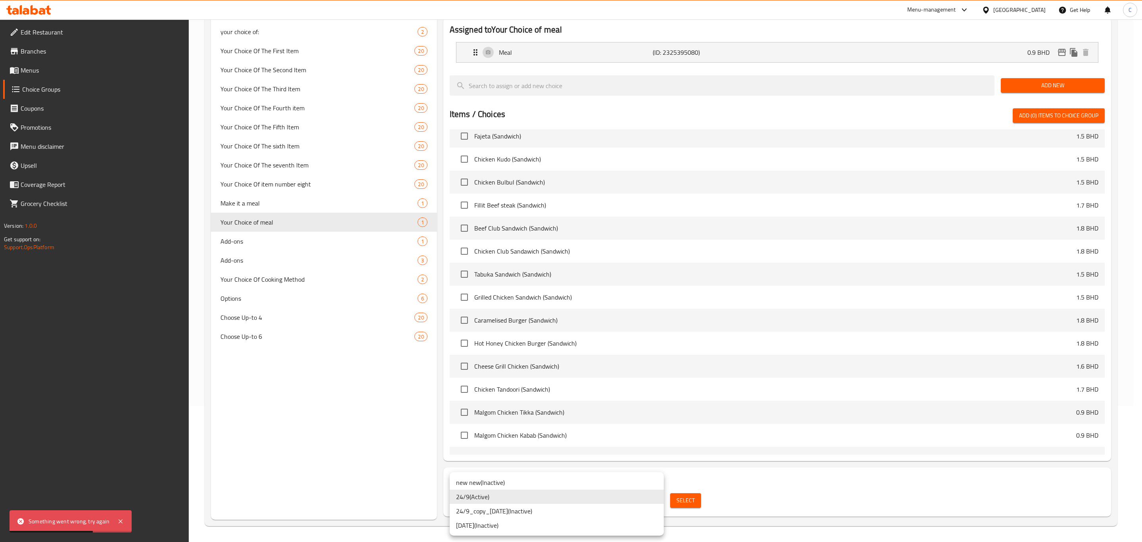
click at [686, 504] on div at bounding box center [571, 271] width 1142 height 542
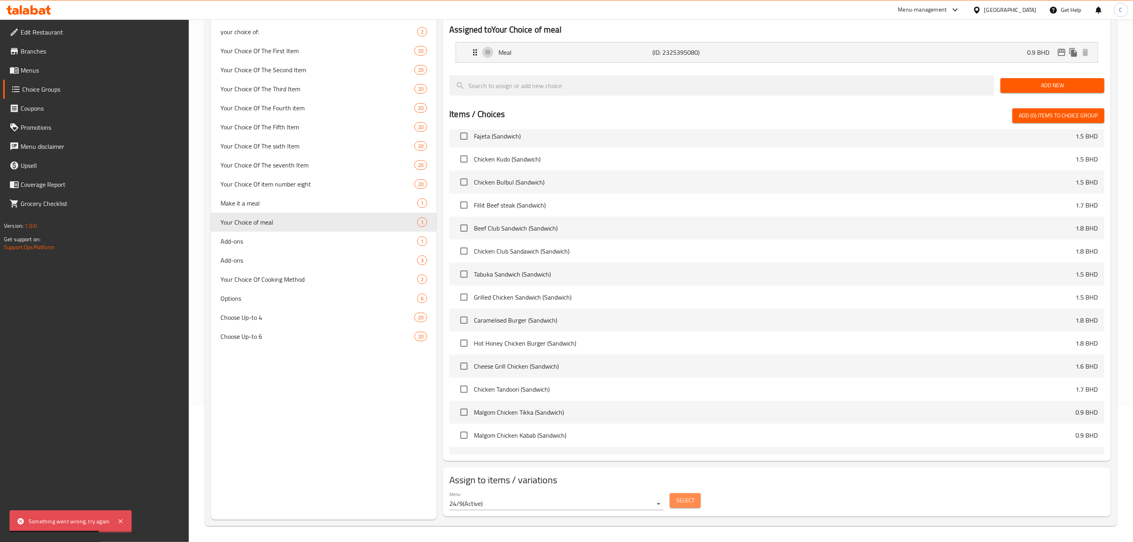
click at [686, 504] on span "Select" at bounding box center [685, 500] width 18 height 10
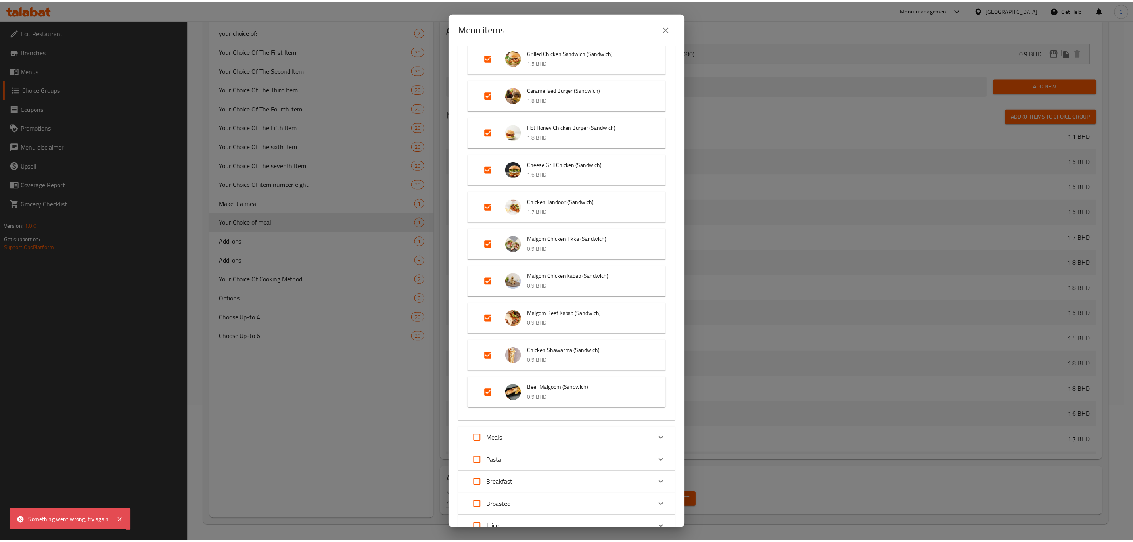
scroll to position [813, 0]
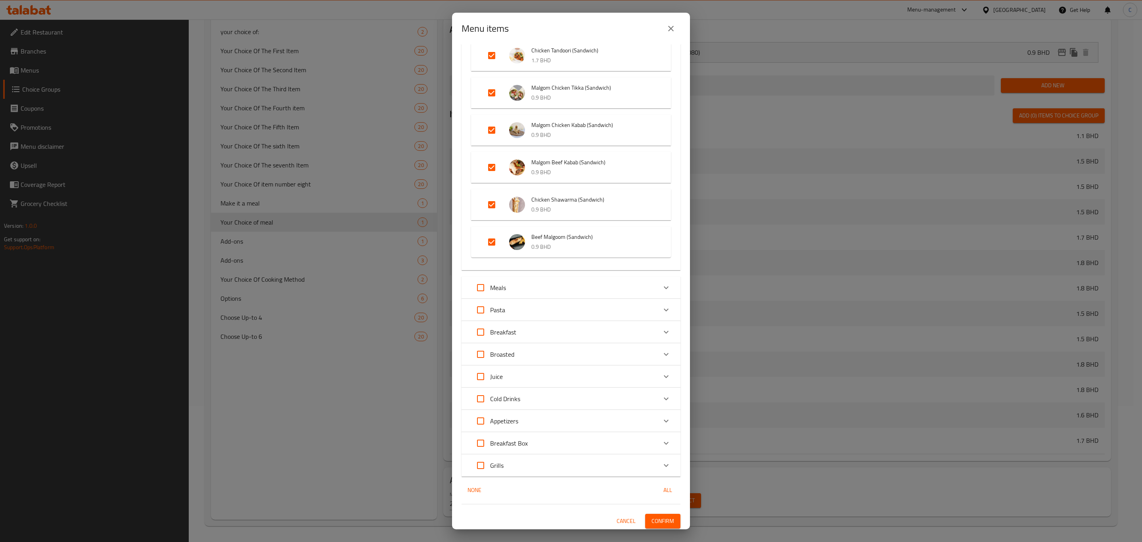
click at [652, 516] on span "Confirm" at bounding box center [663, 521] width 23 height 10
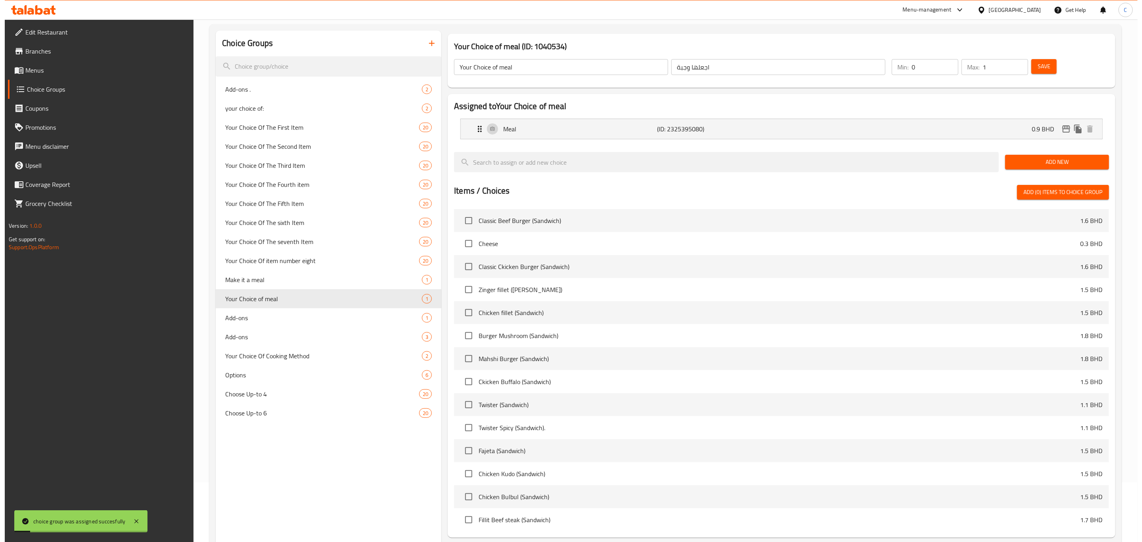
scroll to position [0, 0]
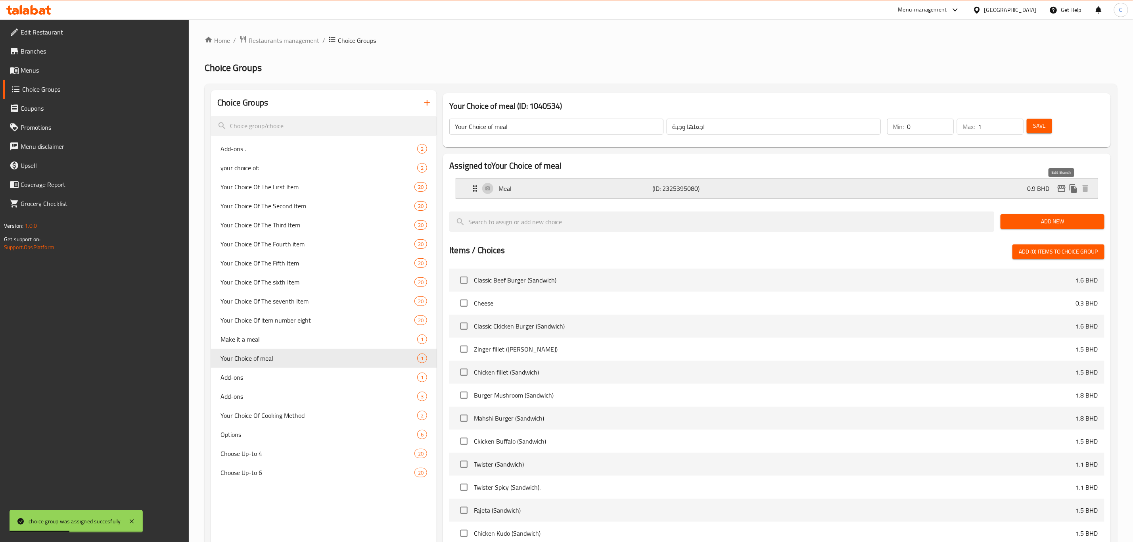
click at [1059, 189] on icon "edit" at bounding box center [1062, 189] width 10 height 10
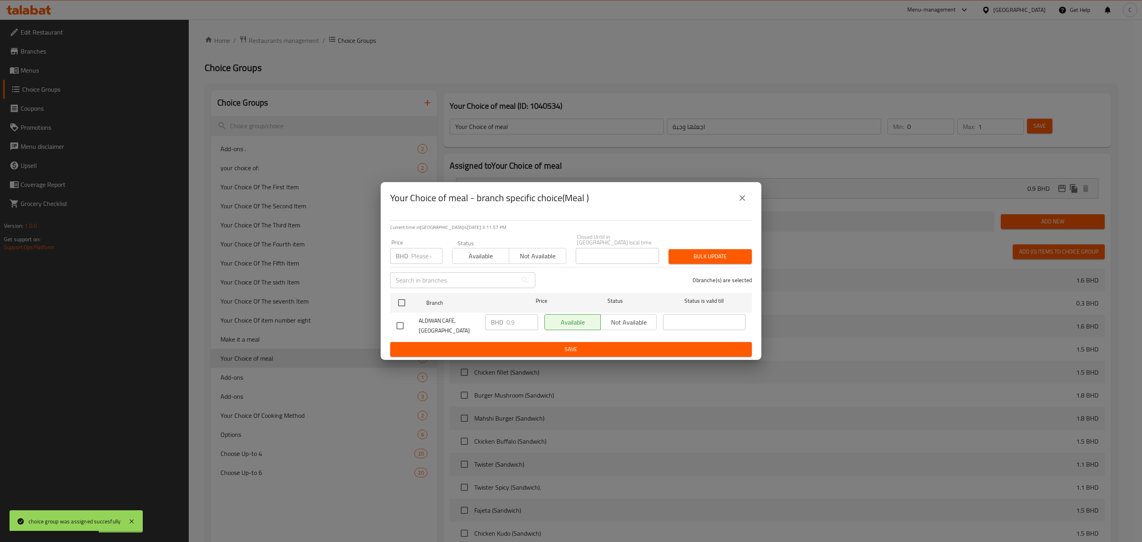
click at [487, 256] on span "Available" at bounding box center [481, 255] width 50 height 11
click at [691, 255] on span "Bulk update" at bounding box center [710, 256] width 71 height 10
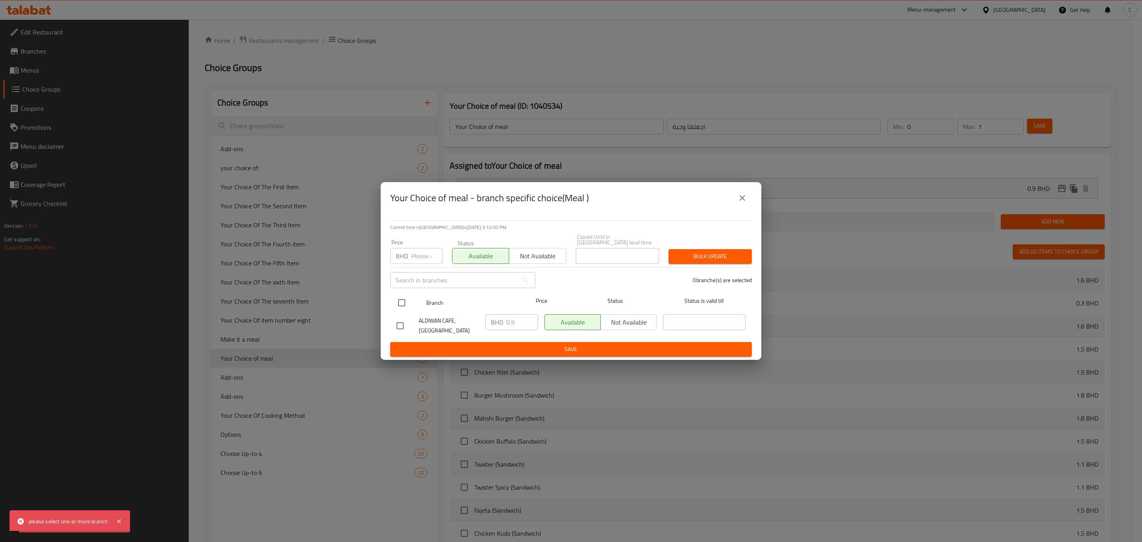
drag, startPoint x: 398, startPoint y: 298, endPoint x: 539, endPoint y: 295, distance: 141.6
click at [403, 299] on input "checkbox" at bounding box center [401, 302] width 17 height 17
checkbox input "true"
drag, startPoint x: 689, startPoint y: 253, endPoint x: 702, endPoint y: 293, distance: 41.8
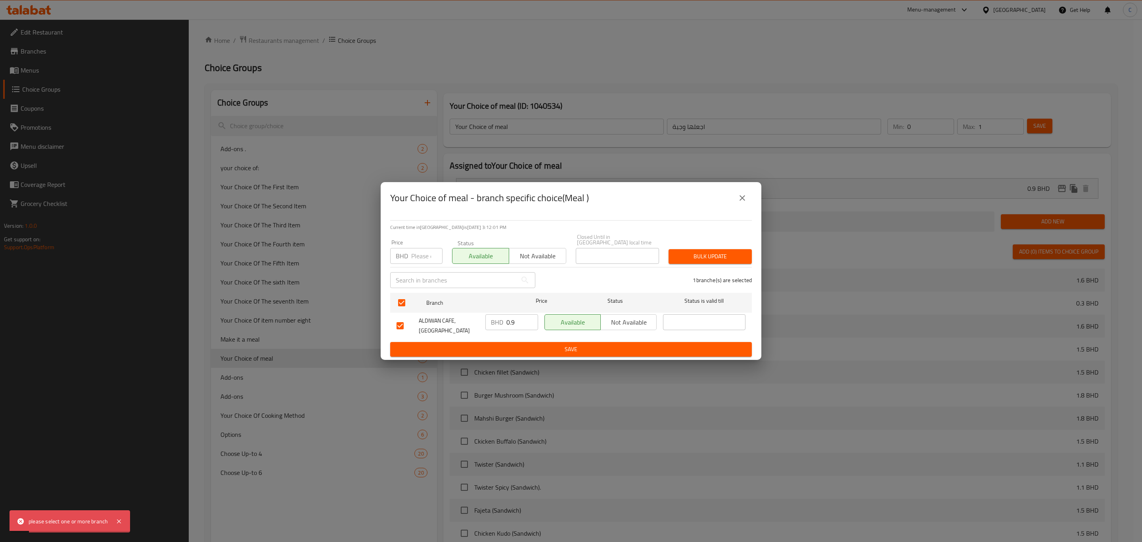
click at [690, 253] on span "Bulk update" at bounding box center [710, 256] width 71 height 10
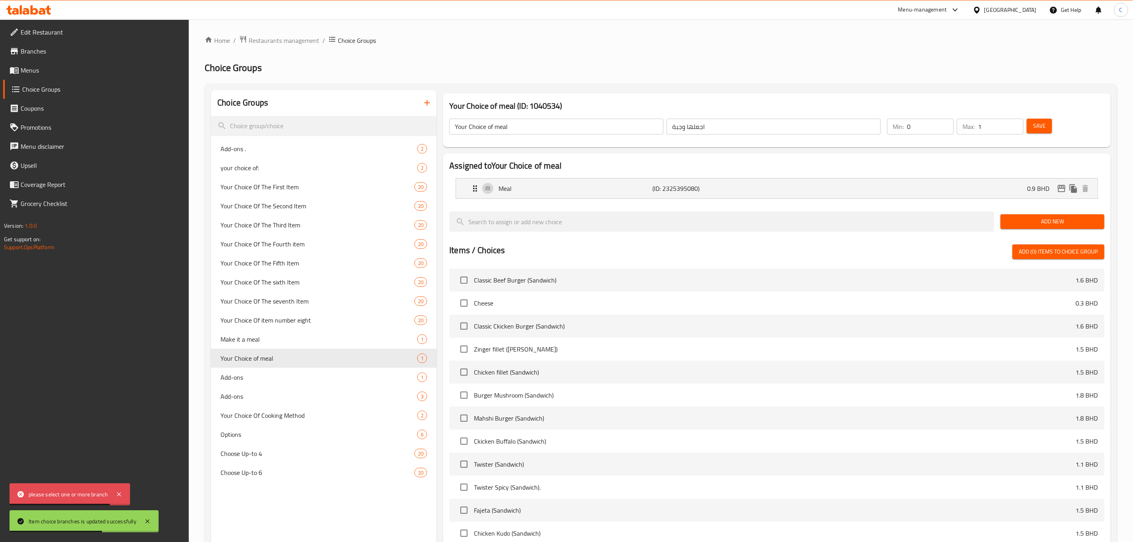
click at [1037, 123] on span "Save" at bounding box center [1039, 126] width 13 height 10
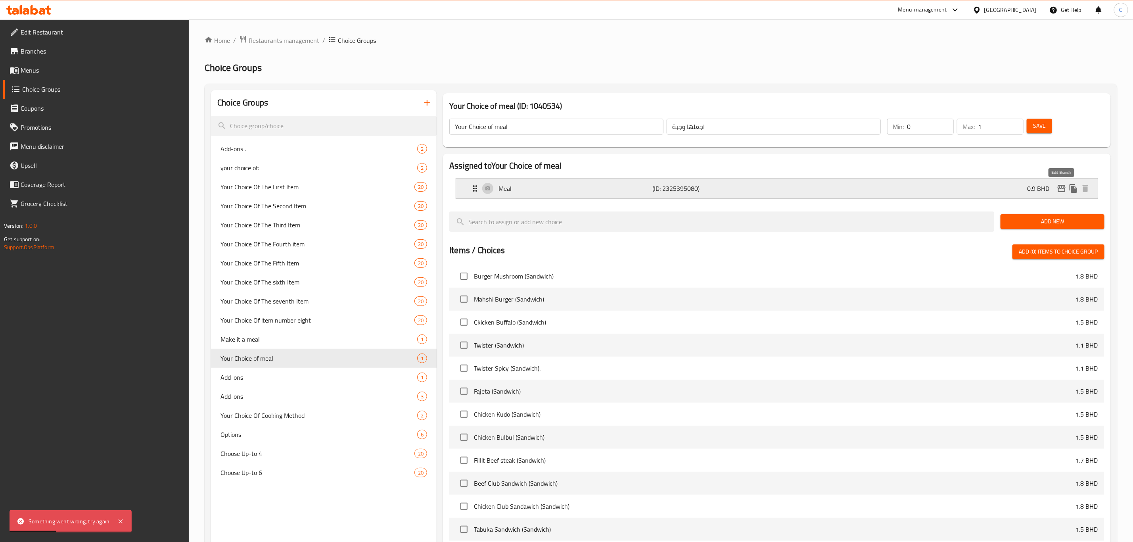
click at [1062, 188] on icon "edit" at bounding box center [1062, 189] width 10 height 10
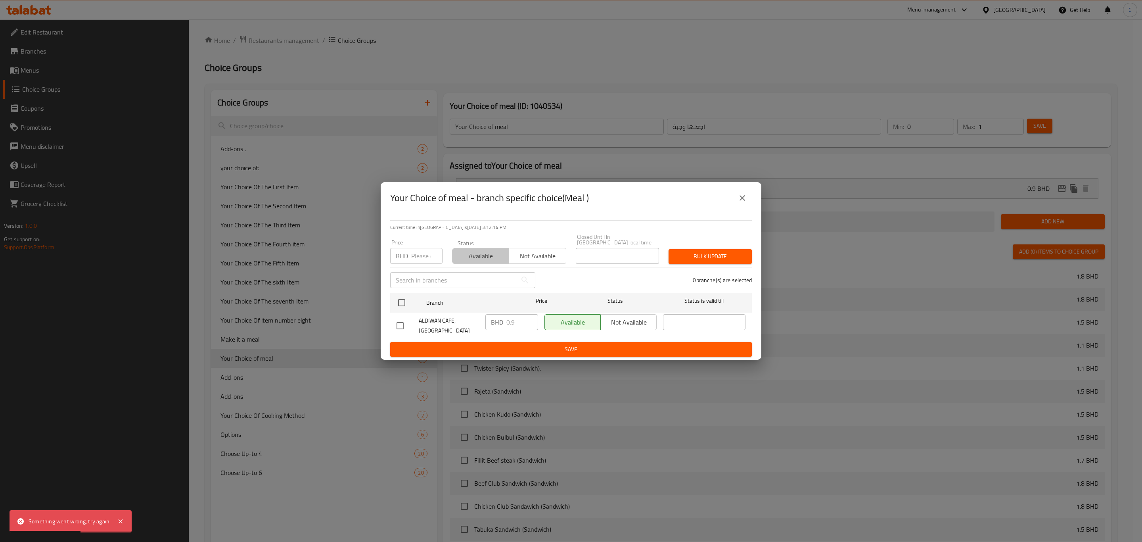
click at [492, 255] on span "Available" at bounding box center [481, 255] width 50 height 11
click at [688, 241] on div "Price BHD Price Status Available Not available Closed Until in [GEOGRAPHIC_DATA…" at bounding box center [570, 248] width 371 height 39
click at [692, 251] on span "Bulk update" at bounding box center [710, 256] width 71 height 10
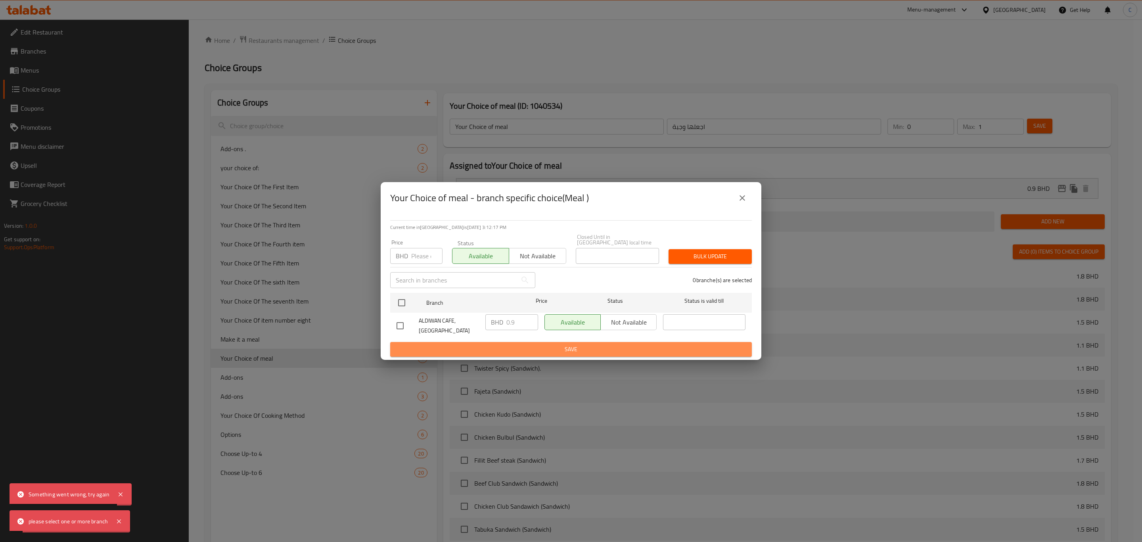
click at [707, 344] on span "Save" at bounding box center [571, 349] width 349 height 10
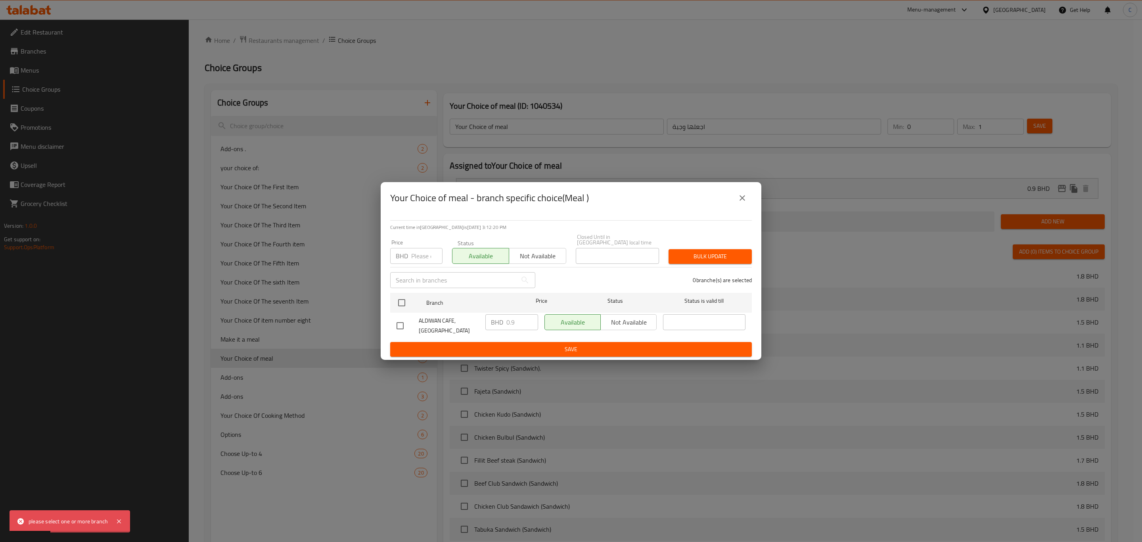
drag, startPoint x: 406, startPoint y: 301, endPoint x: 450, endPoint y: 329, distance: 52.0
click at [407, 301] on input "checkbox" at bounding box center [401, 302] width 17 height 17
checkbox input "true"
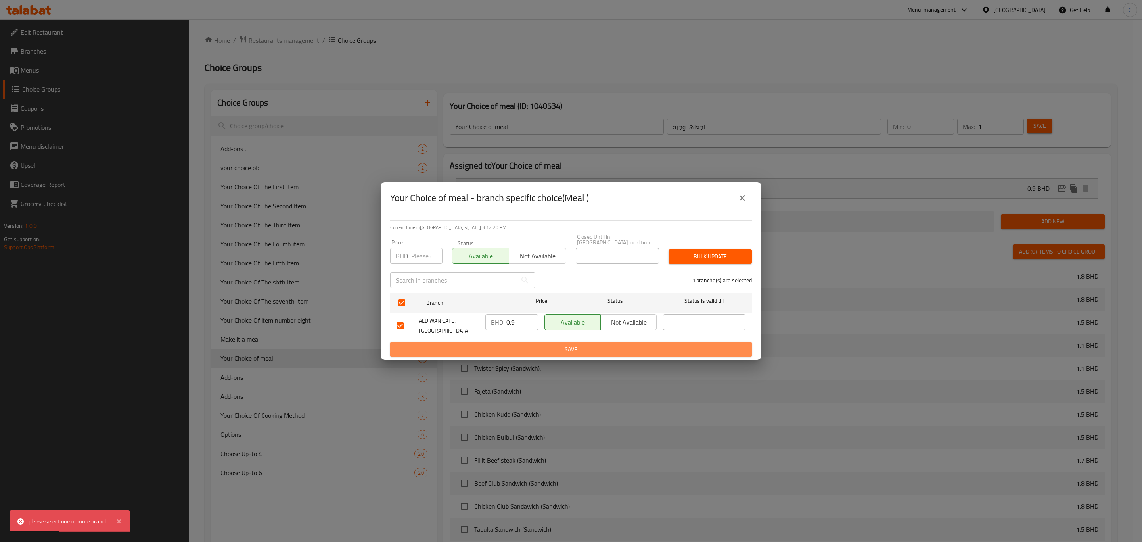
drag, startPoint x: 501, startPoint y: 351, endPoint x: 510, endPoint y: 351, distance: 9.5
click at [502, 351] on span "Save" at bounding box center [571, 349] width 349 height 10
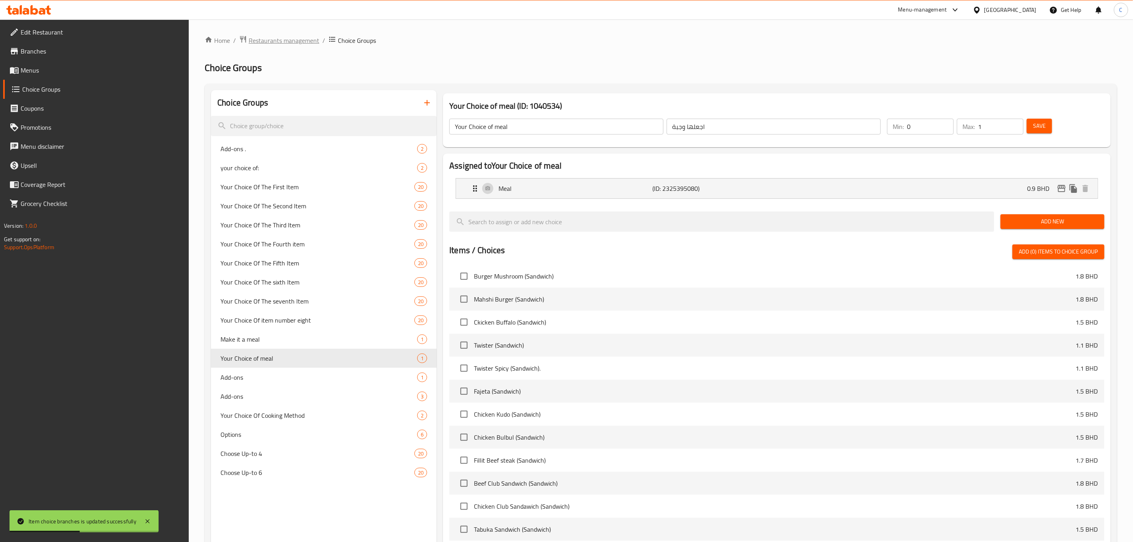
click at [303, 39] on span "Restaurants management" at bounding box center [284, 41] width 71 height 10
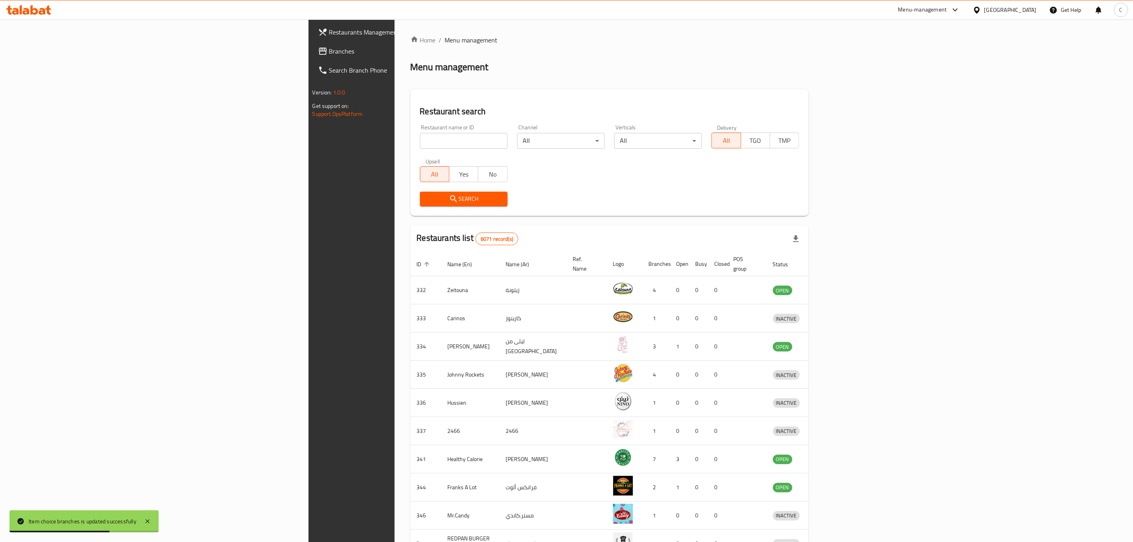
drag, startPoint x: 399, startPoint y: 141, endPoint x: 414, endPoint y: 178, distance: 39.8
click at [420, 141] on input "search" at bounding box center [464, 141] width 88 height 16
click at [506, 189] on div "Search" at bounding box center [609, 199] width 389 height 24
click at [420, 148] on input "search" at bounding box center [464, 141] width 88 height 16
click at [420, 145] on input "search" at bounding box center [464, 141] width 88 height 16
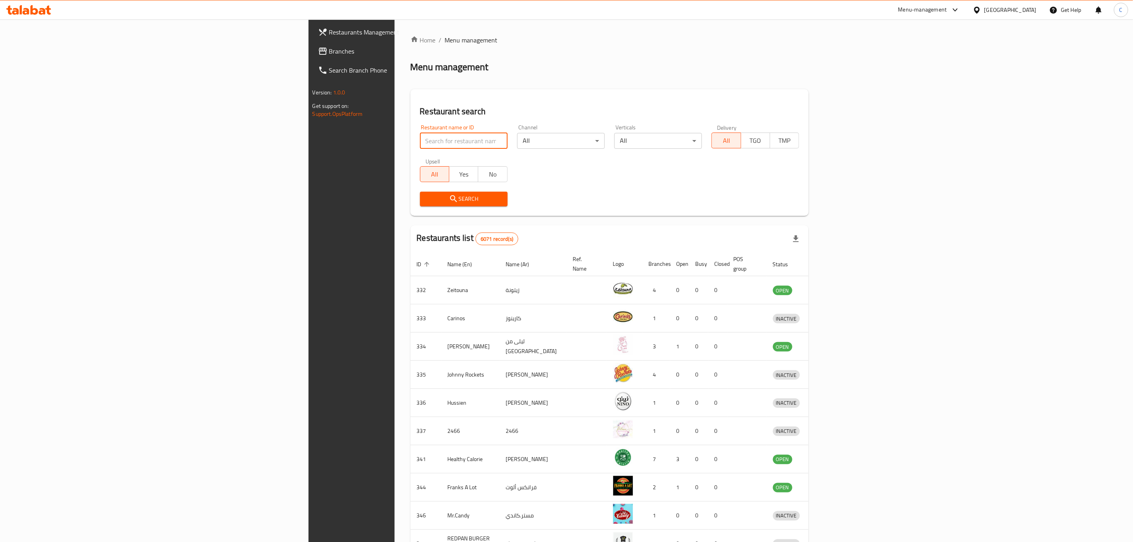
click at [561, 188] on div "Search" at bounding box center [609, 199] width 389 height 24
click at [420, 139] on input "search" at bounding box center [464, 141] width 88 height 16
type input "aldiwan"
drag, startPoint x: 314, startPoint y: 199, endPoint x: 397, endPoint y: 200, distance: 82.1
click at [449, 199] on icon "submit" at bounding box center [454, 199] width 10 height 10
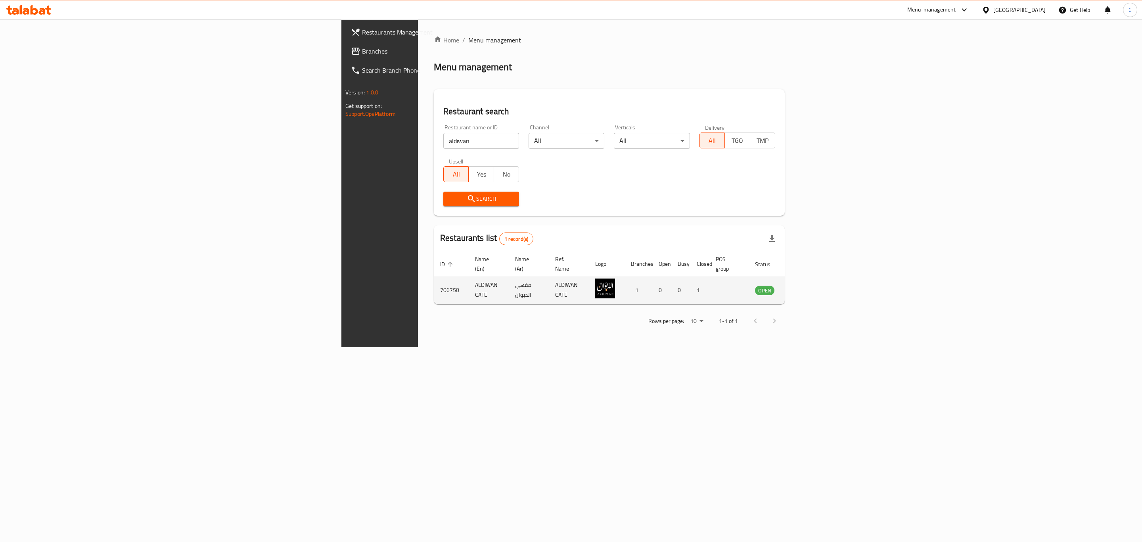
click at [818, 281] on td "enhanced table" at bounding box center [803, 290] width 27 height 28
click at [805, 289] on icon "enhanced table" at bounding box center [803, 290] width 3 height 3
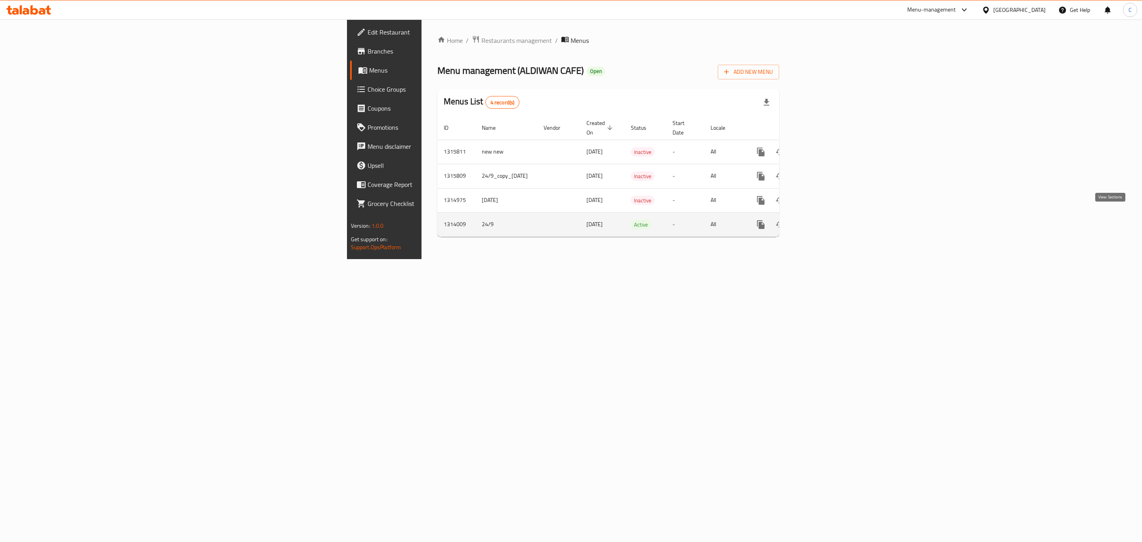
click at [828, 222] on link "enhanced table" at bounding box center [818, 224] width 19 height 19
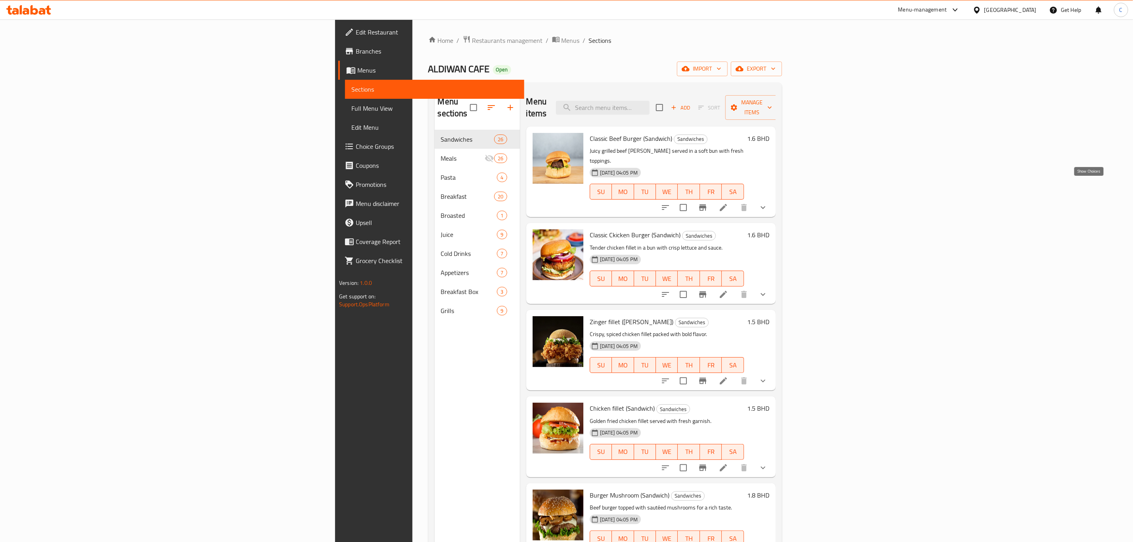
click at [768, 203] on icon "show more" at bounding box center [763, 208] width 10 height 10
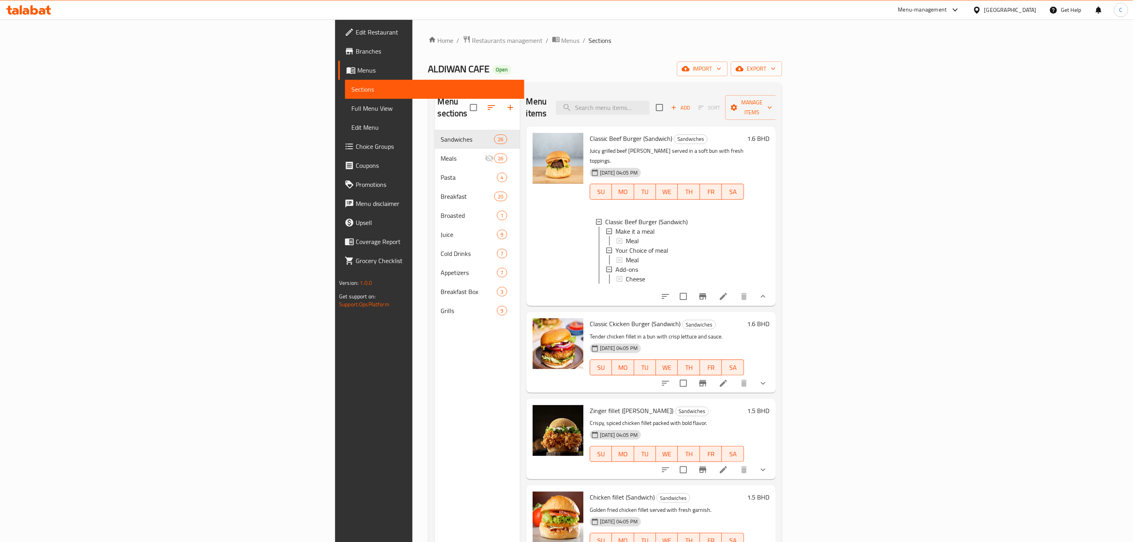
click at [772, 287] on div at bounding box center [714, 296] width 117 height 19
click at [734, 289] on li at bounding box center [723, 296] width 22 height 14
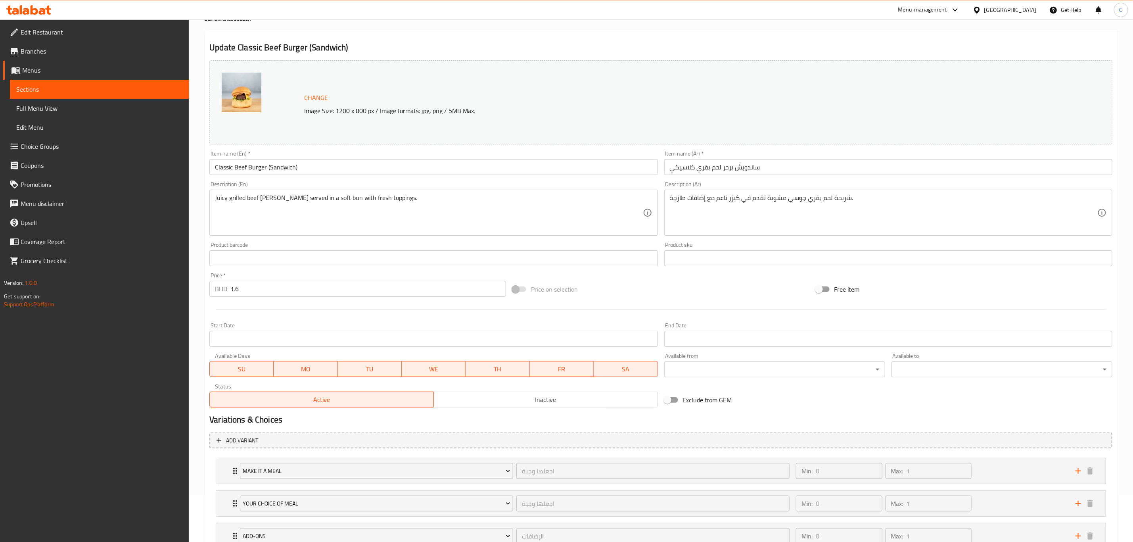
scroll to position [110, 0]
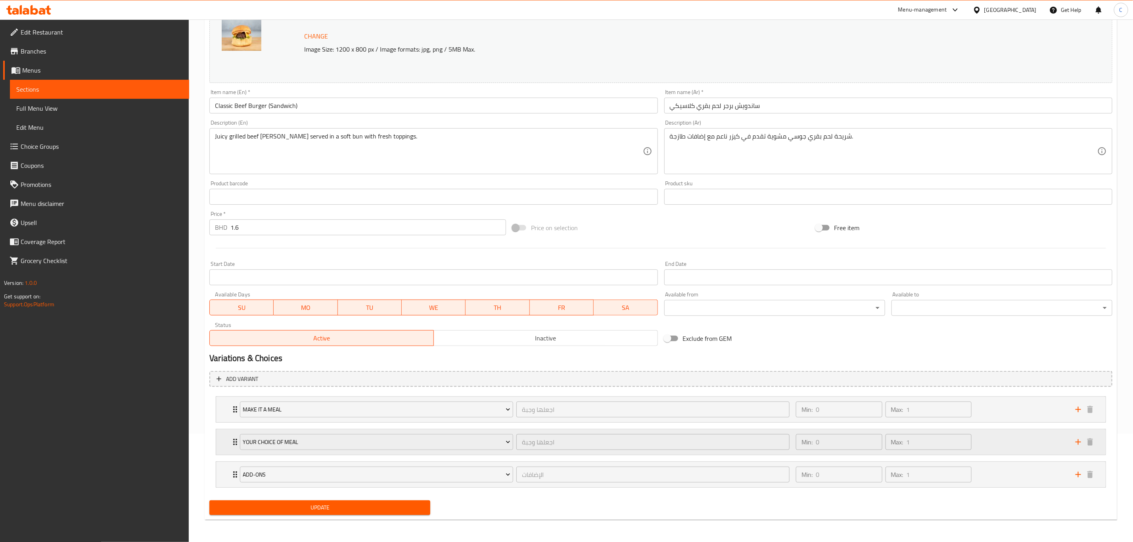
click at [230, 439] on div "Your Choice of meal اجعلها وجبة ​ Min: 0 ​ Max: 1 ​" at bounding box center [660, 441] width 889 height 25
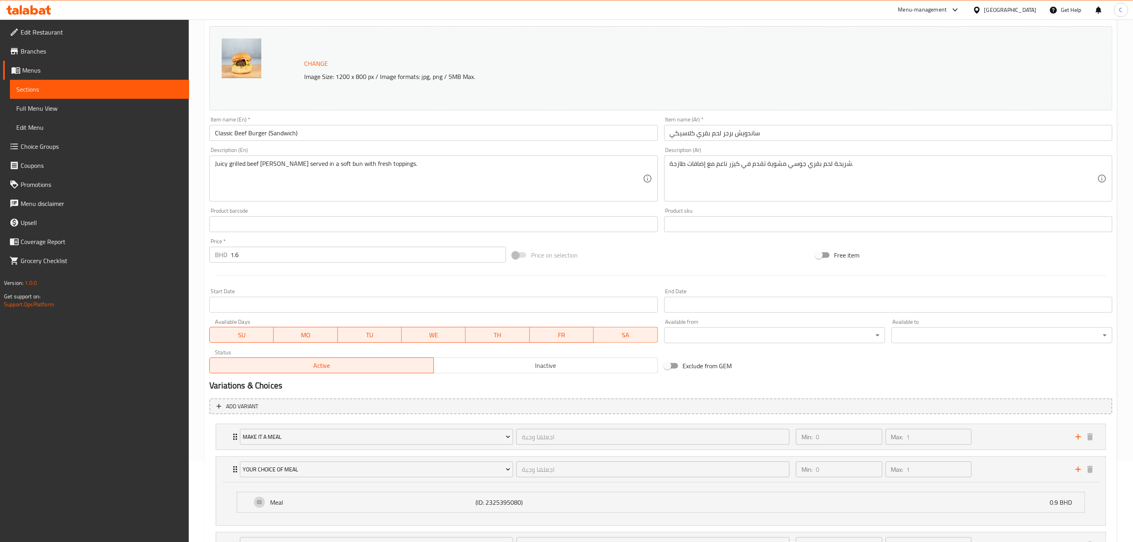
scroll to position [153, 0]
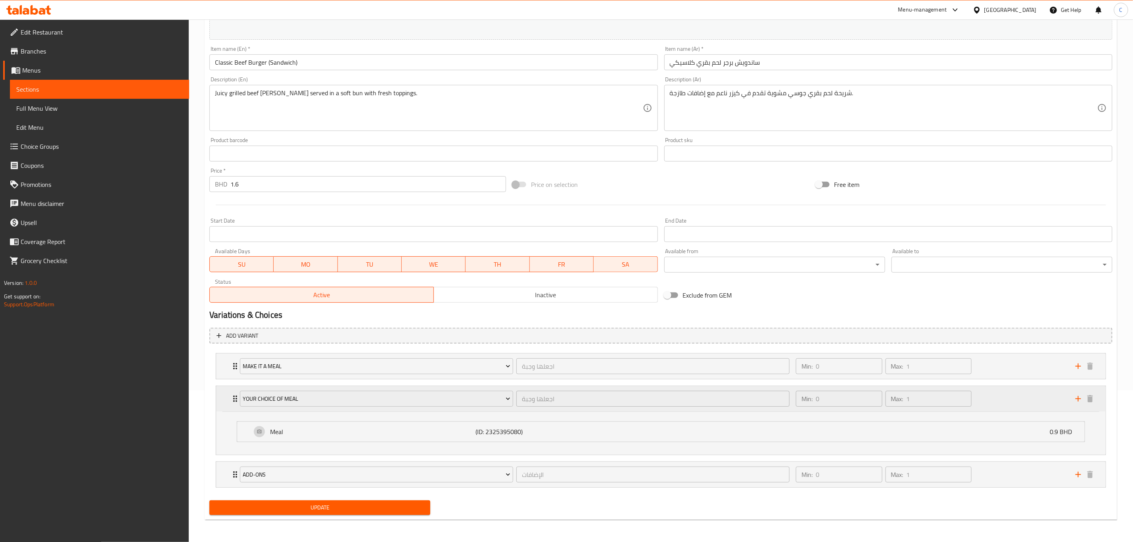
click at [225, 401] on div "Your Choice of meal اجعلها وجبة ​ Min: 0 ​ Max: 1 ​" at bounding box center [660, 398] width 889 height 25
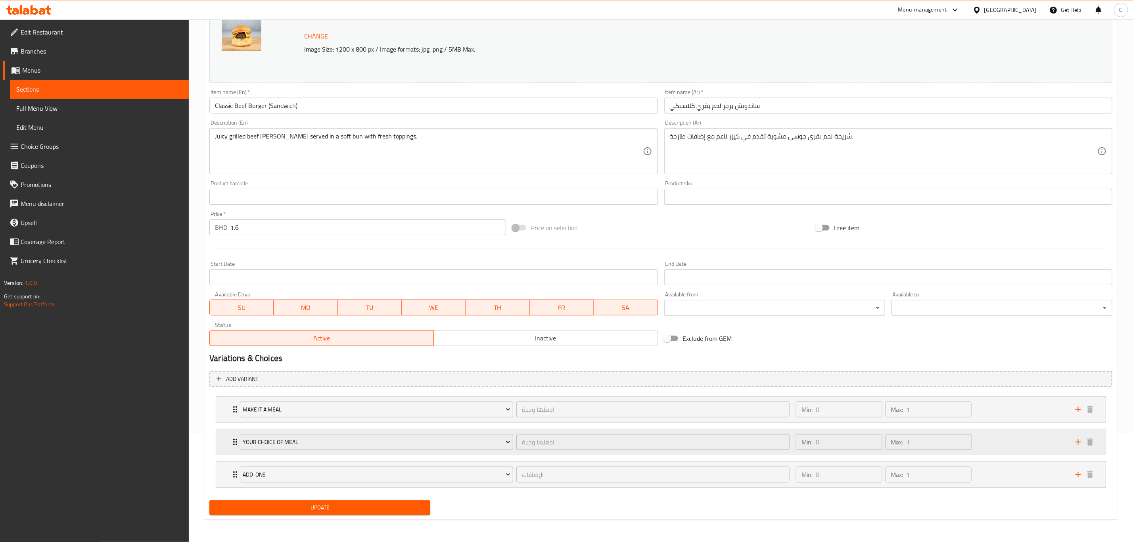
scroll to position [110, 0]
click at [1052, 444] on div "Min: 0 ​ Max: 1 ​" at bounding box center [931, 441] width 280 height 25
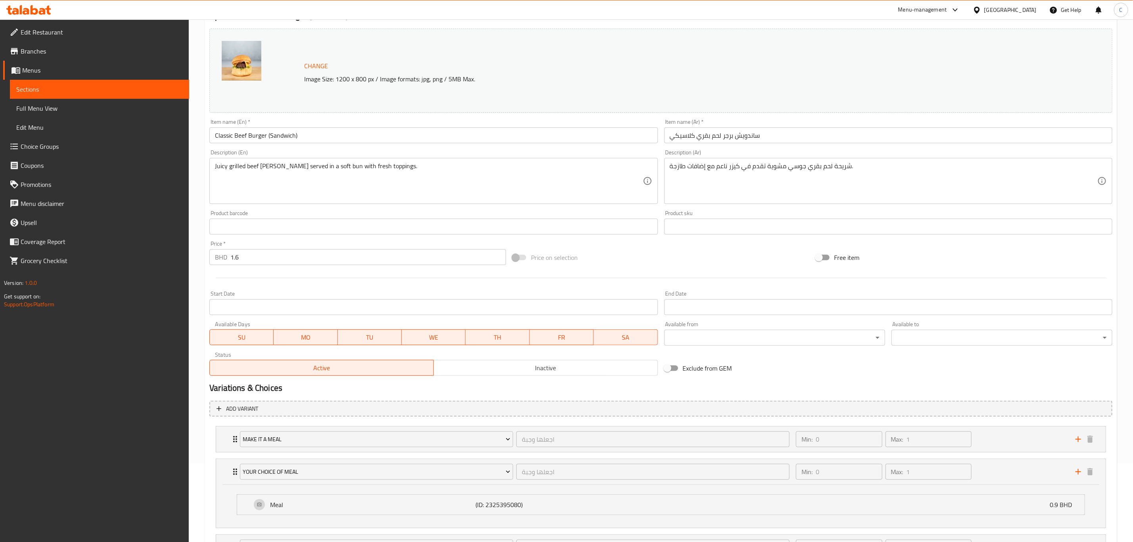
scroll to position [0, 0]
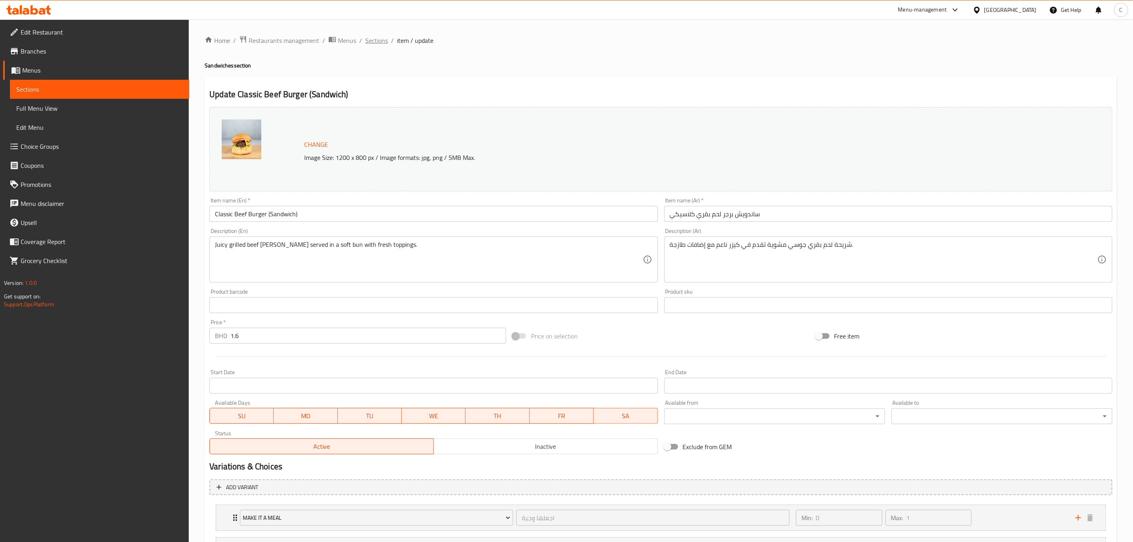
click at [381, 38] on span "Sections" at bounding box center [376, 41] width 23 height 10
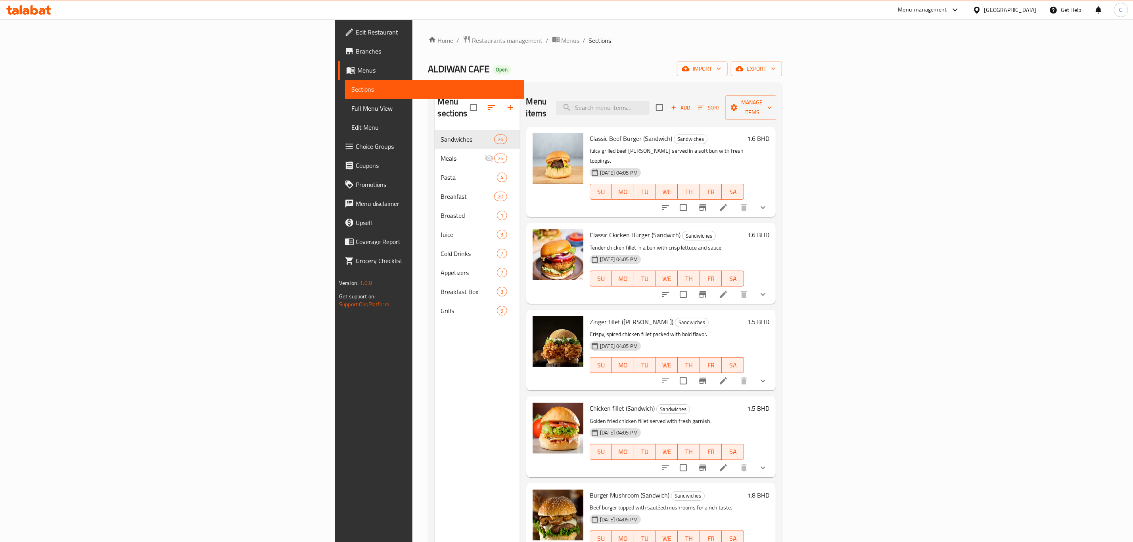
click at [744, 133] on h6 "Classic Beef Burger (Sandwich) Sandwiches" at bounding box center [667, 138] width 154 height 11
click at [338, 139] on link "Choice Groups" at bounding box center [431, 146] width 186 height 19
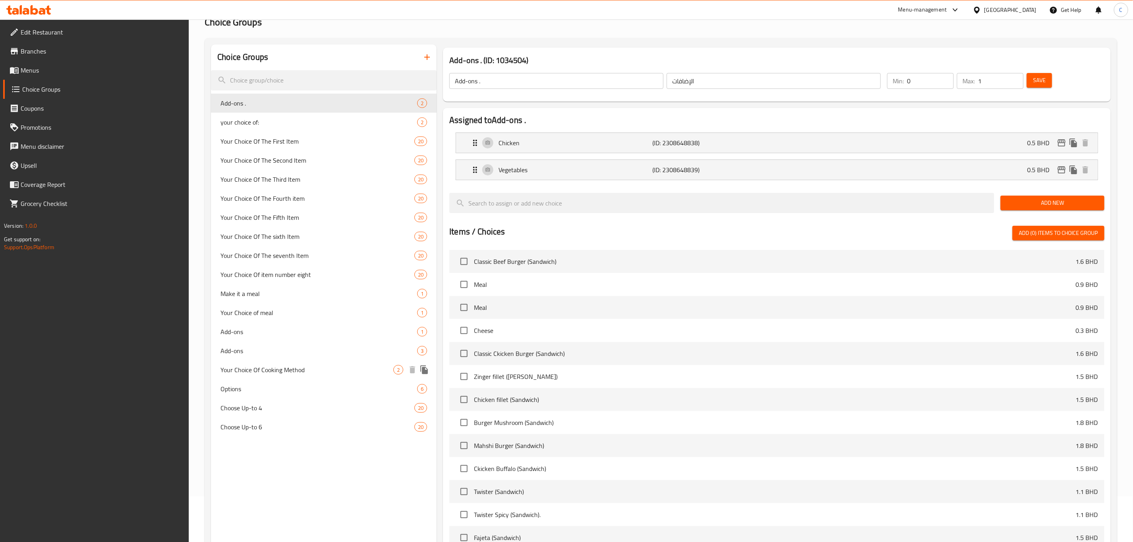
scroll to position [59, 0]
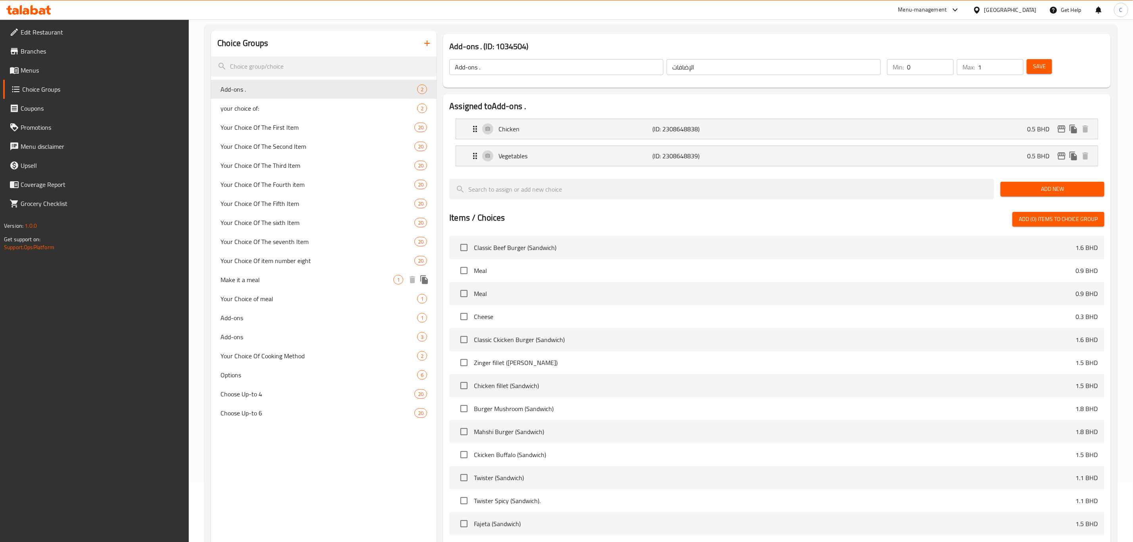
click at [282, 288] on div "Make it a meal 1" at bounding box center [324, 279] width 226 height 19
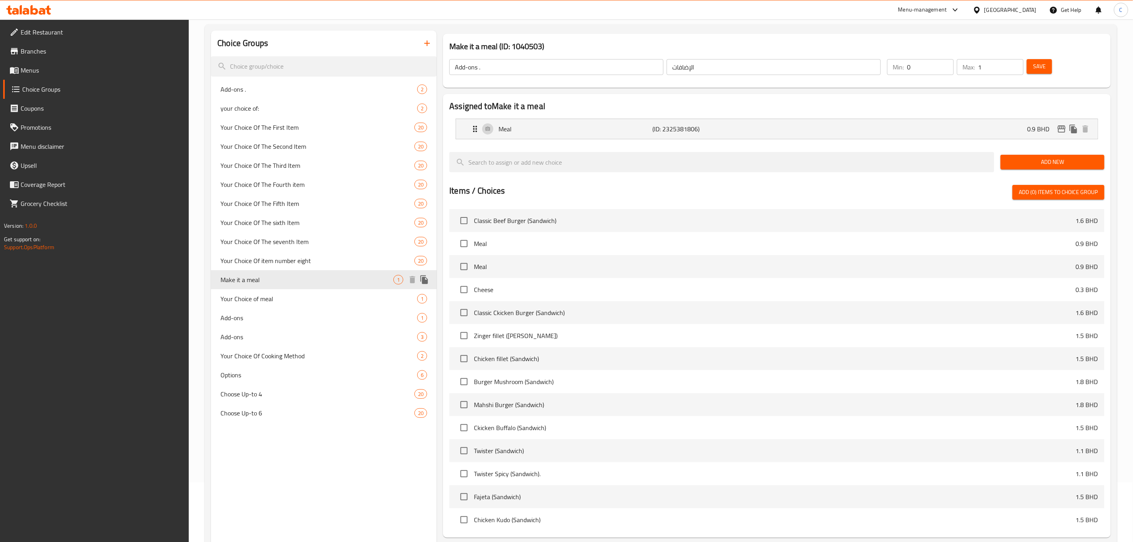
type input "Make it a meal"
type input "اجعلها وجبة"
click at [1062, 131] on icon "edit" at bounding box center [1062, 129] width 10 height 10
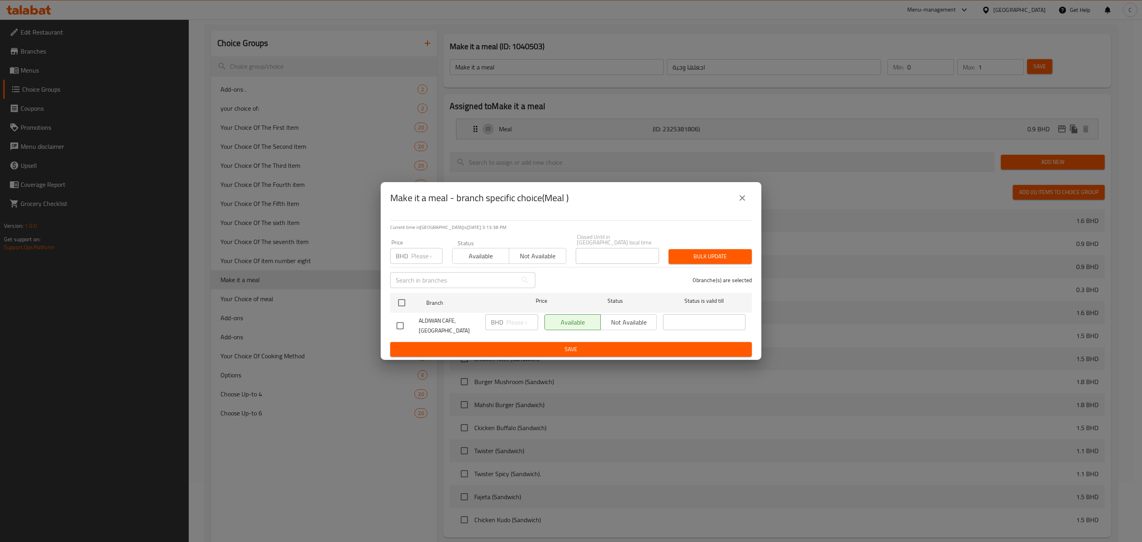
click at [621, 320] on div "Available Not available" at bounding box center [600, 322] width 112 height 16
drag, startPoint x: 391, startPoint y: 295, endPoint x: 397, endPoint y: 292, distance: 6.7
click at [393, 294] on div "Branch Price Status Status is valid till" at bounding box center [571, 303] width 362 height 20
click at [400, 301] on input "checkbox" at bounding box center [401, 302] width 17 height 17
checkbox input "true"
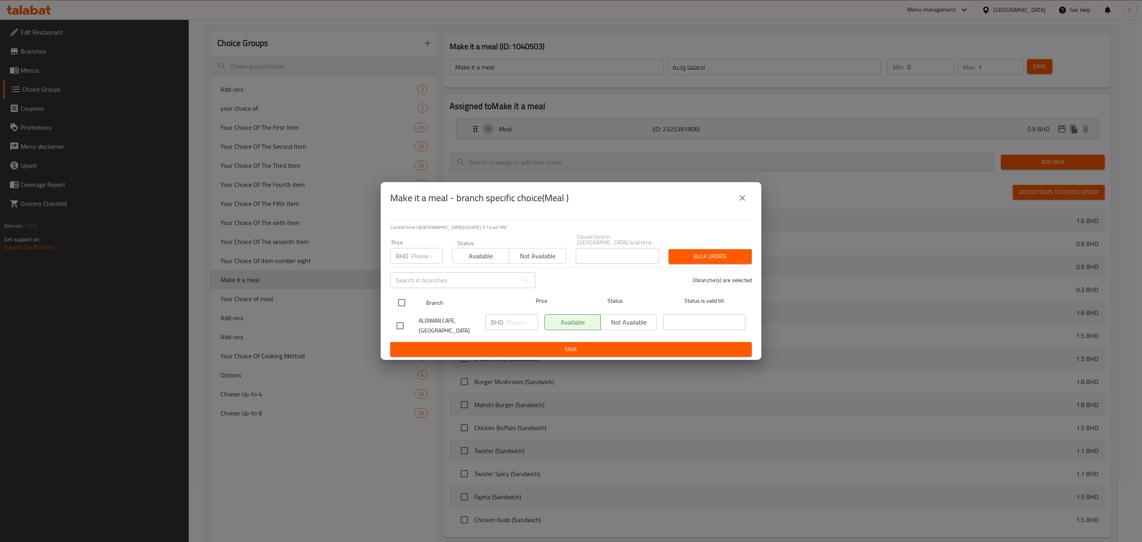
checkbox input "true"
click at [650, 319] on span "Not available" at bounding box center [629, 321] width 50 height 11
click at [549, 253] on span "Not available" at bounding box center [537, 255] width 50 height 11
click at [707, 251] on span "Bulk update" at bounding box center [710, 256] width 71 height 10
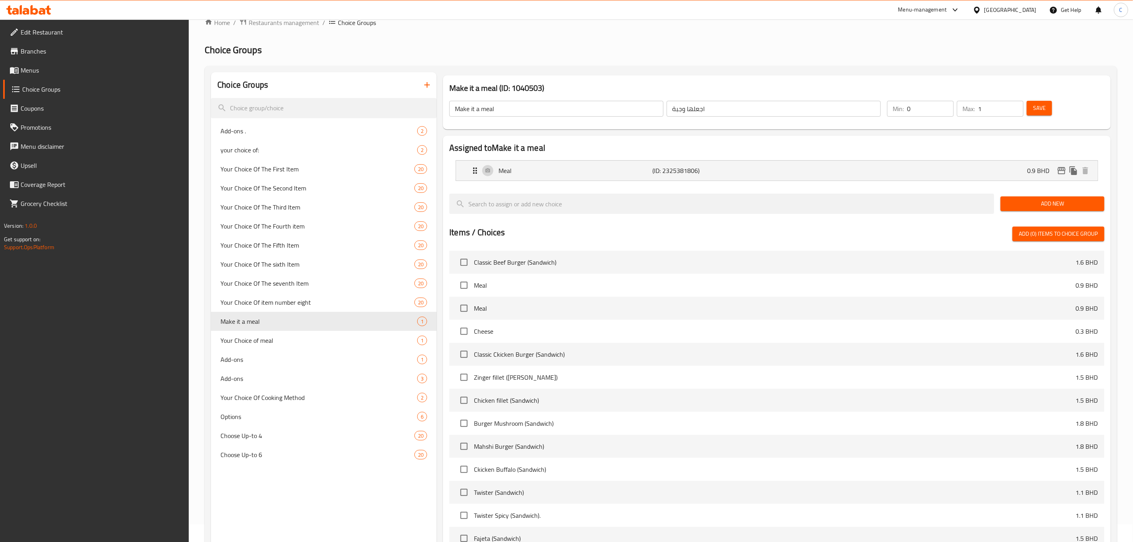
scroll to position [0, 0]
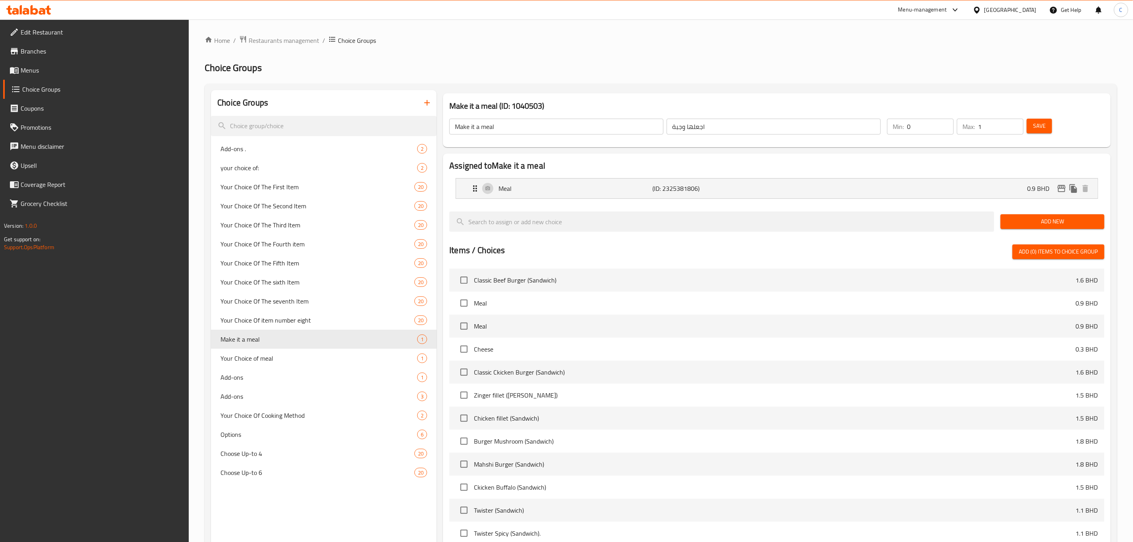
click at [30, 6] on icon at bounding box center [28, 10] width 45 height 10
